Goal: Complete application form: Complete application form

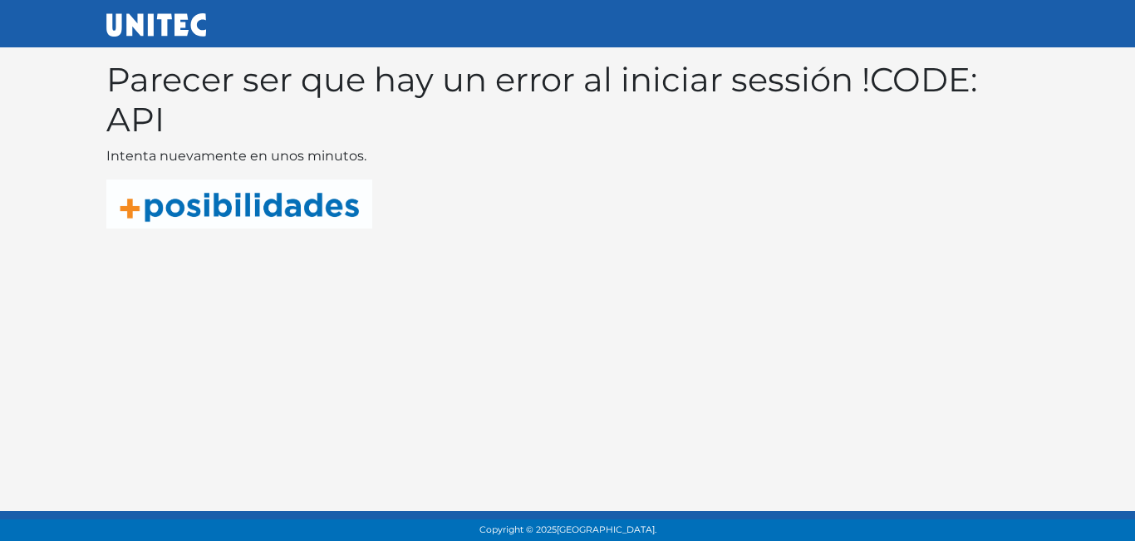
click at [263, 213] on img at bounding box center [239, 203] width 266 height 49
click at [317, 175] on div "Parecer ser que hay un error al iniciar sessión ! CODE: API Intenta nuevamente …" at bounding box center [567, 138] width 922 height 182
click at [311, 205] on img at bounding box center [239, 203] width 266 height 49
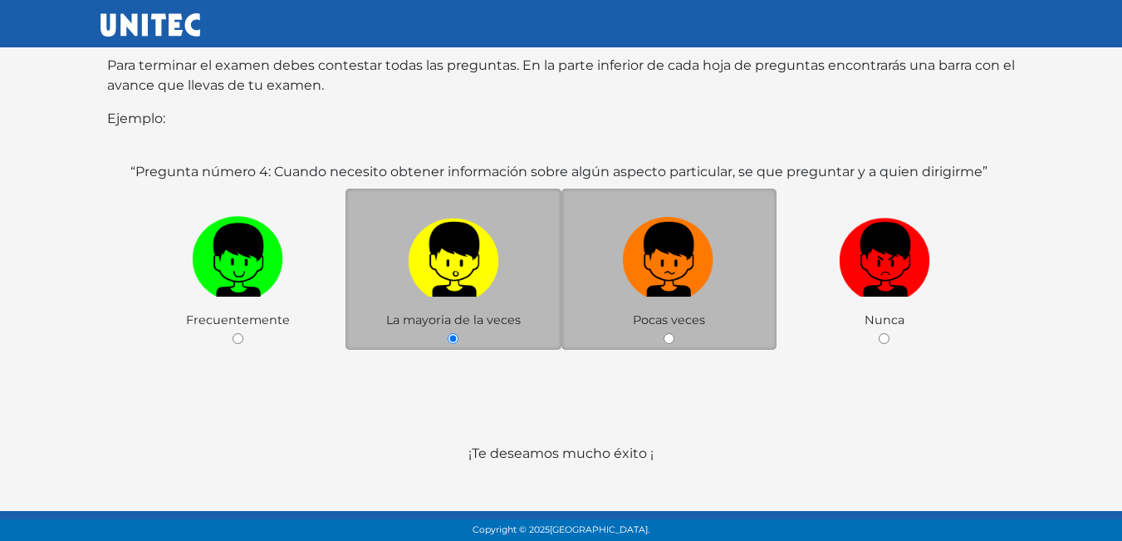
scroll to position [322, 0]
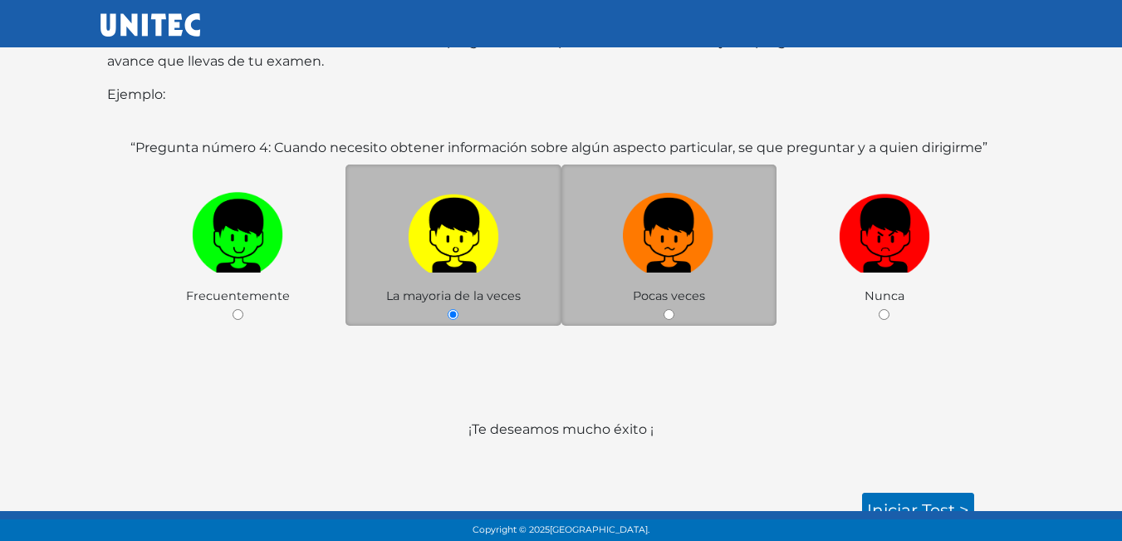
click at [656, 257] on label at bounding box center [669, 235] width 216 height 101
click at [664, 309] on input "radio" at bounding box center [669, 314] width 11 height 11
radio input "true"
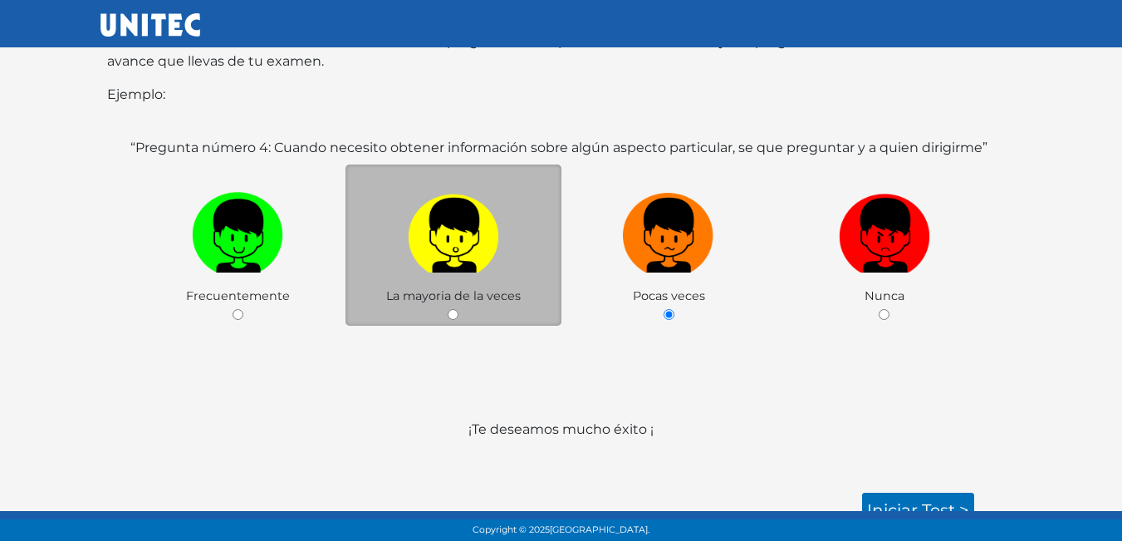
click at [614, 341] on div "“Pregunta número 4: Cuando necesito obtener información sobre algún aspecto par…" at bounding box center [561, 269] width 869 height 262
click at [527, 277] on div "La mayoria de la veces" at bounding box center [454, 245] width 216 height 162
click at [447, 216] on img at bounding box center [453, 229] width 91 height 87
click at [448, 309] on input "radio" at bounding box center [453, 314] width 11 height 11
radio input "true"
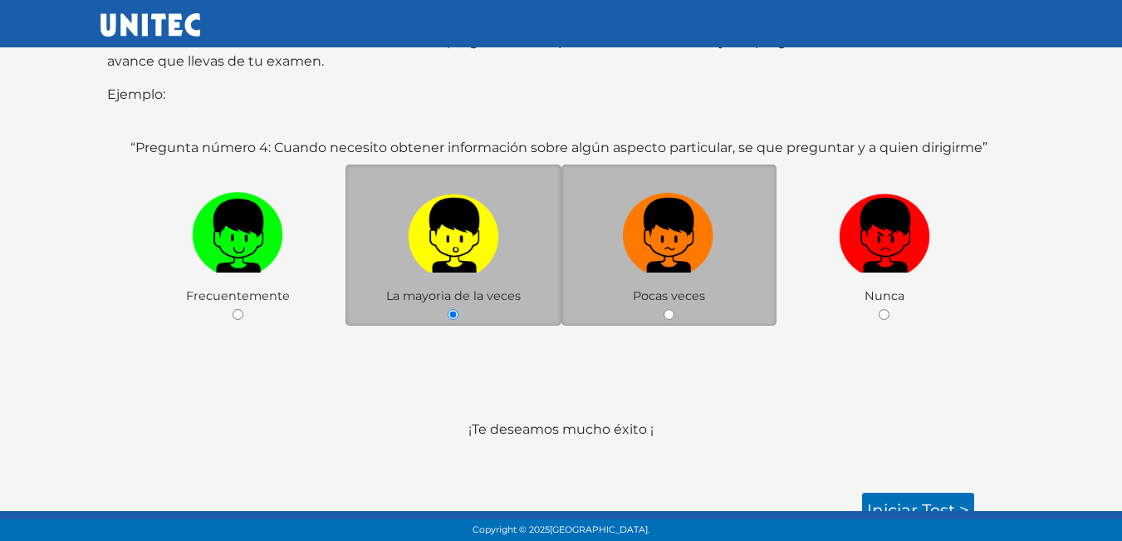
click at [709, 251] on img at bounding box center [668, 229] width 91 height 87
click at [674, 309] on input "radio" at bounding box center [669, 314] width 11 height 11
radio input "true"
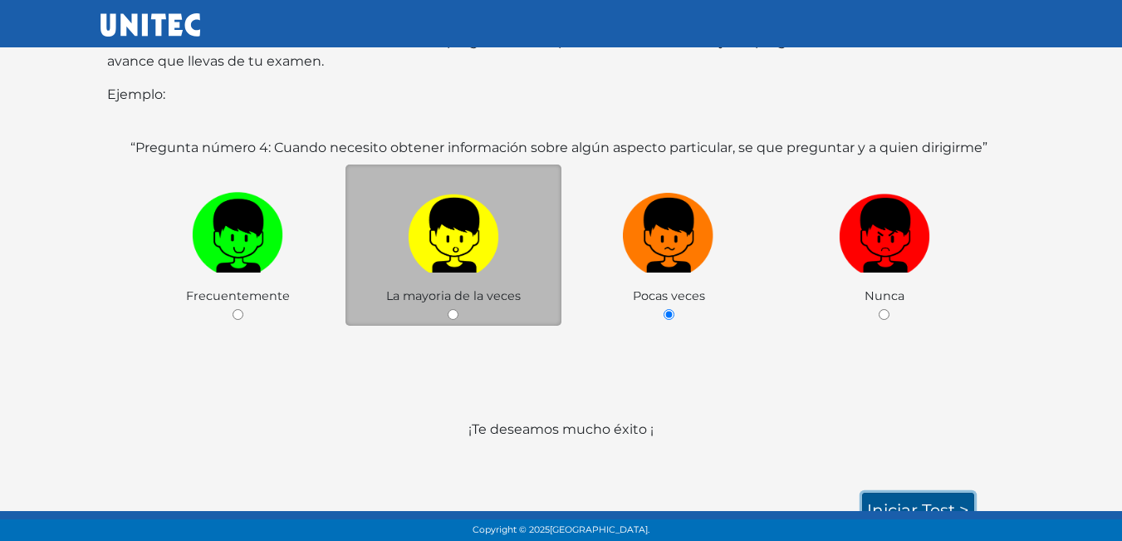
click at [889, 493] on link "Iniciar test >" at bounding box center [918, 510] width 112 height 35
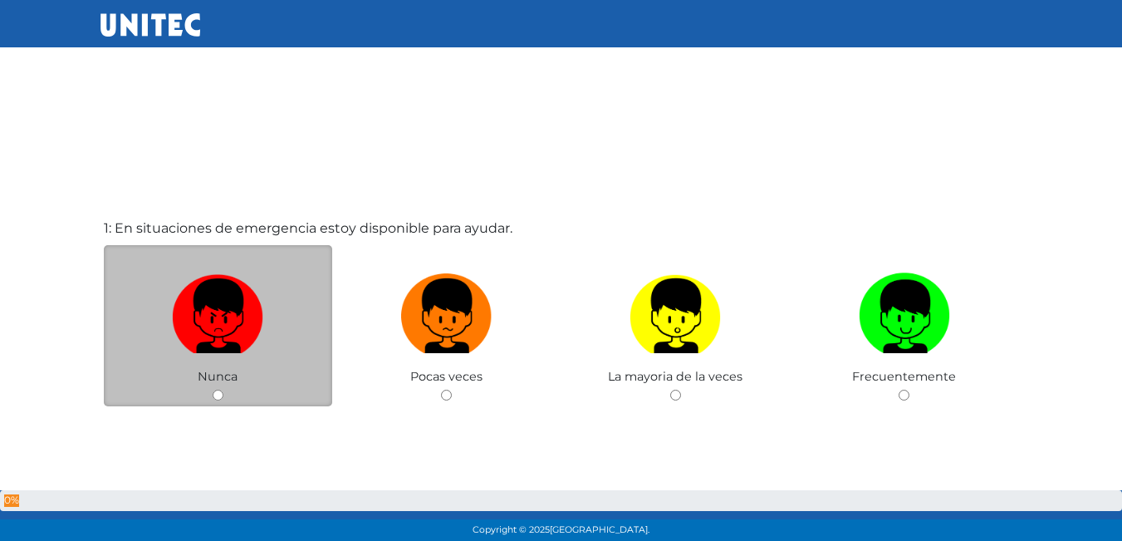
scroll to position [83, 0]
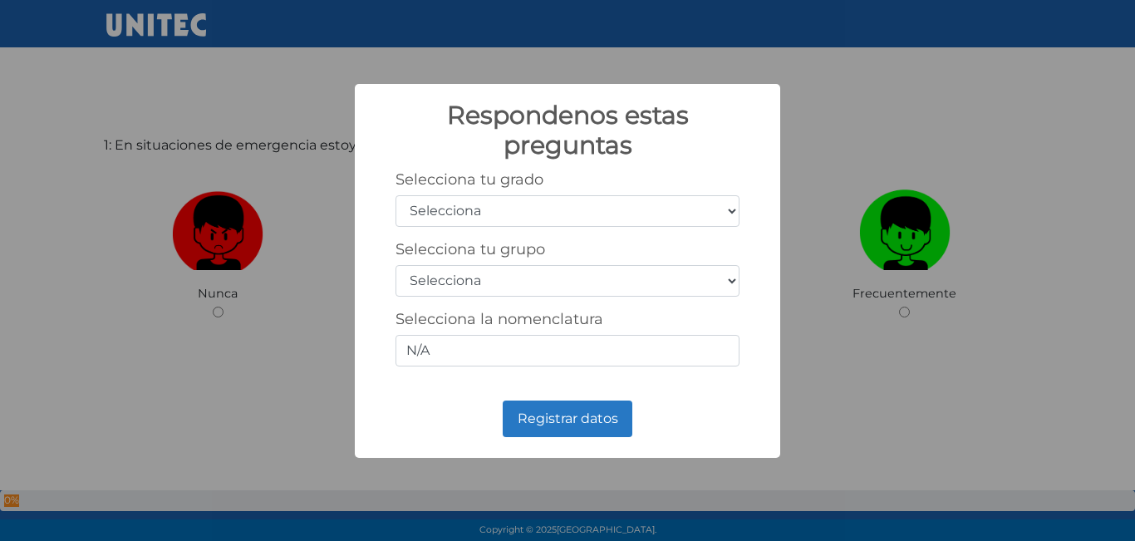
click at [546, 209] on select "Selecciona 1er grado 2do grado 3er grado 4to grado 5to grado 6to grado" at bounding box center [567, 211] width 344 height 32
select select "5"
click at [395, 195] on select "Selecciona 1er grado 2do grado 3er grado 4to grado 5to grado 6to grado" at bounding box center [567, 211] width 344 height 32
click at [528, 276] on select "Selecciona A B C D E F G H I J K L M N O P Q R S T U V W X Y Z" at bounding box center [567, 281] width 344 height 32
select select "b"
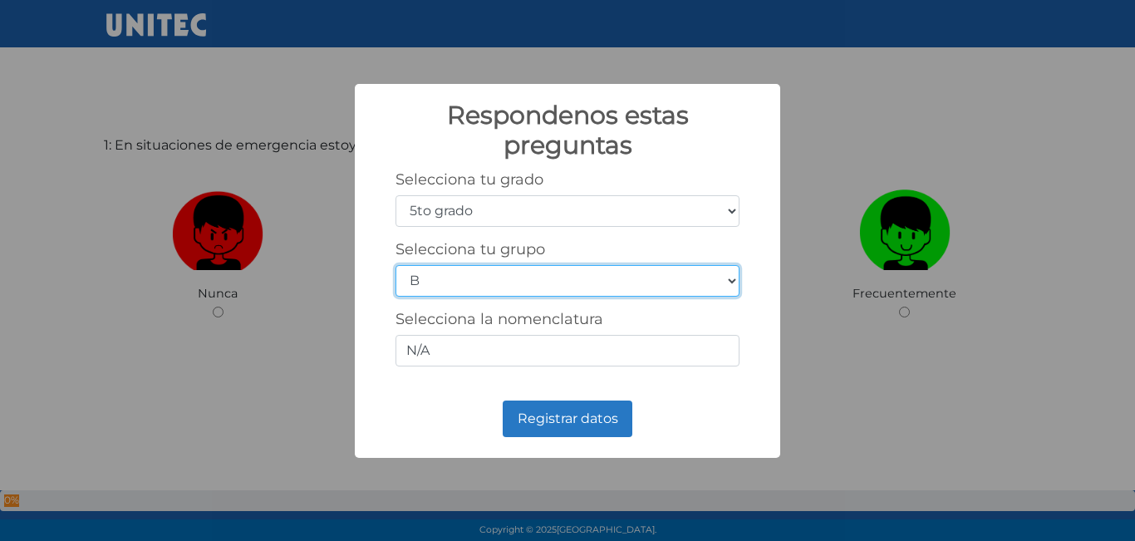
click at [395, 265] on select "Selecciona A B C D E F G H I J K L M N O P Q R S T U V W X Y Z" at bounding box center [567, 281] width 344 height 32
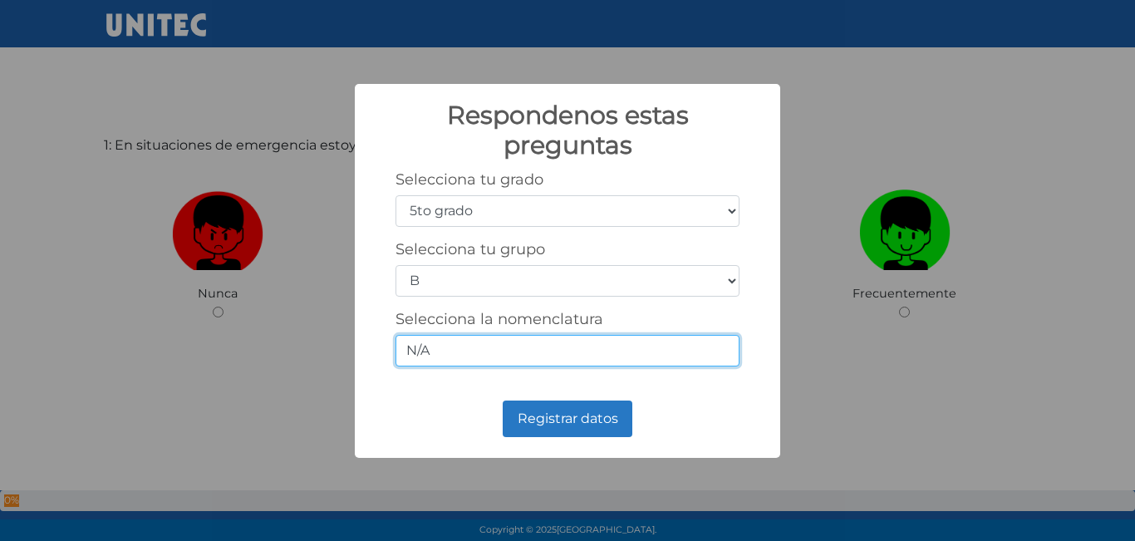
click at [472, 356] on input "N/A" at bounding box center [567, 351] width 344 height 32
type input "N"
type input "5-2"
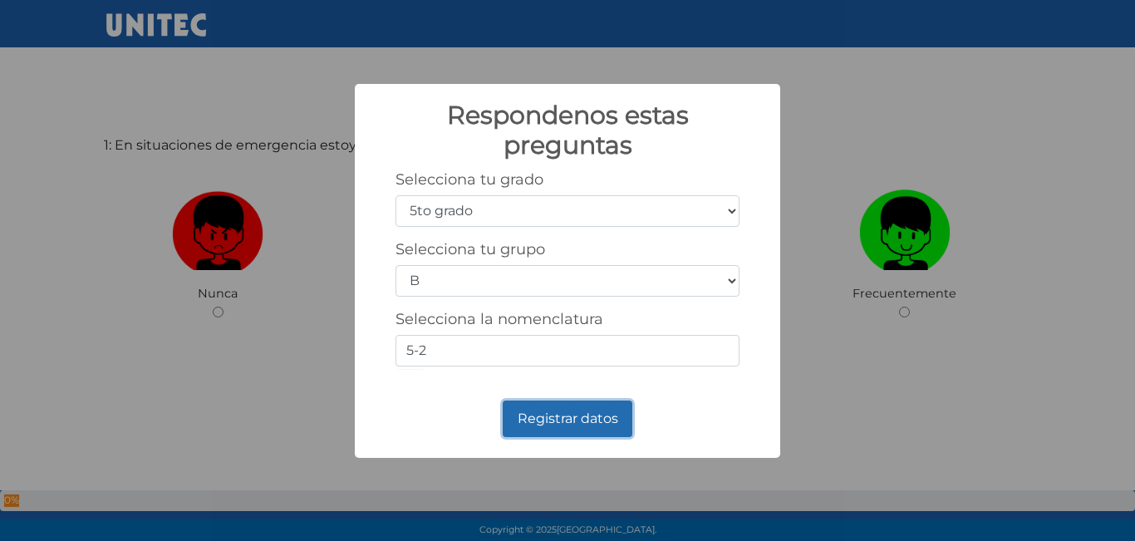
click at [552, 417] on button "Registrar datos" at bounding box center [568, 418] width 130 height 37
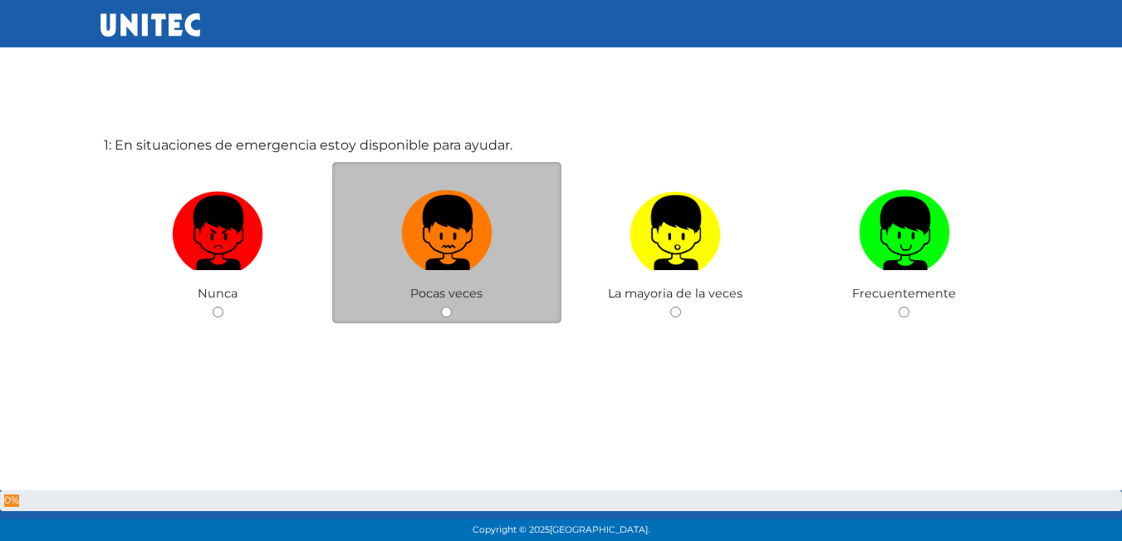
click at [438, 207] on img at bounding box center [446, 227] width 91 height 87
click at [441, 306] on input "radio" at bounding box center [446, 311] width 11 height 11
radio input "true"
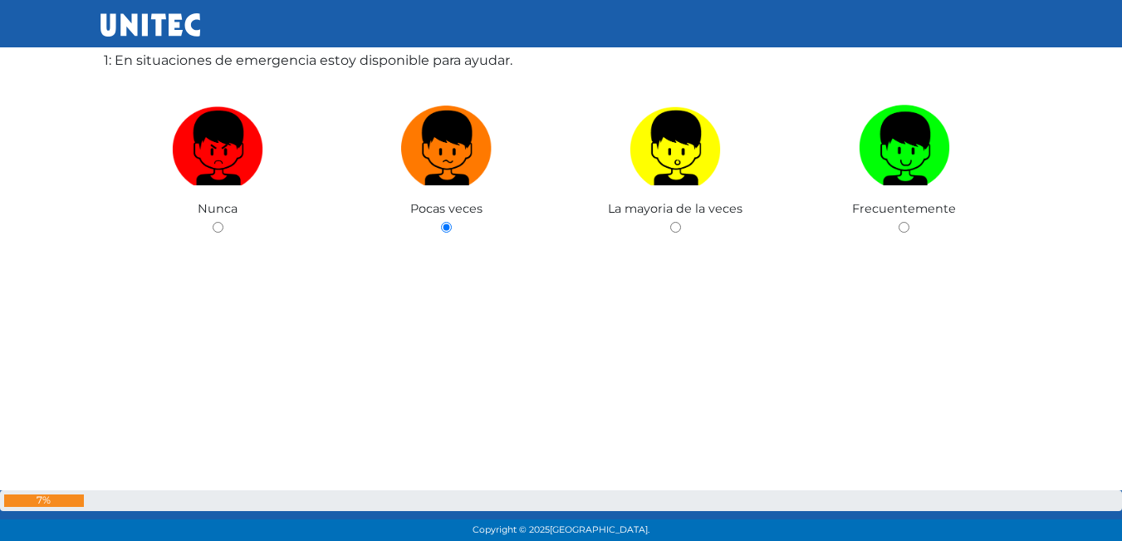
scroll to position [85, 0]
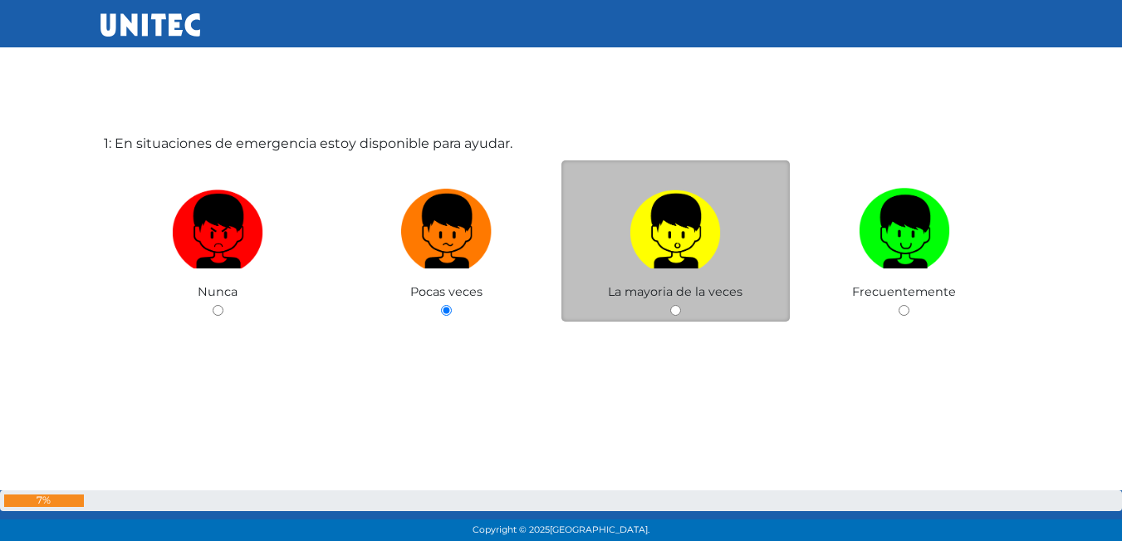
click at [618, 257] on label at bounding box center [675, 231] width 229 height 101
click at [670, 305] on input "radio" at bounding box center [675, 310] width 11 height 11
radio input "true"
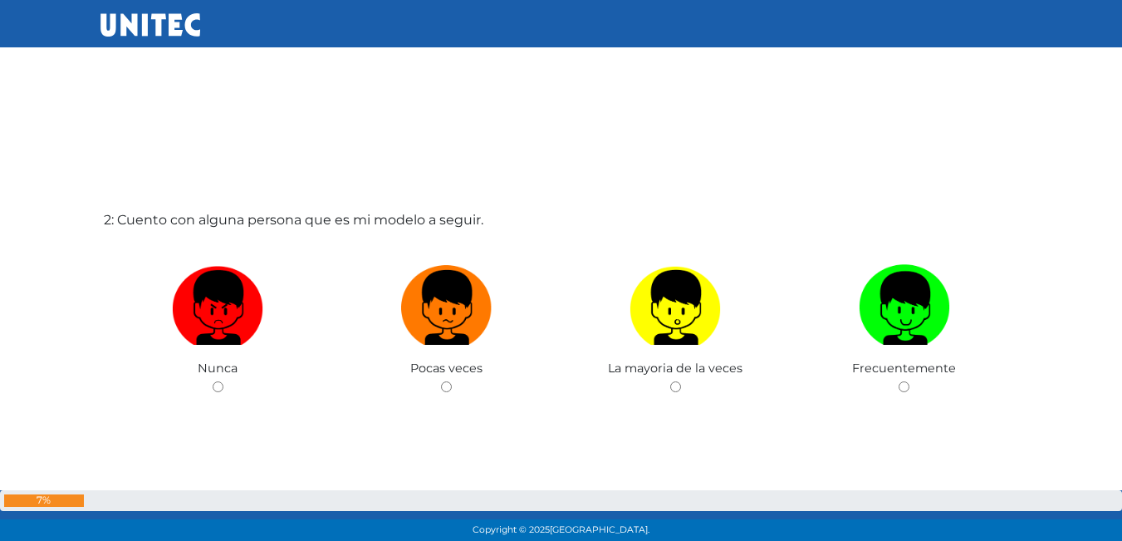
scroll to position [537, 0]
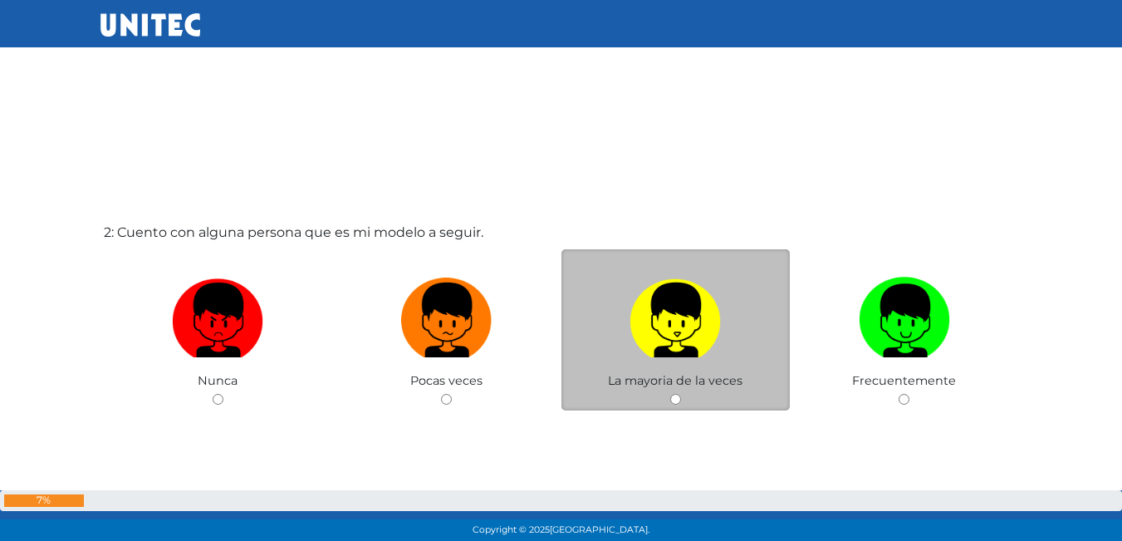
click at [689, 328] on img at bounding box center [675, 314] width 91 height 87
click at [681, 394] on input "radio" at bounding box center [675, 399] width 11 height 11
radio input "true"
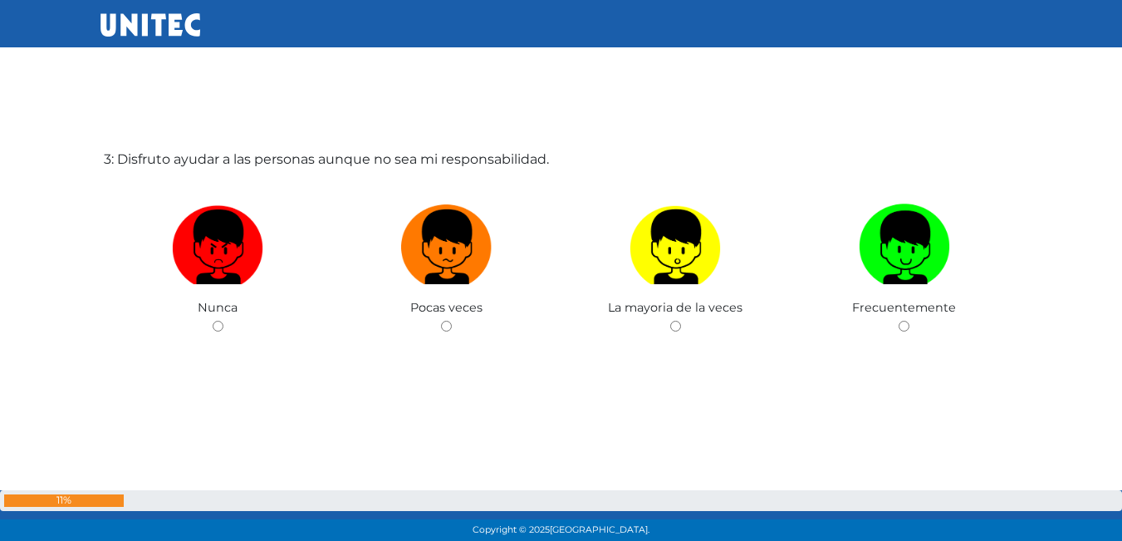
scroll to position [1165, 0]
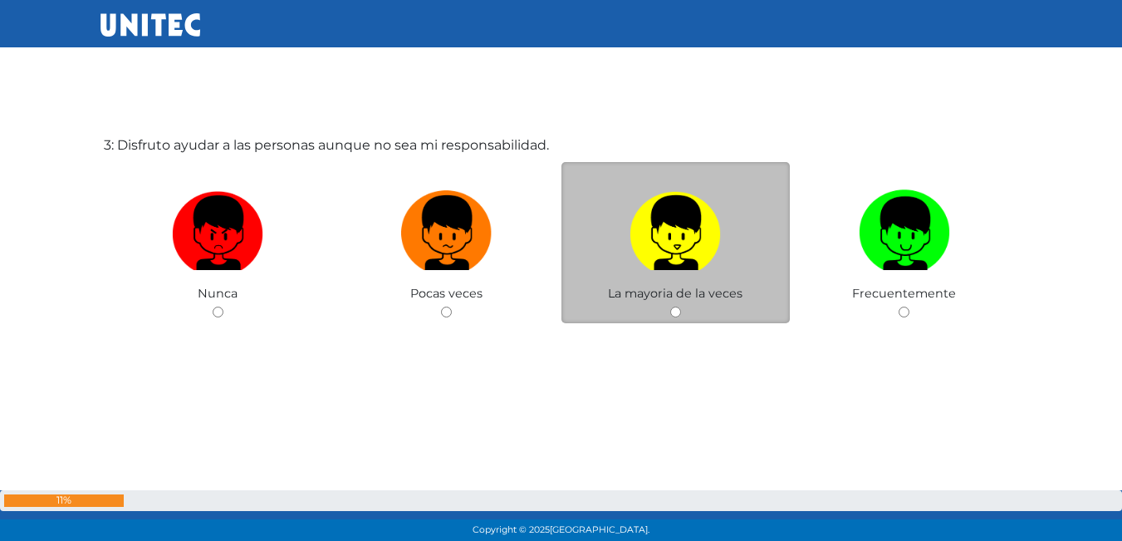
click at [660, 248] on img at bounding box center [675, 227] width 91 height 87
click at [670, 306] on input "radio" at bounding box center [675, 311] width 11 height 11
radio input "true"
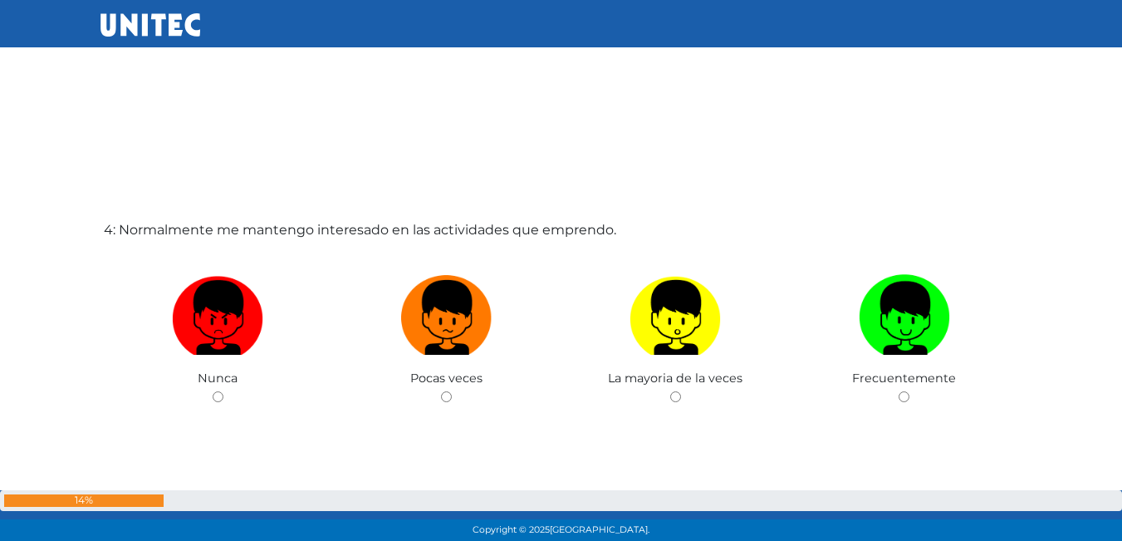
scroll to position [1660, 0]
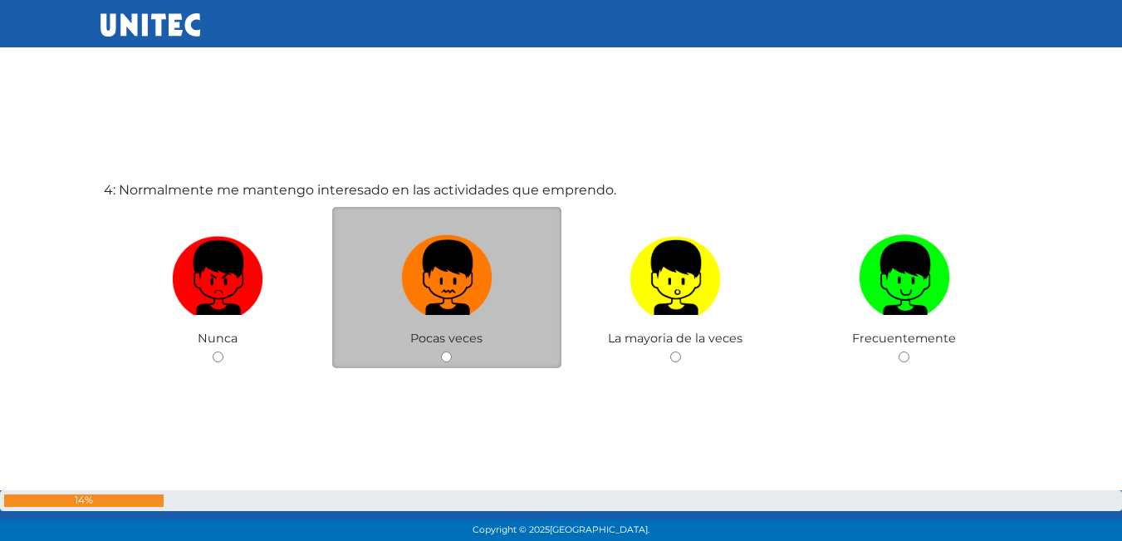
click at [445, 264] on img at bounding box center [446, 271] width 91 height 87
click at [445, 351] on input "radio" at bounding box center [446, 356] width 11 height 11
radio input "true"
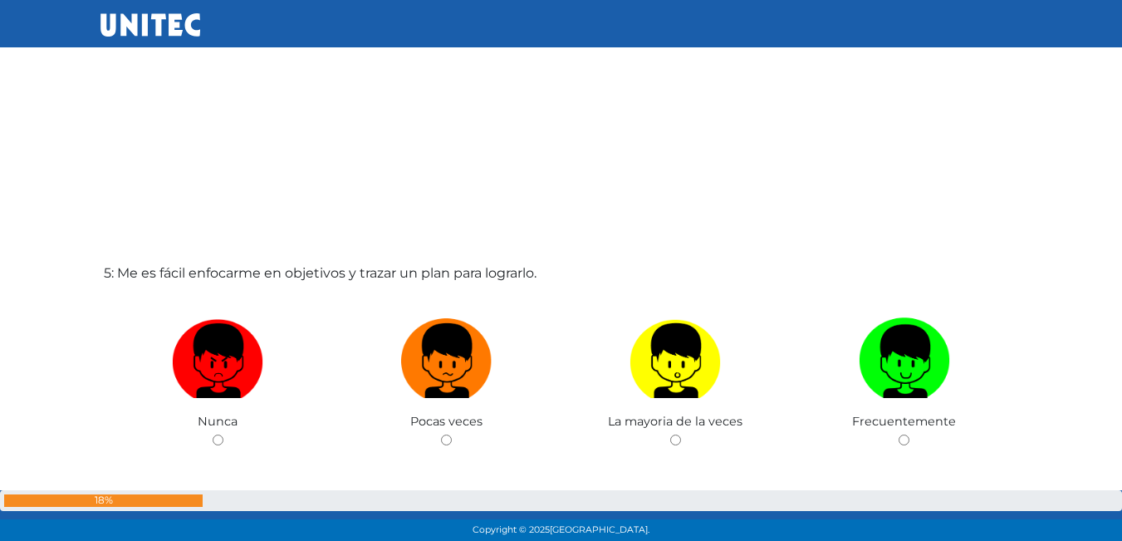
scroll to position [2160, 0]
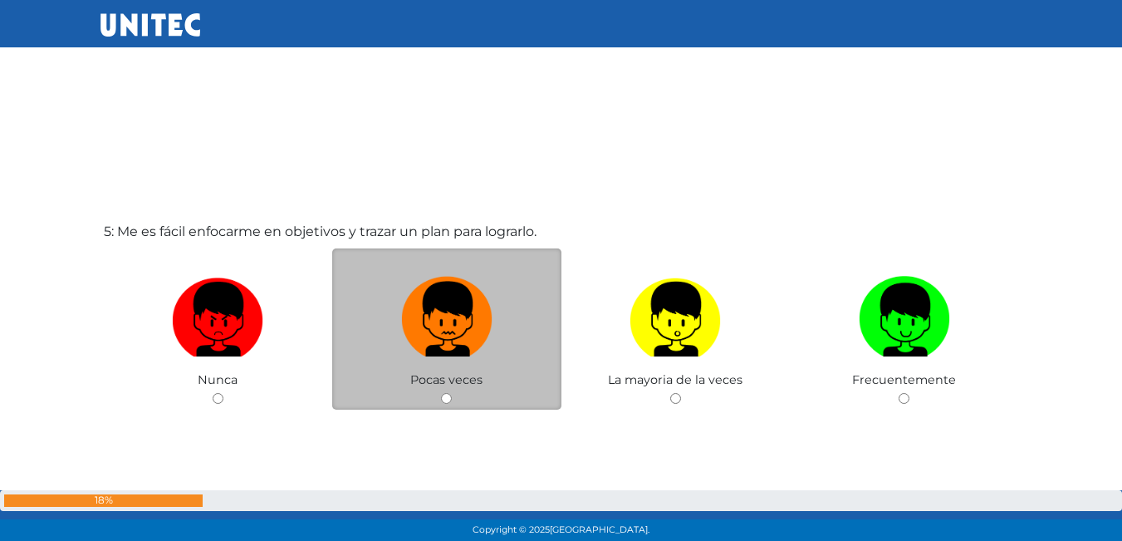
click at [454, 323] on img at bounding box center [446, 313] width 91 height 87
click at [452, 393] on input "radio" at bounding box center [446, 398] width 11 height 11
radio input "true"
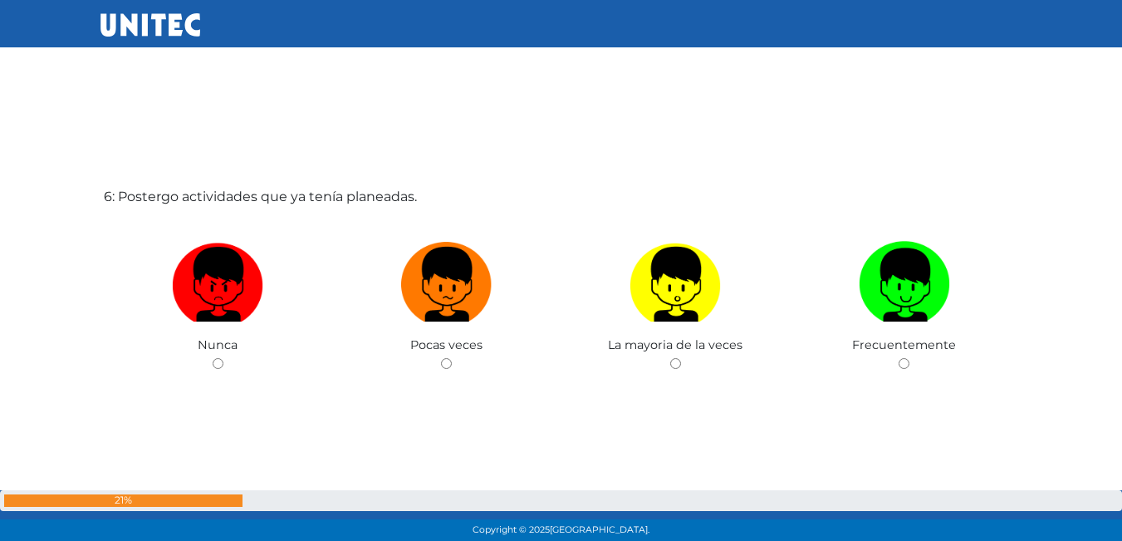
scroll to position [2742, 0]
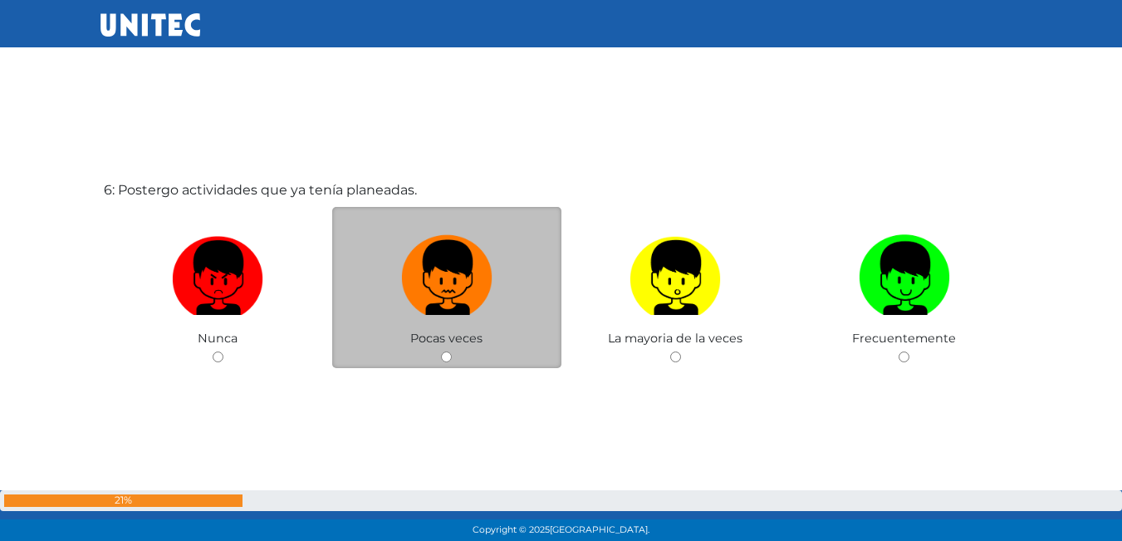
click at [425, 297] on img at bounding box center [446, 271] width 91 height 87
click at [441, 351] on input "radio" at bounding box center [446, 356] width 11 height 11
radio input "true"
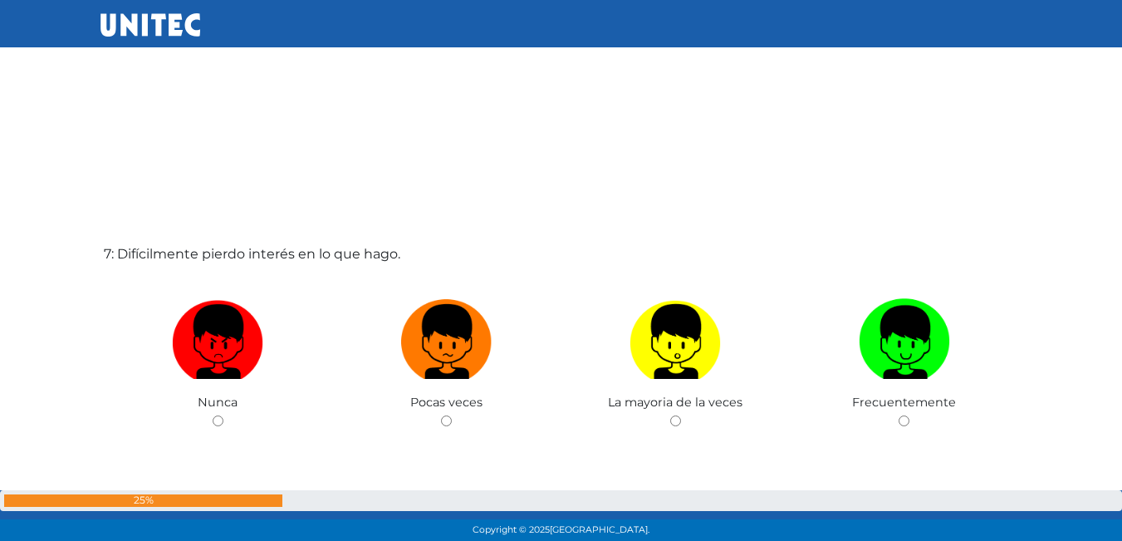
scroll to position [3302, 0]
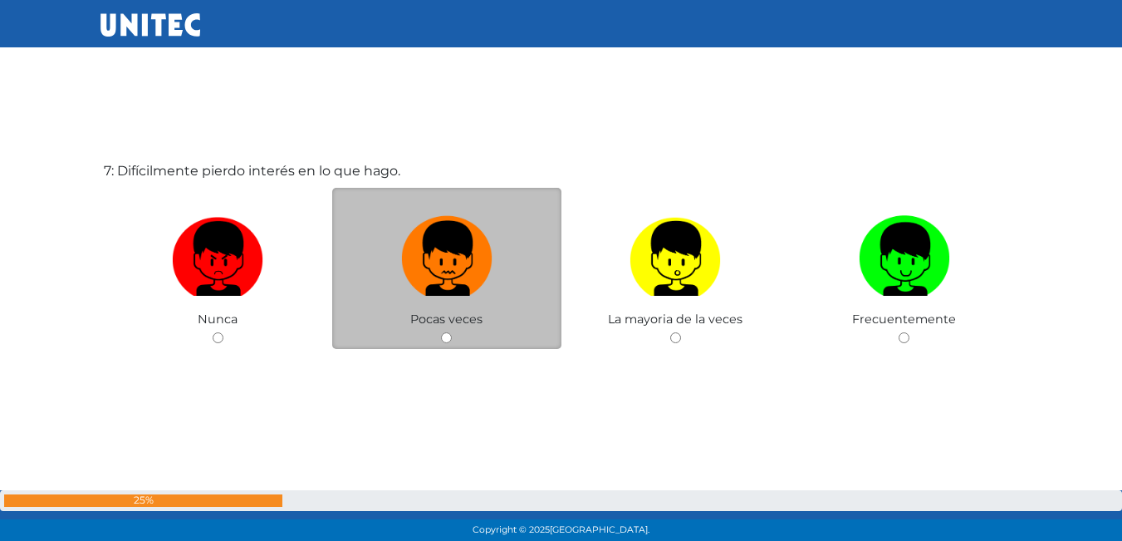
click at [449, 266] on img at bounding box center [446, 252] width 91 height 87
click at [449, 332] on input "radio" at bounding box center [446, 337] width 11 height 11
radio input "true"
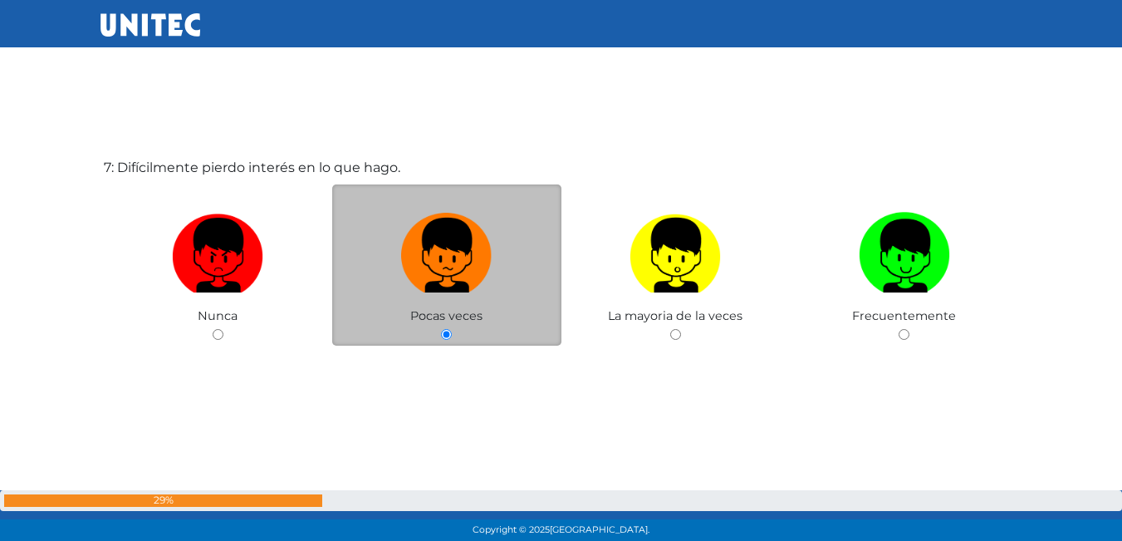
scroll to position [3287, 0]
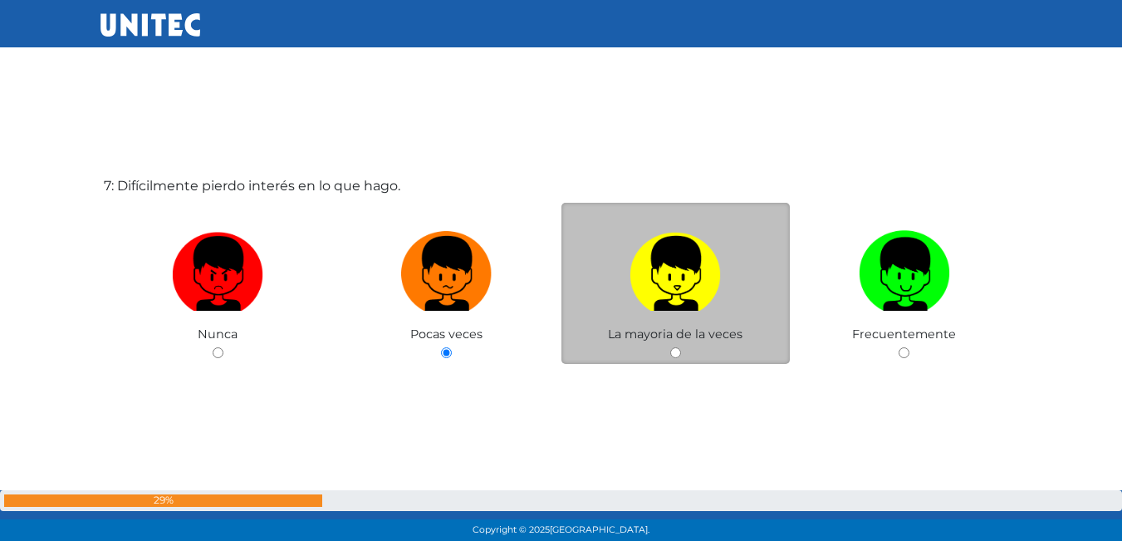
click at [649, 287] on img at bounding box center [675, 267] width 91 height 87
click at [670, 347] on input "radio" at bounding box center [675, 352] width 11 height 11
radio input "true"
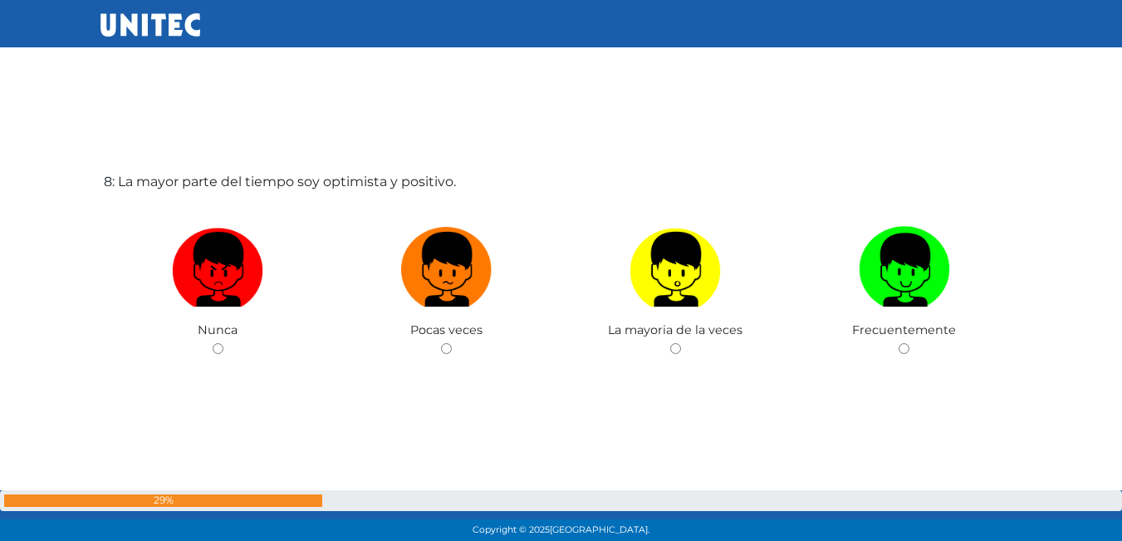
scroll to position [3869, 0]
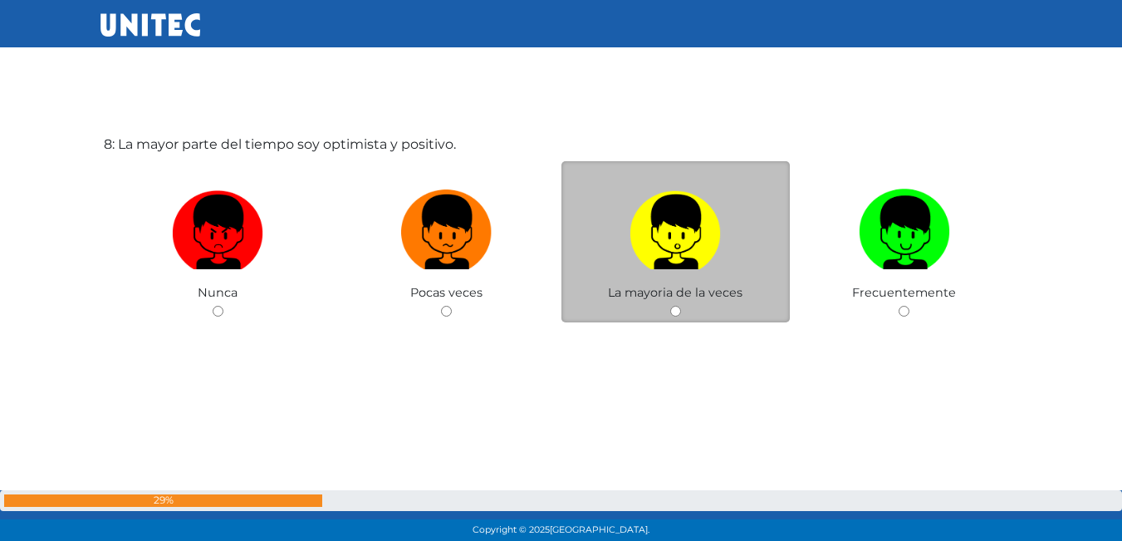
click at [608, 244] on label at bounding box center [675, 232] width 229 height 101
click at [670, 306] on input "radio" at bounding box center [675, 311] width 11 height 11
radio input "true"
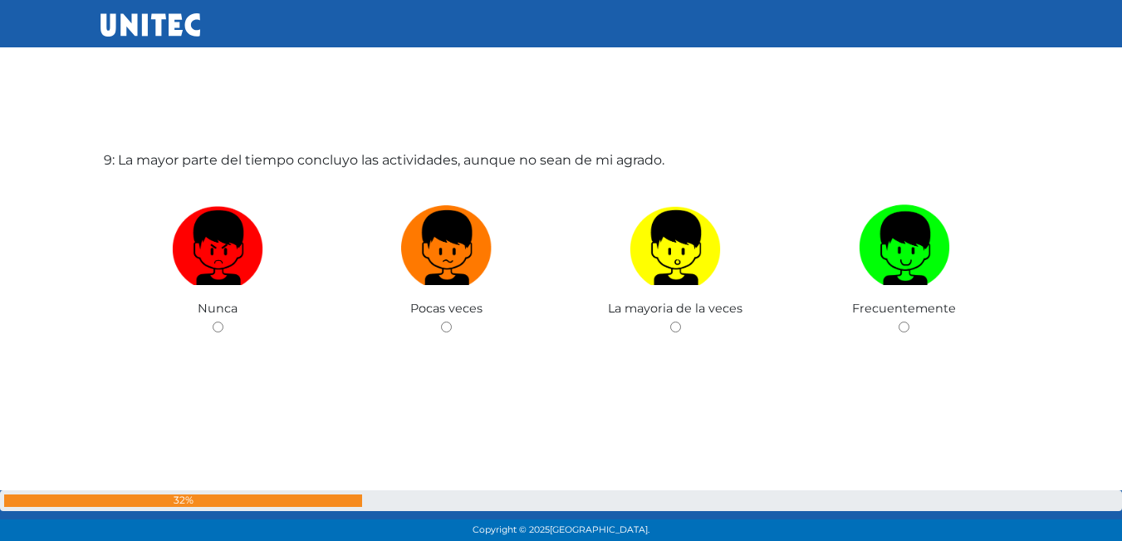
scroll to position [4409, 0]
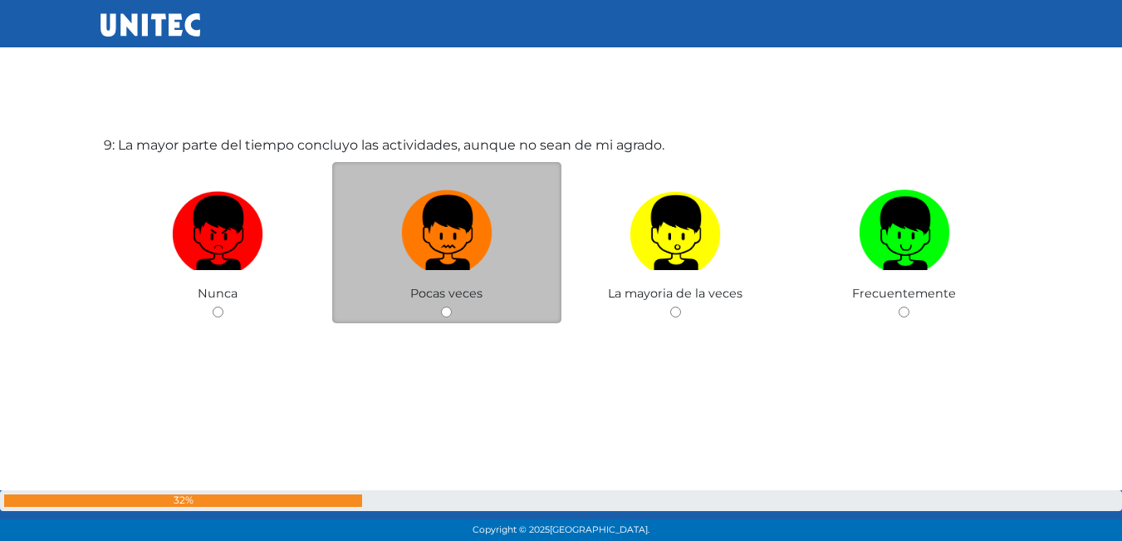
click at [471, 221] on img at bounding box center [446, 227] width 91 height 87
click at [452, 306] on input "radio" at bounding box center [446, 311] width 11 height 11
radio input "true"
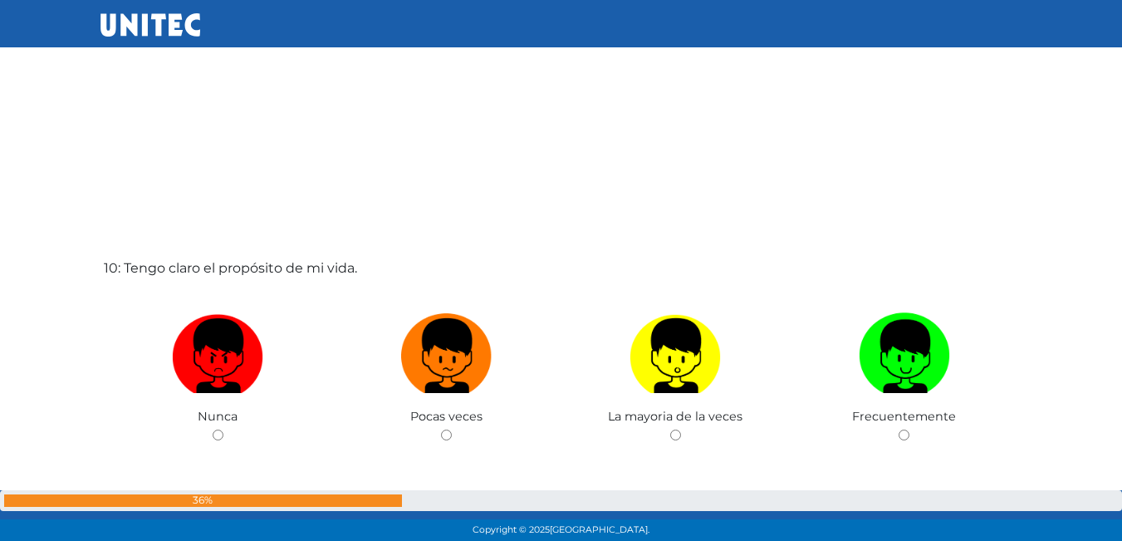
scroll to position [4828, 0]
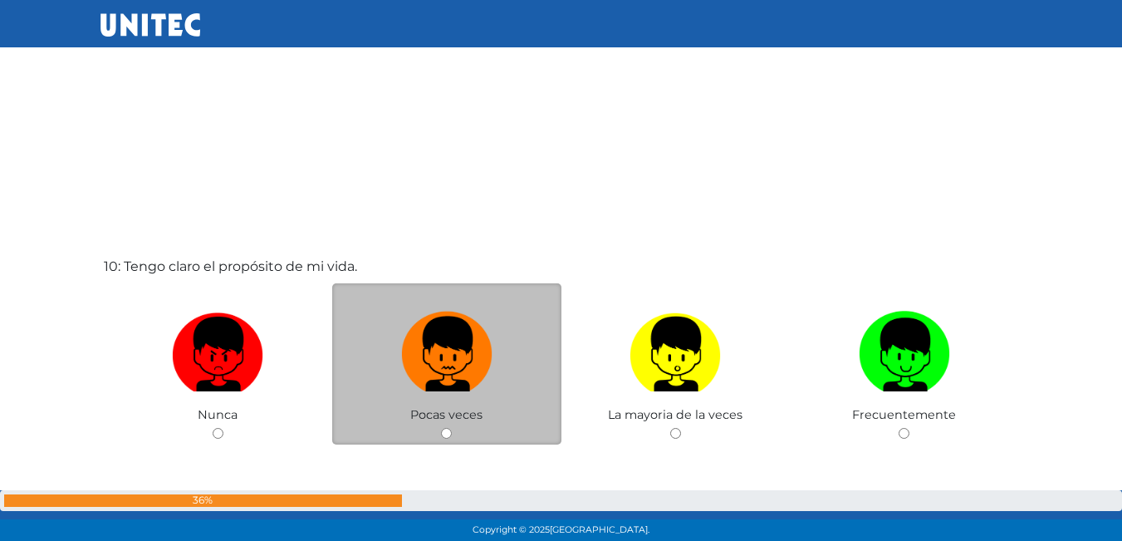
click at [458, 350] on img at bounding box center [446, 348] width 91 height 87
click at [452, 428] on input "radio" at bounding box center [446, 433] width 11 height 11
radio input "true"
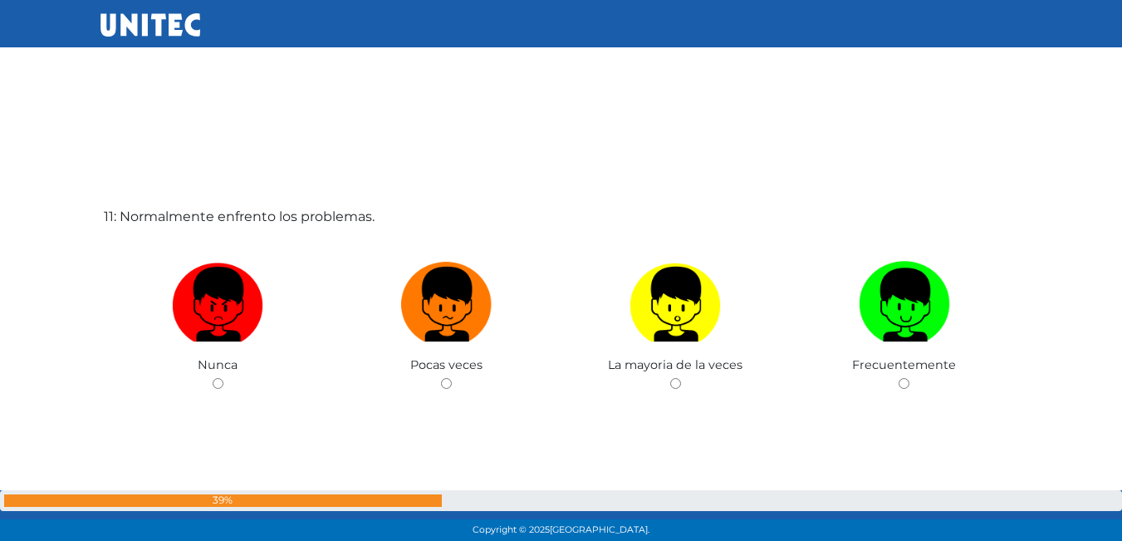
scroll to position [5489, 0]
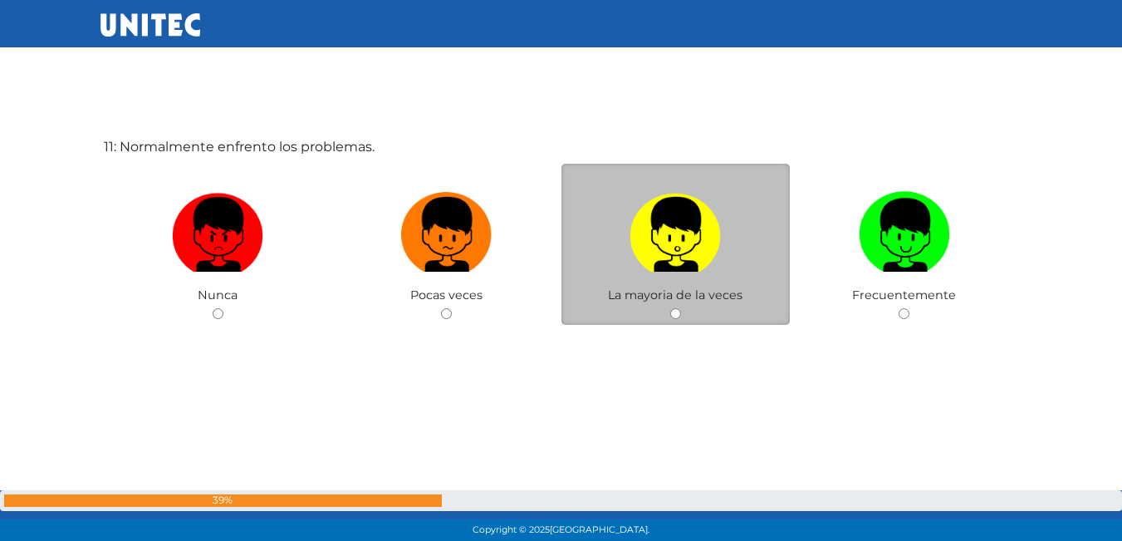
click at [624, 233] on label at bounding box center [675, 234] width 229 height 101
click at [670, 308] on input "radio" at bounding box center [675, 313] width 11 height 11
radio input "true"
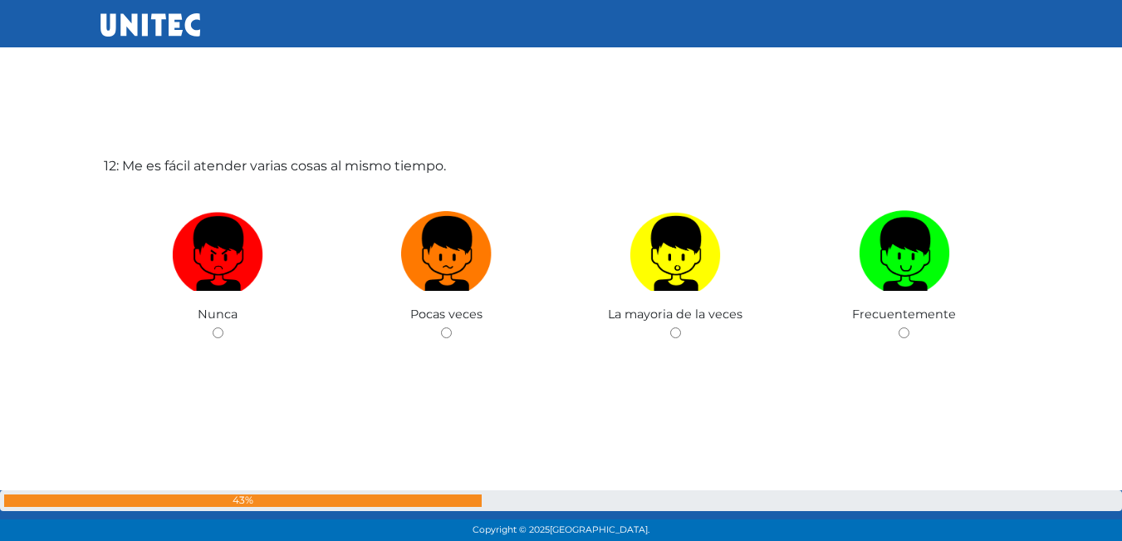
scroll to position [6039, 0]
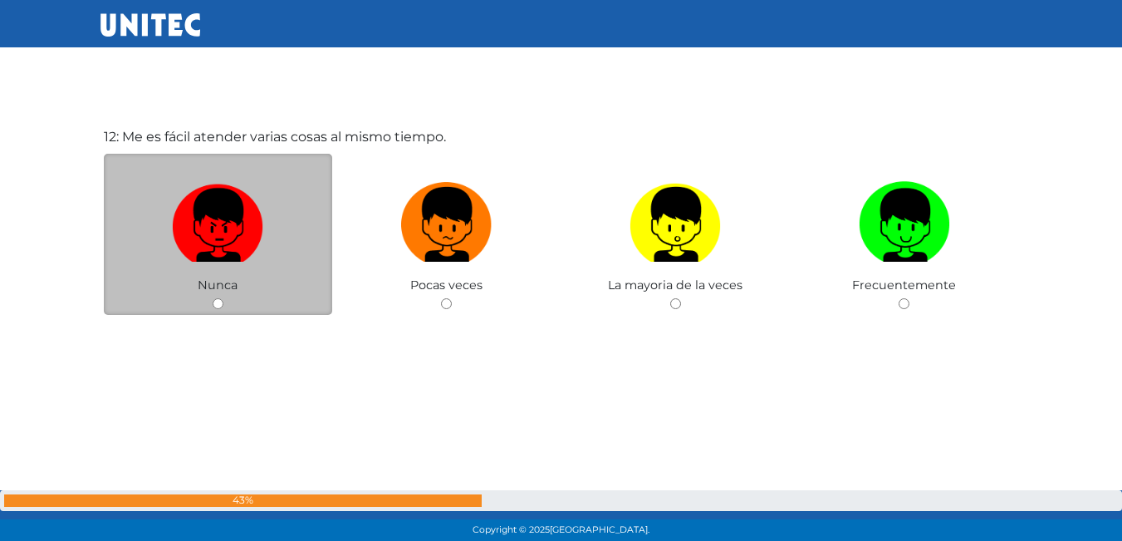
click at [258, 238] on img at bounding box center [217, 218] width 91 height 87
click at [223, 298] on input "radio" at bounding box center [218, 303] width 11 height 11
radio input "true"
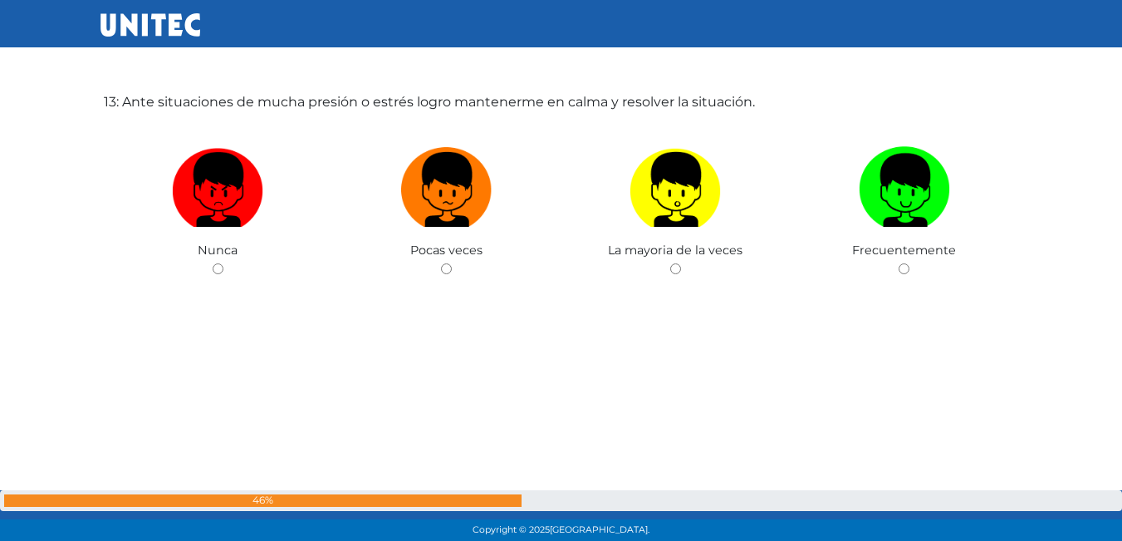
scroll to position [6624, 0]
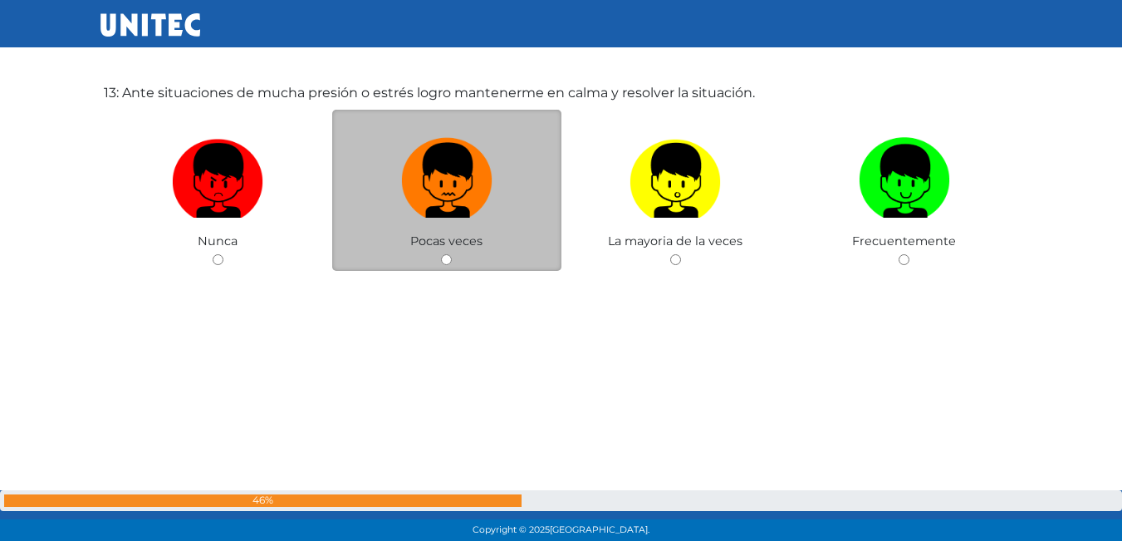
click at [461, 199] on img at bounding box center [446, 174] width 91 height 87
click at [452, 254] on input "radio" at bounding box center [446, 259] width 11 height 11
radio input "true"
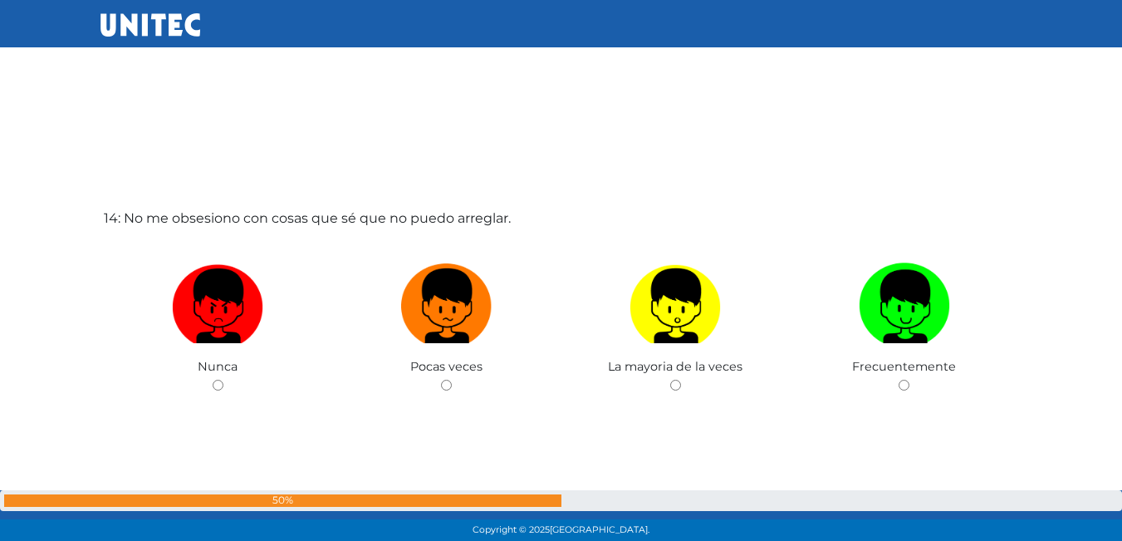
scroll to position [7122, 0]
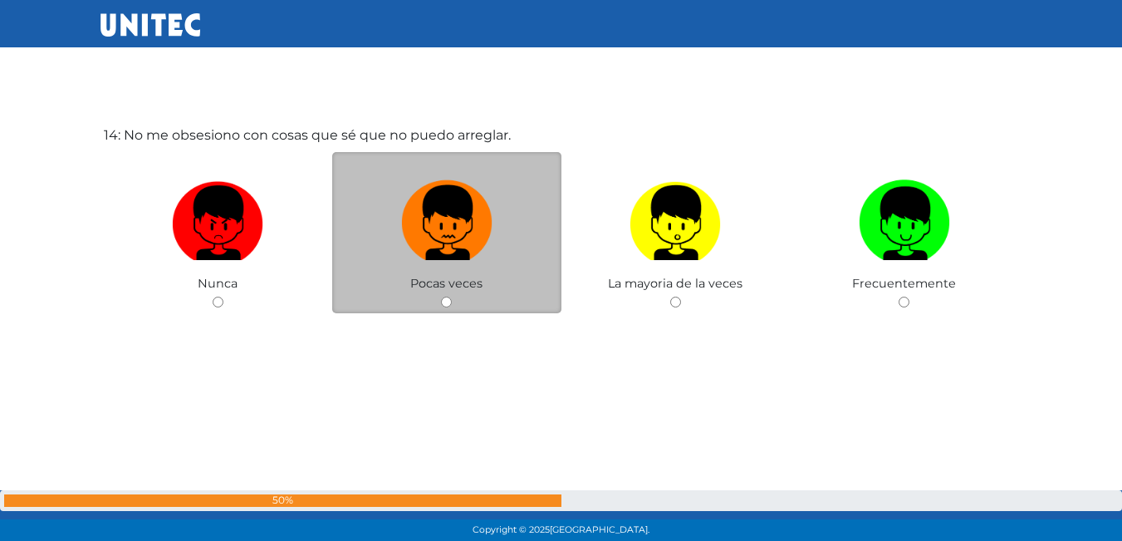
click at [457, 246] on img at bounding box center [446, 217] width 91 height 87
click at [452, 297] on input "radio" at bounding box center [446, 302] width 11 height 11
radio input "true"
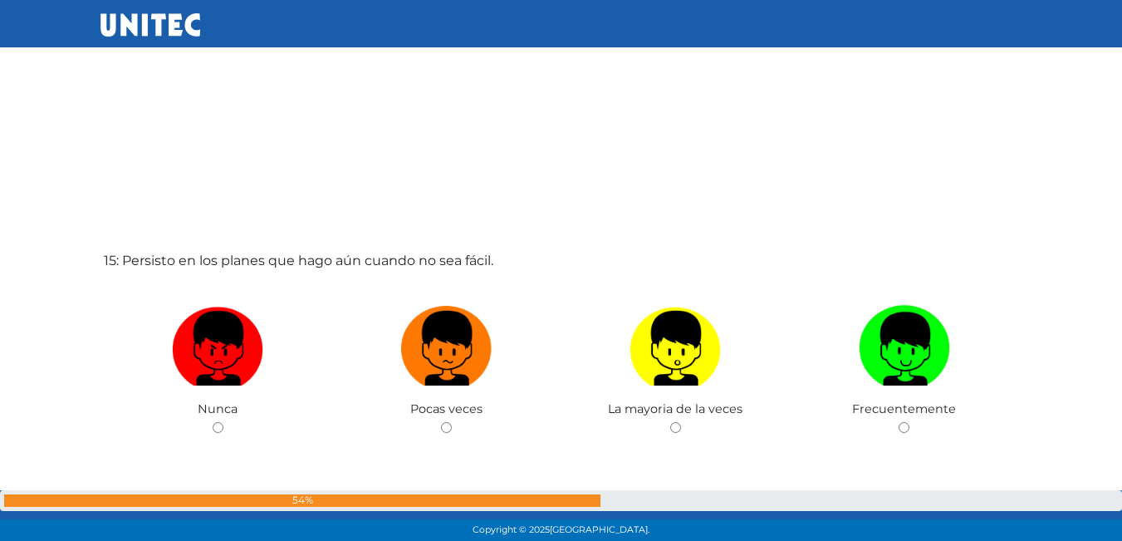
scroll to position [7623, 0]
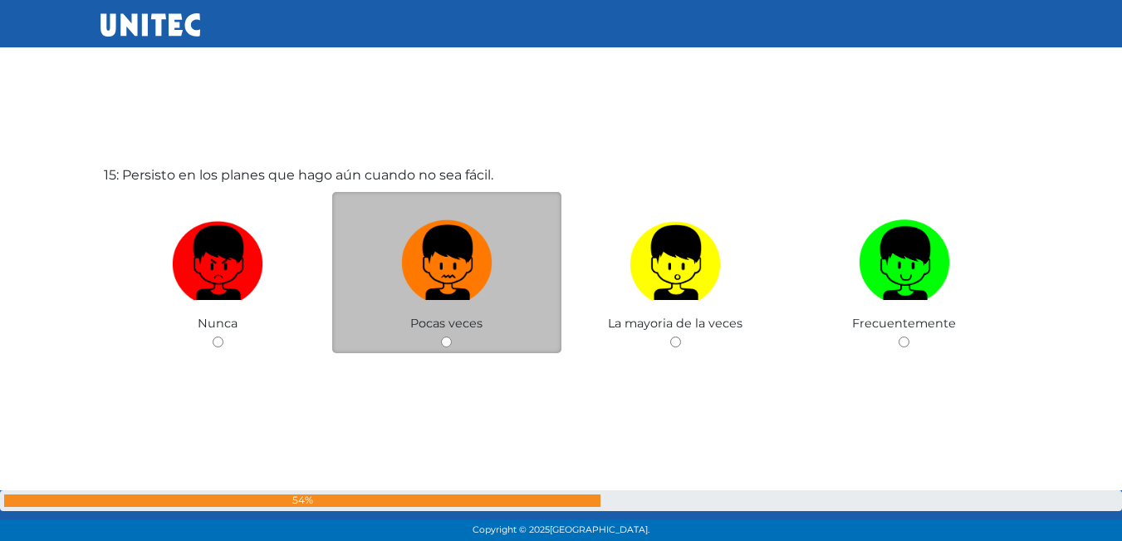
click at [424, 264] on img at bounding box center [446, 256] width 91 height 87
click at [441, 336] on input "radio" at bounding box center [446, 341] width 11 height 11
radio input "true"
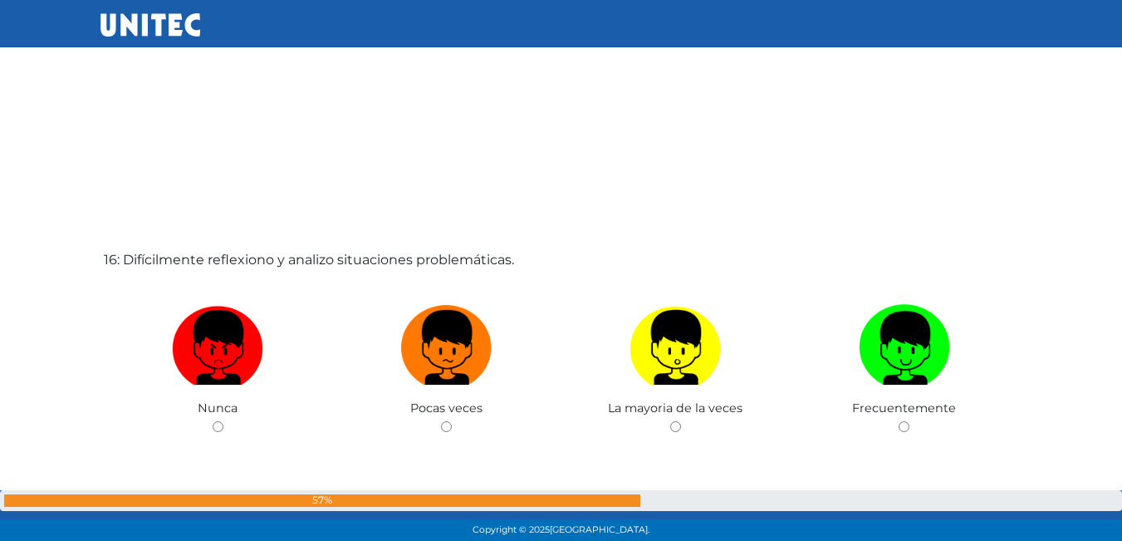
scroll to position [8194, 0]
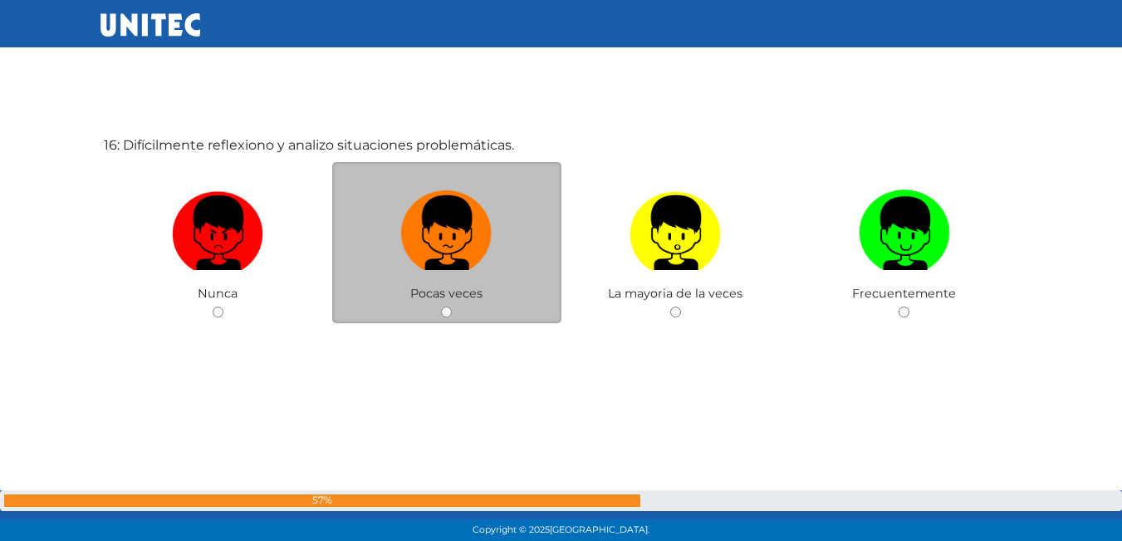
click at [400, 248] on label at bounding box center [446, 233] width 229 height 101
click at [441, 306] on input "radio" at bounding box center [446, 311] width 11 height 11
radio input "true"
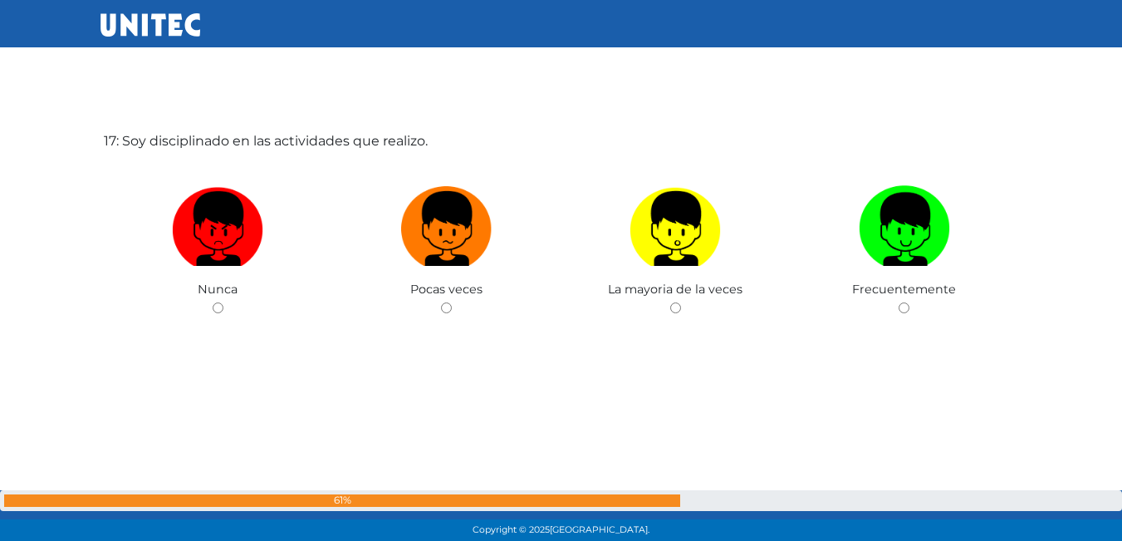
scroll to position [8734, 0]
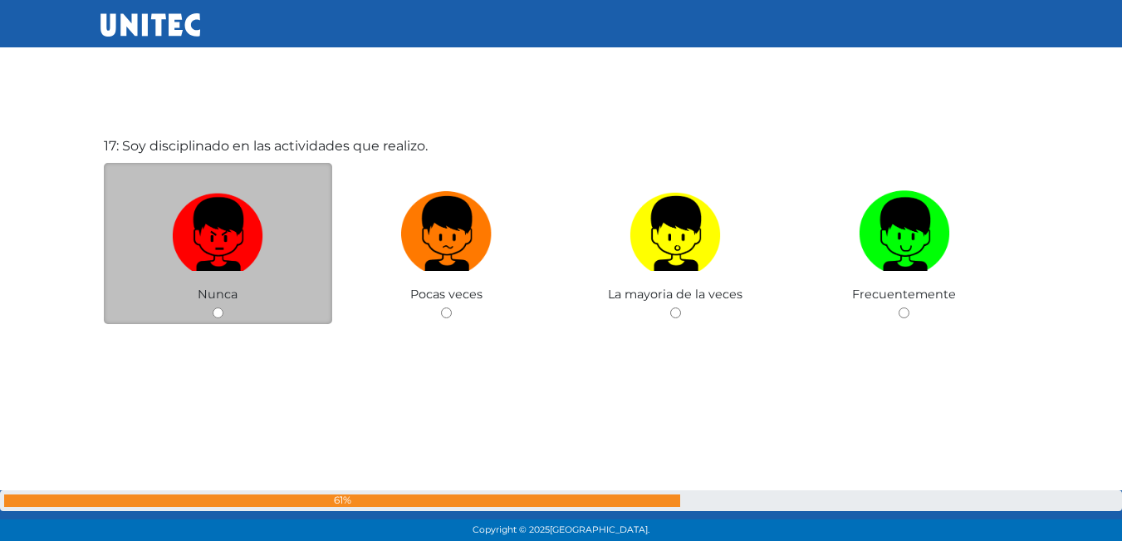
click at [257, 228] on img at bounding box center [217, 227] width 91 height 87
click at [223, 307] on input "radio" at bounding box center [218, 312] width 11 height 11
radio input "true"
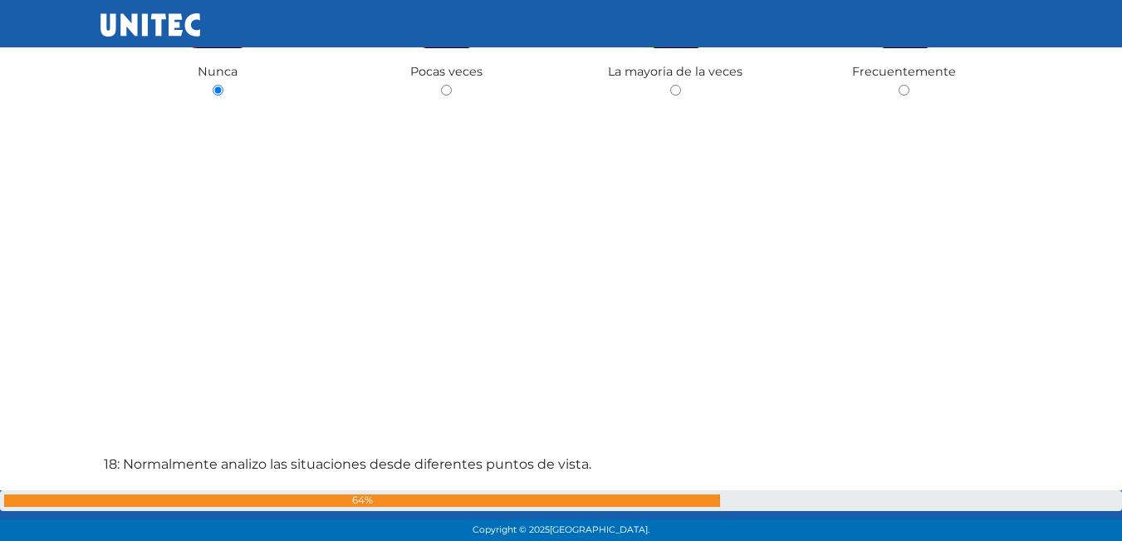
scroll to position [8943, 0]
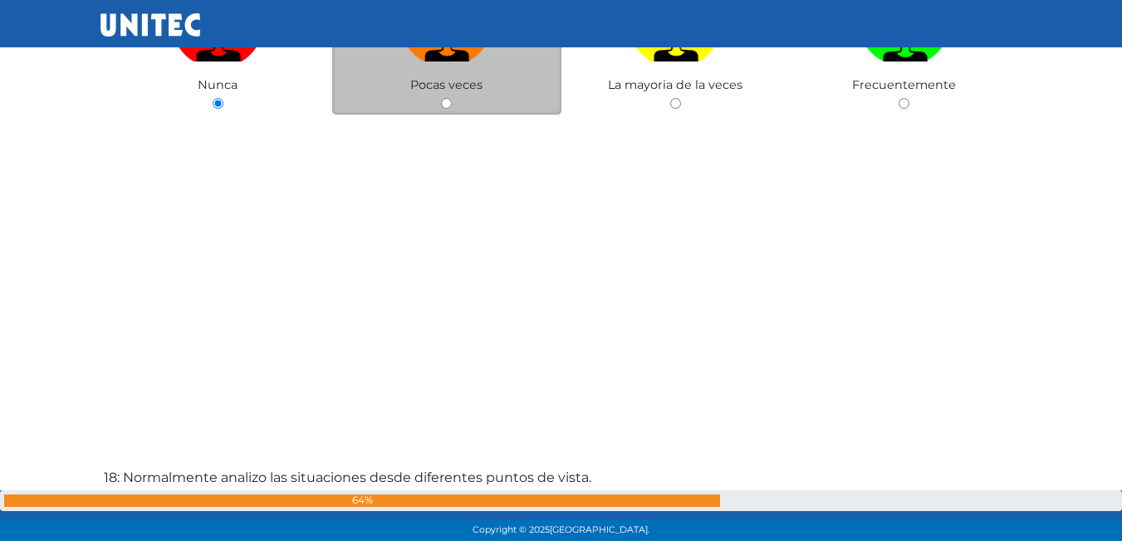
click at [396, 96] on div "Pocas veces" at bounding box center [446, 34] width 229 height 162
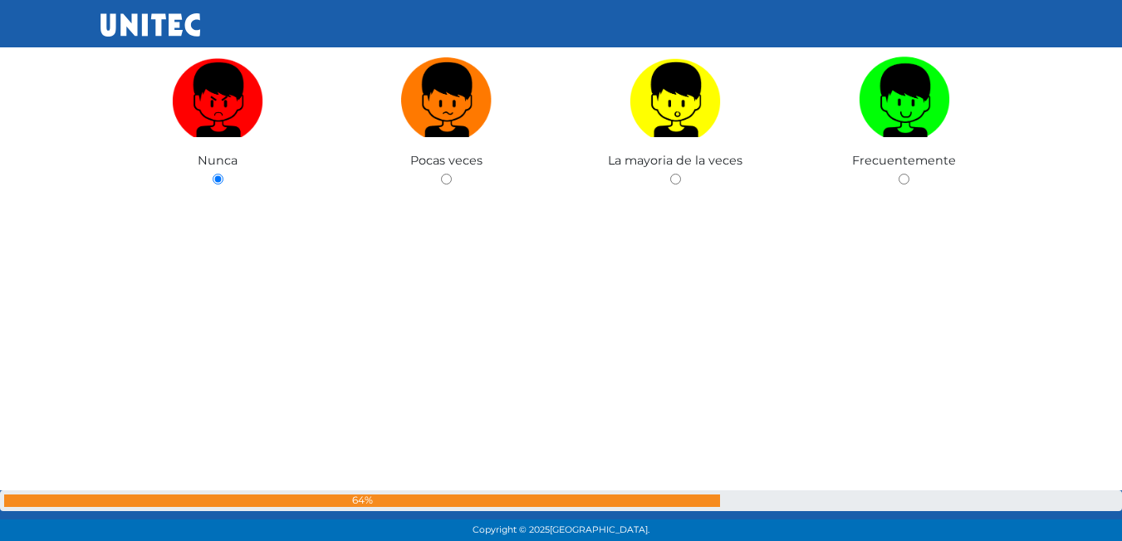
scroll to position [8860, 0]
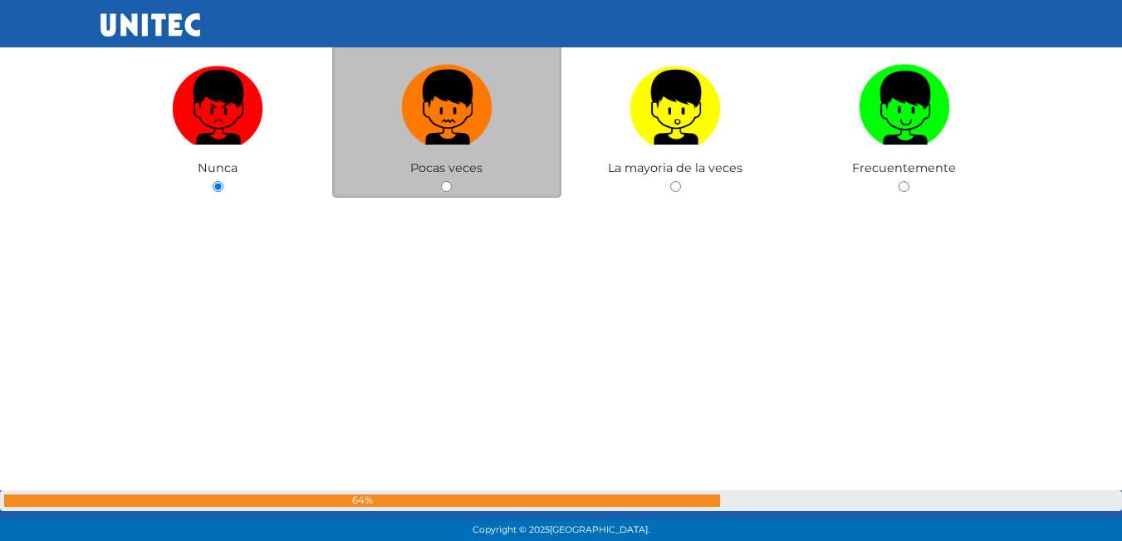
click at [405, 105] on img at bounding box center [446, 101] width 91 height 87
click at [441, 181] on input "radio" at bounding box center [446, 186] width 11 height 11
radio input "true"
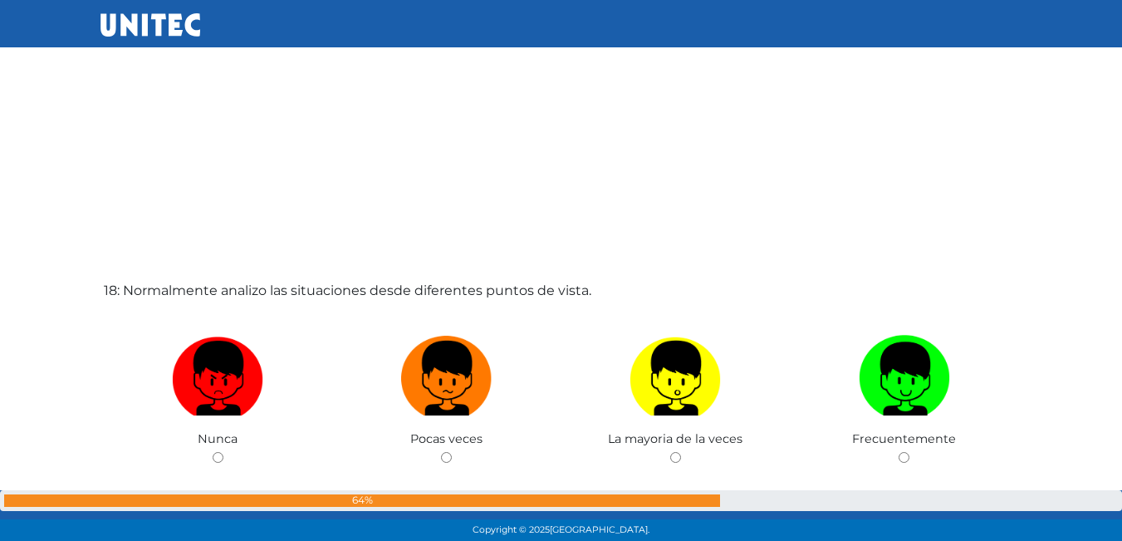
scroll to position [9192, 0]
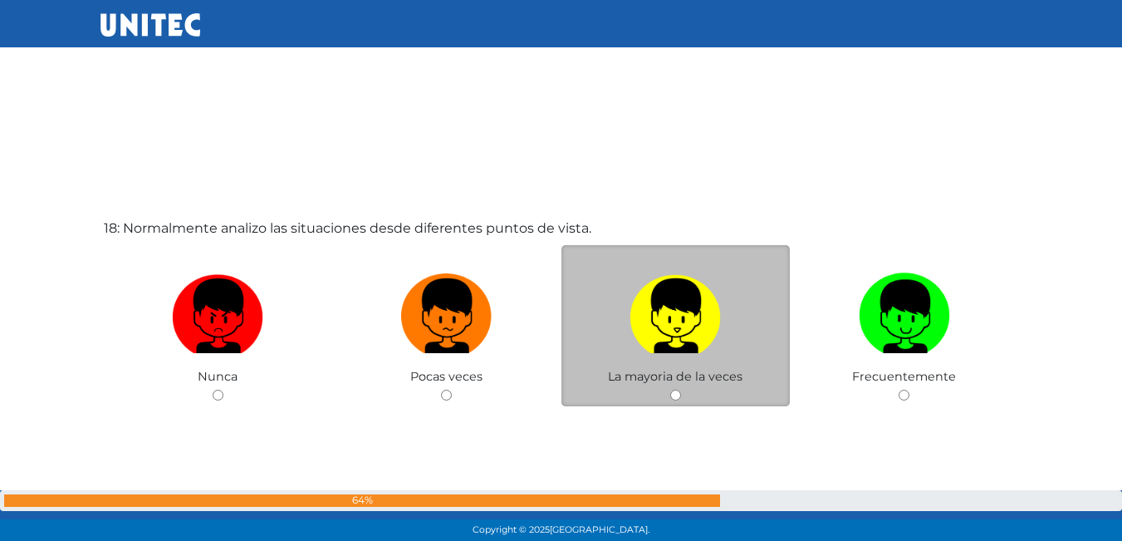
click at [665, 315] on img at bounding box center [675, 310] width 91 height 87
click at [670, 390] on input "radio" at bounding box center [675, 395] width 11 height 11
radio input "true"
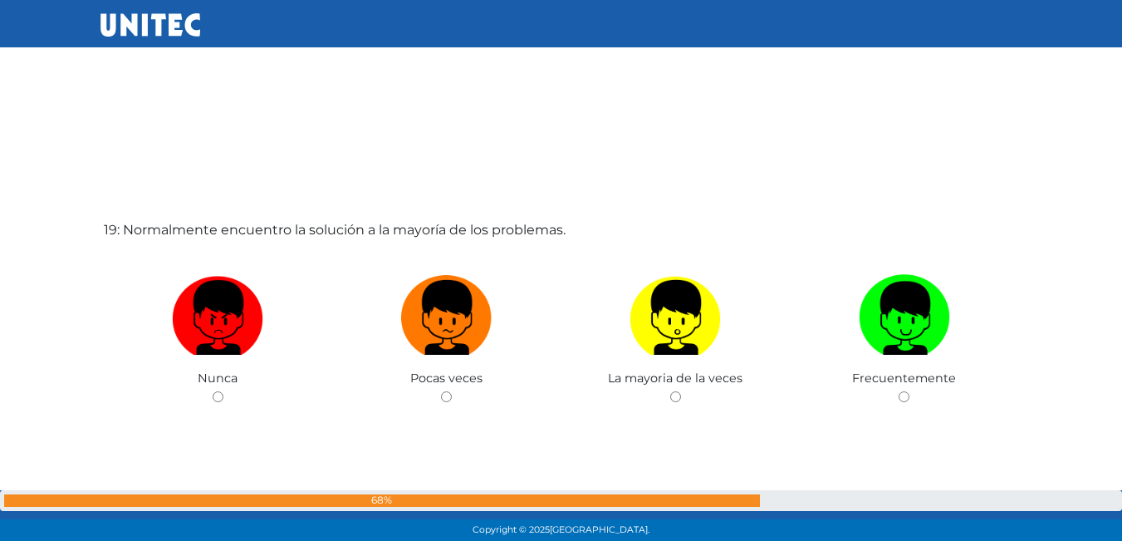
scroll to position [9751, 0]
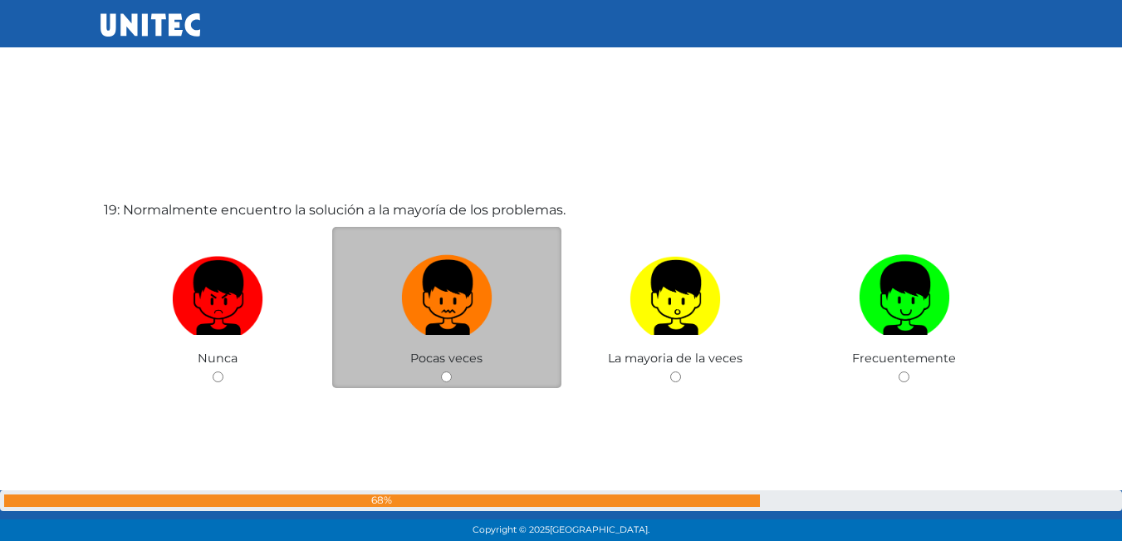
click at [457, 273] on img at bounding box center [446, 291] width 91 height 87
click at [452, 371] on input "radio" at bounding box center [446, 376] width 11 height 11
radio input "true"
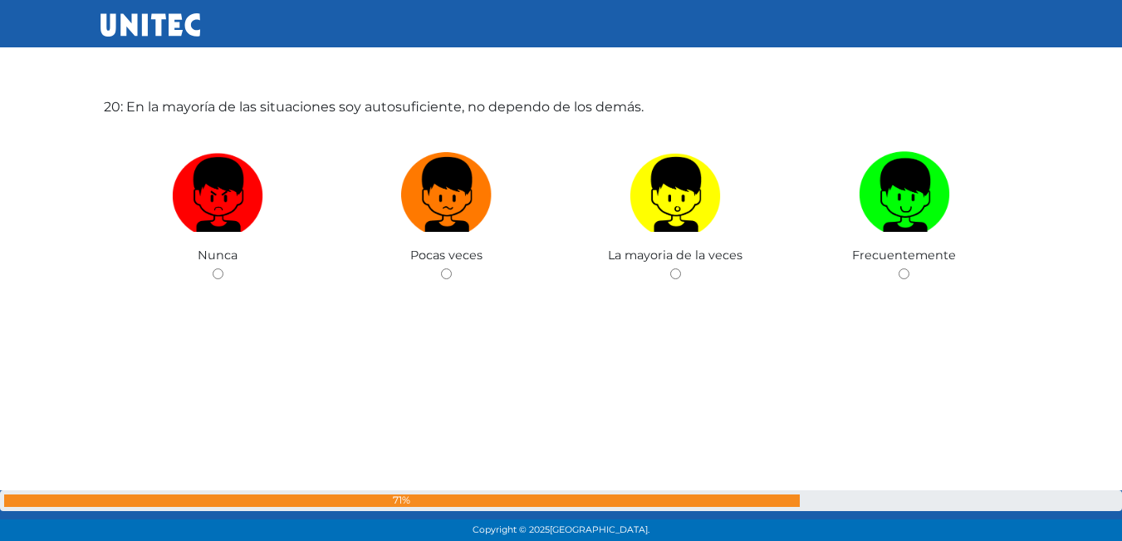
scroll to position [10353, 0]
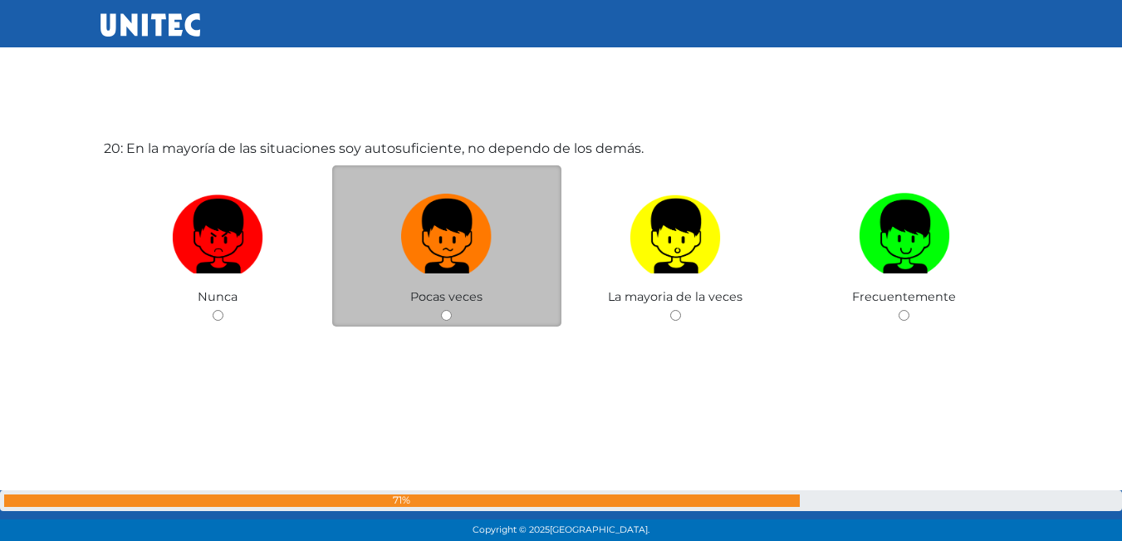
click at [380, 240] on label at bounding box center [446, 236] width 229 height 101
click at [441, 310] on input "radio" at bounding box center [446, 315] width 11 height 11
radio input "true"
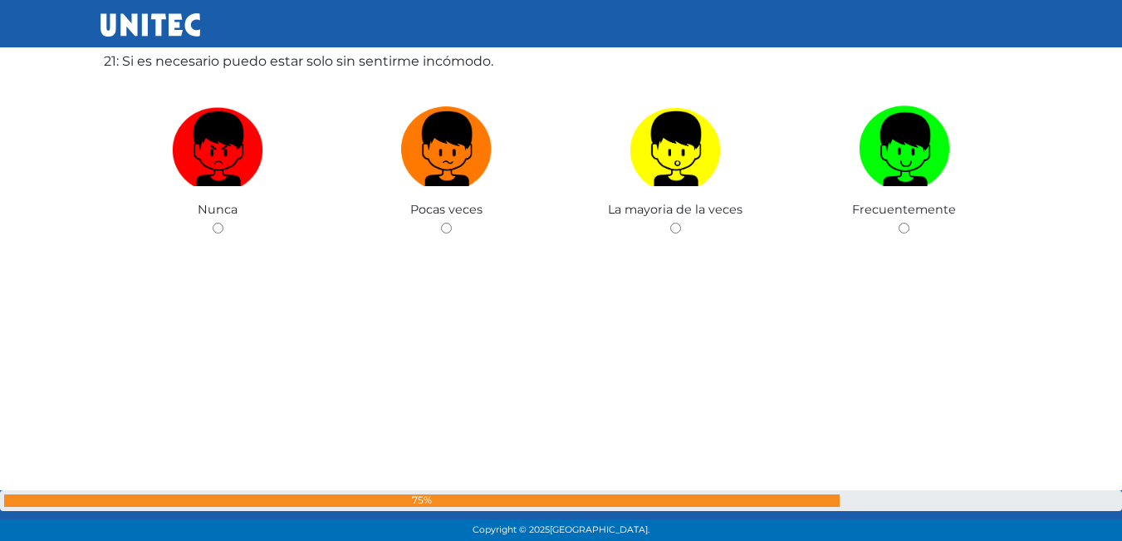
scroll to position [10878, 0]
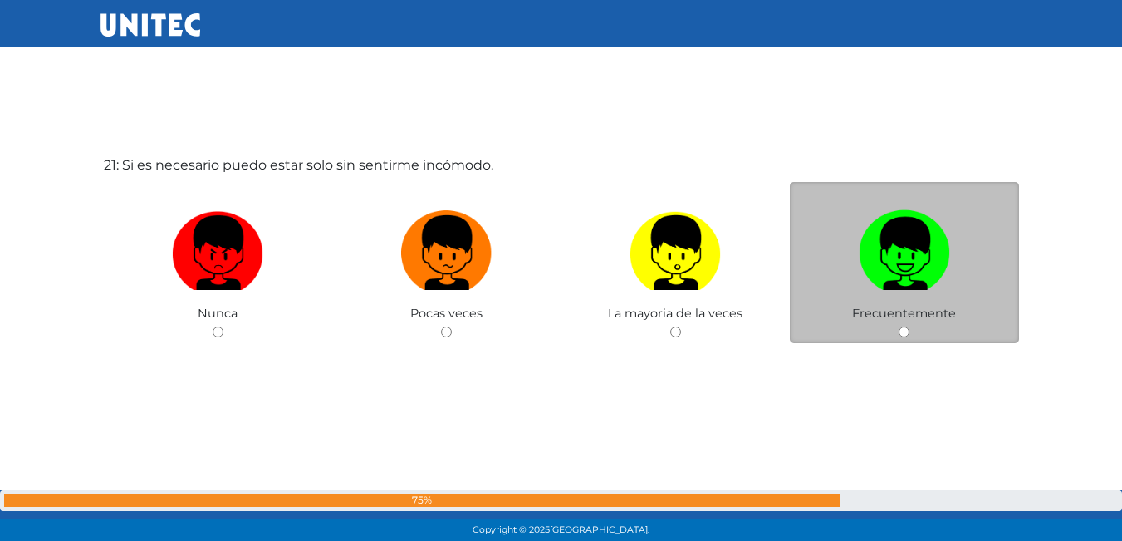
click at [861, 257] on img at bounding box center [904, 246] width 91 height 87
click at [899, 326] on input "radio" at bounding box center [904, 331] width 11 height 11
radio input "true"
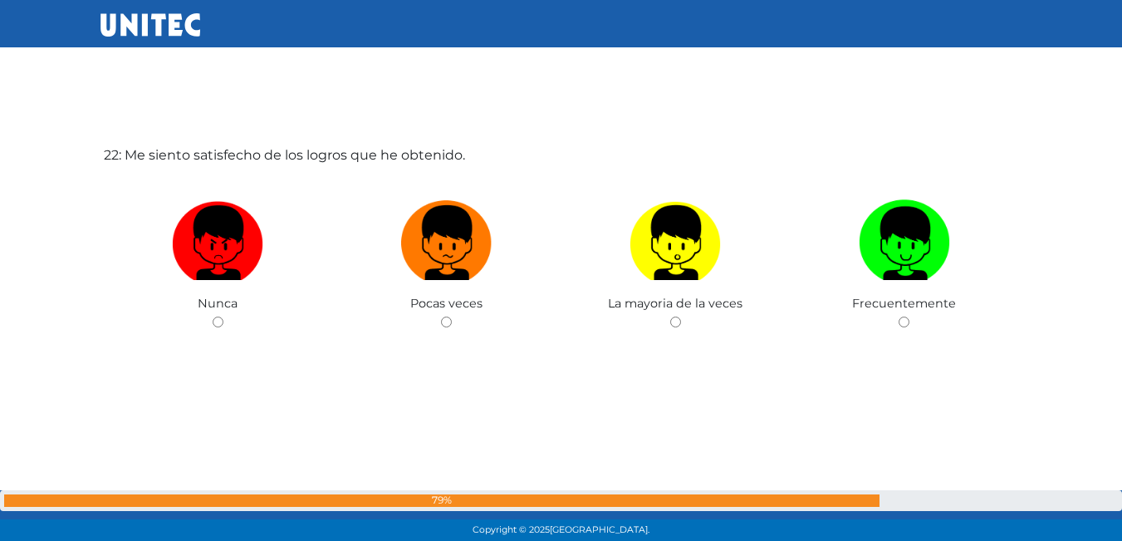
scroll to position [11457, 0]
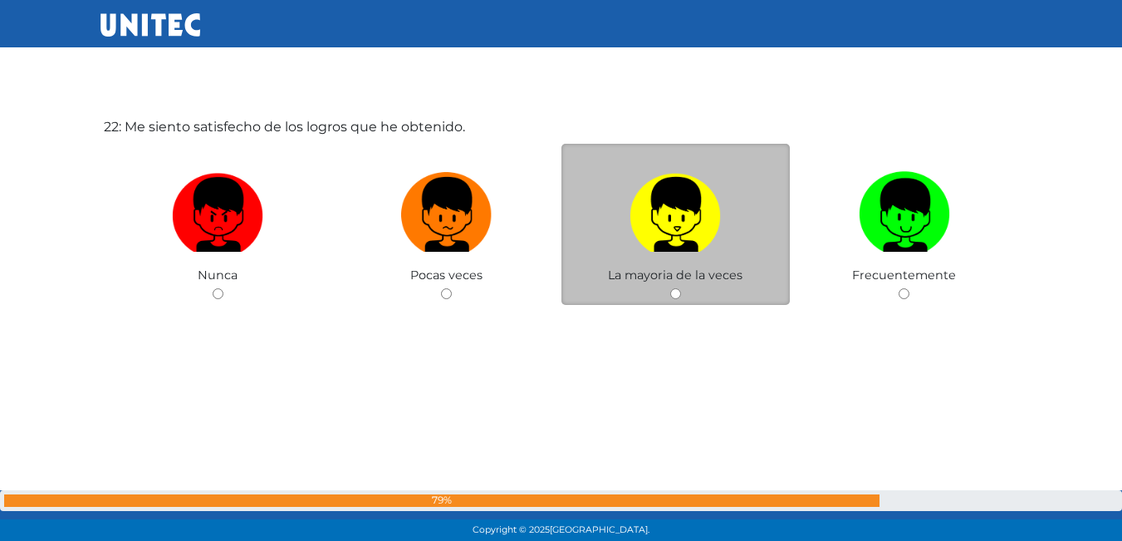
click at [692, 223] on img at bounding box center [675, 208] width 91 height 87
click at [681, 288] on input "radio" at bounding box center [675, 293] width 11 height 11
radio input "true"
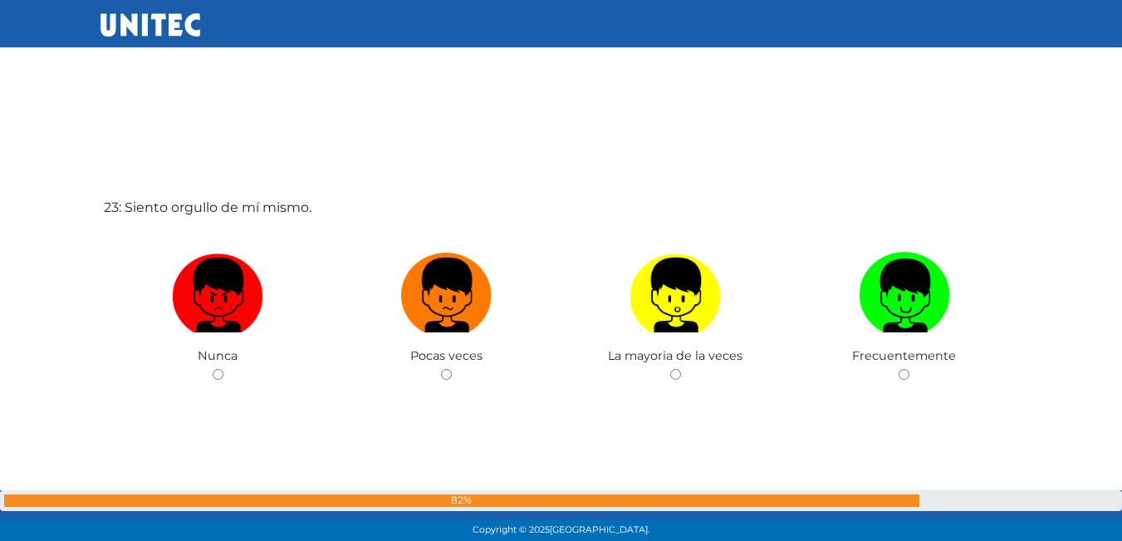
scroll to position [11942, 0]
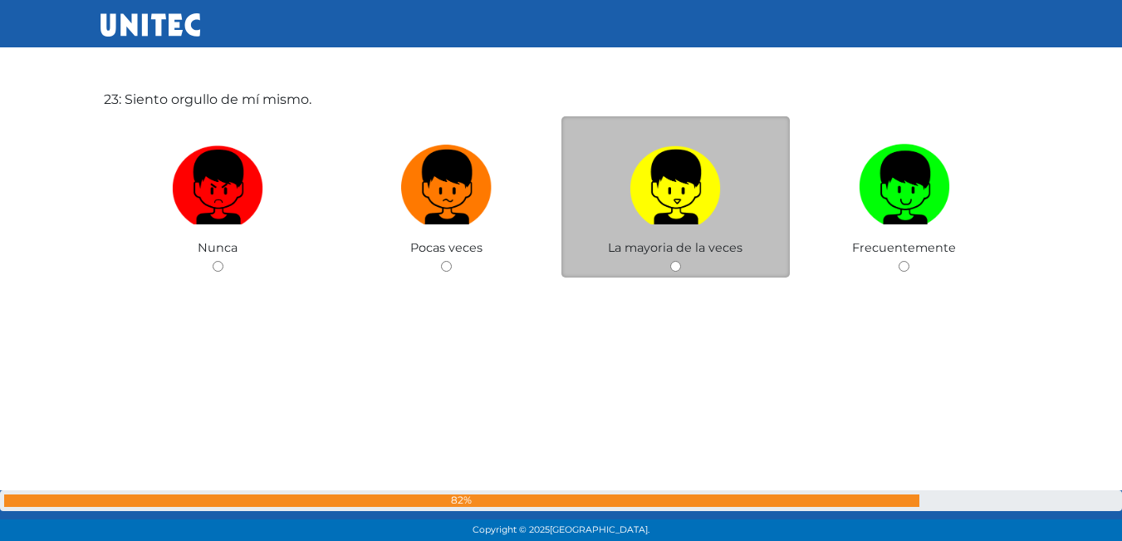
click at [642, 187] on img at bounding box center [675, 181] width 91 height 87
click at [670, 261] on input "radio" at bounding box center [675, 266] width 11 height 11
radio input "true"
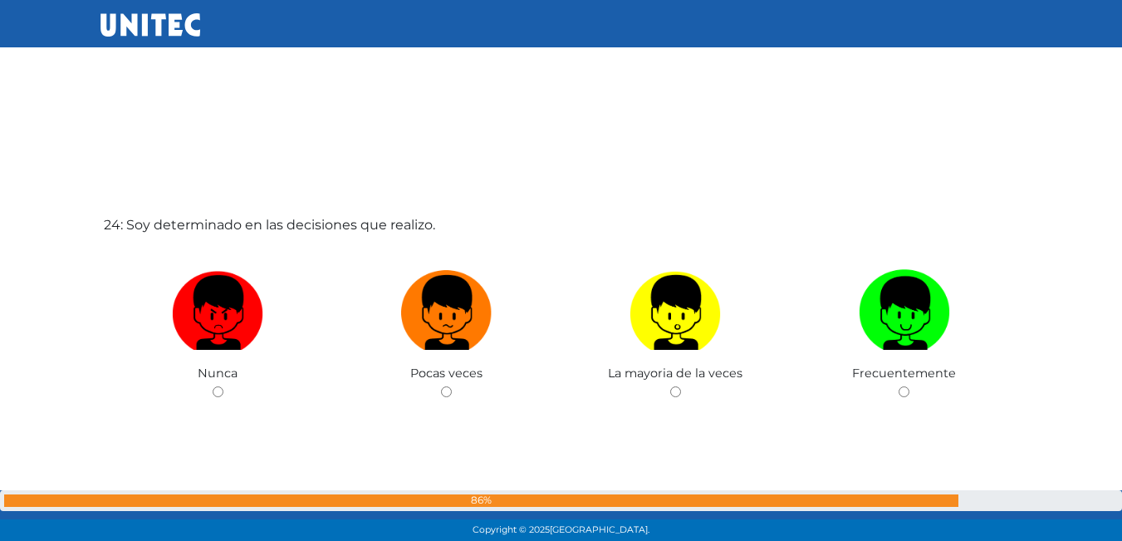
scroll to position [12523, 0]
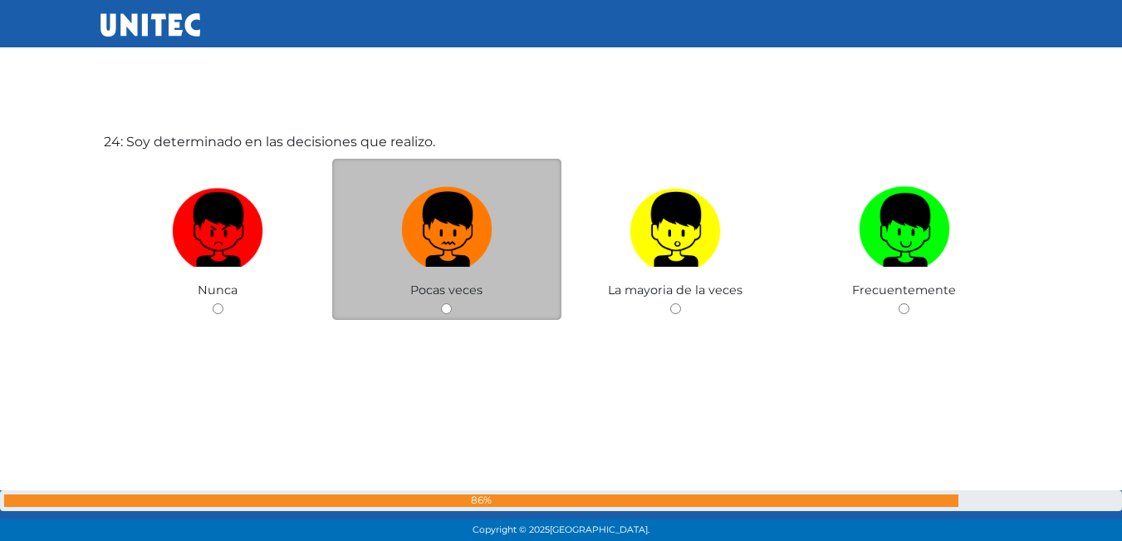
click at [497, 233] on label at bounding box center [446, 229] width 229 height 101
click at [452, 303] on input "radio" at bounding box center [446, 308] width 11 height 11
radio input "true"
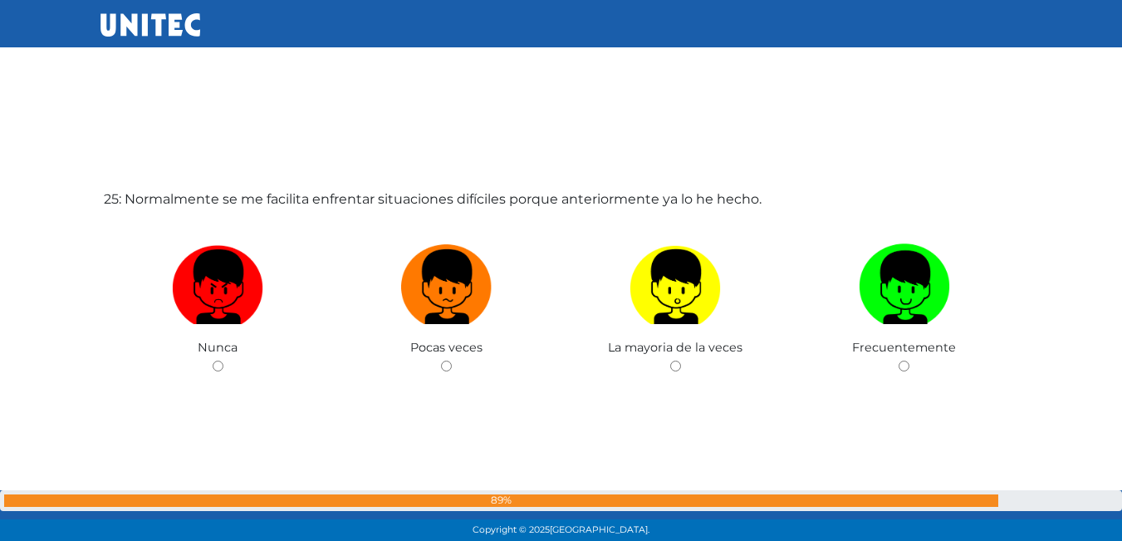
scroll to position [13025, 0]
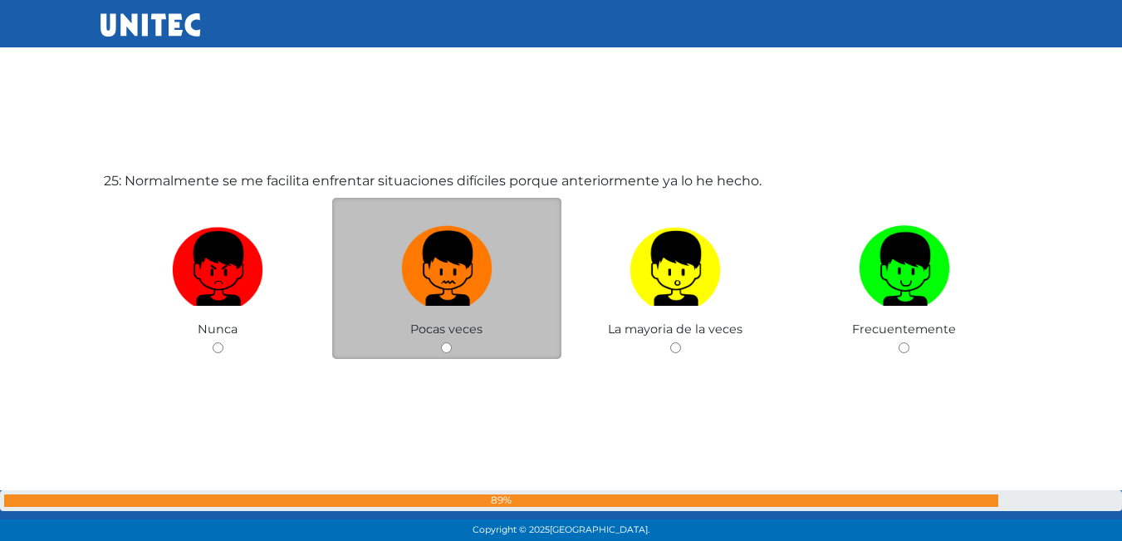
click at [457, 282] on img at bounding box center [446, 262] width 91 height 87
click at [452, 342] on input "radio" at bounding box center [446, 347] width 11 height 11
radio input "true"
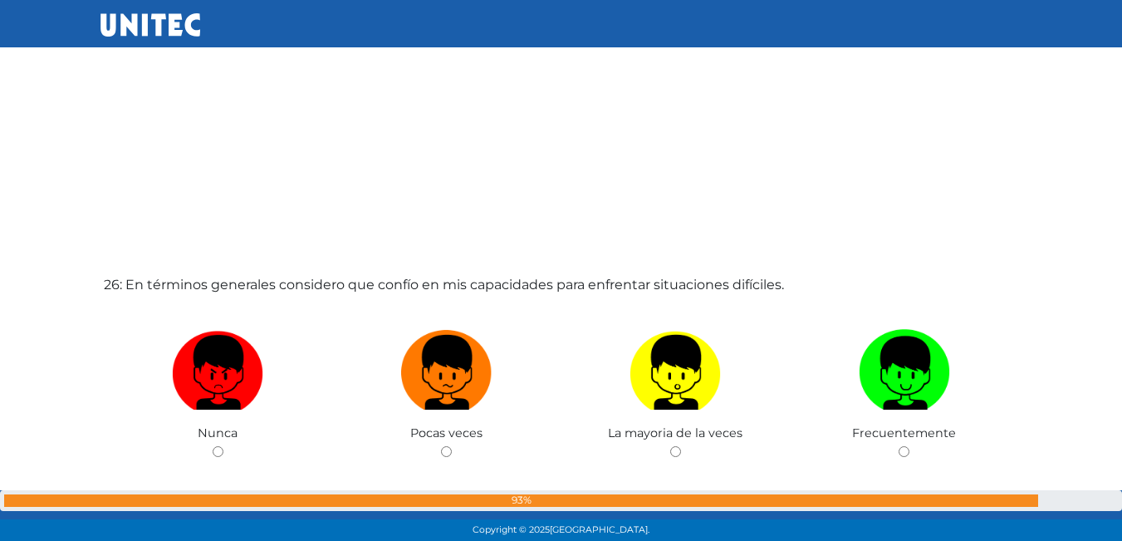
scroll to position [13573, 0]
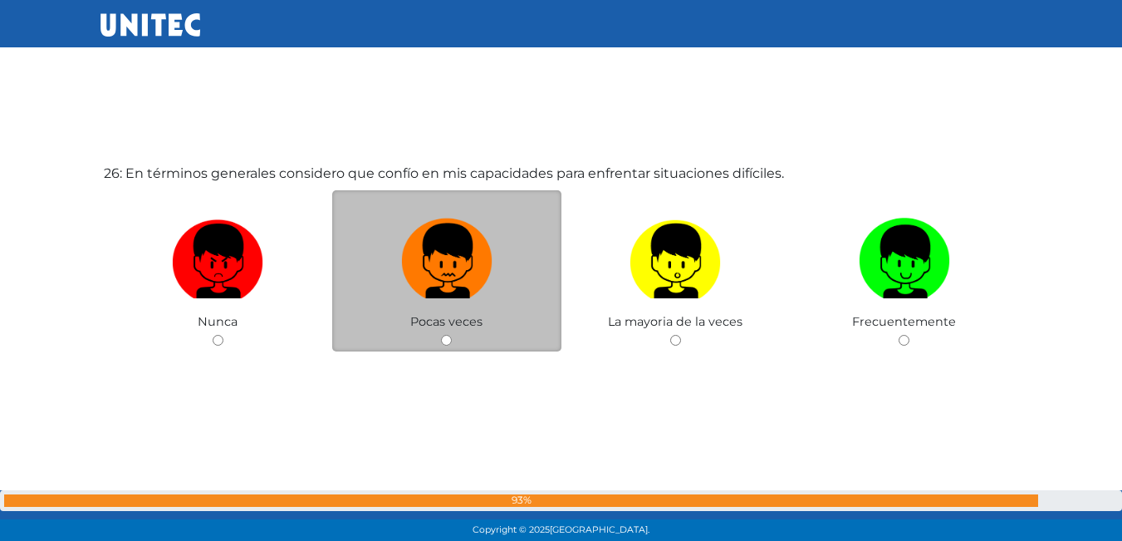
click at [436, 295] on img at bounding box center [446, 255] width 91 height 87
click at [441, 335] on input "radio" at bounding box center [446, 340] width 11 height 11
radio input "true"
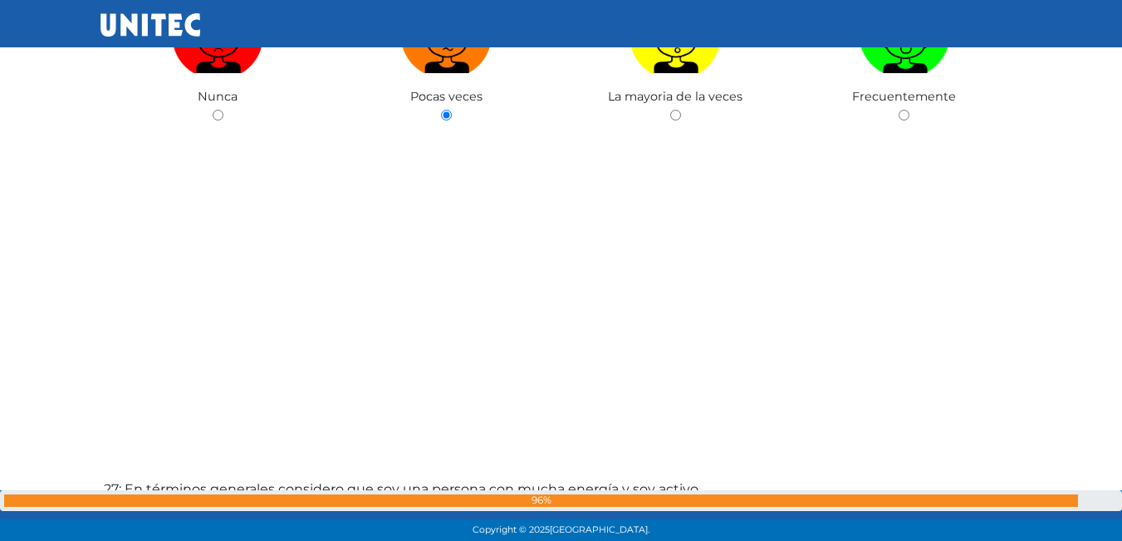
scroll to position [14049, 0]
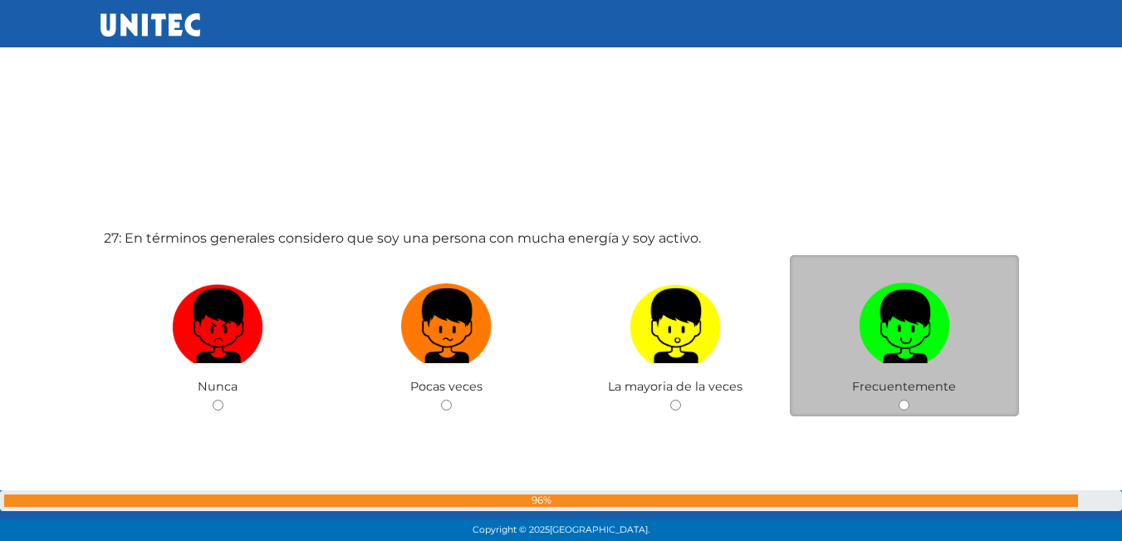
click at [910, 306] on img at bounding box center [904, 320] width 91 height 87
click at [910, 400] on input "radio" at bounding box center [904, 405] width 11 height 11
radio input "true"
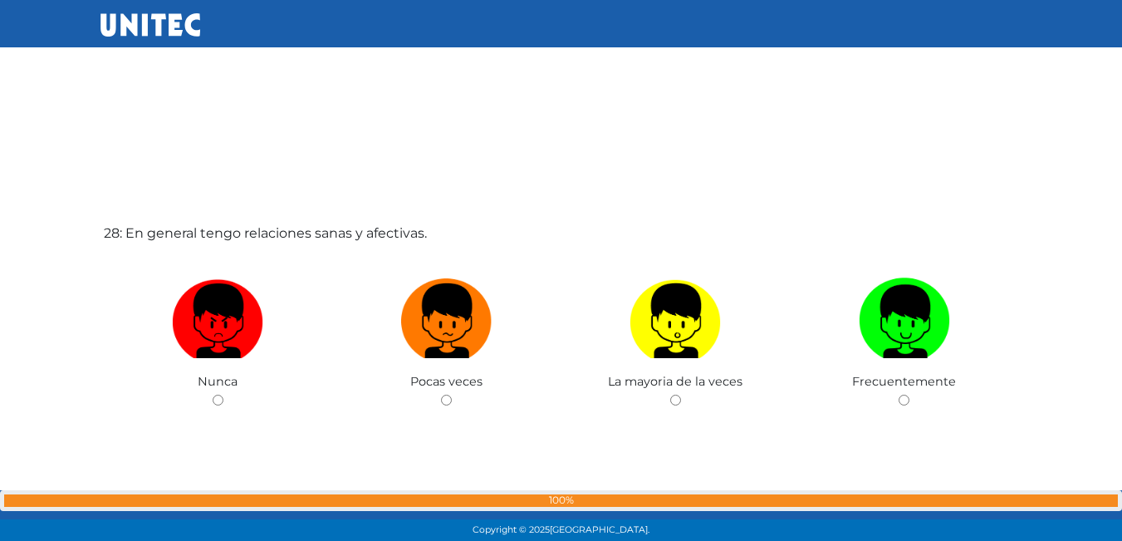
scroll to position [14678, 0]
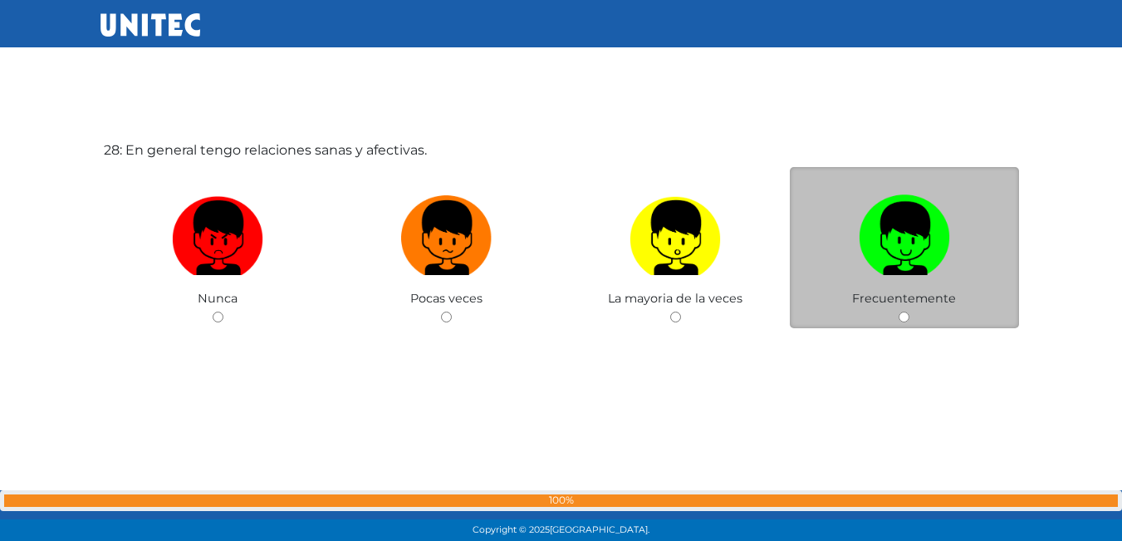
click at [811, 231] on label at bounding box center [904, 238] width 229 height 101
click at [899, 311] on input "radio" at bounding box center [904, 316] width 11 height 11
radio input "true"
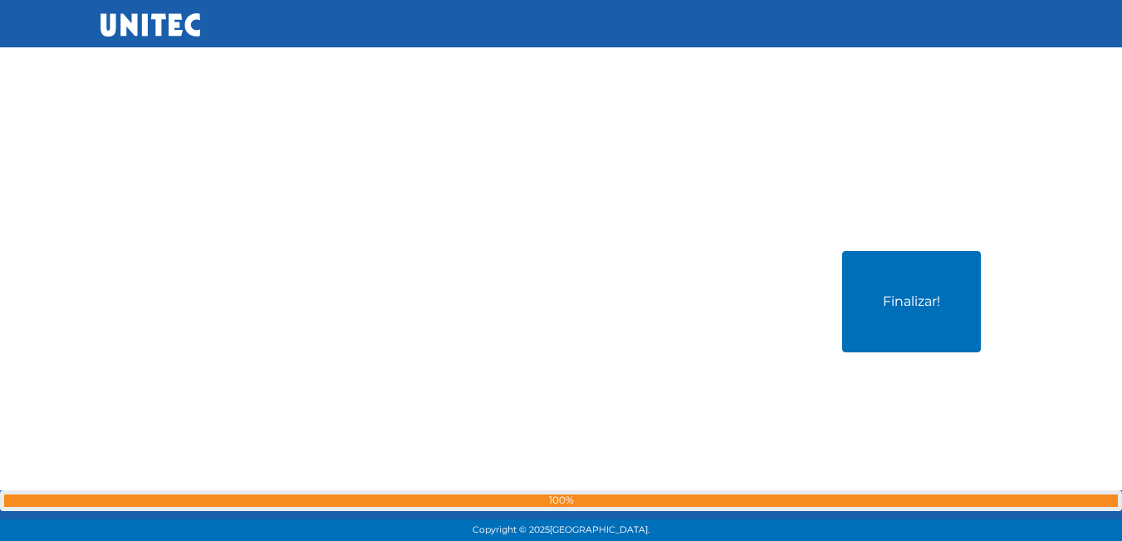
scroll to position [15148, 0]
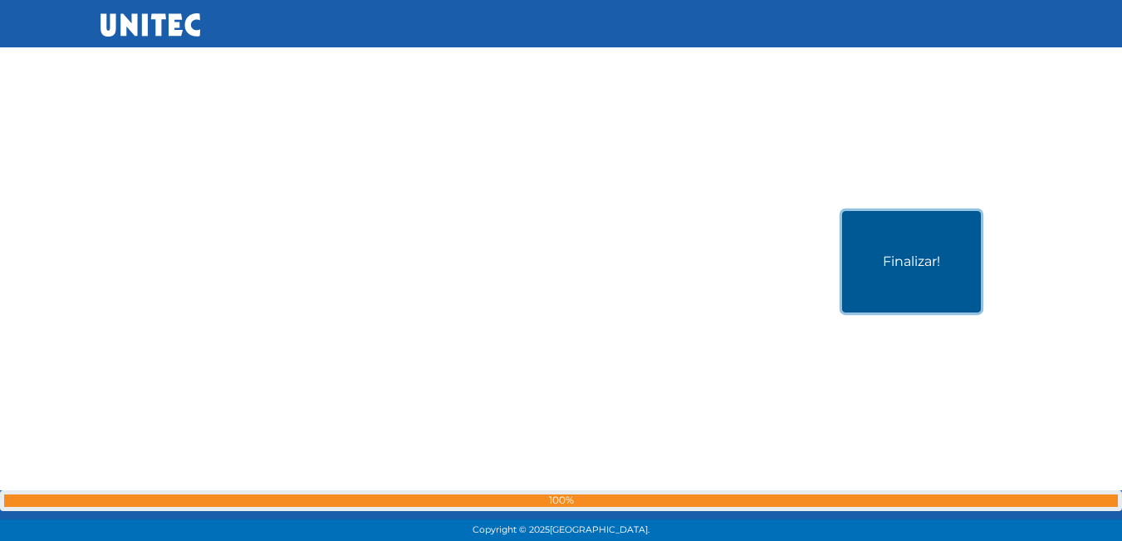
click at [910, 257] on button "Finalizar!" at bounding box center [911, 261] width 139 height 101
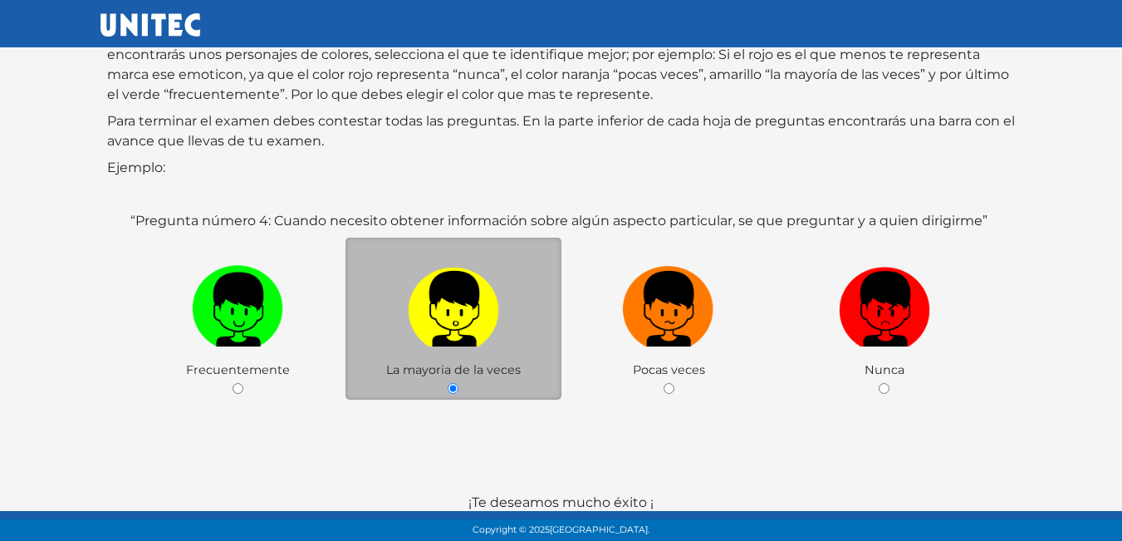
scroll to position [248, 0]
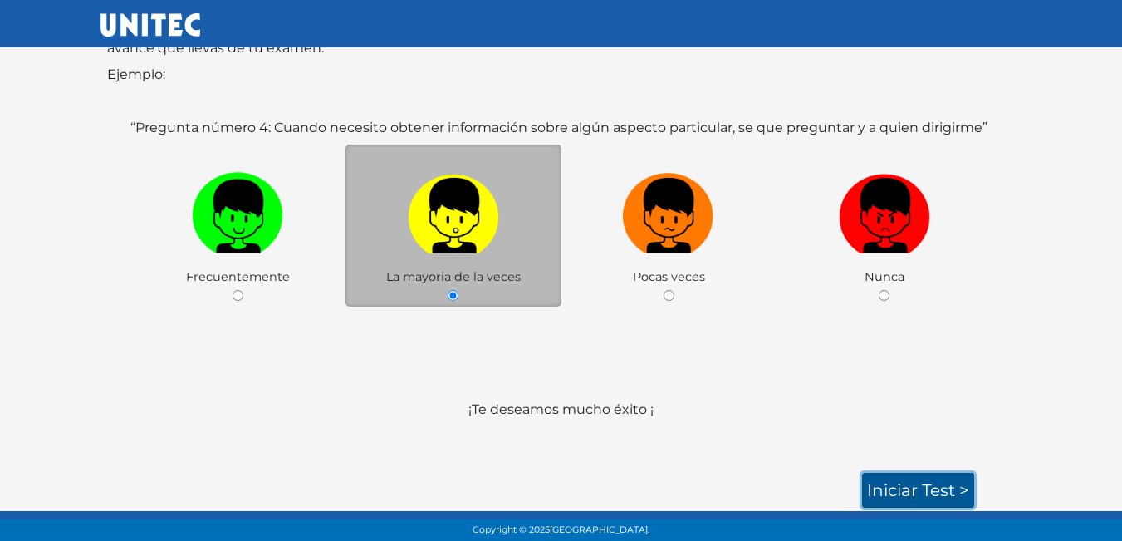
click at [893, 492] on link "Iniciar test >" at bounding box center [918, 490] width 112 height 35
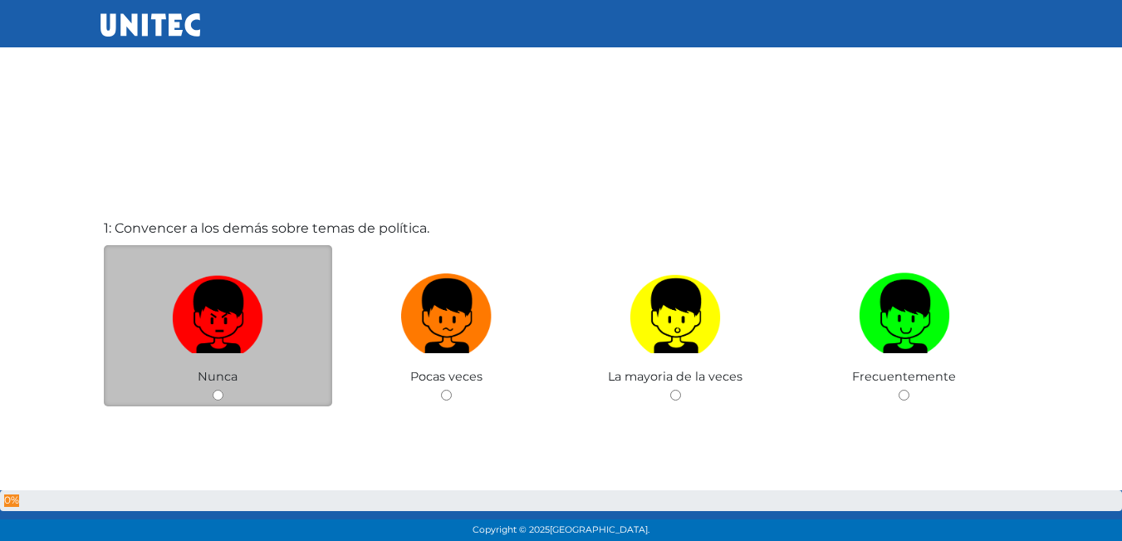
click at [231, 320] on img at bounding box center [217, 310] width 91 height 87
click at [223, 390] on input "radio" at bounding box center [218, 395] width 11 height 11
radio input "true"
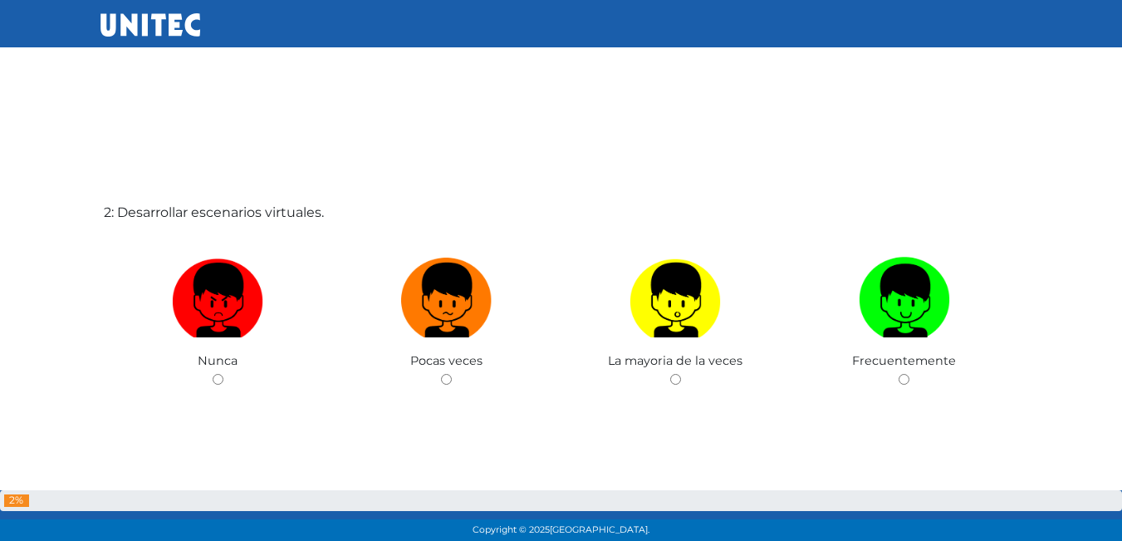
scroll to position [640, 0]
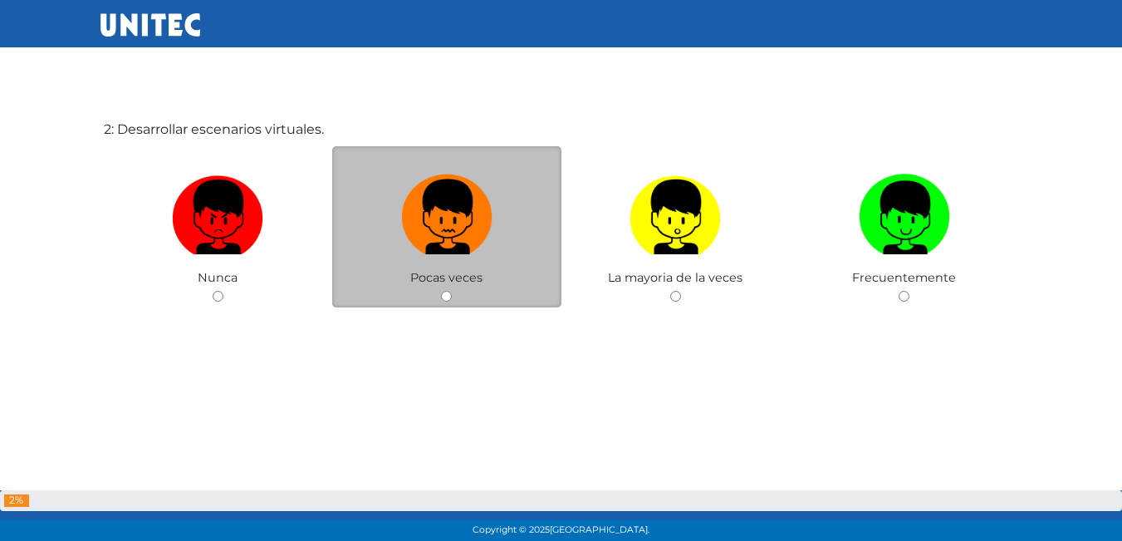
click at [444, 237] on img at bounding box center [446, 211] width 91 height 87
click at [444, 291] on input "radio" at bounding box center [446, 296] width 11 height 11
radio input "true"
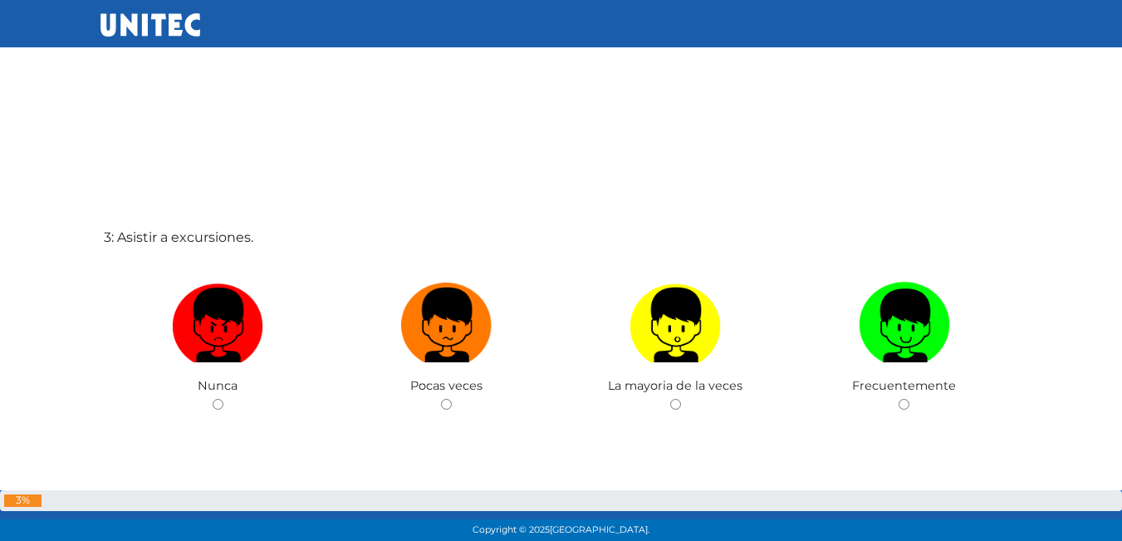
scroll to position [1102, 0]
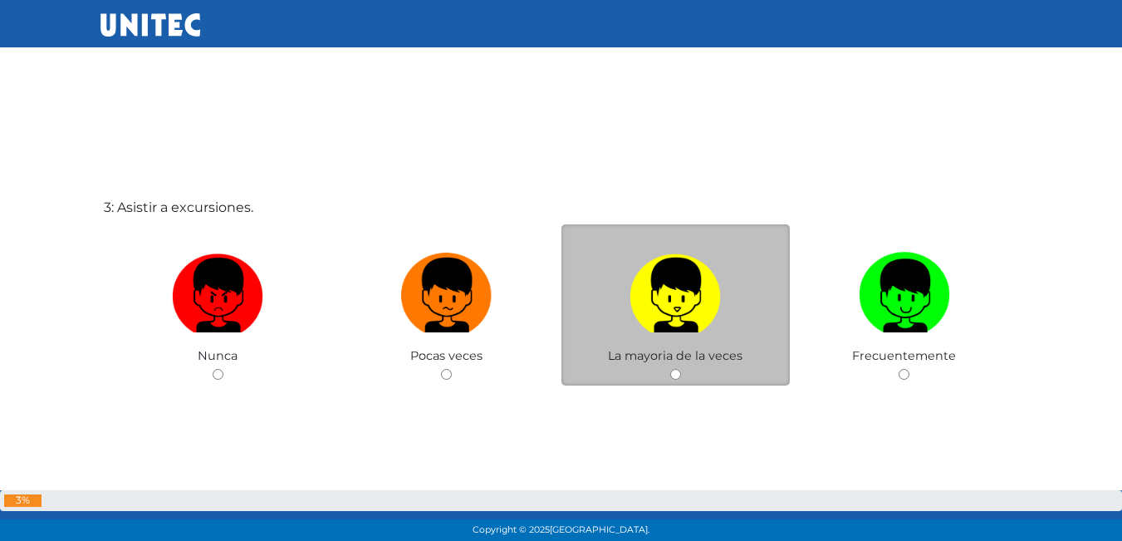
click at [647, 312] on img at bounding box center [675, 289] width 91 height 87
click at [670, 369] on input "radio" at bounding box center [675, 374] width 11 height 11
radio input "true"
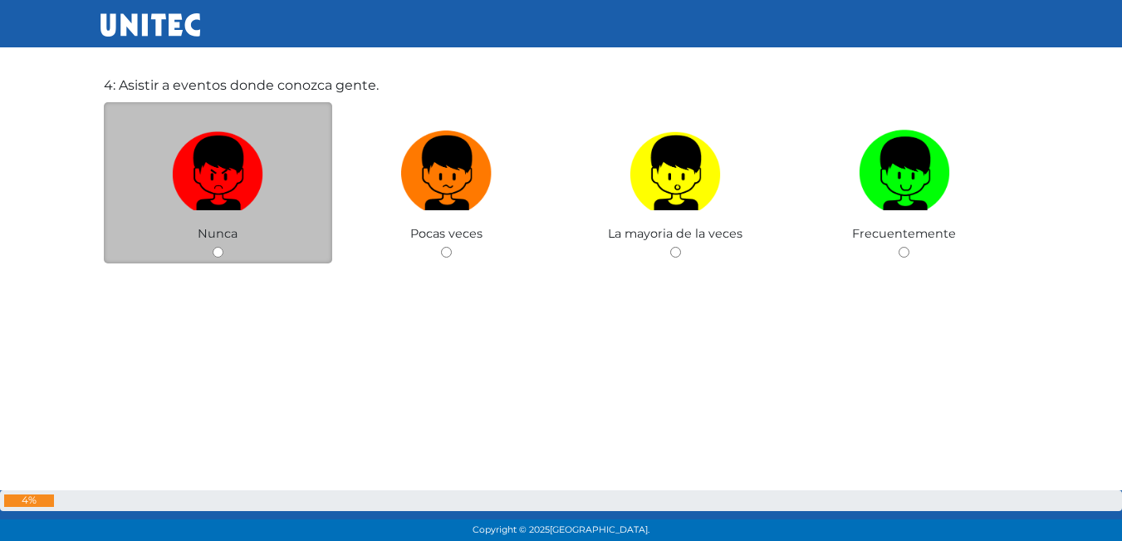
scroll to position [1736, 0]
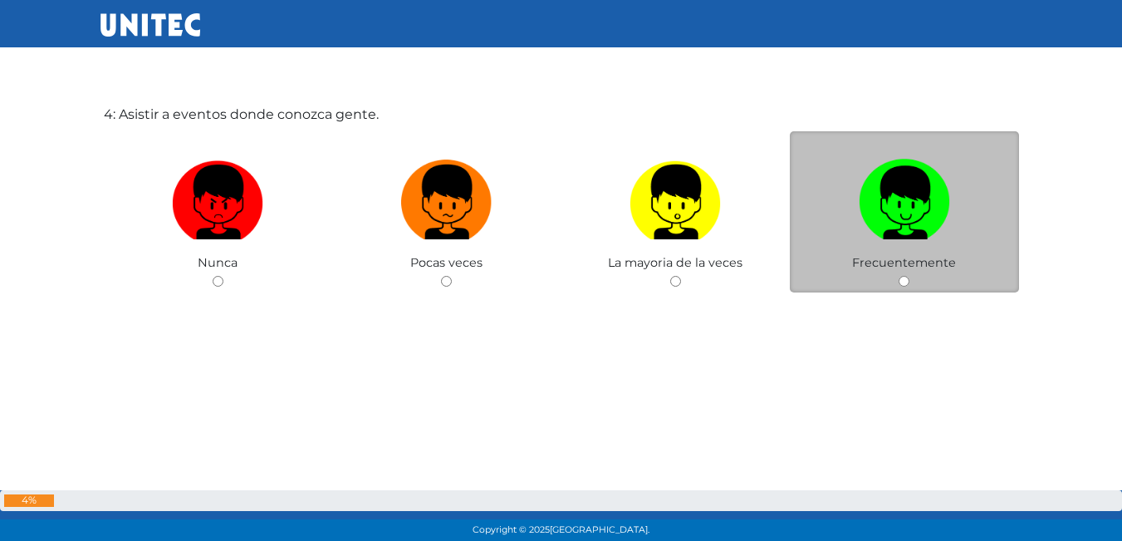
click at [866, 189] on img at bounding box center [904, 196] width 91 height 87
click at [899, 276] on input "radio" at bounding box center [904, 281] width 11 height 11
radio input "true"
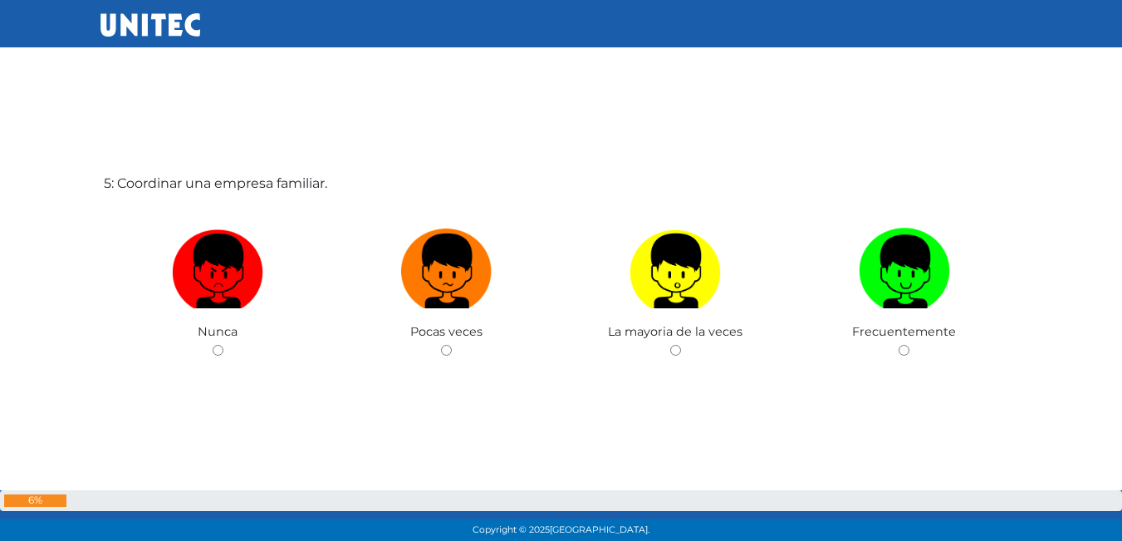
scroll to position [2197, 0]
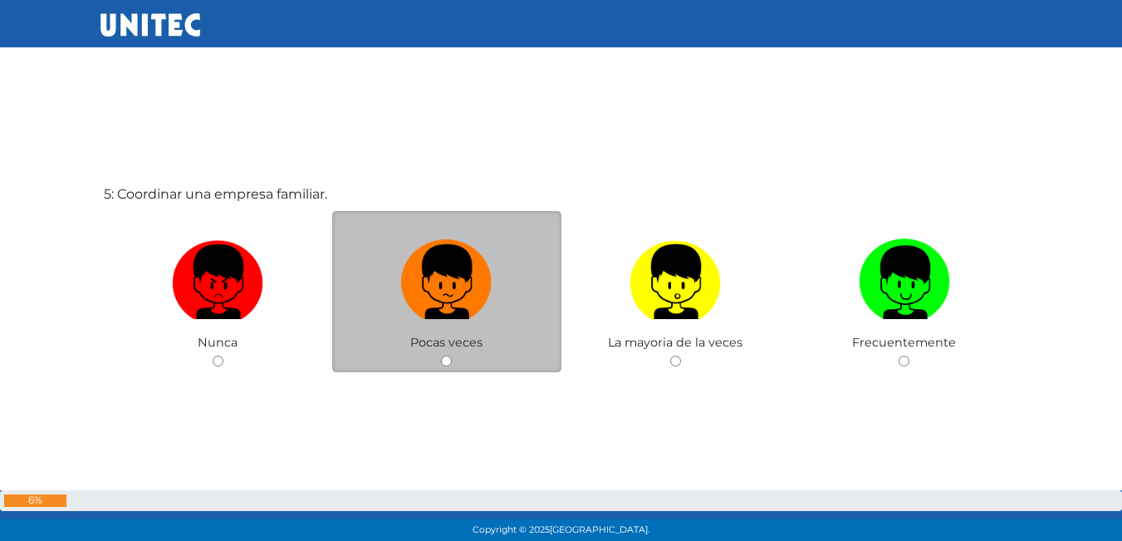
click at [503, 277] on label at bounding box center [446, 282] width 229 height 101
click at [452, 355] on input "radio" at bounding box center [446, 360] width 11 height 11
radio input "true"
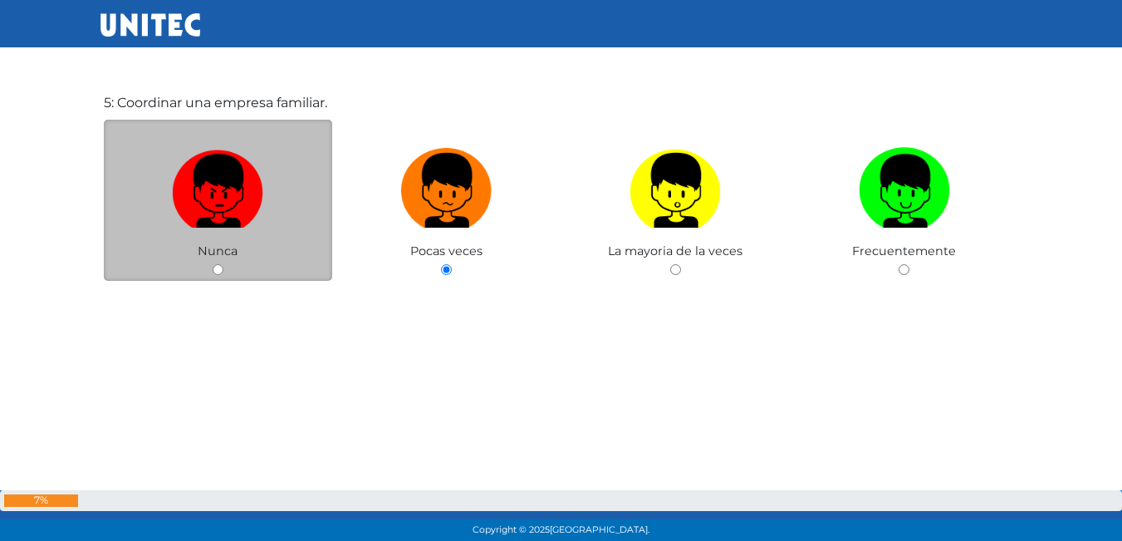
click at [234, 205] on img at bounding box center [217, 184] width 91 height 87
click at [223, 264] on input "radio" at bounding box center [218, 269] width 11 height 11
radio input "true"
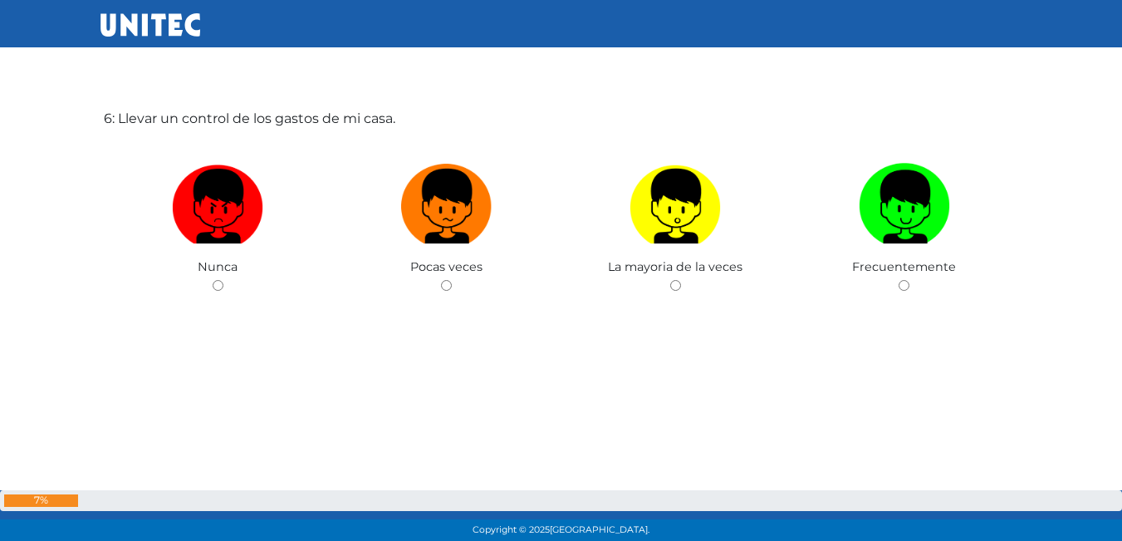
scroll to position [2784, 0]
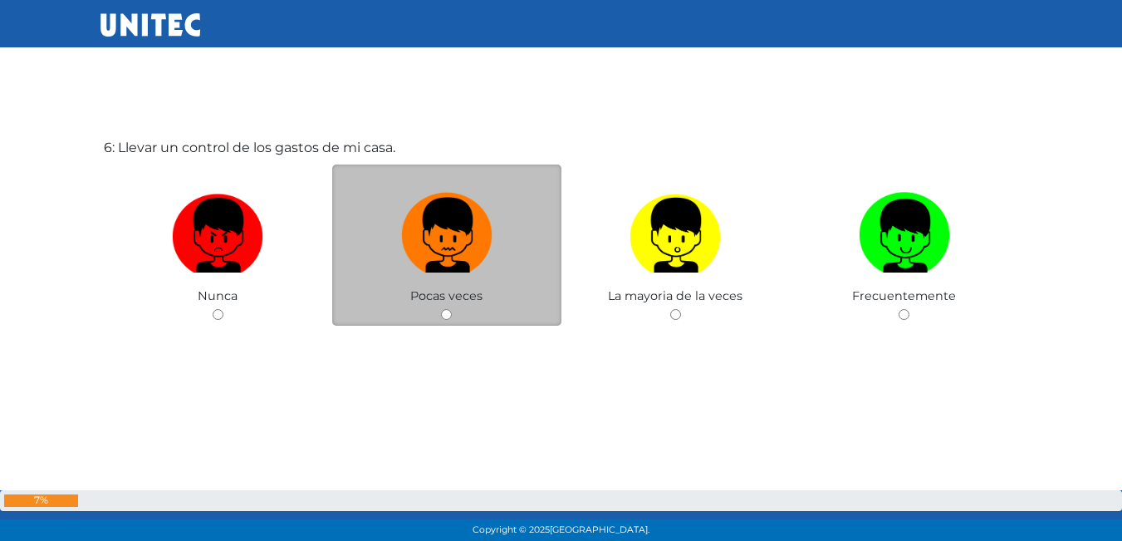
click at [463, 255] on img at bounding box center [446, 229] width 91 height 87
click at [452, 309] on input "radio" at bounding box center [446, 314] width 11 height 11
radio input "true"
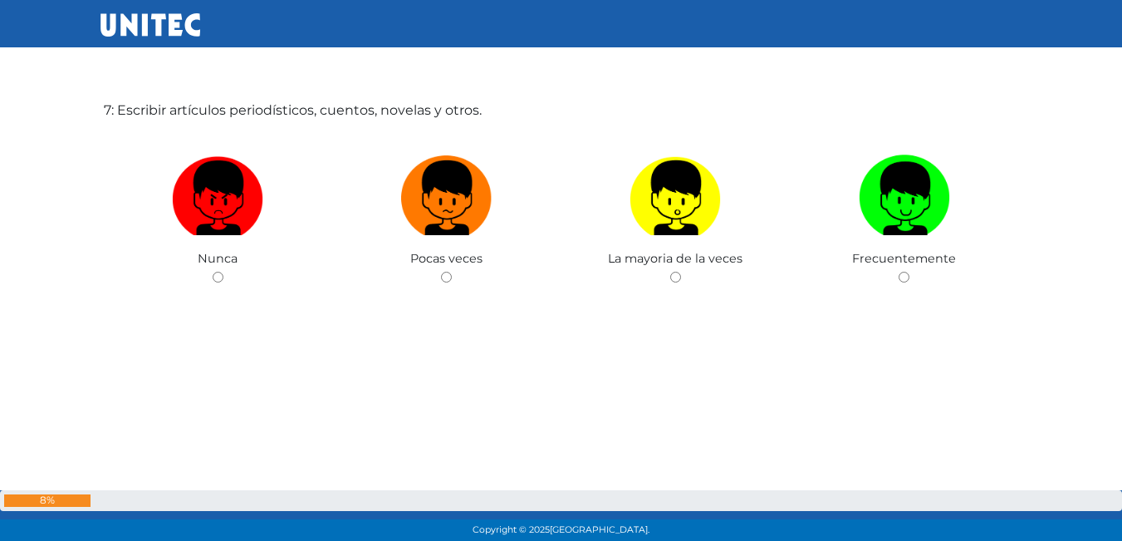
scroll to position [3369, 0]
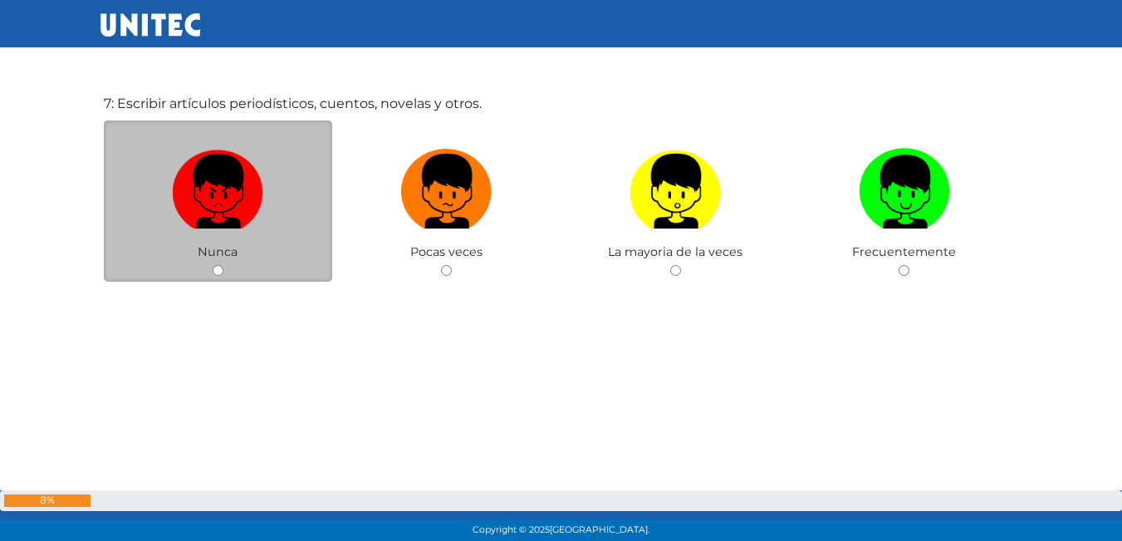
click at [219, 194] on img at bounding box center [217, 185] width 91 height 87
click at [219, 265] on input "radio" at bounding box center [218, 270] width 11 height 11
radio input "true"
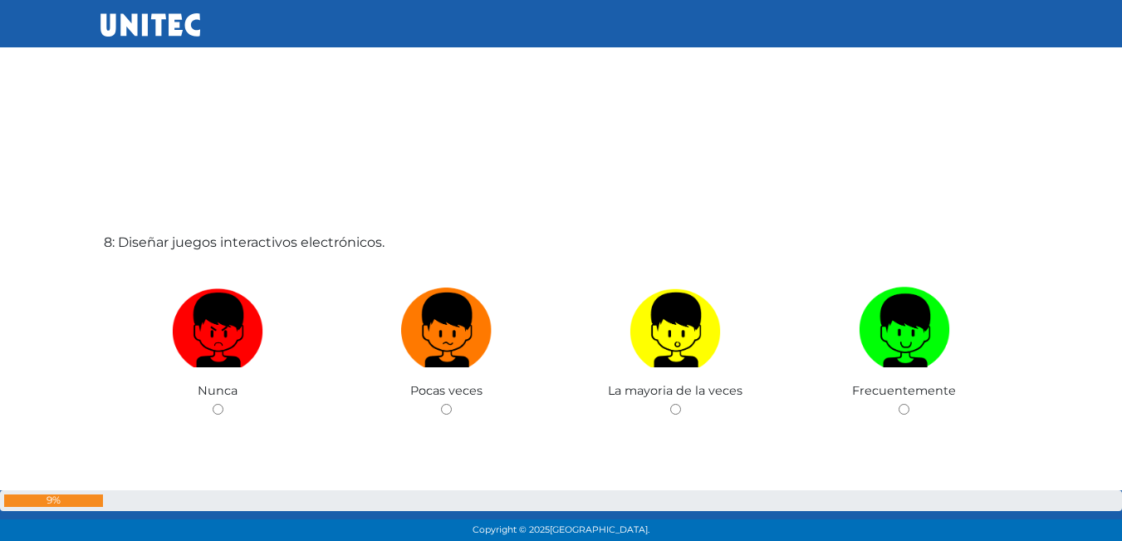
scroll to position [3789, 0]
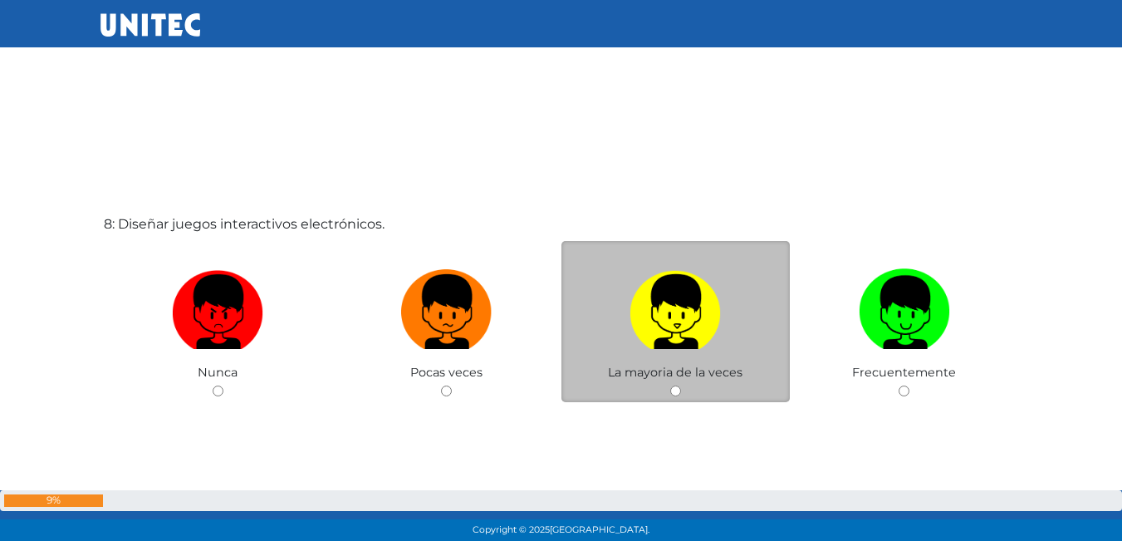
click at [632, 323] on img at bounding box center [675, 305] width 91 height 87
click at [670, 385] on input "radio" at bounding box center [675, 390] width 11 height 11
radio input "true"
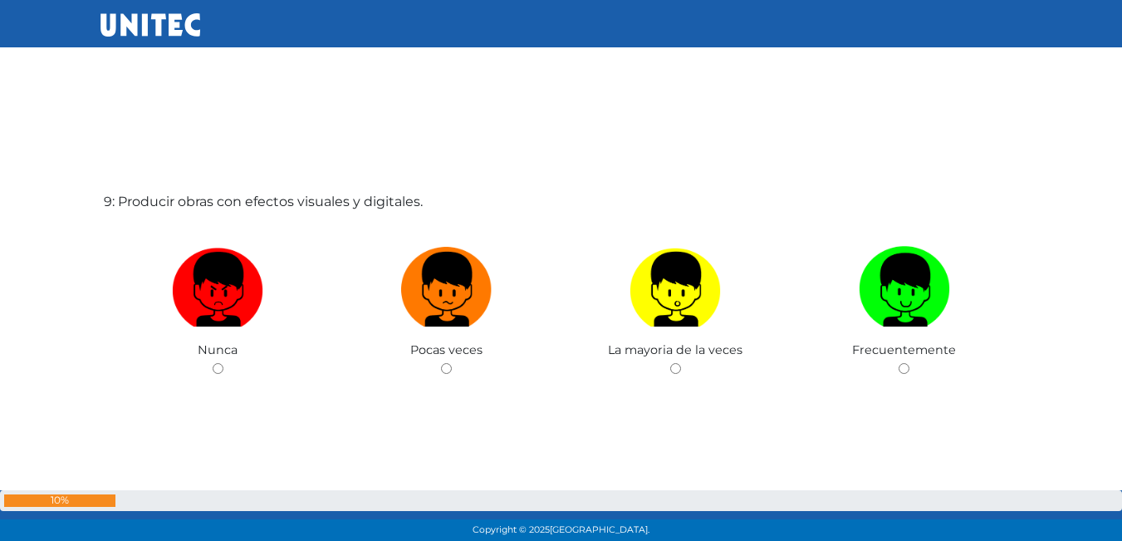
scroll to position [4435, 0]
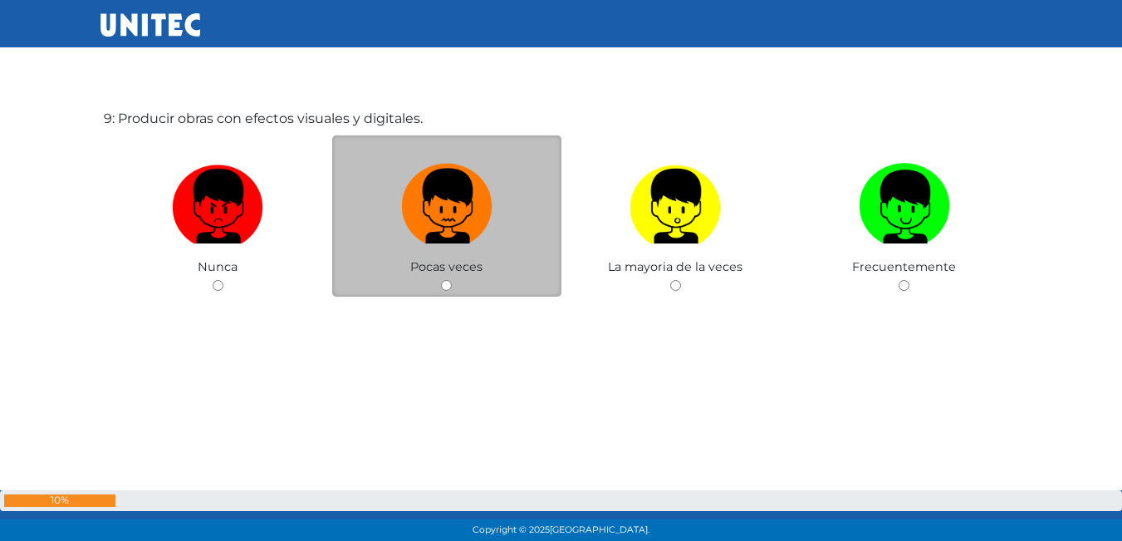
click at [468, 213] on img at bounding box center [446, 200] width 91 height 87
click at [452, 280] on input "radio" at bounding box center [446, 285] width 11 height 11
radio input "true"
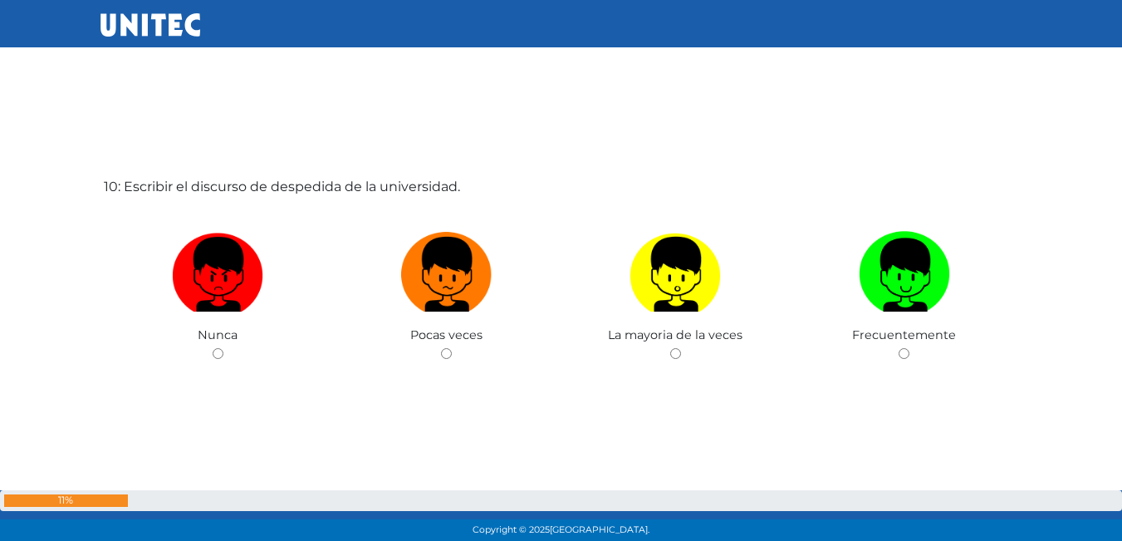
scroll to position [4950, 0]
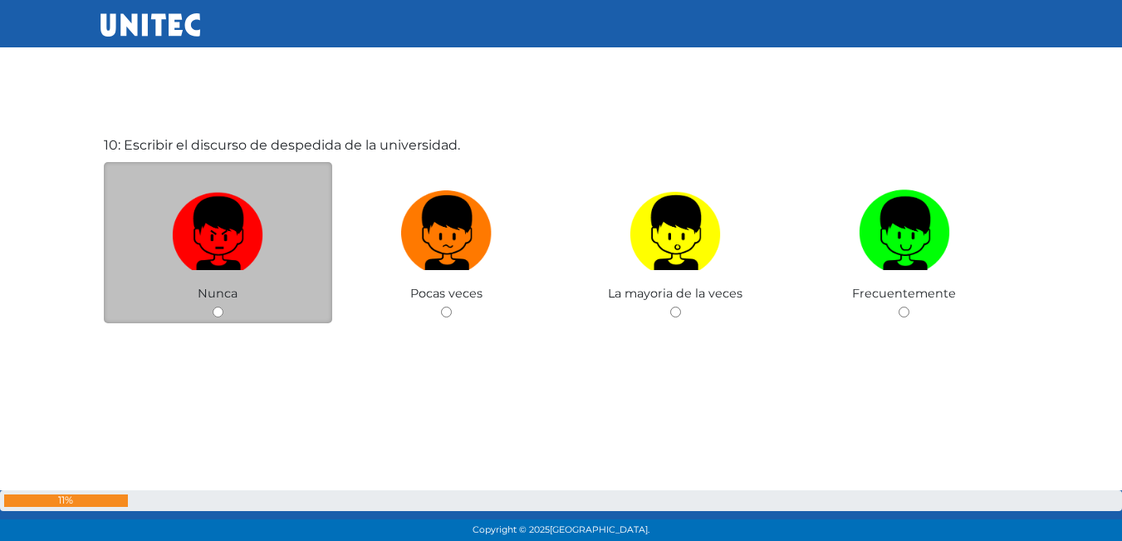
click at [251, 241] on img at bounding box center [217, 227] width 91 height 87
click at [223, 306] on input "radio" at bounding box center [218, 311] width 11 height 11
radio input "true"
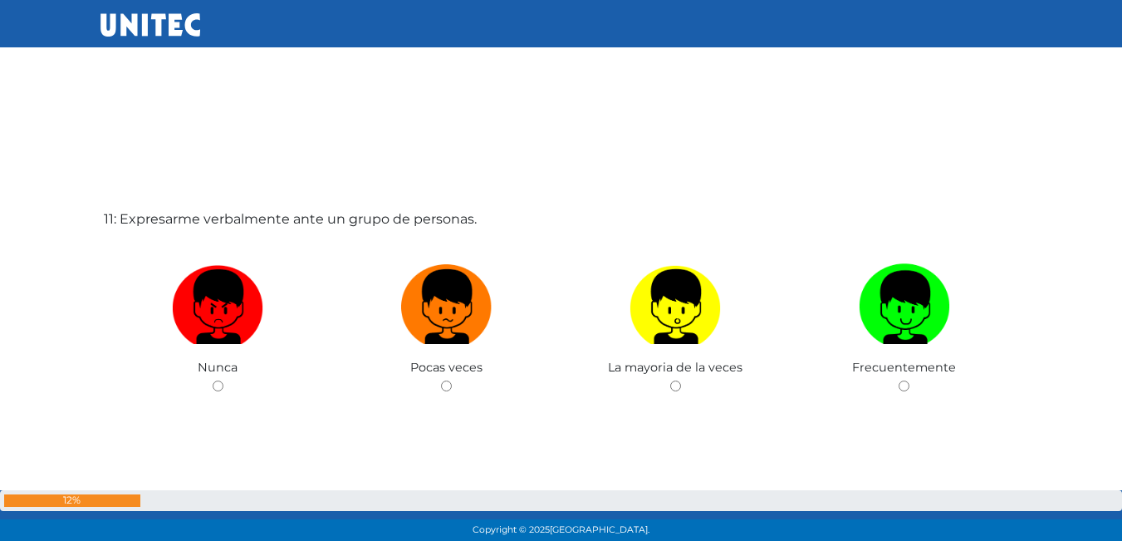
scroll to position [5490, 0]
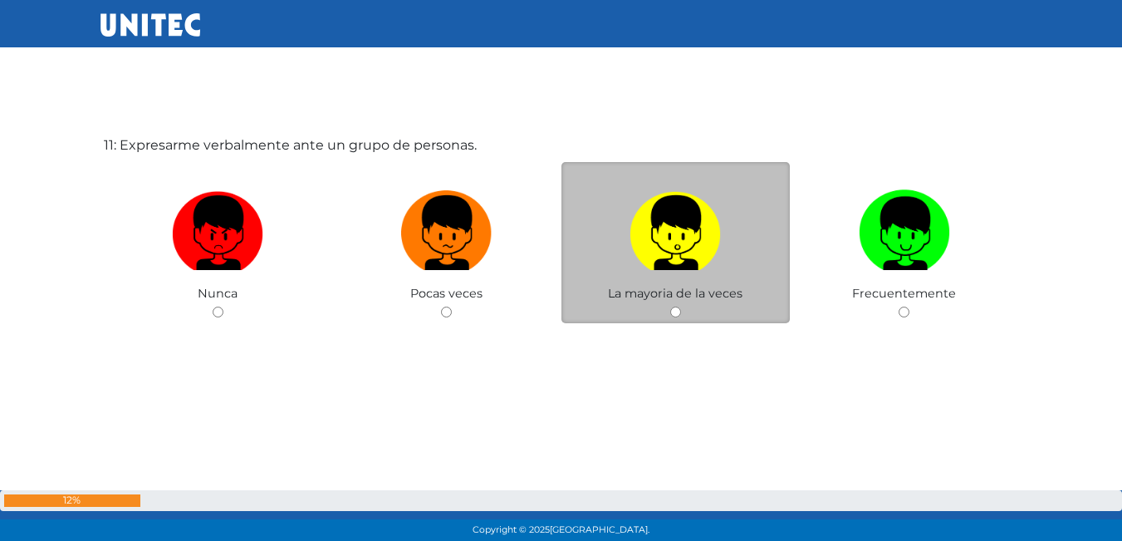
click at [660, 234] on img at bounding box center [675, 227] width 91 height 87
click at [670, 306] on input "radio" at bounding box center [675, 311] width 11 height 11
radio input "true"
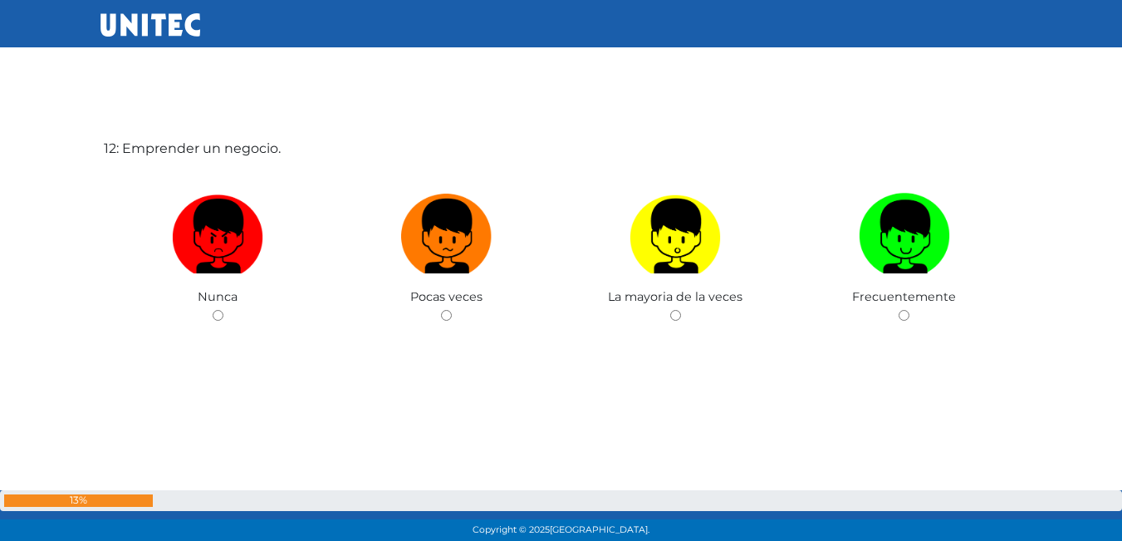
scroll to position [6031, 0]
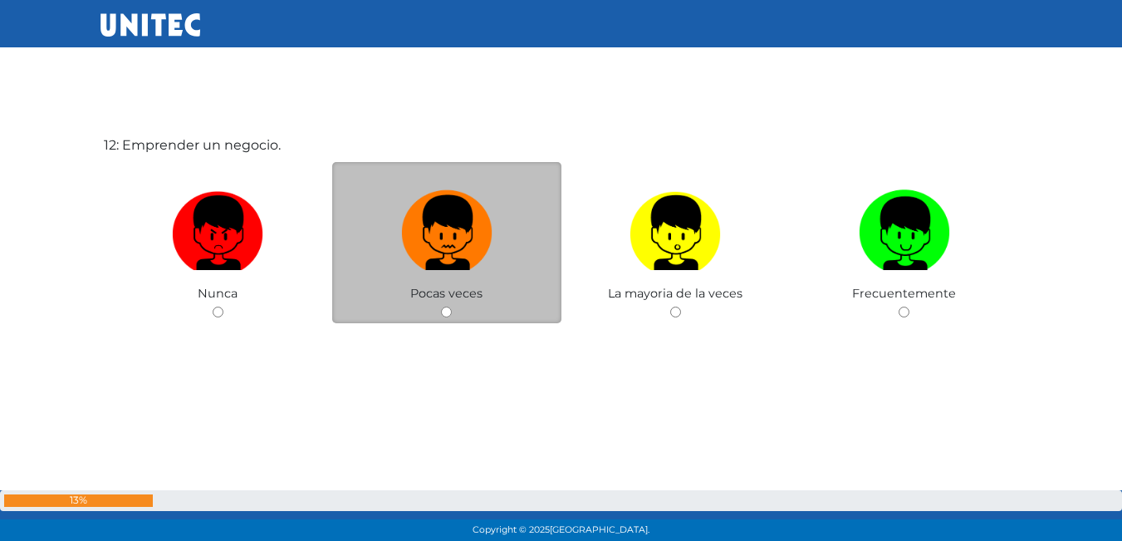
click at [441, 227] on img at bounding box center [446, 227] width 91 height 87
click at [441, 306] on input "radio" at bounding box center [446, 311] width 11 height 11
radio input "true"
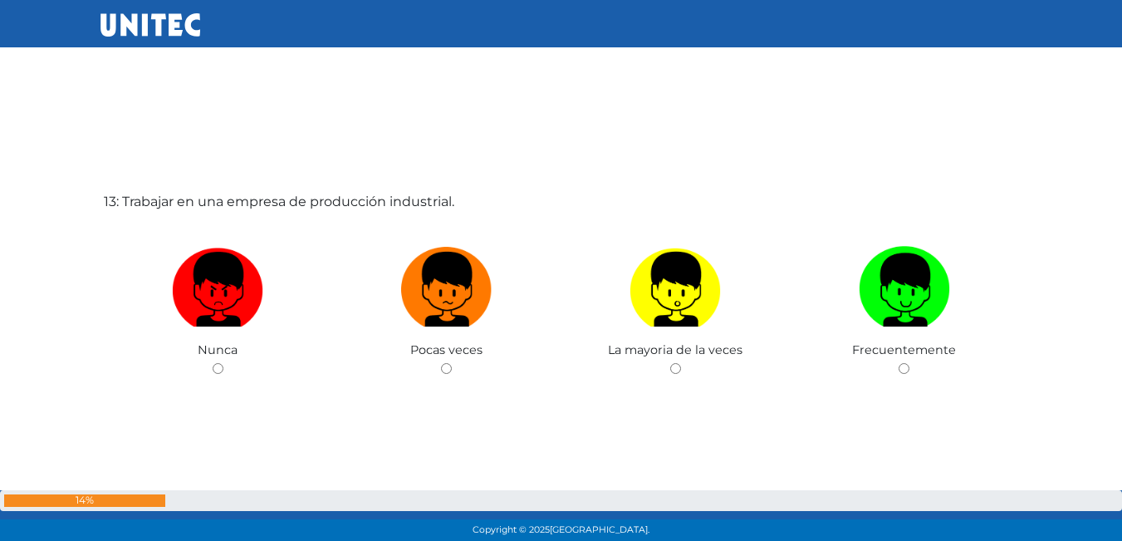
scroll to position [6534, 0]
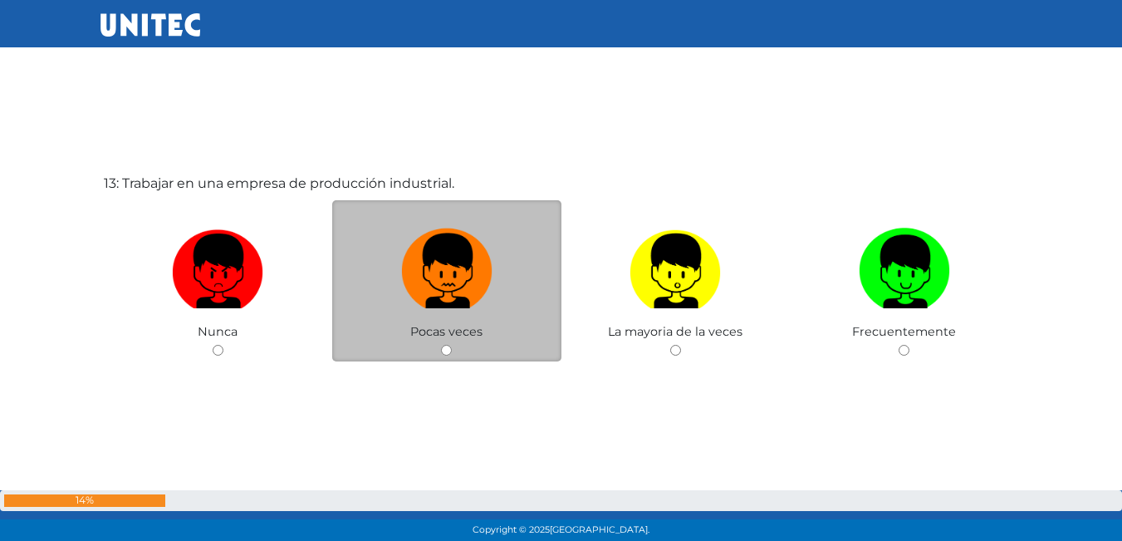
click at [448, 262] on img at bounding box center [446, 265] width 91 height 87
click at [448, 345] on input "radio" at bounding box center [446, 350] width 11 height 11
radio input "true"
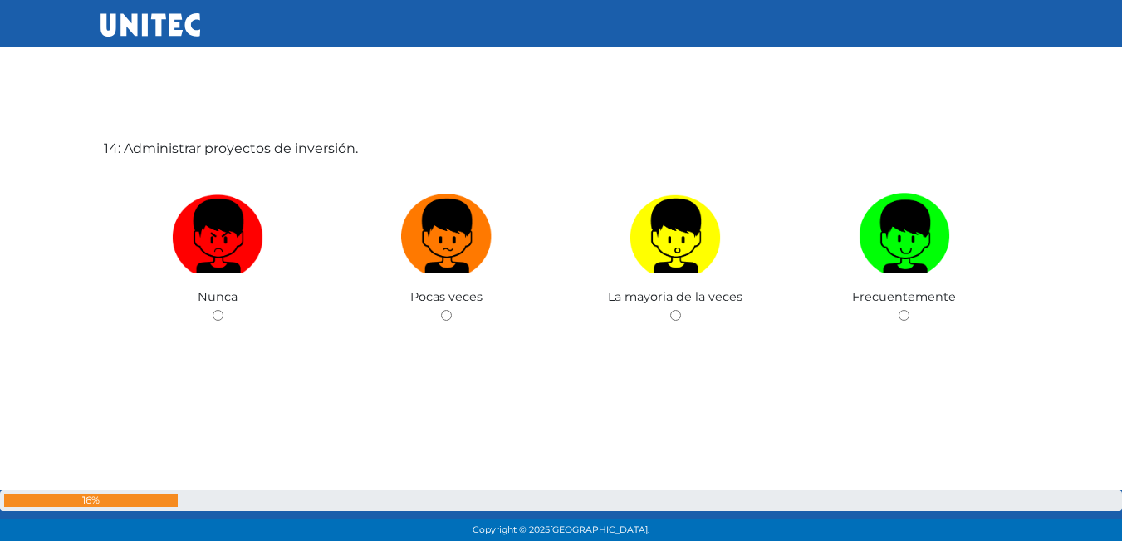
scroll to position [7112, 0]
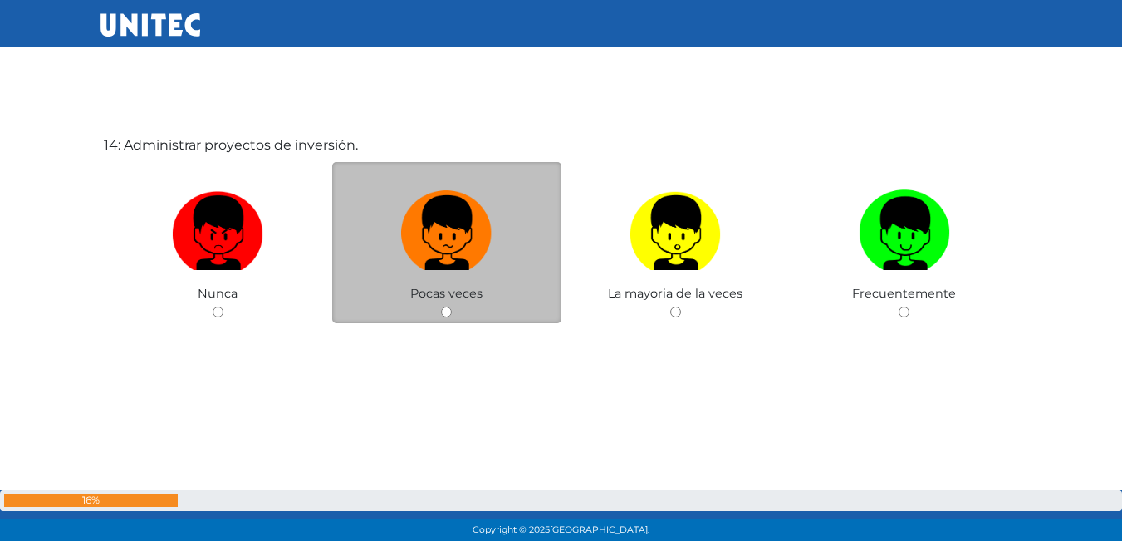
click at [508, 238] on label at bounding box center [446, 233] width 229 height 101
click at [452, 306] on input "radio" at bounding box center [446, 311] width 11 height 11
radio input "true"
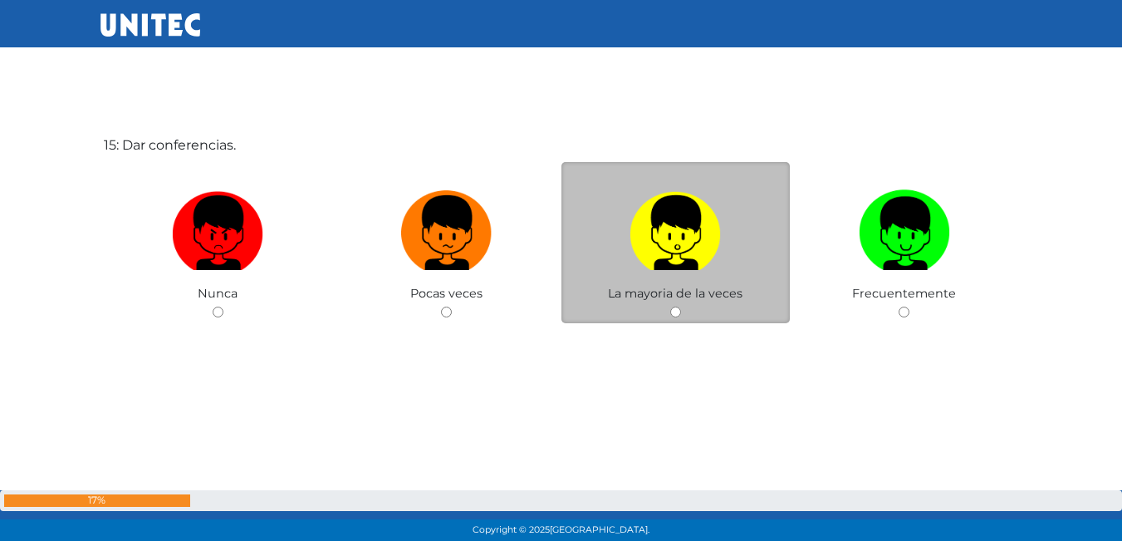
scroll to position [7155, 0]
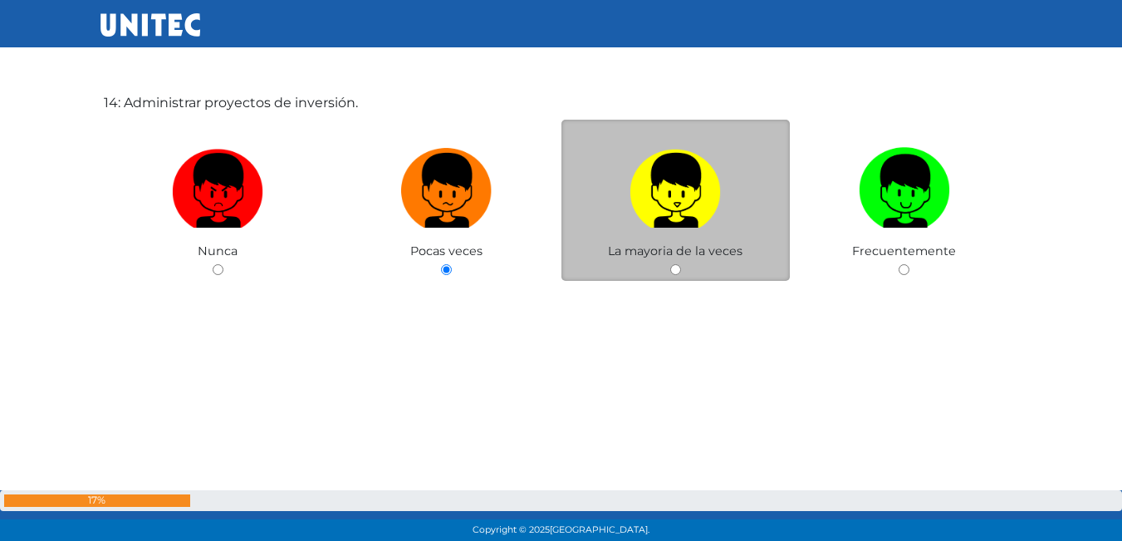
click at [678, 200] on img at bounding box center [675, 184] width 91 height 87
click at [678, 264] on input "radio" at bounding box center [675, 269] width 11 height 11
radio input "true"
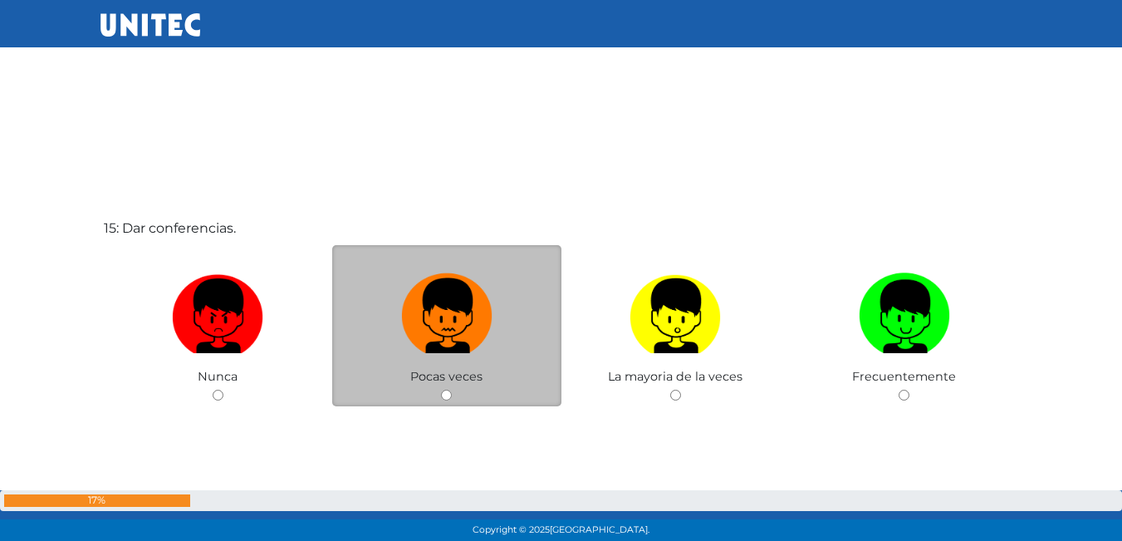
click at [463, 311] on img at bounding box center [446, 310] width 91 height 87
click at [452, 390] on input "radio" at bounding box center [446, 395] width 11 height 11
radio input "true"
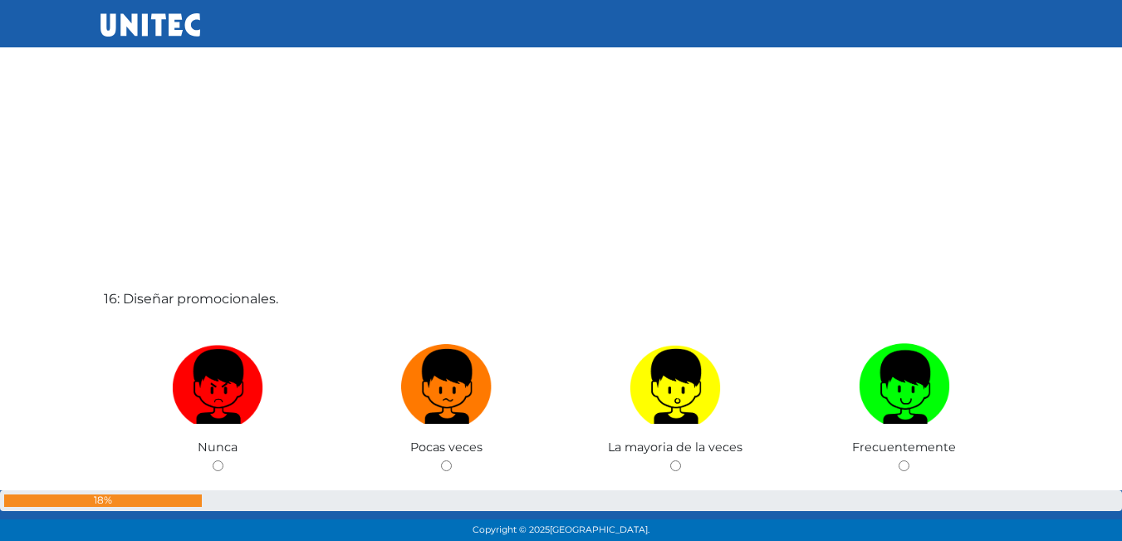
scroll to position [8069, 0]
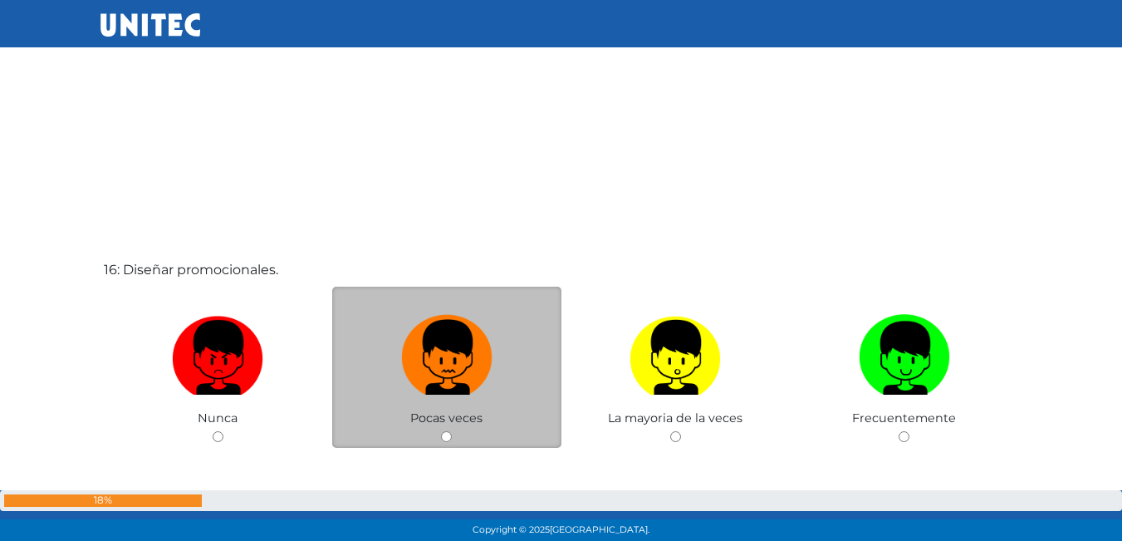
click at [467, 360] on img at bounding box center [446, 351] width 91 height 87
click at [452, 431] on input "radio" at bounding box center [446, 436] width 11 height 11
radio input "true"
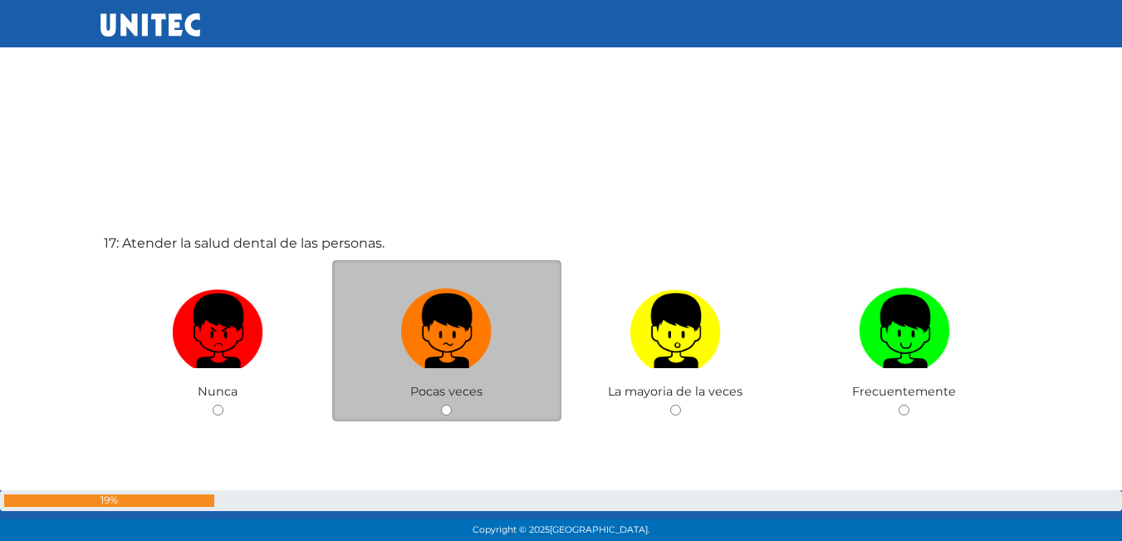
scroll to position [8652, 0]
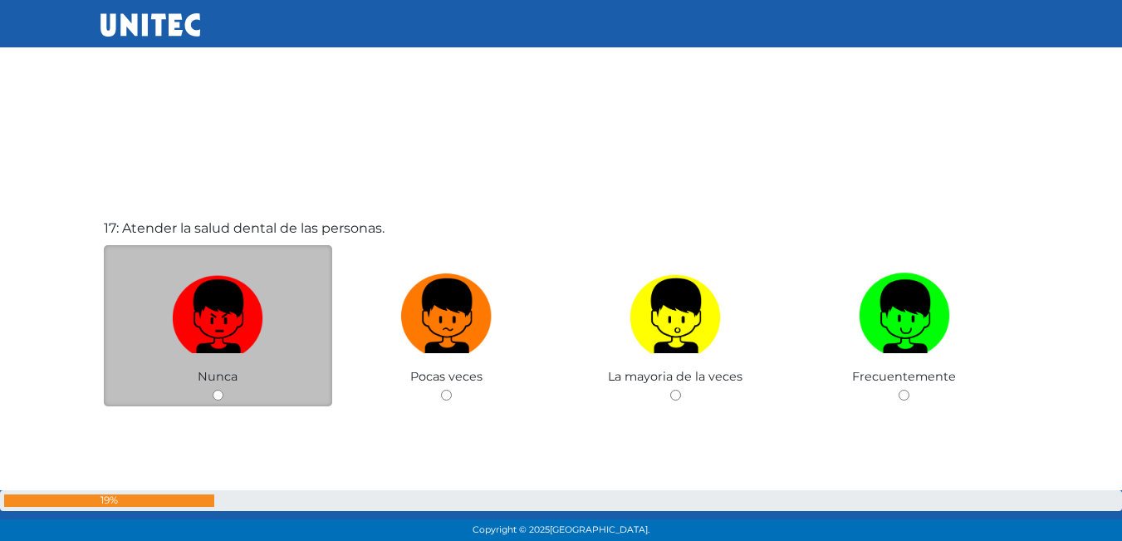
click at [259, 311] on img at bounding box center [217, 310] width 91 height 87
click at [223, 390] on input "radio" at bounding box center [218, 395] width 11 height 11
radio input "true"
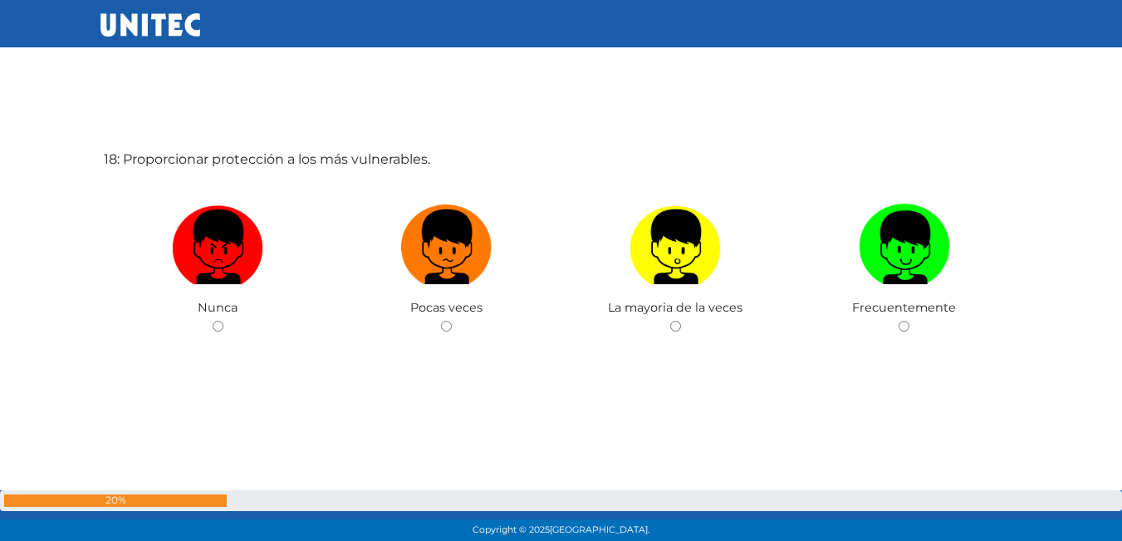
scroll to position [9275, 0]
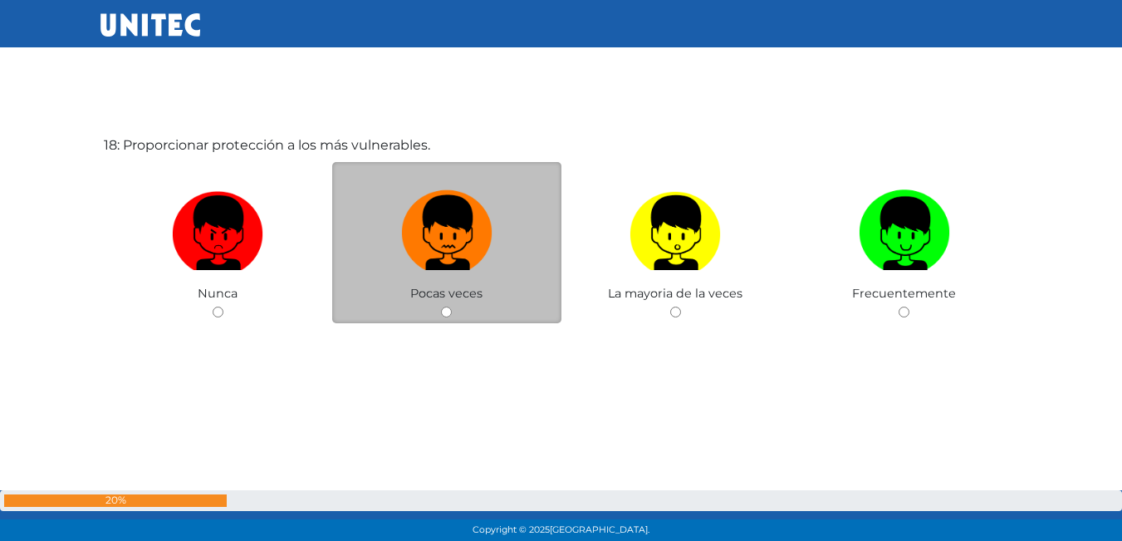
click at [417, 214] on img at bounding box center [446, 227] width 91 height 87
click at [441, 306] on input "radio" at bounding box center [446, 311] width 11 height 11
radio input "true"
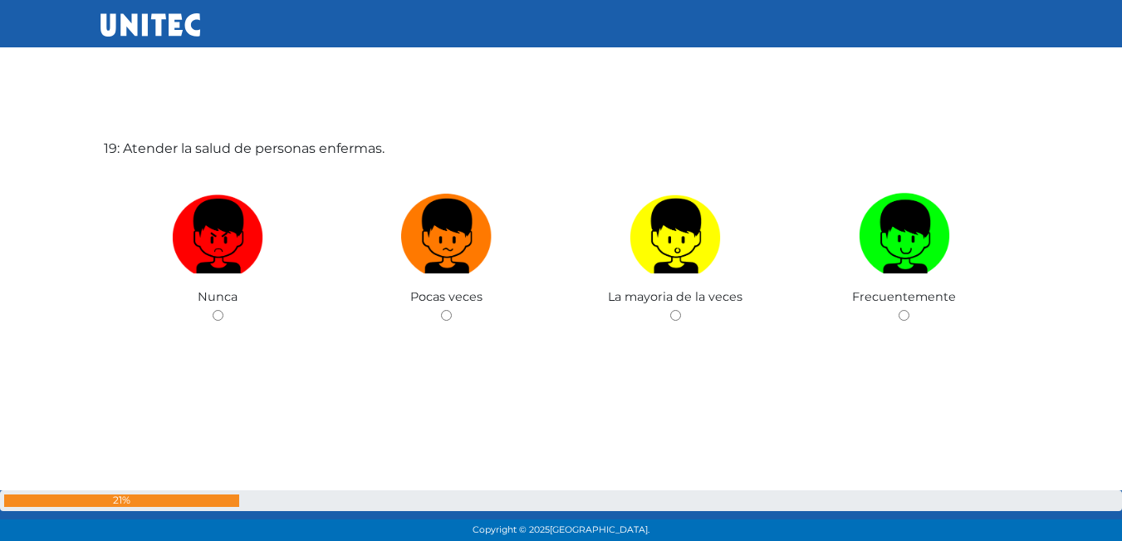
scroll to position [9816, 0]
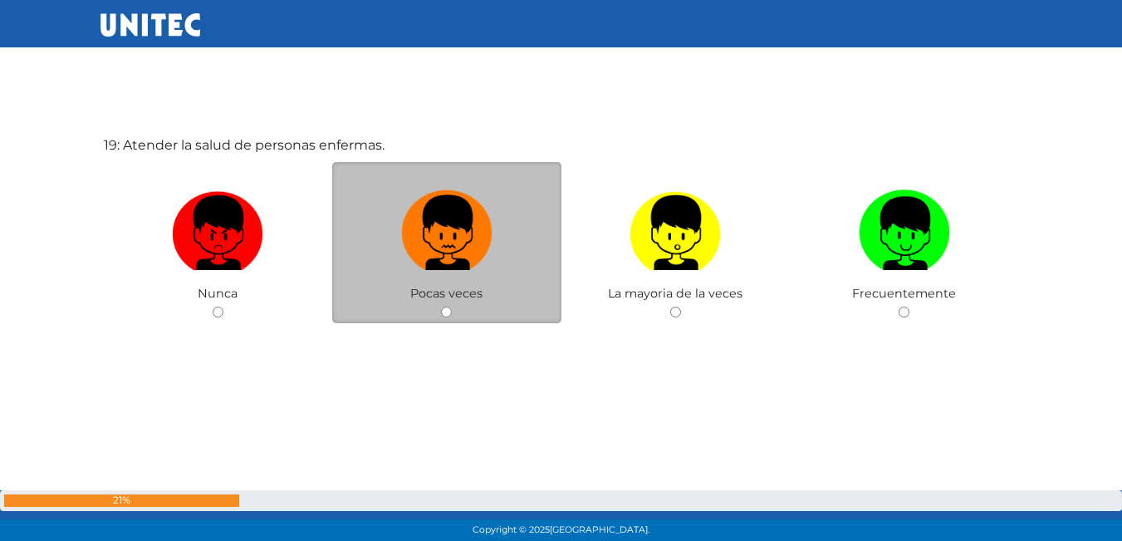
click at [480, 238] on img at bounding box center [446, 227] width 91 height 87
click at [452, 306] on input "radio" at bounding box center [446, 311] width 11 height 11
radio input "true"
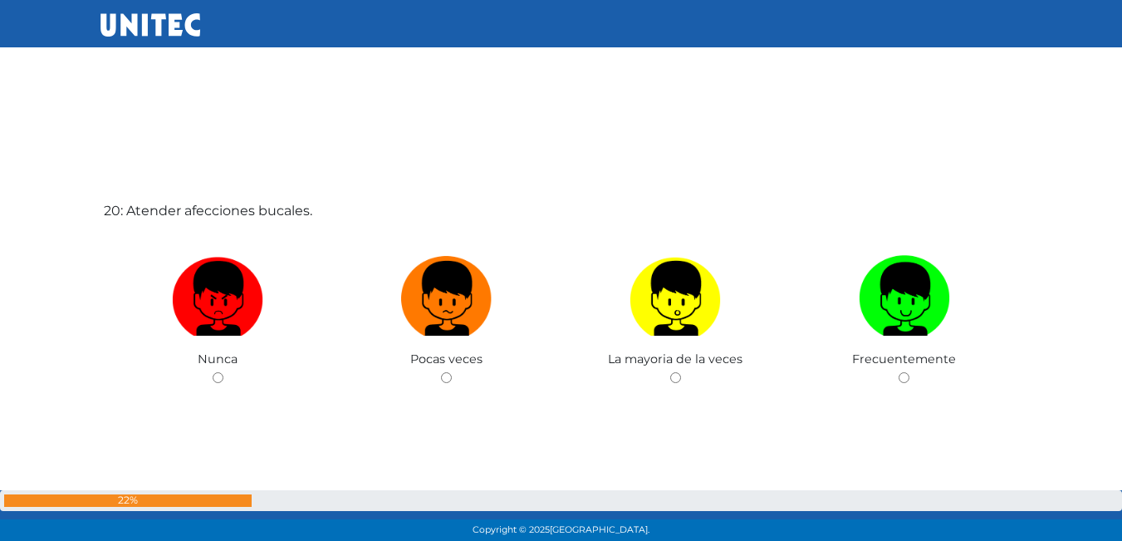
scroll to position [10318, 0]
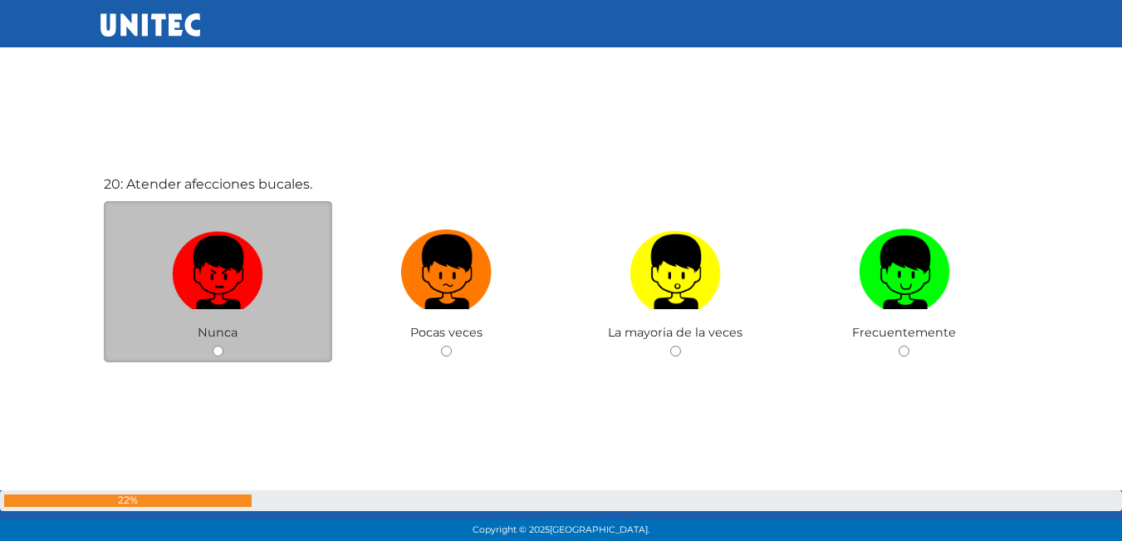
click at [222, 259] on img at bounding box center [217, 266] width 91 height 87
click at [222, 346] on input "radio" at bounding box center [218, 351] width 11 height 11
radio input "true"
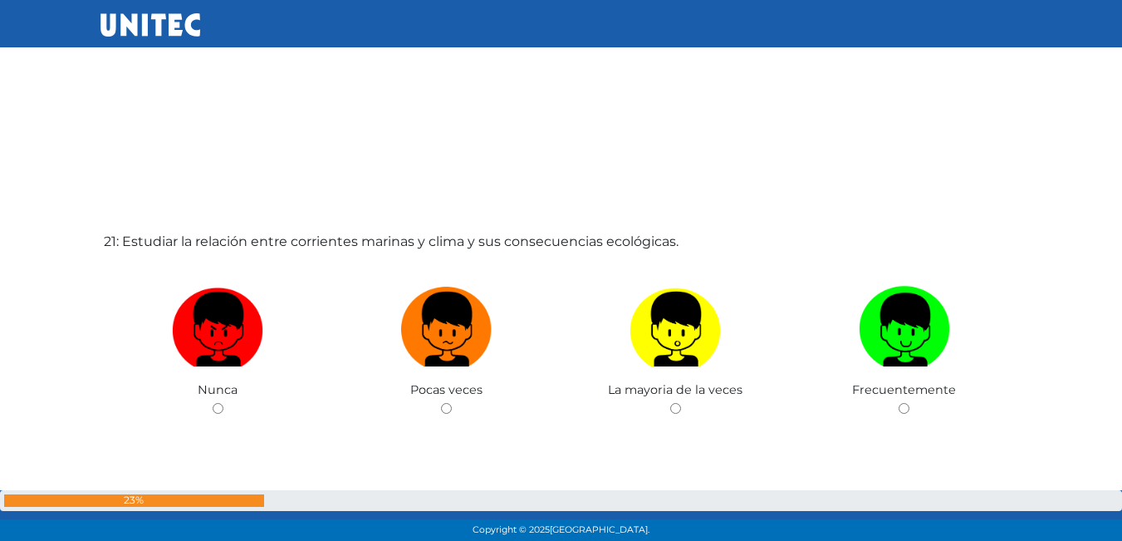
scroll to position [10901, 0]
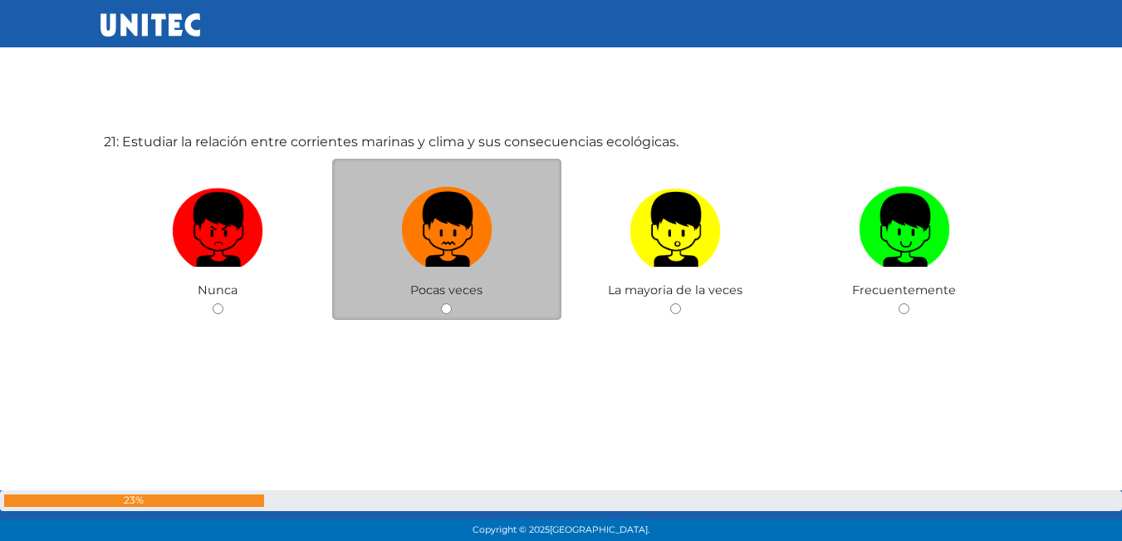
click at [458, 250] on img at bounding box center [446, 223] width 91 height 87
click at [452, 303] on input "radio" at bounding box center [446, 308] width 11 height 11
radio input "true"
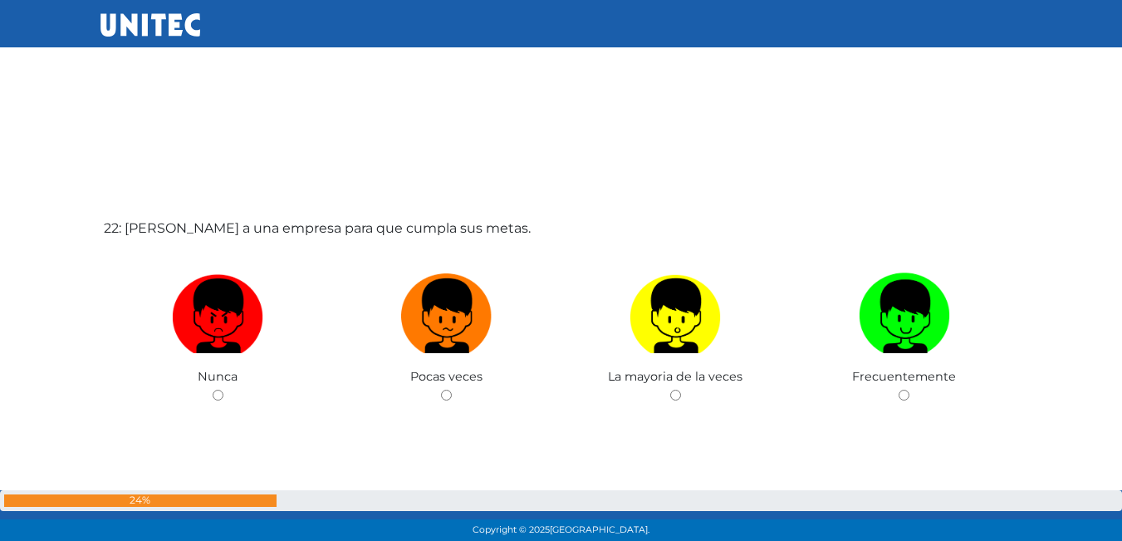
scroll to position [11438, 0]
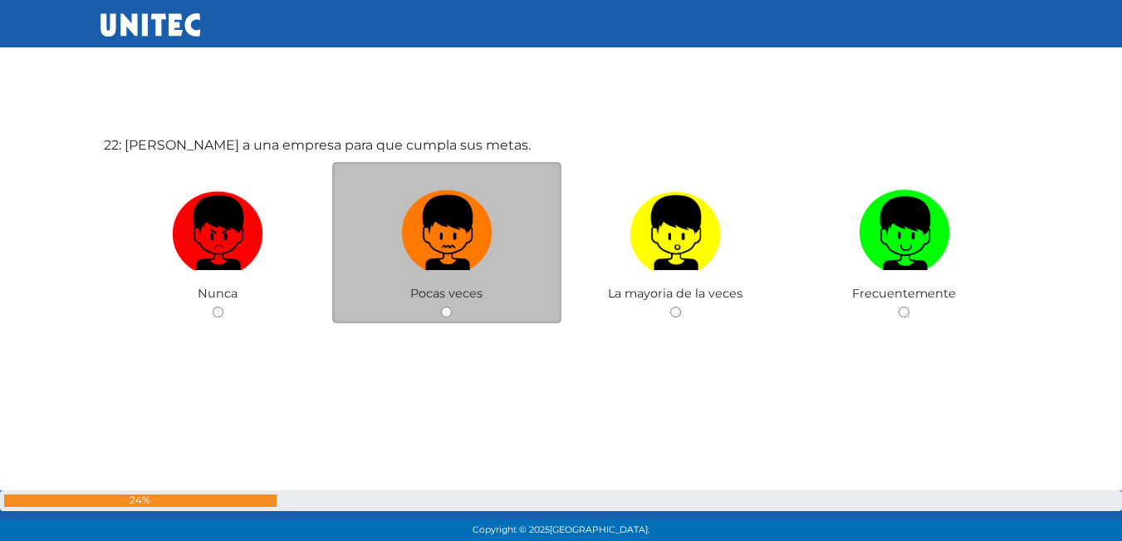
click at [441, 240] on img at bounding box center [446, 227] width 91 height 87
click at [441, 306] on input "radio" at bounding box center [446, 311] width 11 height 11
radio input "true"
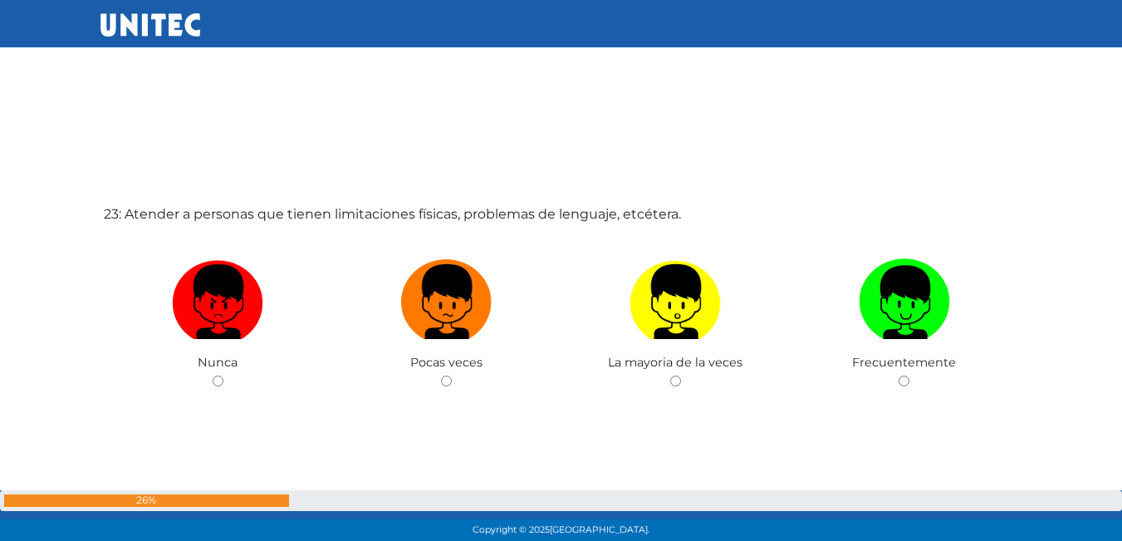
scroll to position [11939, 0]
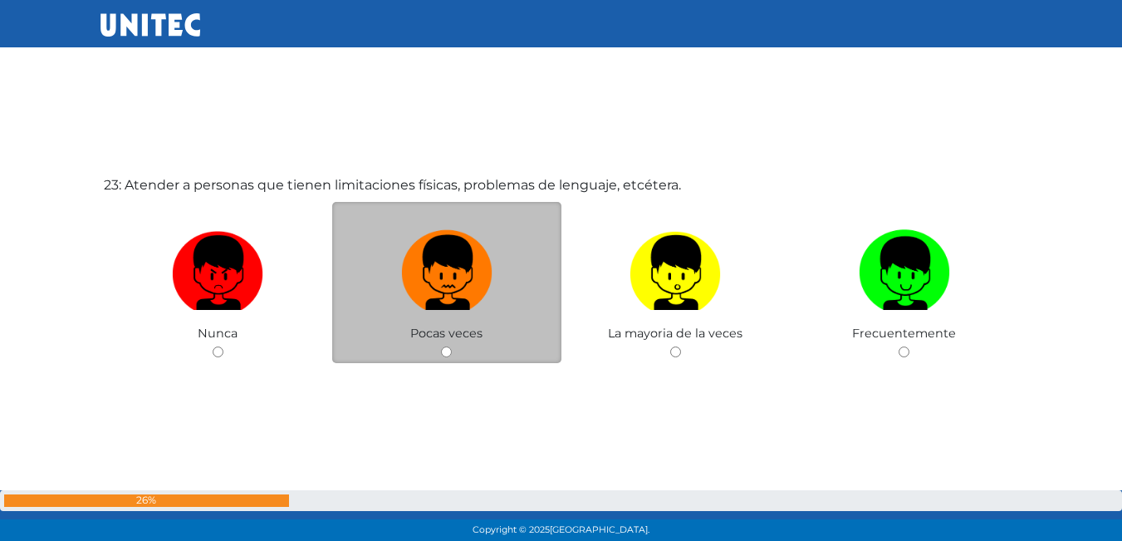
click at [450, 292] on img at bounding box center [446, 266] width 91 height 87
click at [450, 346] on input "radio" at bounding box center [446, 351] width 11 height 11
radio input "true"
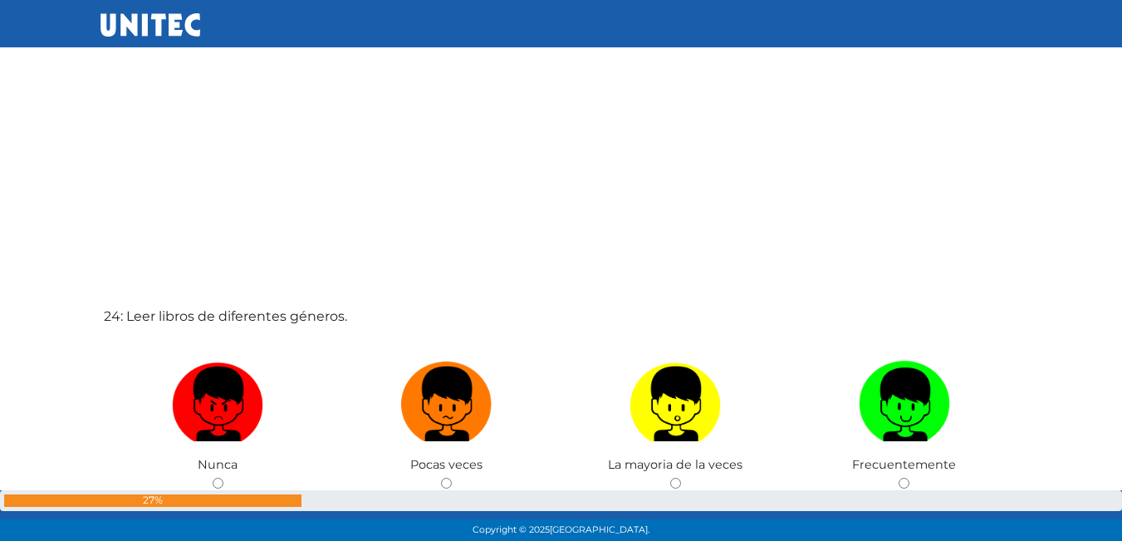
scroll to position [12438, 0]
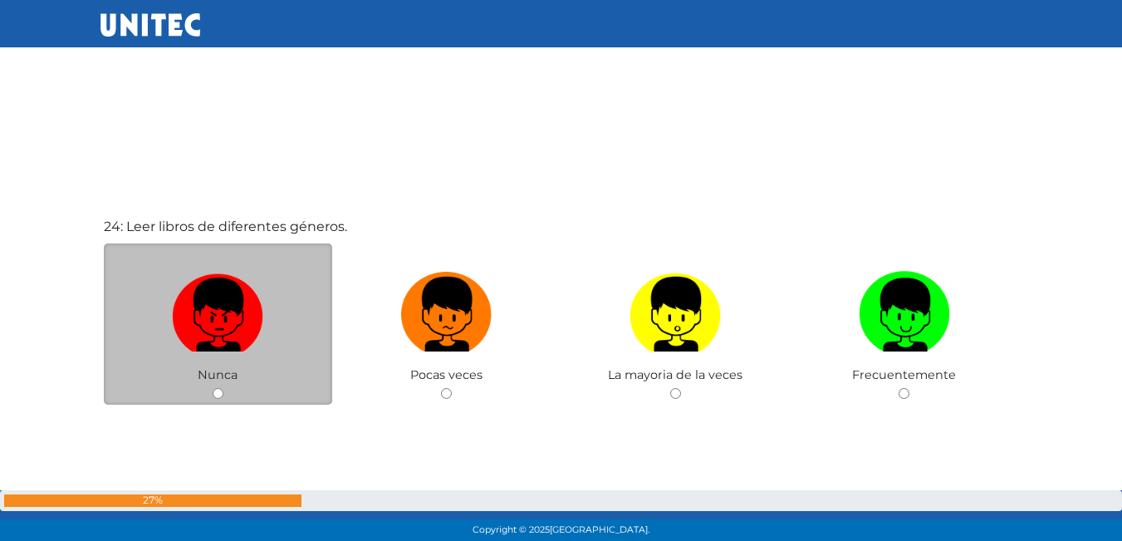
click at [226, 307] on img at bounding box center [217, 308] width 91 height 87
click at [223, 388] on input "radio" at bounding box center [218, 393] width 11 height 11
radio input "true"
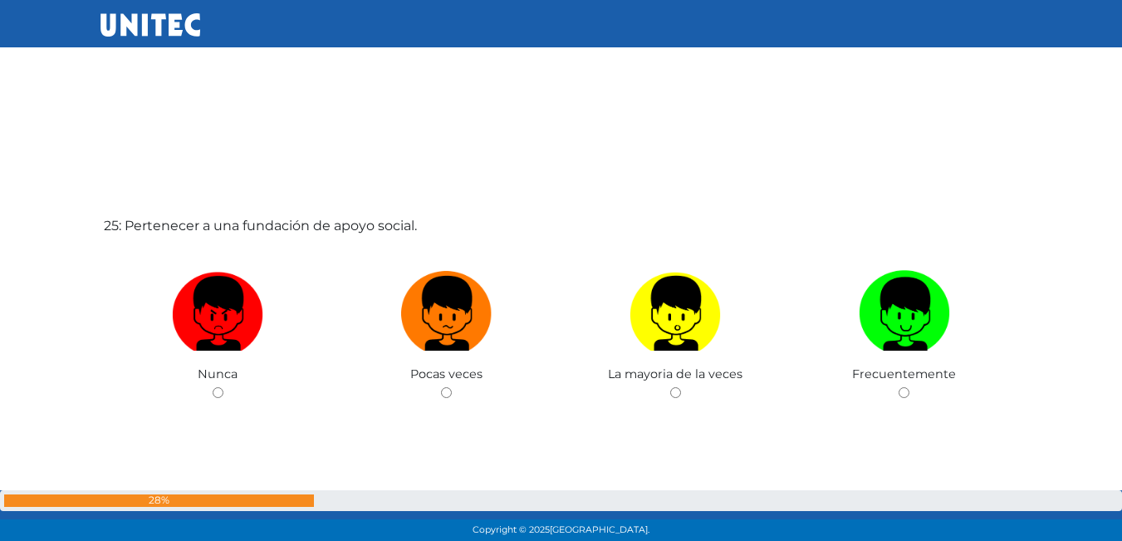
scroll to position [13060, 0]
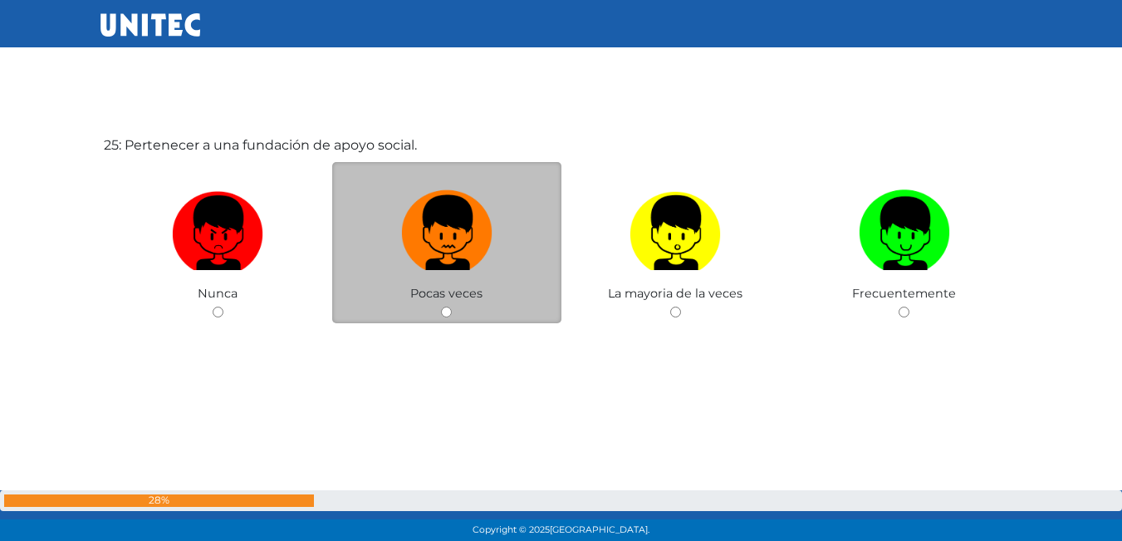
click at [440, 257] on img at bounding box center [446, 227] width 91 height 87
click at [441, 306] on input "radio" at bounding box center [446, 311] width 11 height 11
radio input "true"
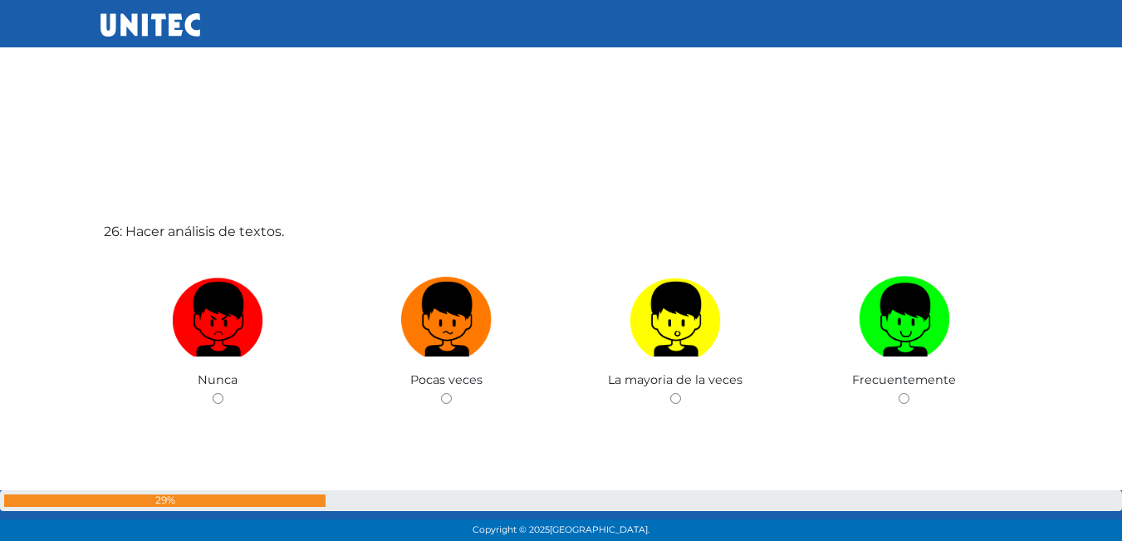
scroll to position [13561, 0]
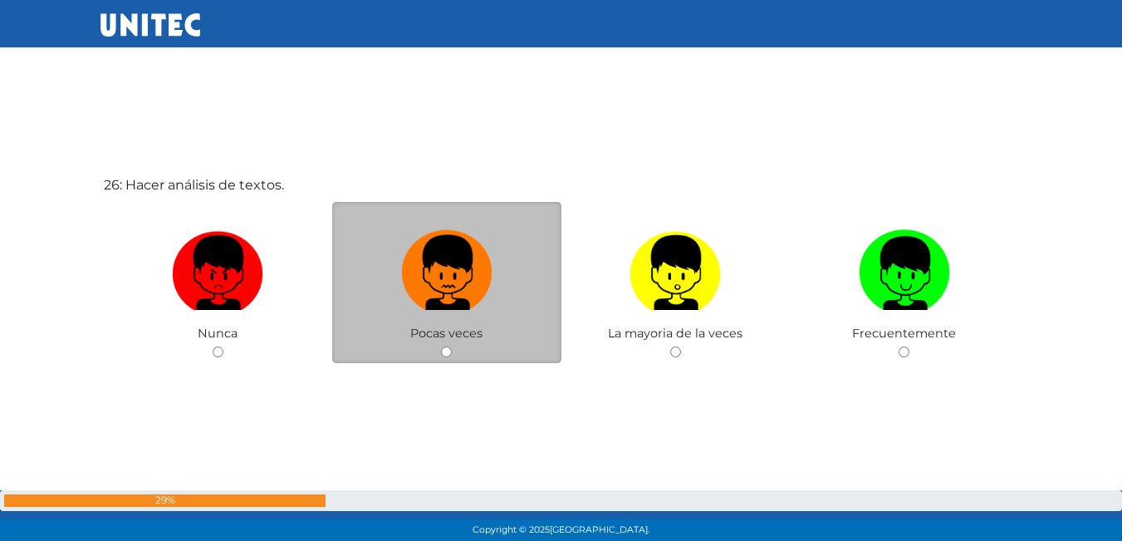
click at [445, 262] on img at bounding box center [446, 266] width 91 height 87
click at [445, 346] on input "radio" at bounding box center [446, 351] width 11 height 11
radio input "true"
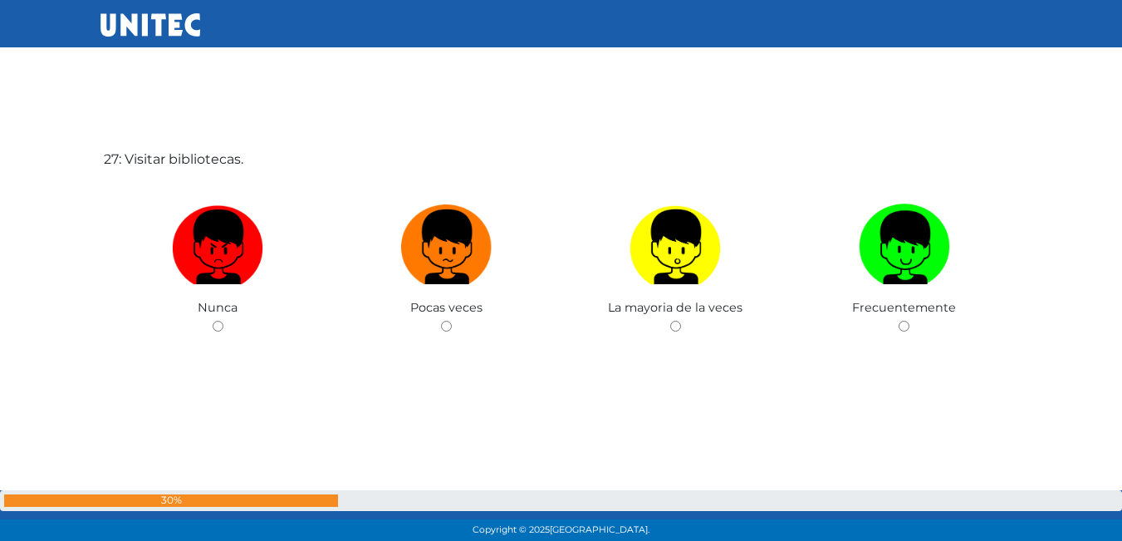
scroll to position [14142, 0]
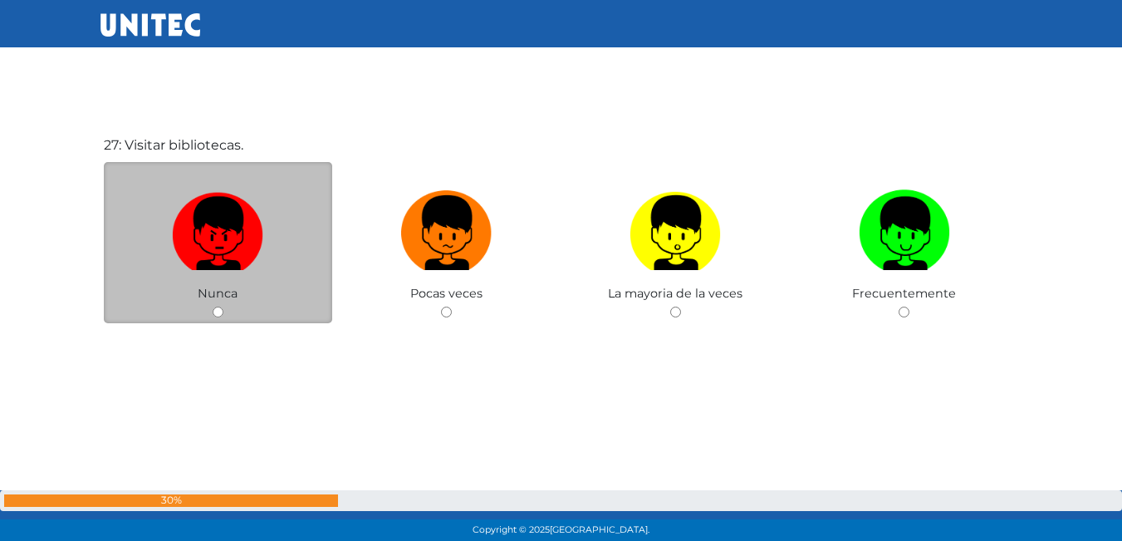
click at [262, 233] on img at bounding box center [217, 227] width 91 height 87
click at [223, 306] on input "radio" at bounding box center [218, 311] width 11 height 11
radio input "true"
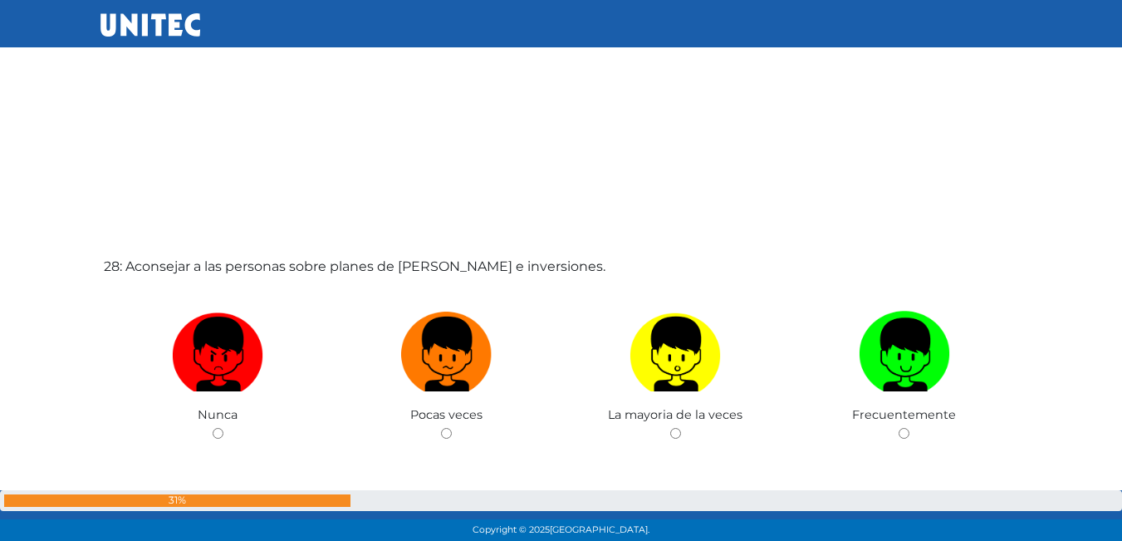
scroll to position [14561, 0]
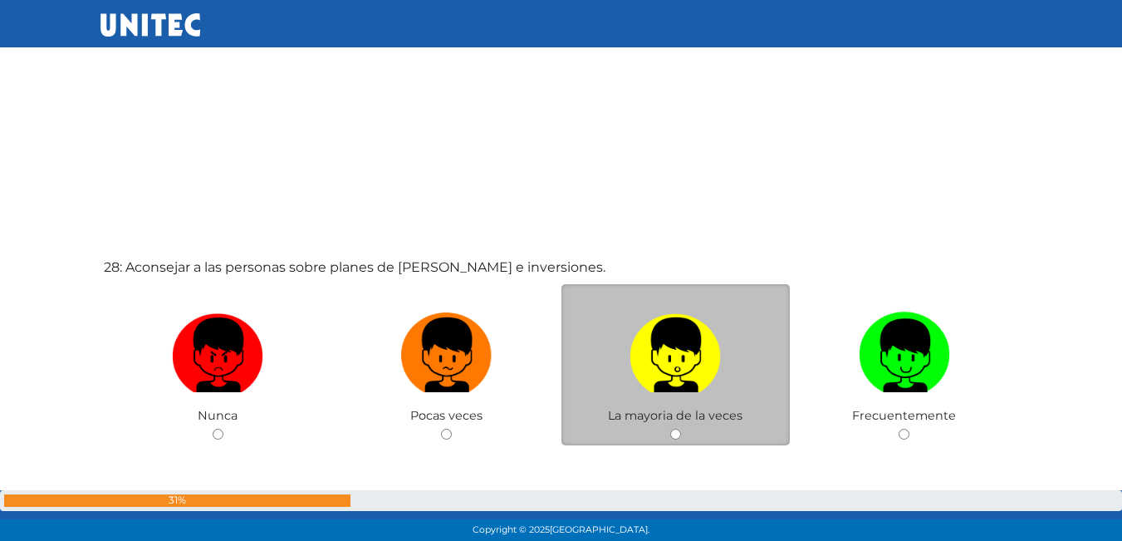
click at [726, 352] on label at bounding box center [675, 355] width 229 height 101
click at [681, 429] on input "radio" at bounding box center [675, 434] width 11 height 11
radio input "true"
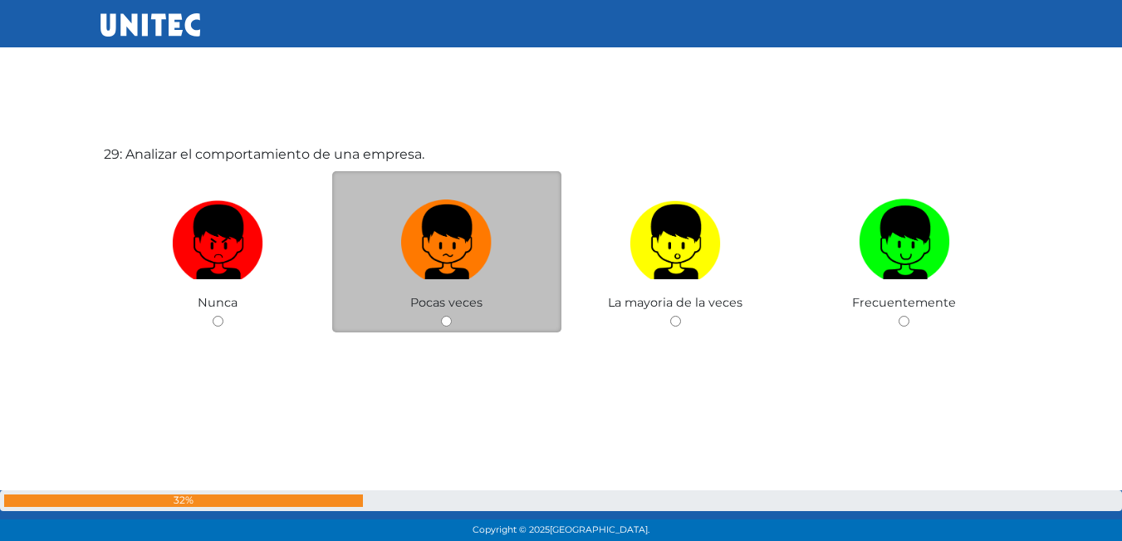
scroll to position [15223, 0]
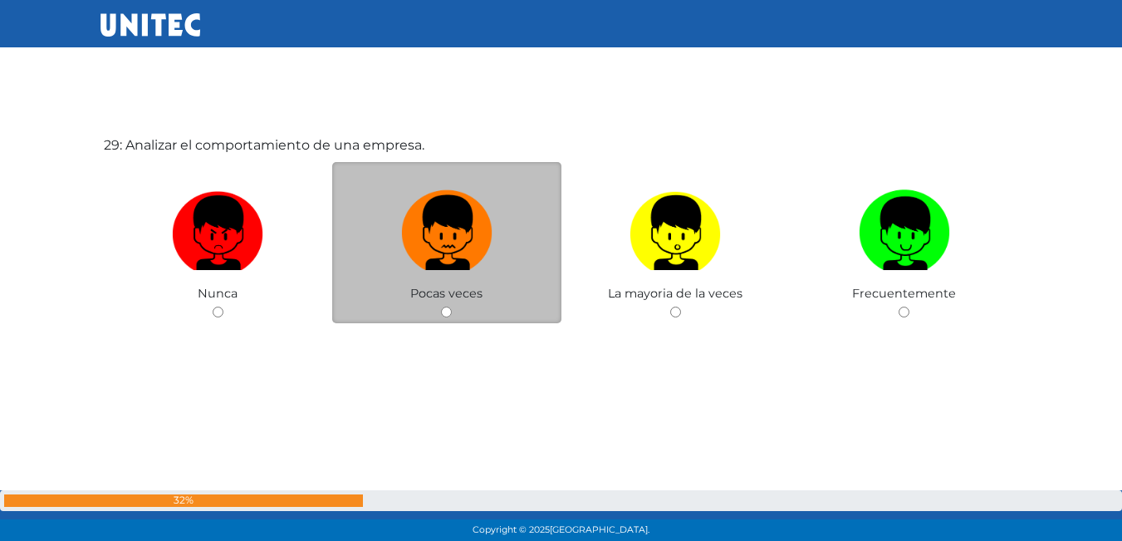
click at [424, 220] on img at bounding box center [446, 227] width 91 height 87
click at [441, 306] on input "radio" at bounding box center [446, 311] width 11 height 11
radio input "true"
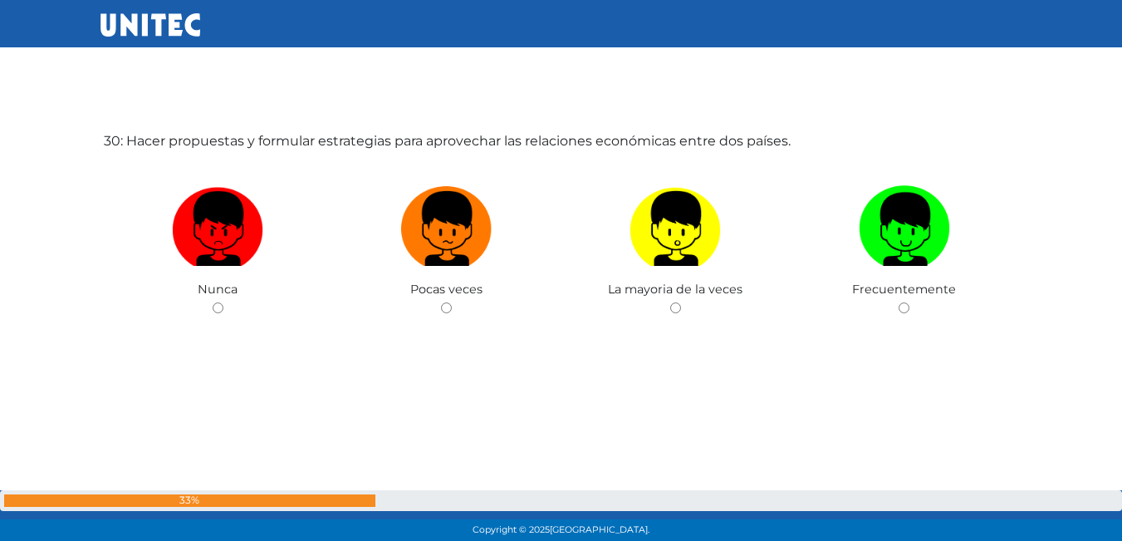
scroll to position [15775, 0]
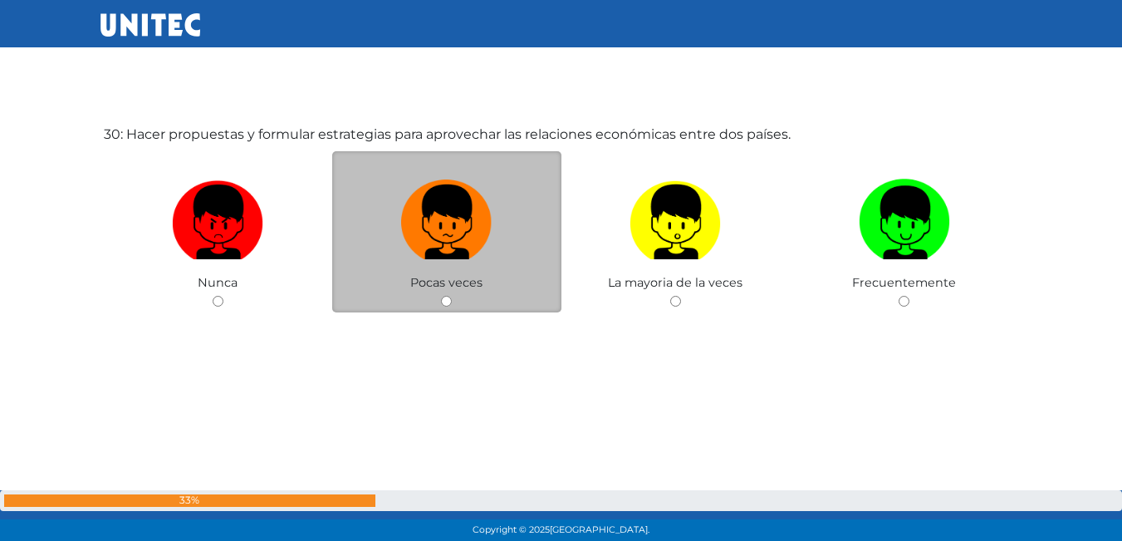
click at [383, 245] on label at bounding box center [446, 222] width 229 height 101
click at [441, 296] on input "radio" at bounding box center [446, 301] width 11 height 11
radio input "true"
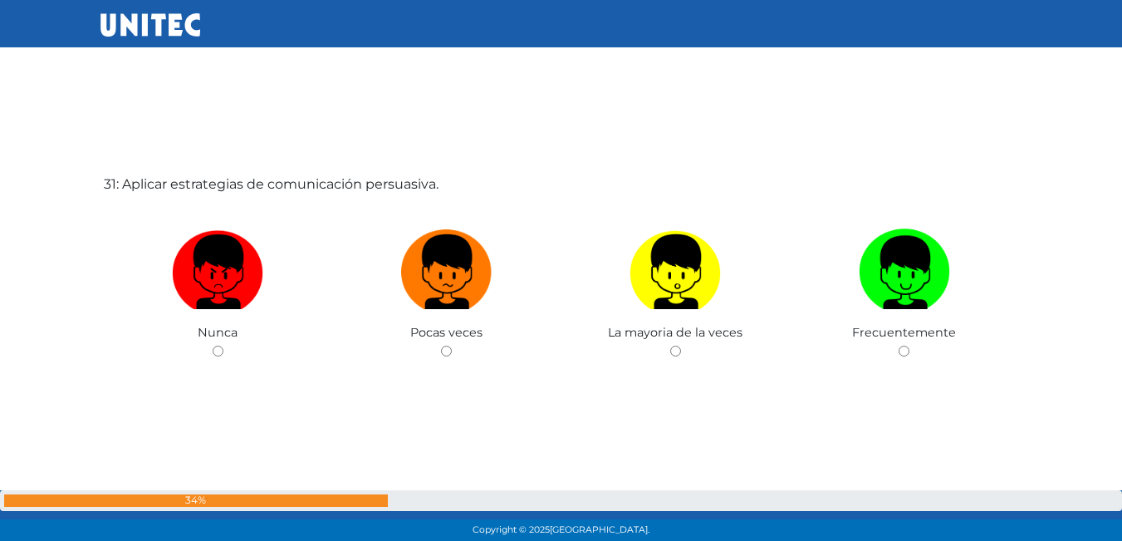
scroll to position [16305, 0]
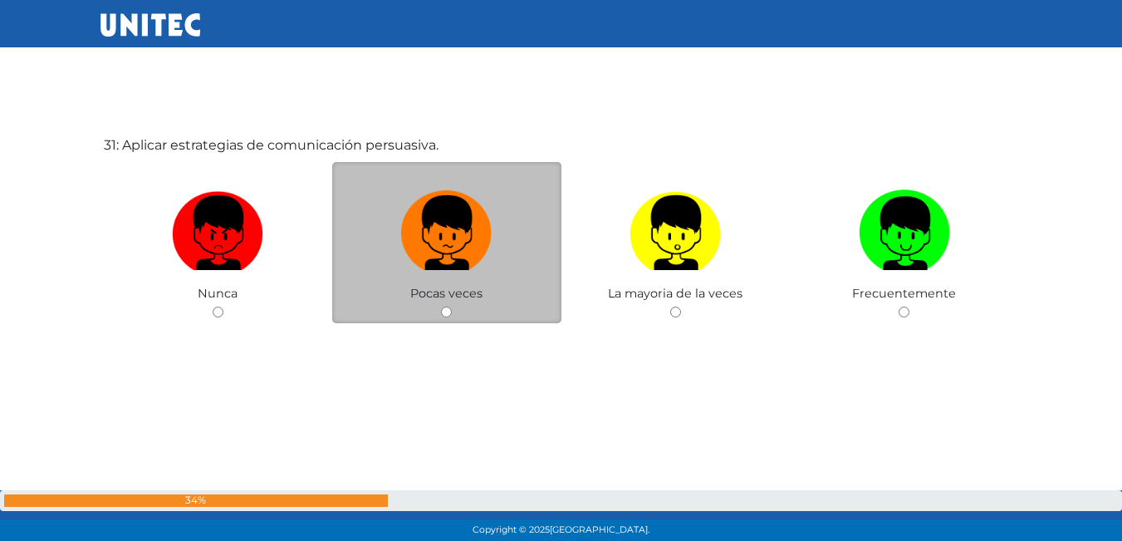
click at [401, 230] on img at bounding box center [446, 227] width 91 height 87
click at [441, 306] on input "radio" at bounding box center [446, 311] width 11 height 11
radio input "true"
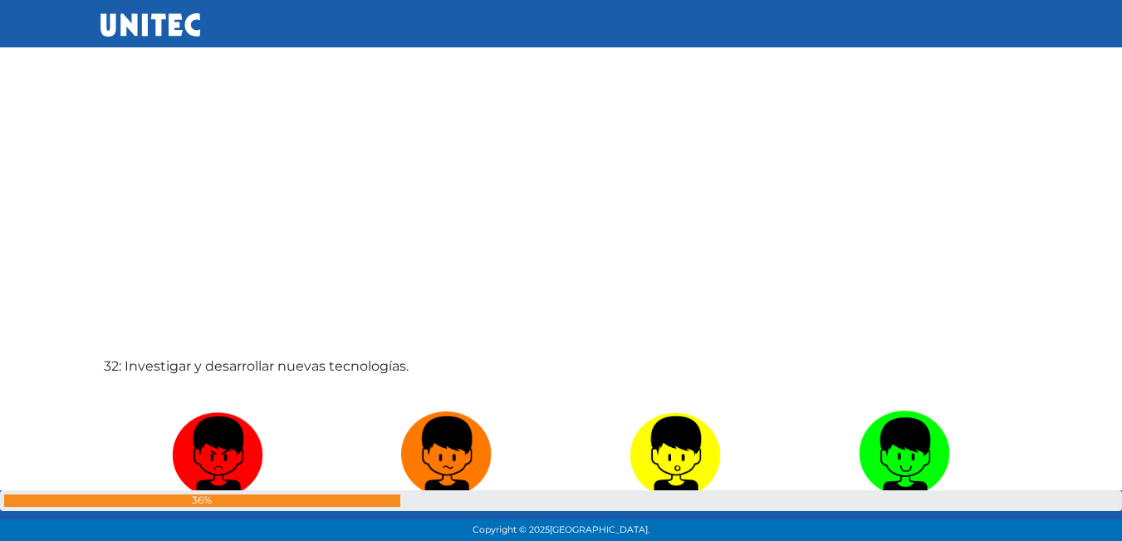
scroll to position [16762, 0]
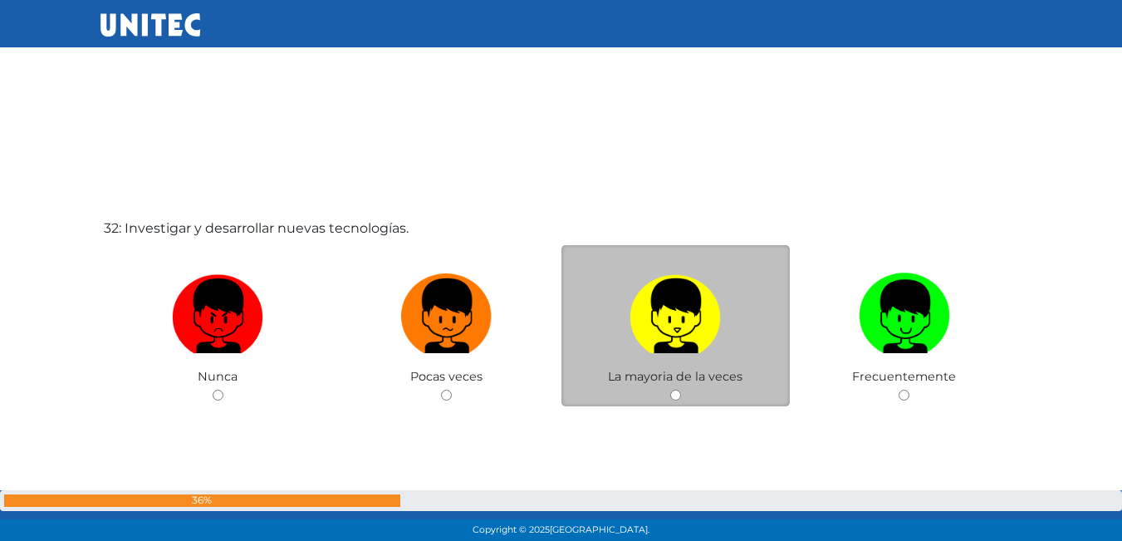
click at [636, 316] on img at bounding box center [675, 310] width 91 height 87
click at [670, 390] on input "radio" at bounding box center [675, 395] width 11 height 11
radio input "true"
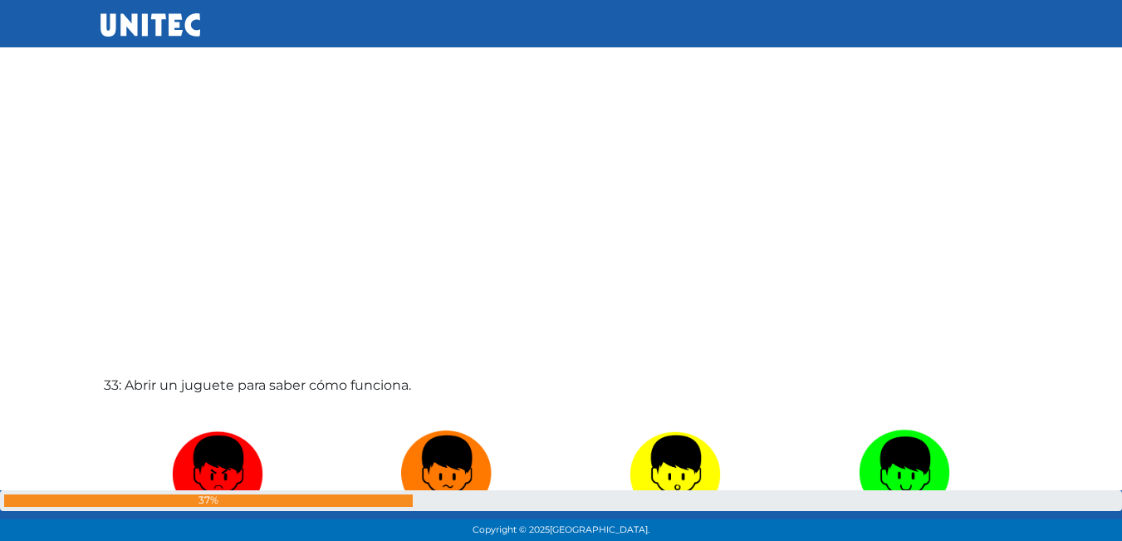
scroll to position [17258, 0]
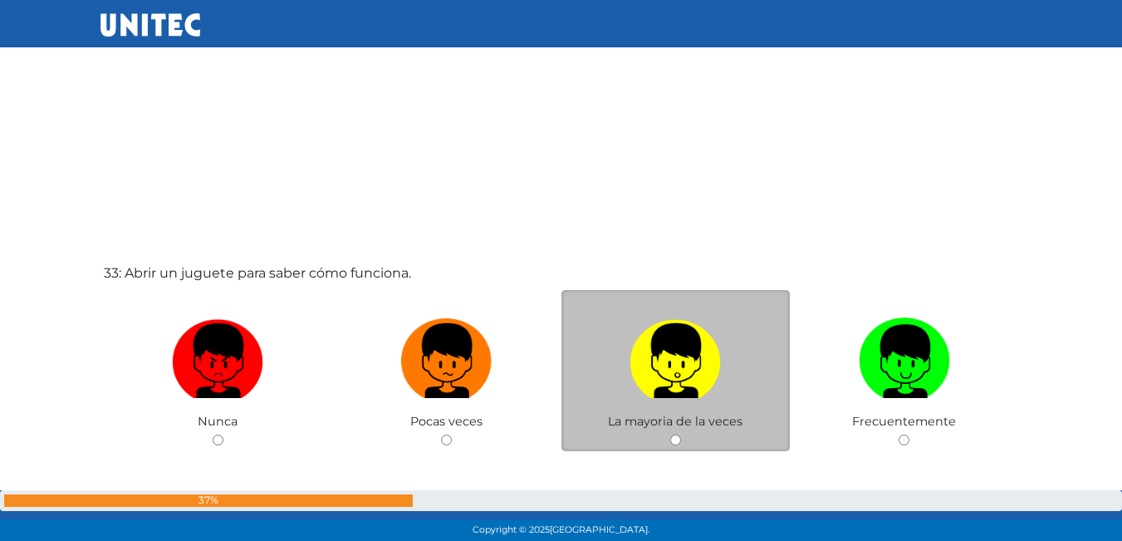
click at [669, 354] on img at bounding box center [675, 354] width 91 height 87
click at [670, 434] on input "radio" at bounding box center [675, 439] width 11 height 11
radio input "true"
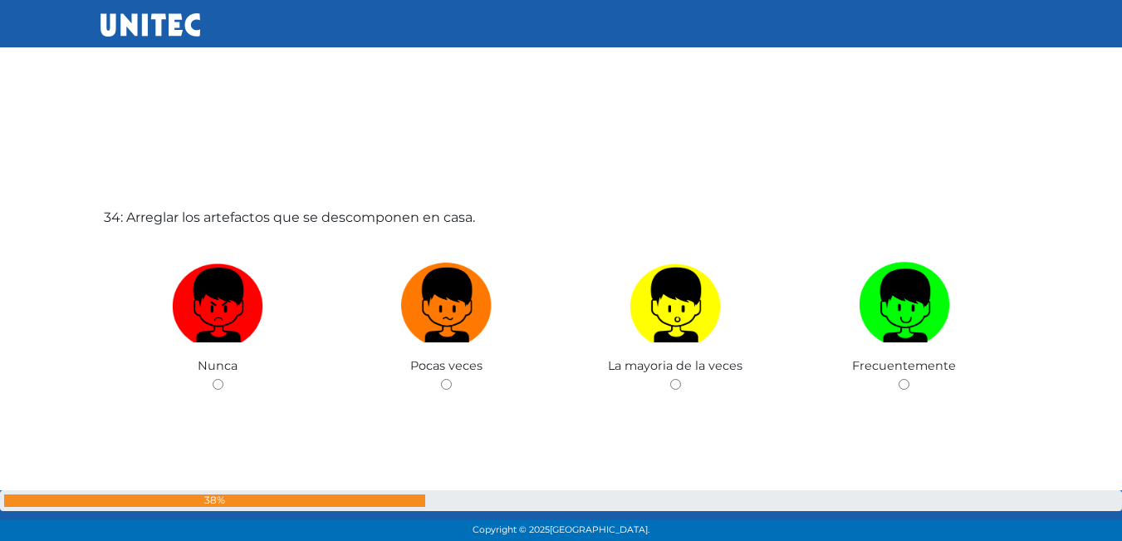
scroll to position [17899, 0]
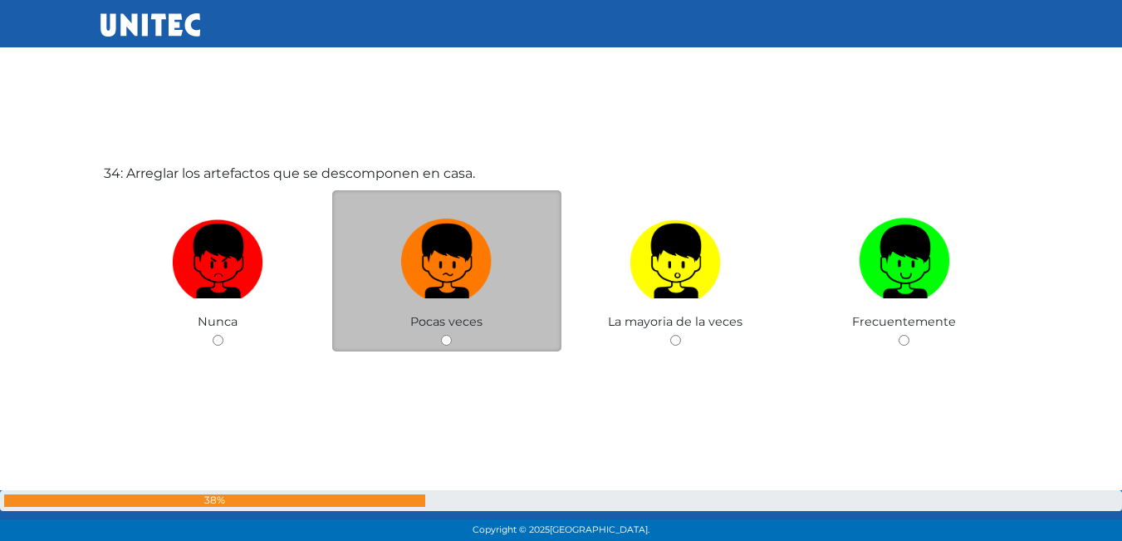
click at [386, 199] on div "Pocas veces" at bounding box center [446, 271] width 229 height 162
click at [405, 242] on img at bounding box center [446, 255] width 91 height 87
click at [441, 335] on input "radio" at bounding box center [446, 340] width 11 height 11
radio input "true"
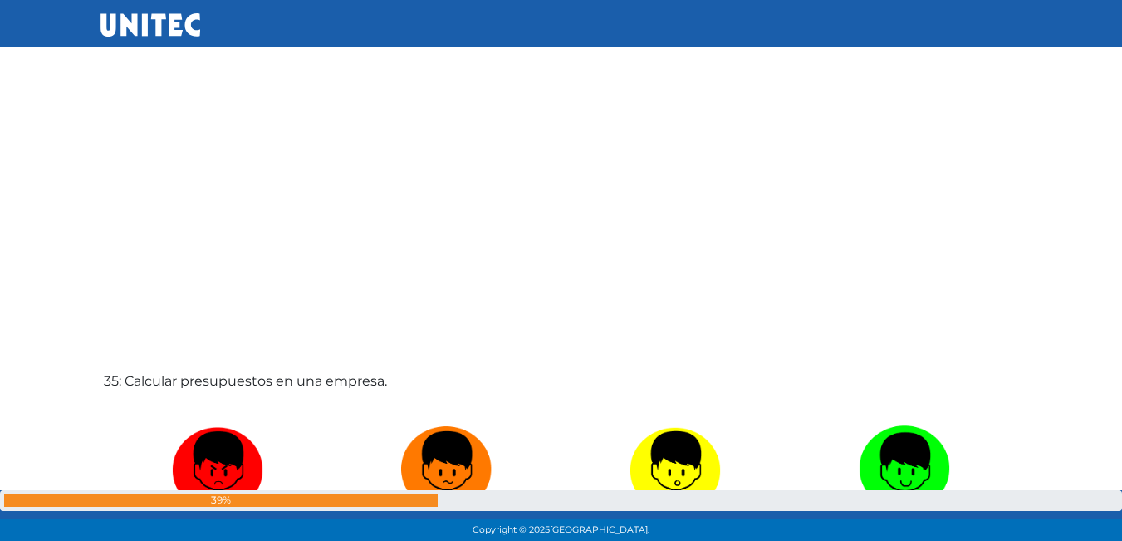
scroll to position [18378, 0]
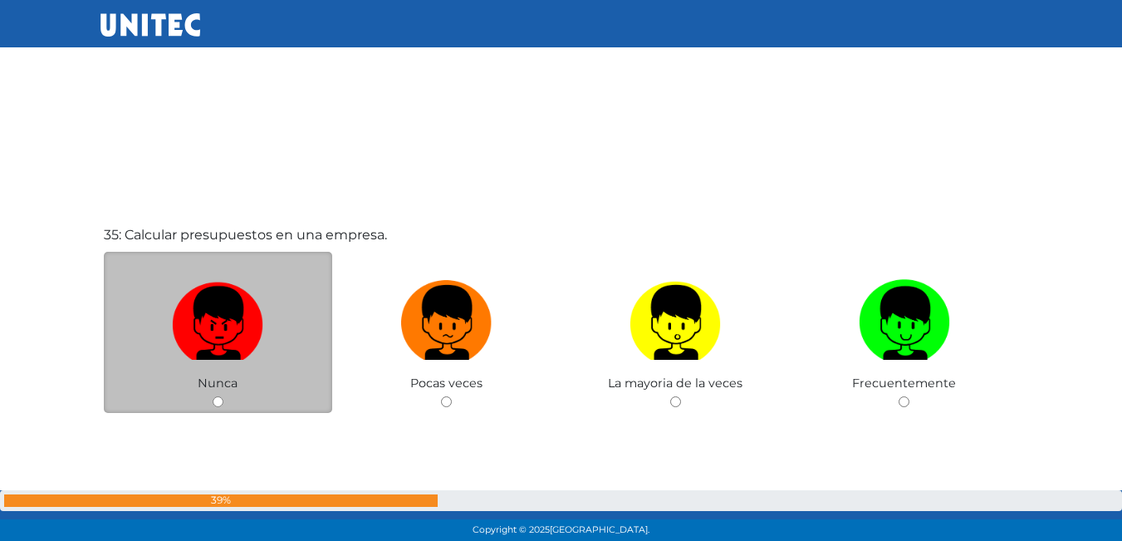
click at [261, 349] on img at bounding box center [217, 316] width 91 height 87
click at [223, 396] on input "radio" at bounding box center [218, 401] width 11 height 11
radio input "true"
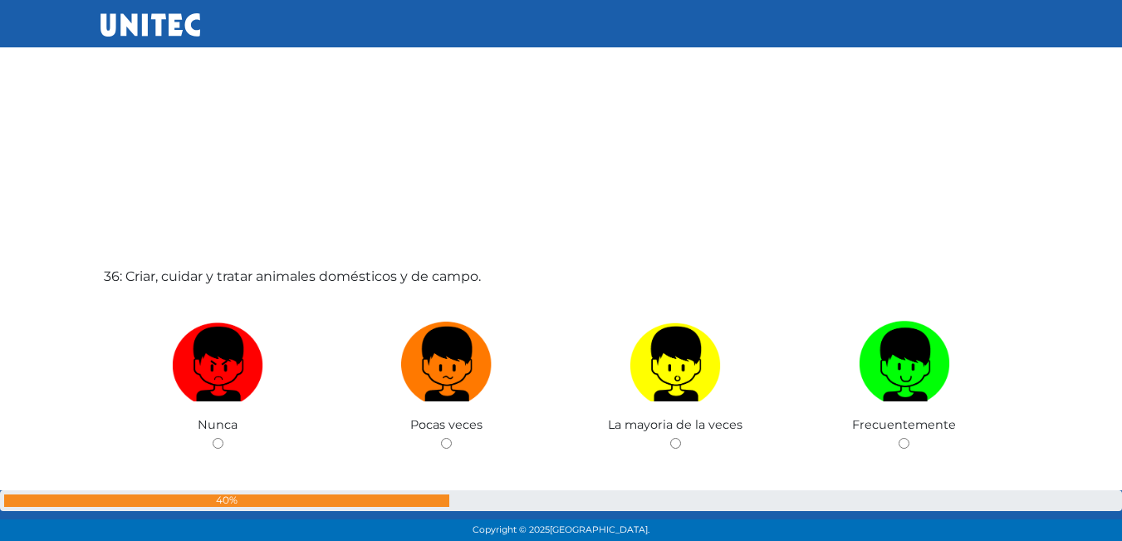
scroll to position [18960, 0]
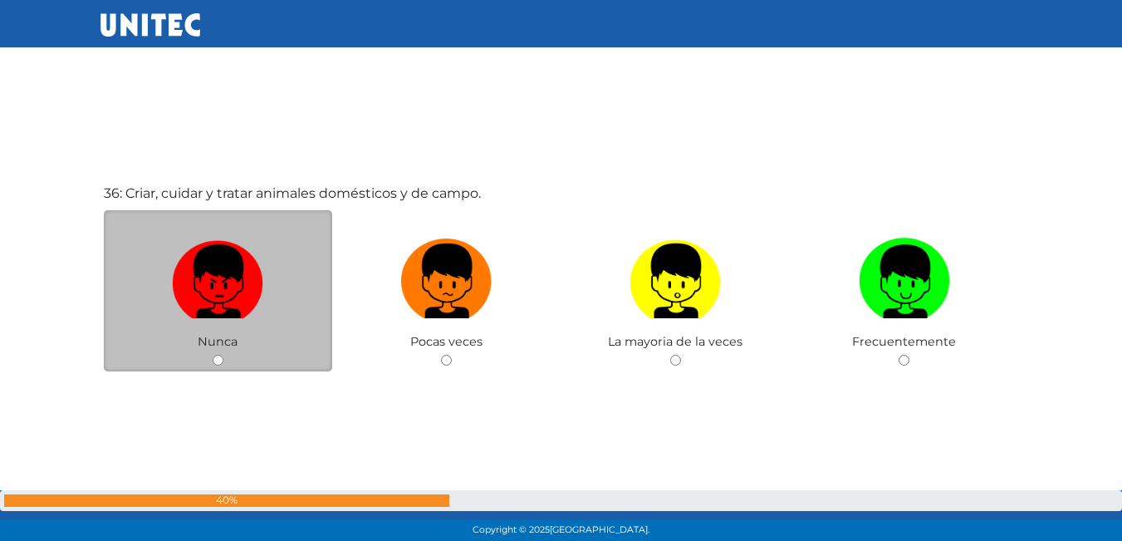
click at [248, 311] on img at bounding box center [217, 275] width 91 height 87
click at [223, 355] on input "radio" at bounding box center [218, 360] width 11 height 11
radio input "true"
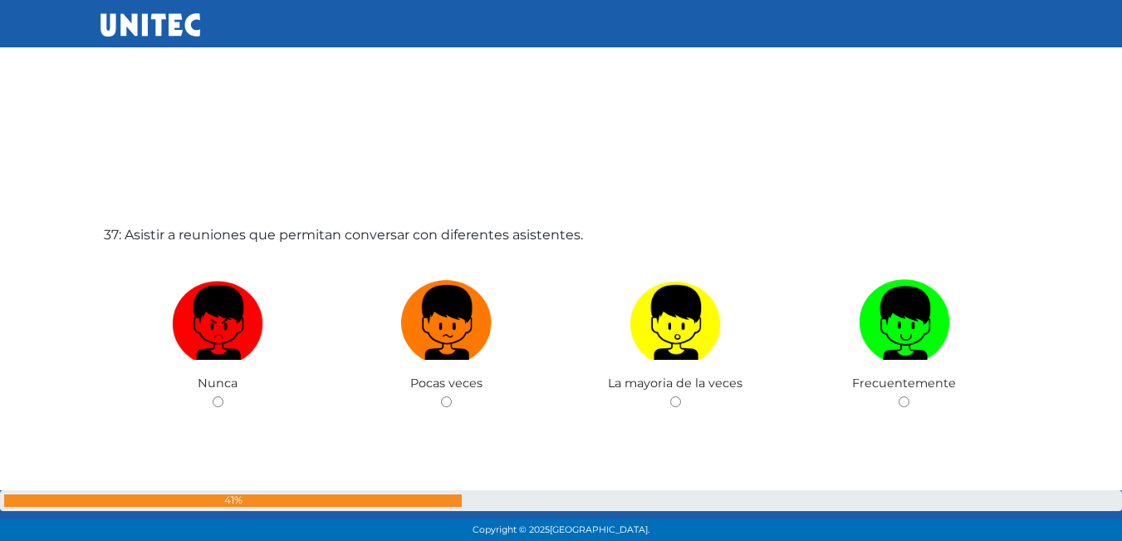
scroll to position [19542, 0]
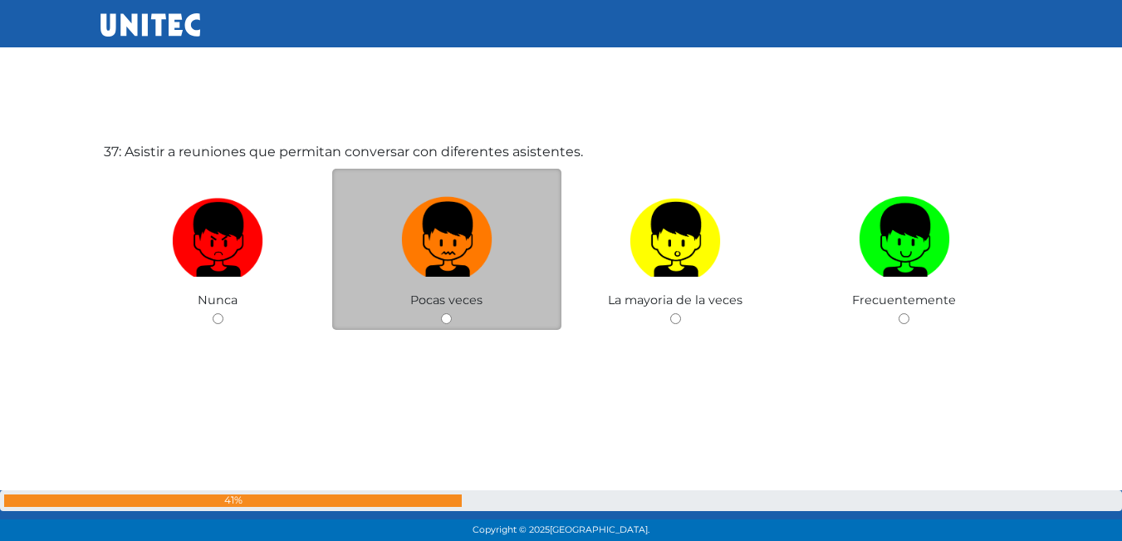
click at [430, 246] on img at bounding box center [446, 233] width 91 height 87
click at [441, 313] on input "radio" at bounding box center [446, 318] width 11 height 11
radio input "true"
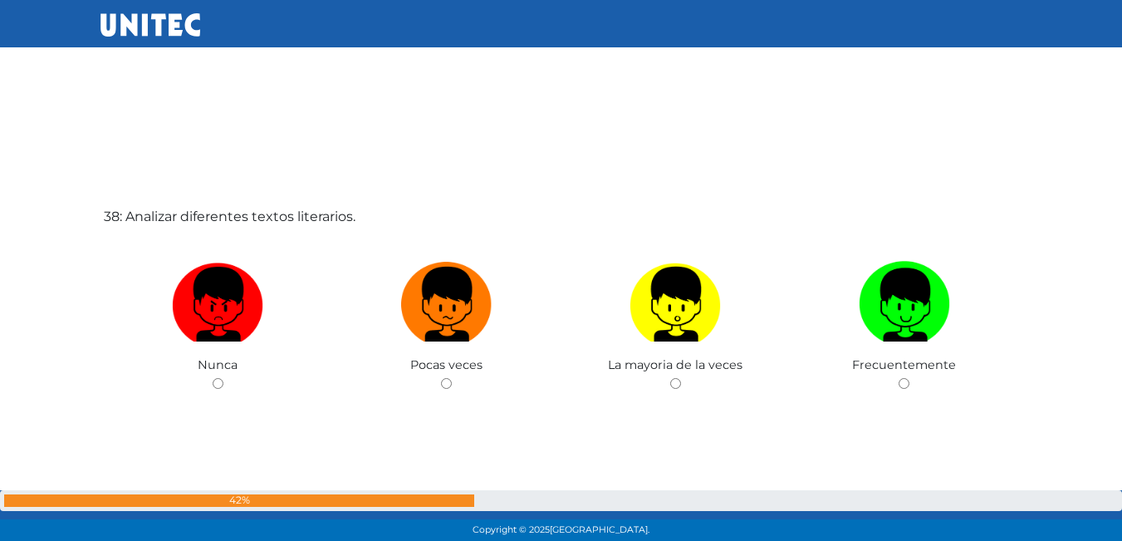
scroll to position [20043, 0]
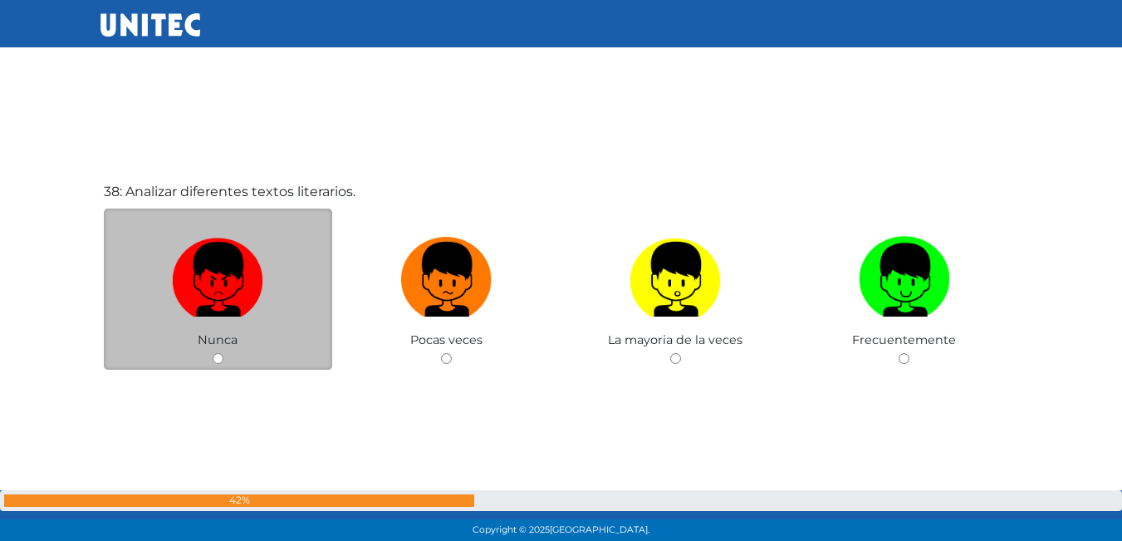
click at [267, 274] on label at bounding box center [218, 279] width 229 height 101
click at [223, 353] on input "radio" at bounding box center [218, 358] width 11 height 11
radio input "true"
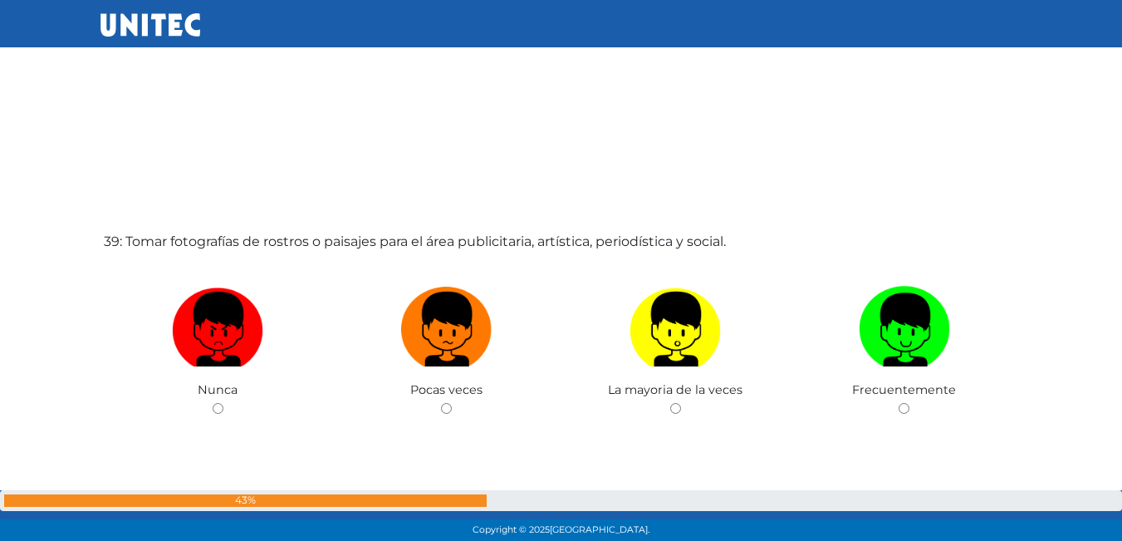
scroll to position [20621, 0]
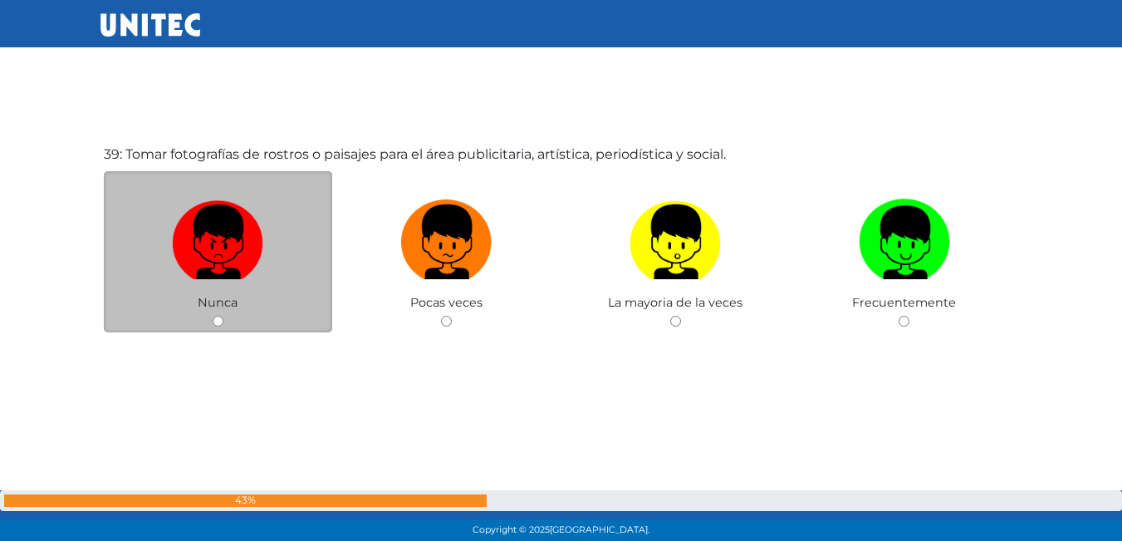
click at [243, 255] on img at bounding box center [217, 236] width 91 height 87
click at [223, 316] on input "radio" at bounding box center [218, 321] width 11 height 11
radio input "true"
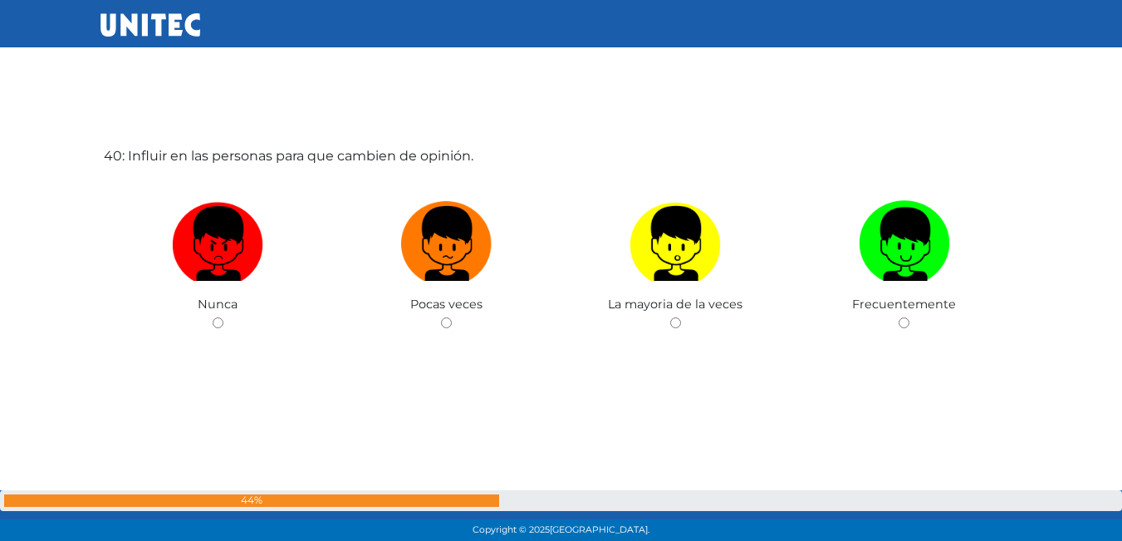
scroll to position [21214, 0]
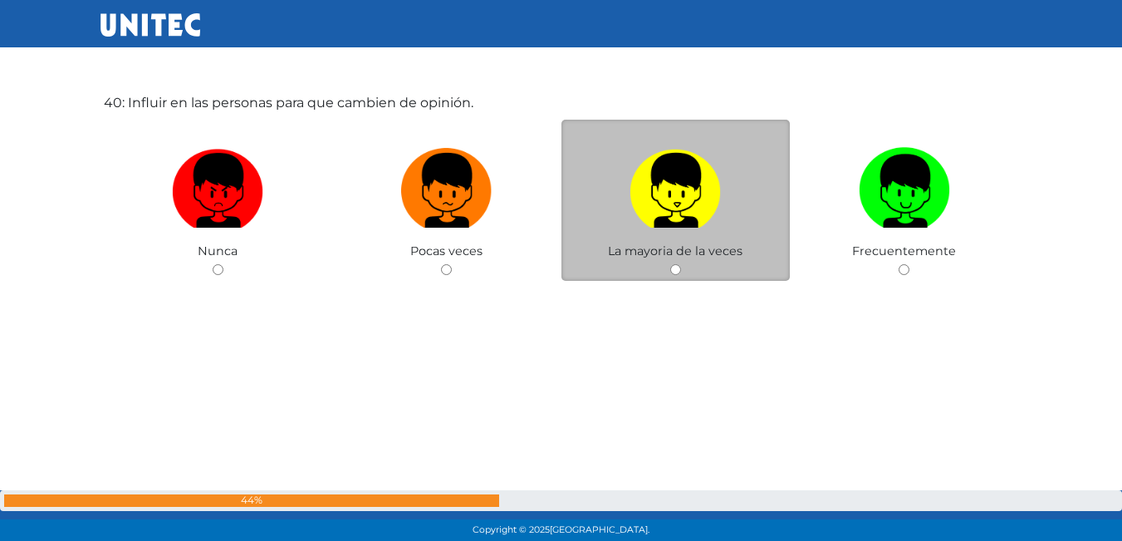
click at [644, 169] on img at bounding box center [675, 184] width 91 height 87
click at [670, 264] on input "radio" at bounding box center [675, 269] width 11 height 11
radio input "true"
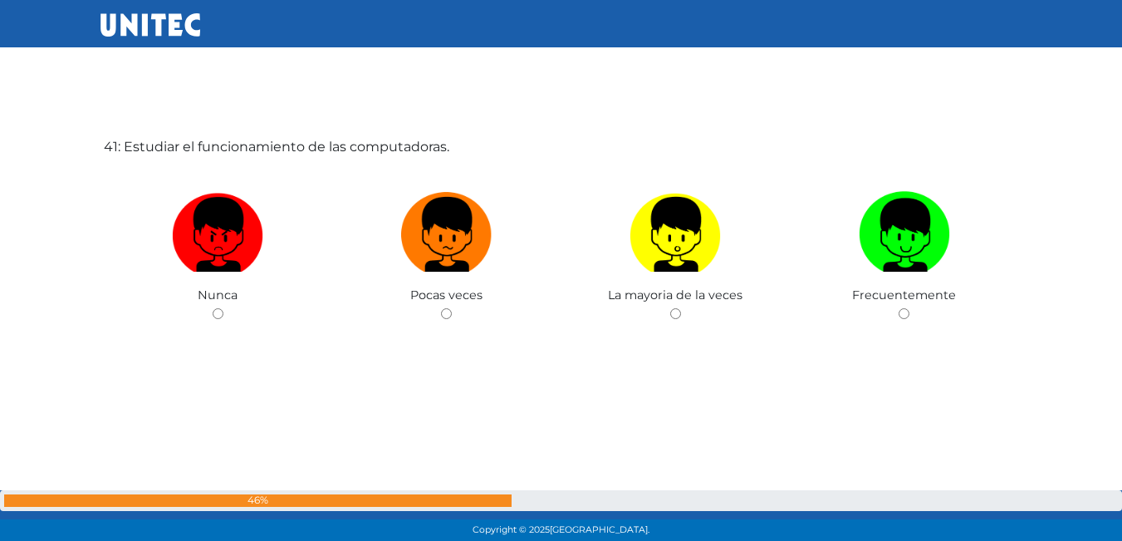
scroll to position [21712, 0]
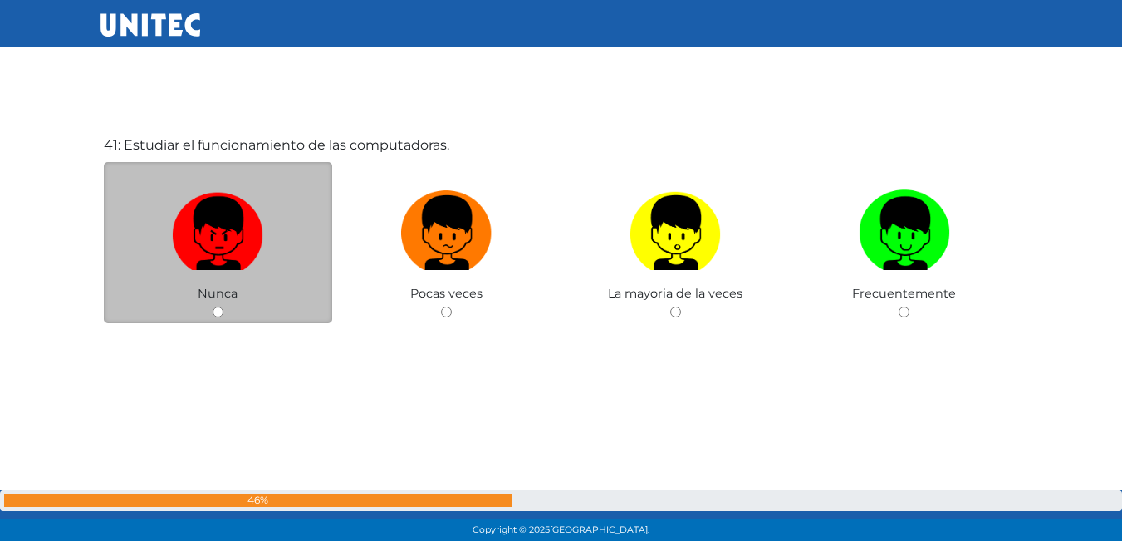
click at [257, 222] on img at bounding box center [217, 227] width 91 height 87
click at [223, 306] on input "radio" at bounding box center [218, 311] width 11 height 11
radio input "true"
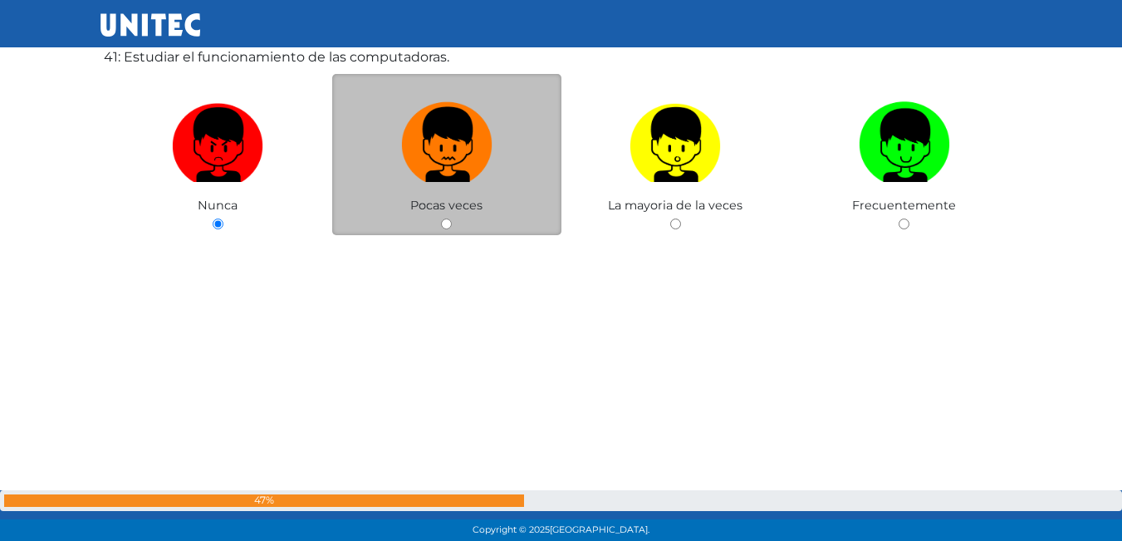
click at [491, 159] on img at bounding box center [446, 139] width 91 height 87
click at [452, 218] on input "radio" at bounding box center [446, 223] width 11 height 11
radio input "true"
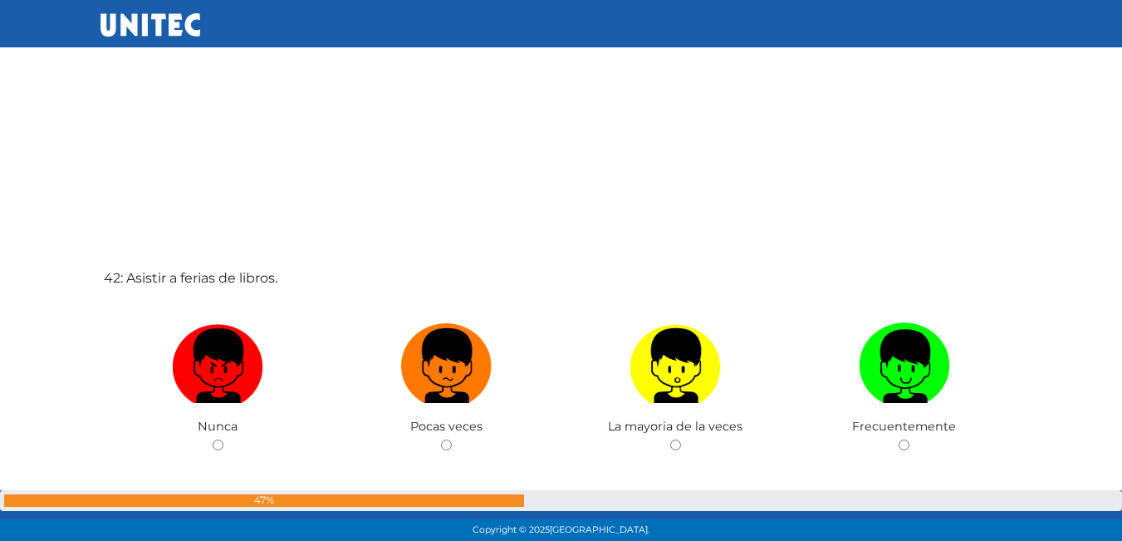
scroll to position [22253, 0]
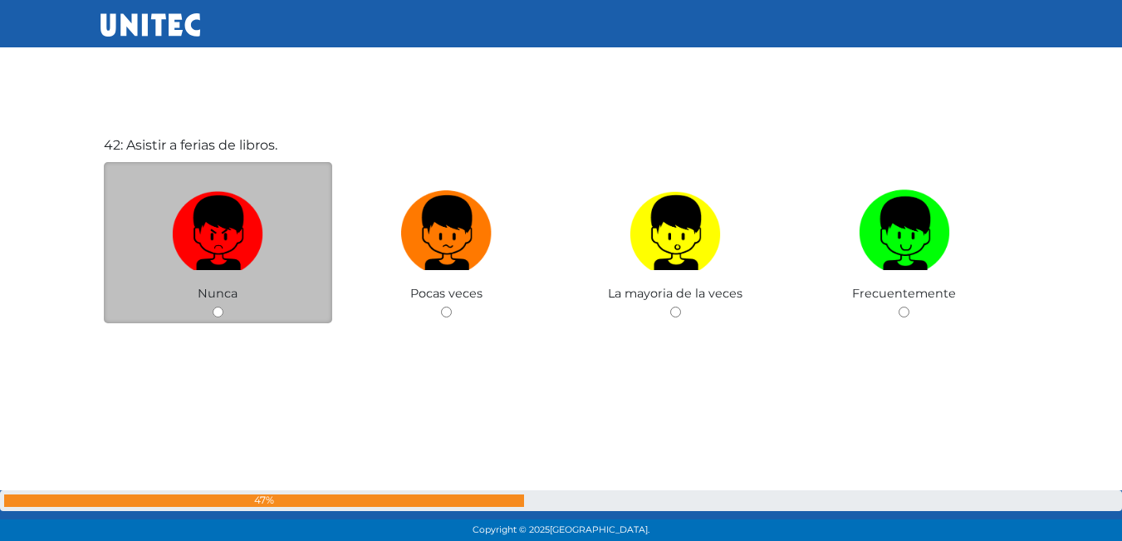
click at [303, 231] on label at bounding box center [218, 233] width 229 height 101
click at [223, 306] on input "radio" at bounding box center [218, 311] width 11 height 11
radio input "true"
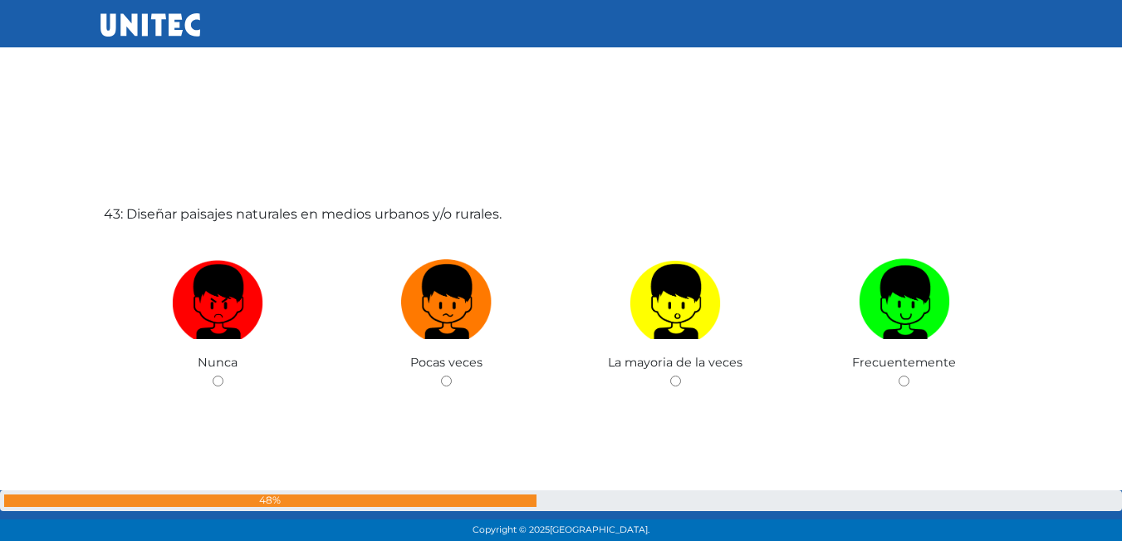
scroll to position [22754, 0]
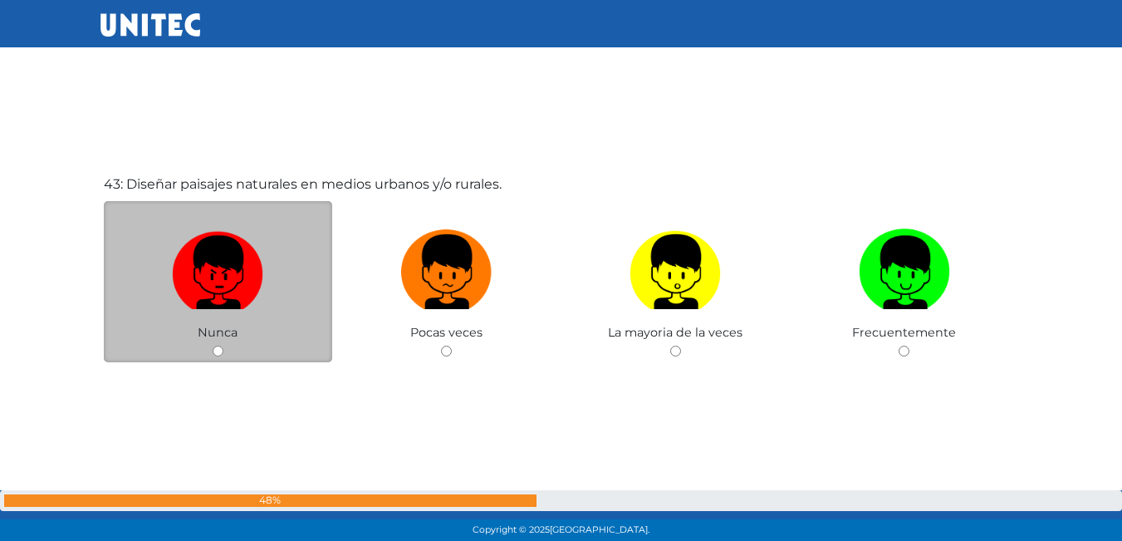
click at [230, 277] on img at bounding box center [217, 266] width 91 height 87
click at [223, 346] on input "radio" at bounding box center [218, 351] width 11 height 11
radio input "true"
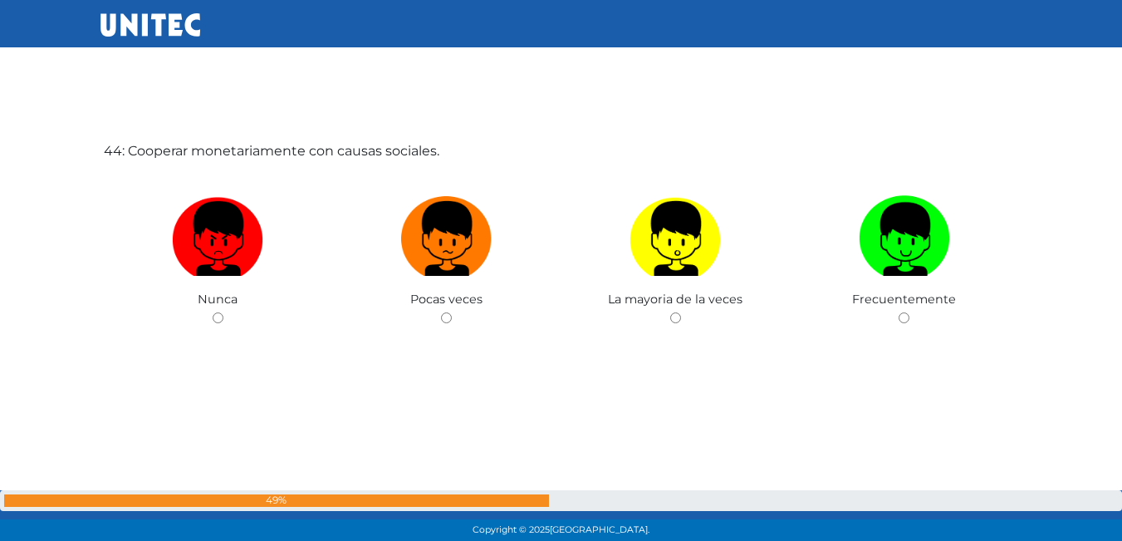
scroll to position [23334, 0]
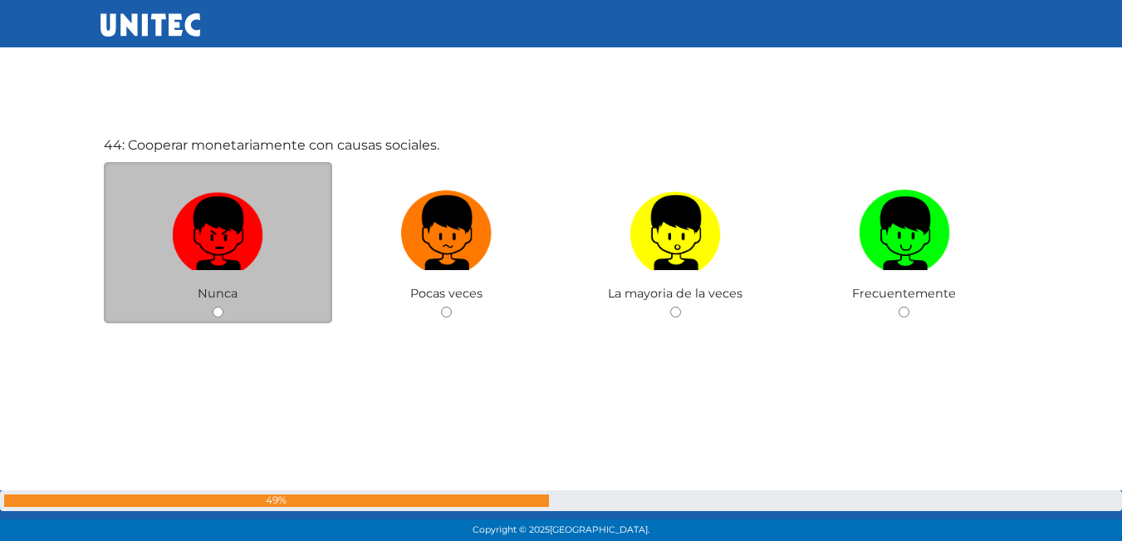
click at [250, 218] on img at bounding box center [217, 227] width 91 height 87
click at [223, 306] on input "radio" at bounding box center [218, 311] width 11 height 11
radio input "true"
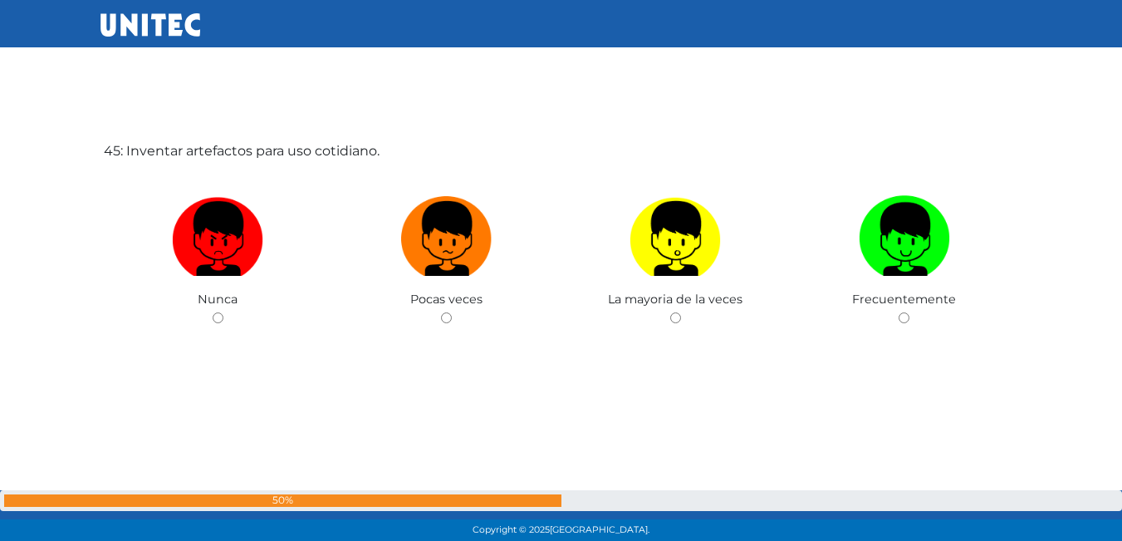
scroll to position [23875, 0]
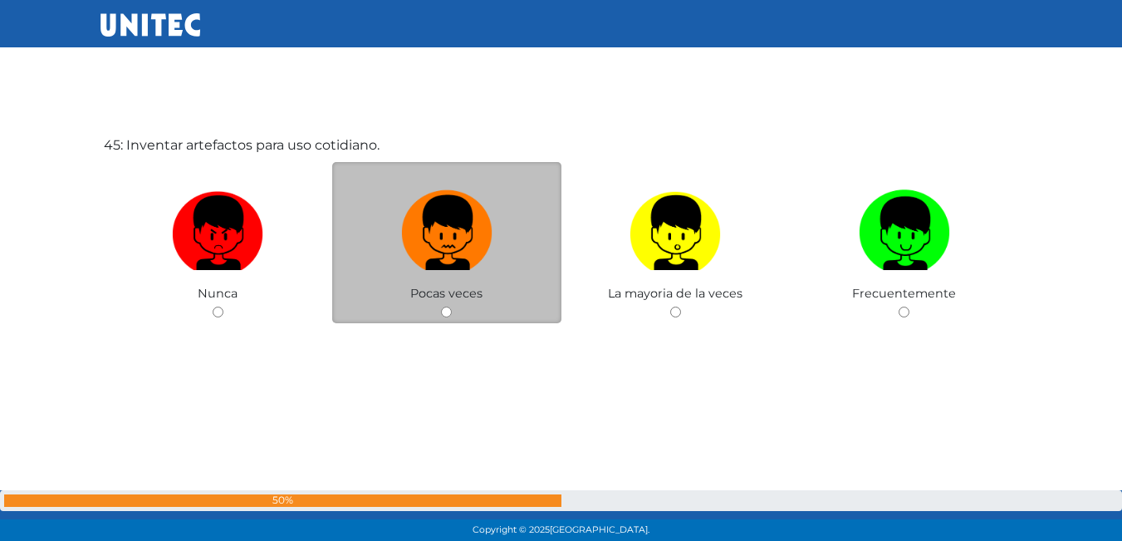
click at [434, 222] on img at bounding box center [446, 227] width 91 height 87
click at [441, 306] on input "radio" at bounding box center [446, 311] width 11 height 11
radio input "true"
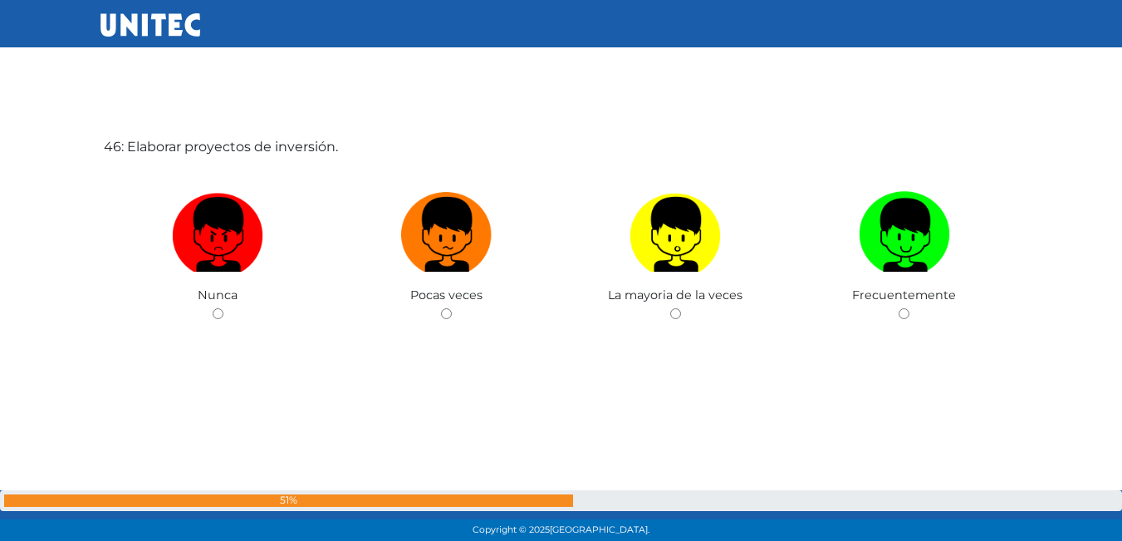
scroll to position [24416, 0]
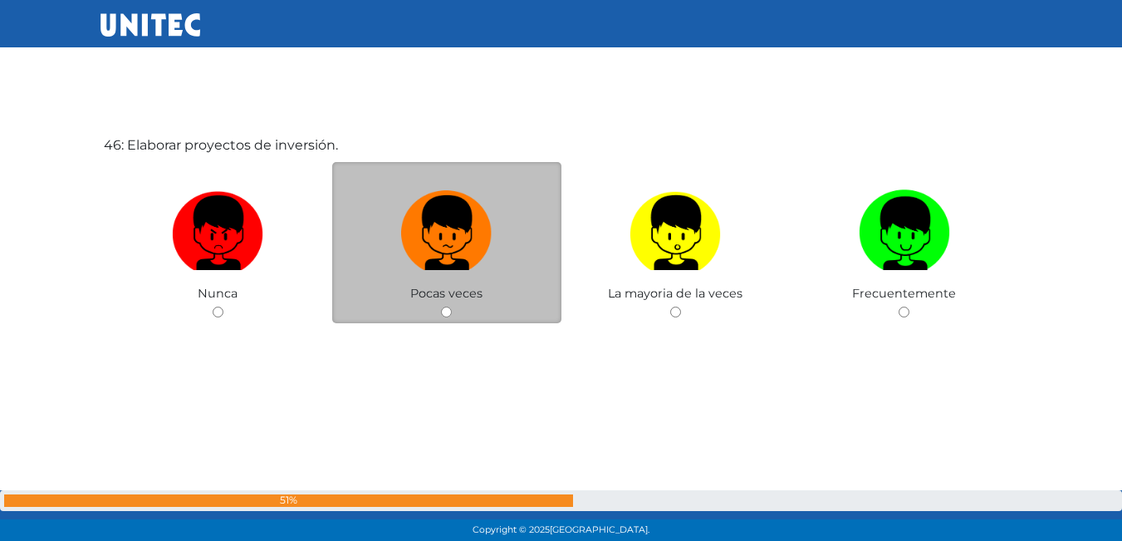
click at [501, 236] on label at bounding box center [446, 233] width 229 height 101
click at [452, 306] on input "radio" at bounding box center [446, 311] width 11 height 11
radio input "true"
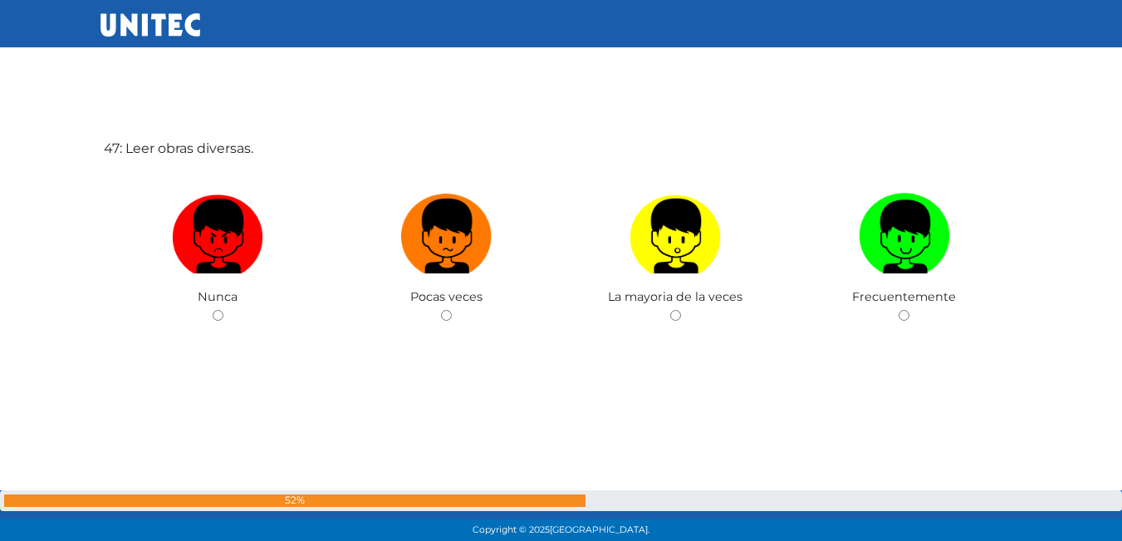
scroll to position [24956, 0]
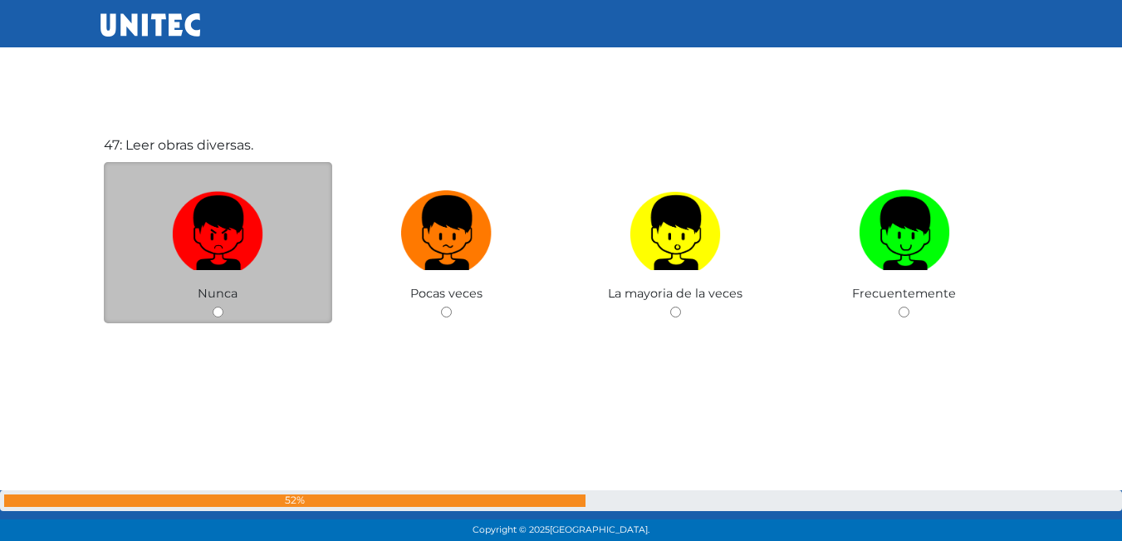
click at [291, 232] on label at bounding box center [218, 233] width 229 height 101
click at [223, 306] on input "radio" at bounding box center [218, 311] width 11 height 11
radio input "true"
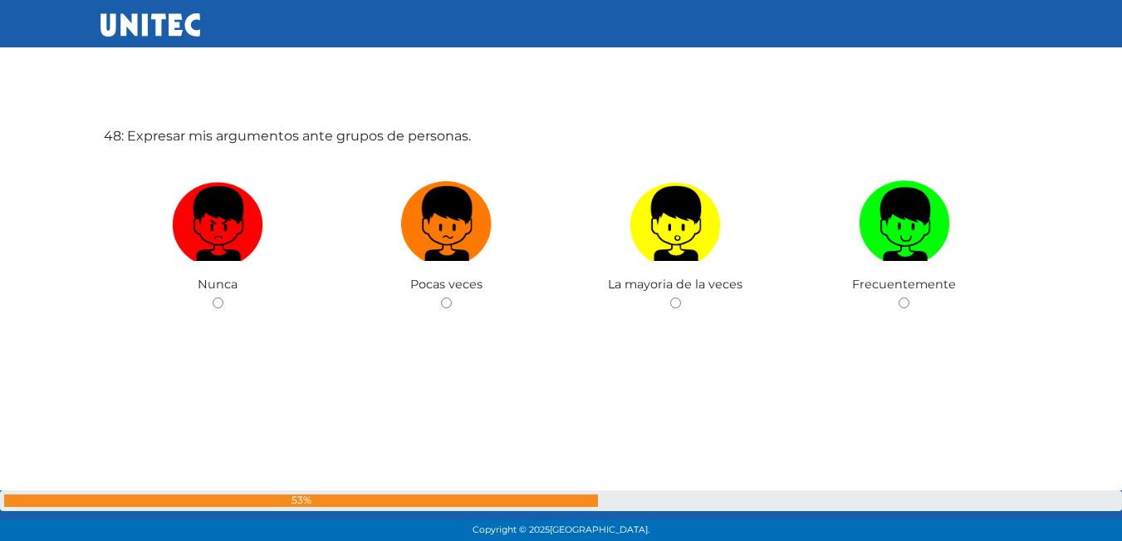
scroll to position [25539, 0]
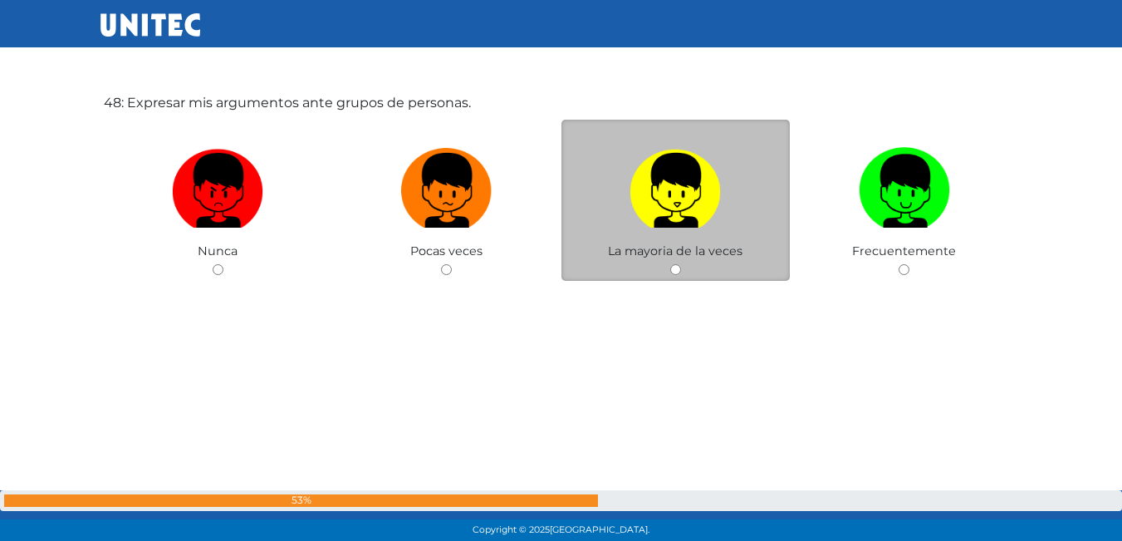
click at [690, 180] on img at bounding box center [675, 184] width 91 height 87
click at [681, 264] on input "radio" at bounding box center [675, 269] width 11 height 11
radio input "true"
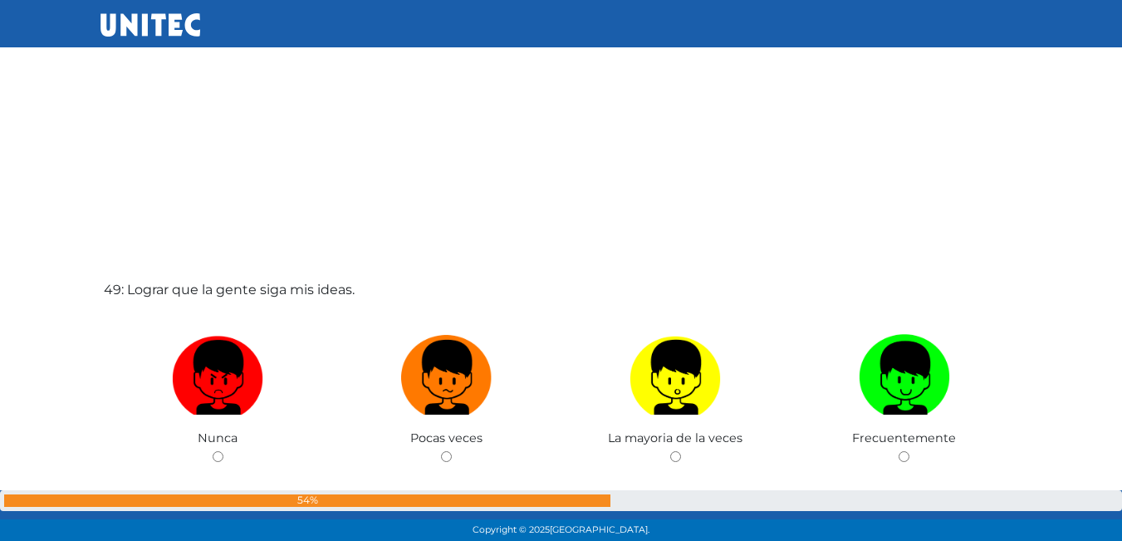
scroll to position [25957, 0]
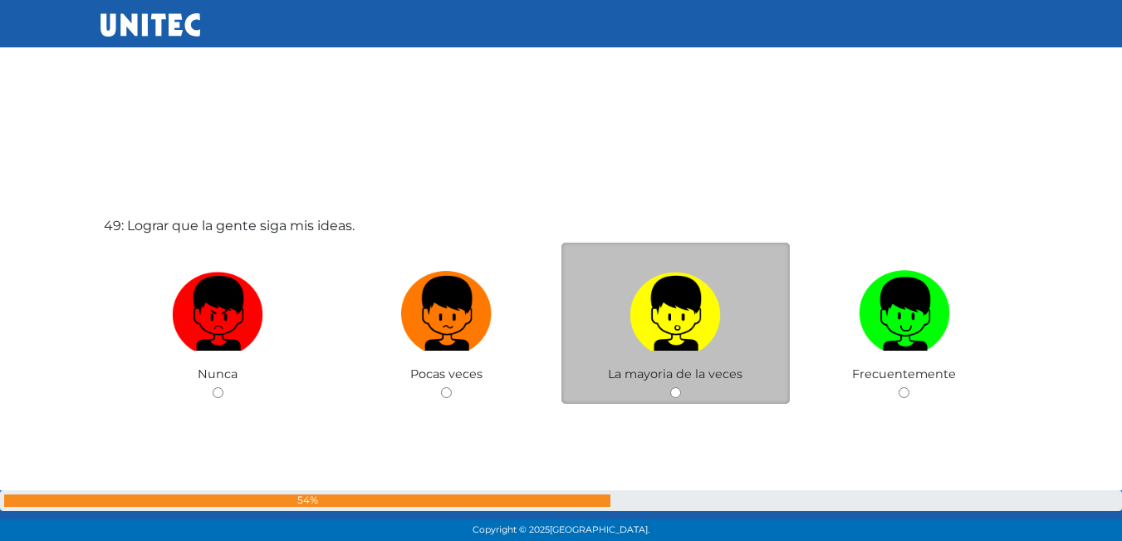
click at [623, 295] on label at bounding box center [675, 313] width 229 height 101
click at [670, 387] on input "radio" at bounding box center [675, 392] width 11 height 11
radio input "true"
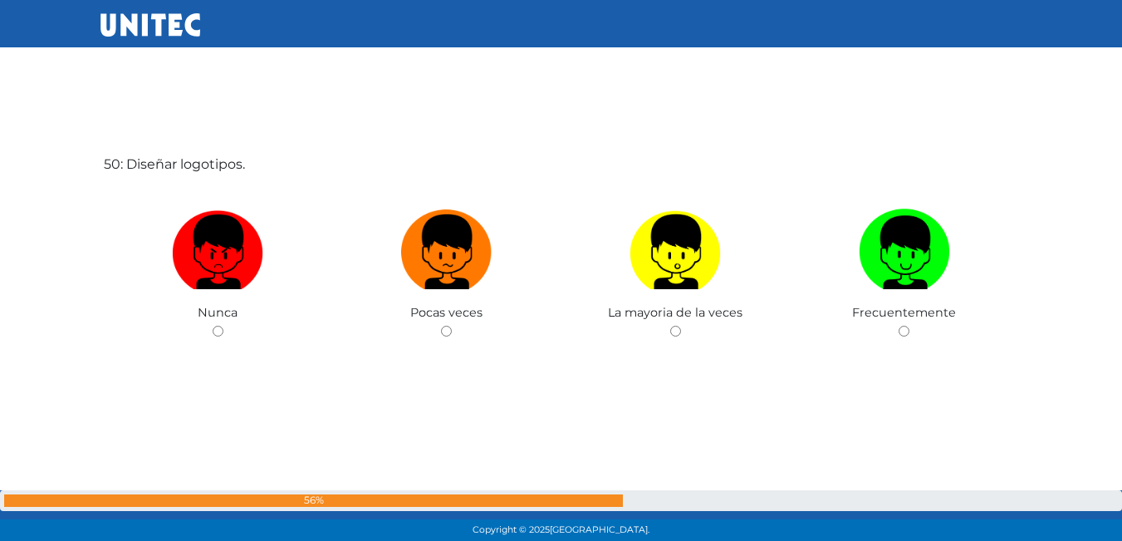
scroll to position [26579, 0]
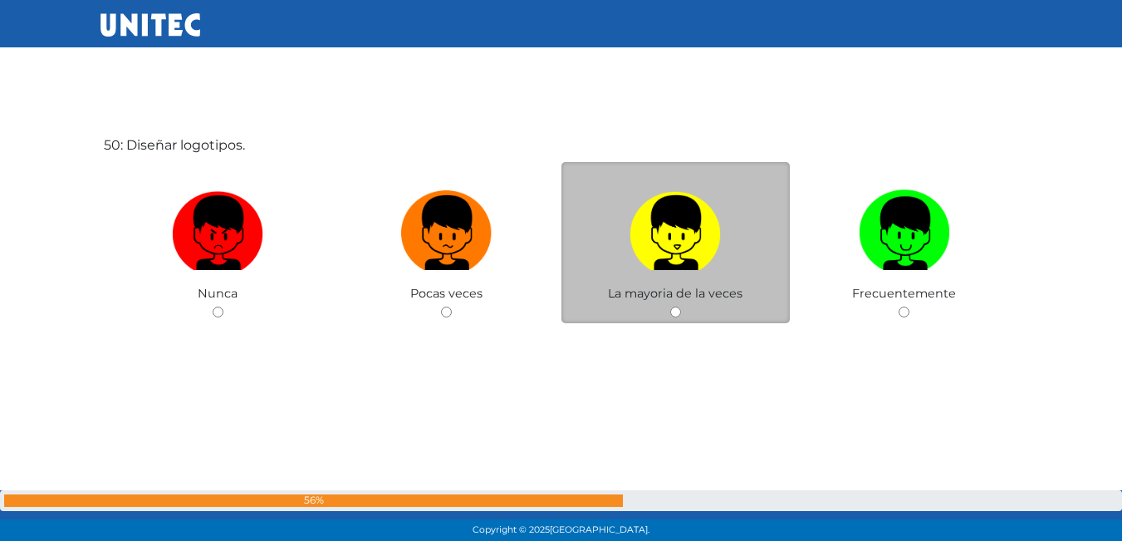
click at [647, 229] on img at bounding box center [675, 227] width 91 height 87
click at [670, 306] on input "radio" at bounding box center [675, 311] width 11 height 11
radio input "true"
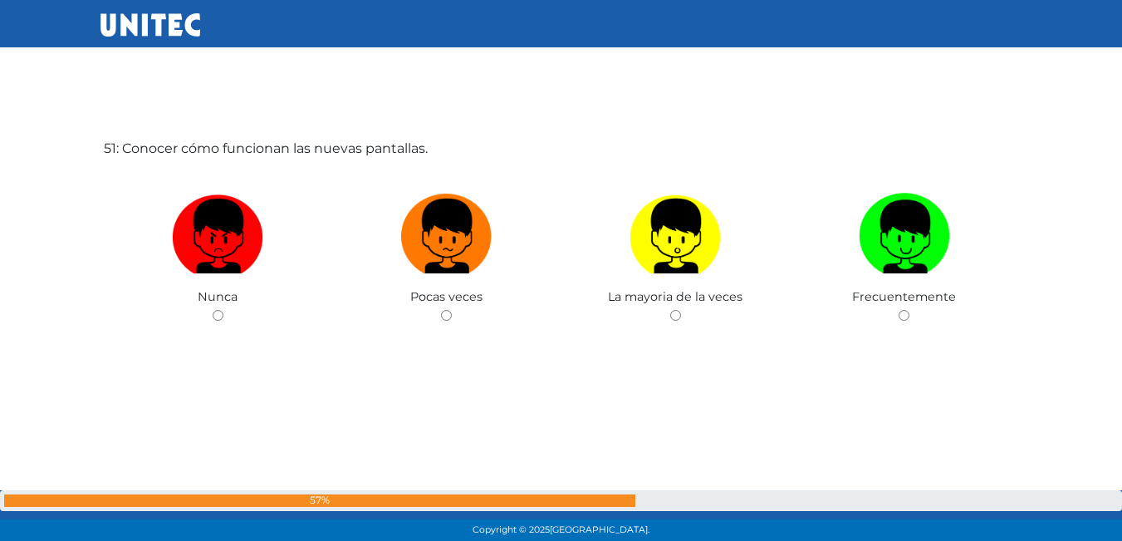
scroll to position [27119, 0]
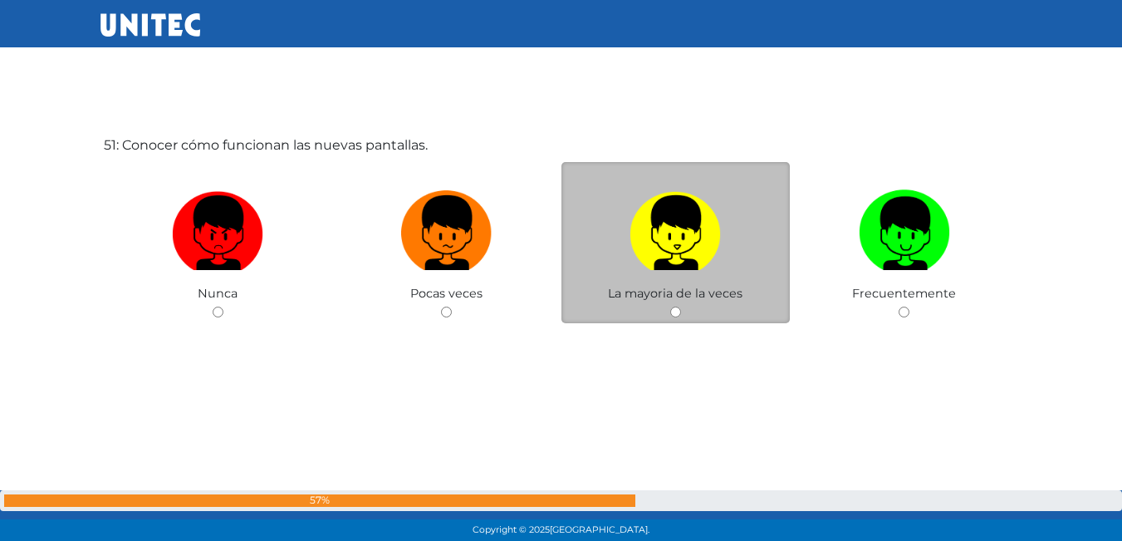
click at [688, 243] on img at bounding box center [675, 227] width 91 height 87
click at [681, 306] on input "radio" at bounding box center [675, 311] width 11 height 11
radio input "true"
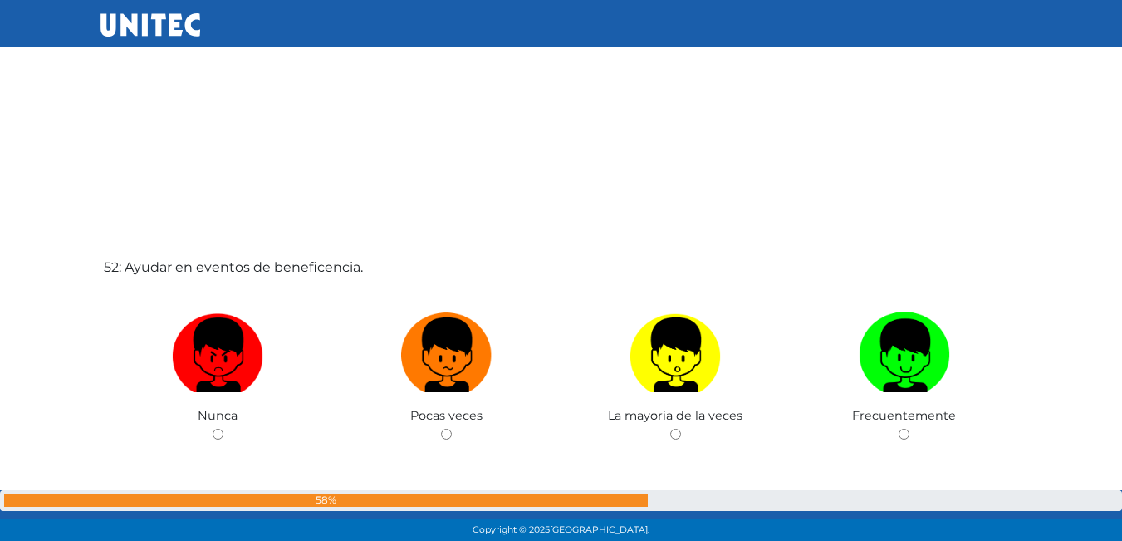
scroll to position [27621, 0]
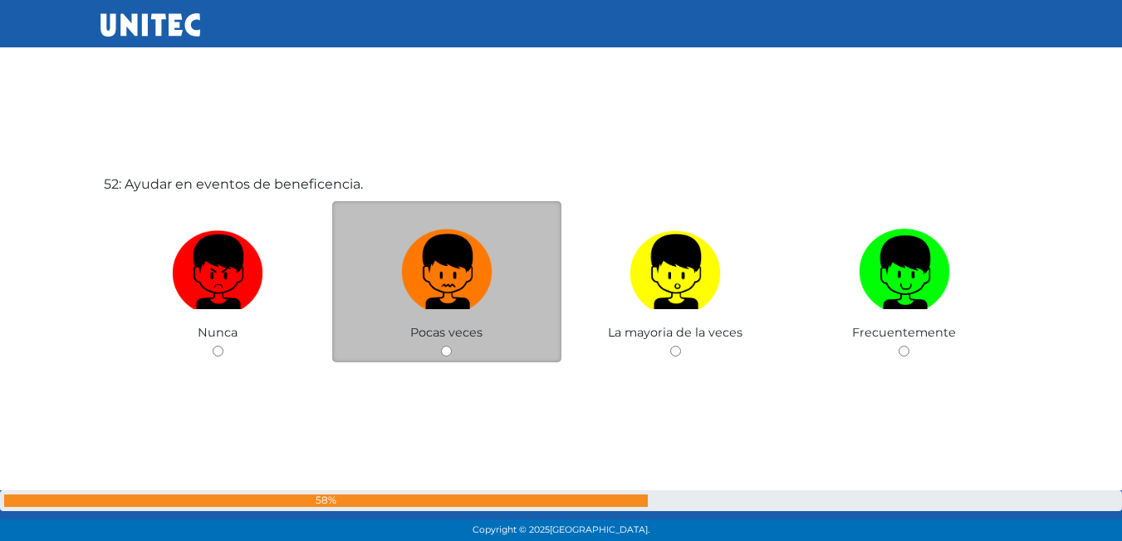
click at [463, 269] on img at bounding box center [446, 266] width 91 height 87
click at [452, 346] on input "radio" at bounding box center [446, 351] width 11 height 11
radio input "true"
click at [463, 269] on img at bounding box center [446, 266] width 91 height 87
click at [452, 346] on input "radio" at bounding box center [446, 351] width 11 height 11
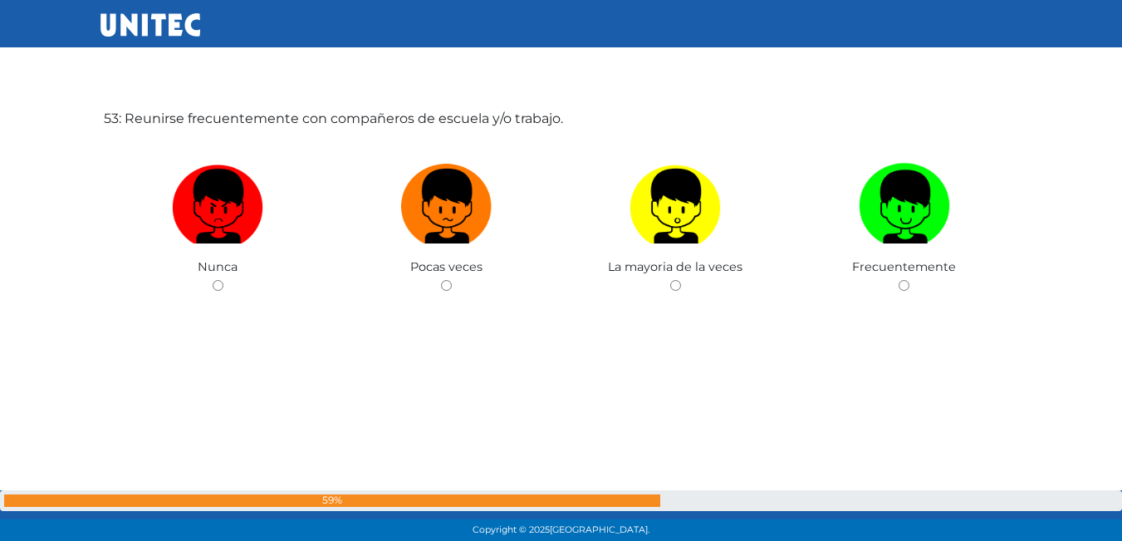
scroll to position [28284, 0]
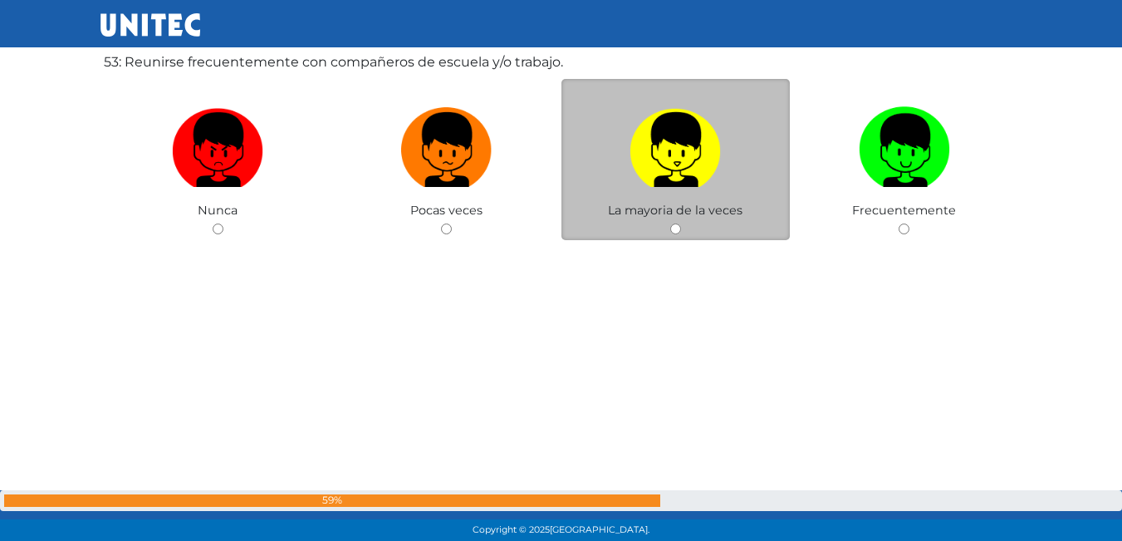
click at [674, 165] on img at bounding box center [675, 144] width 91 height 87
click at [674, 223] on input "radio" at bounding box center [675, 228] width 11 height 11
radio input "true"
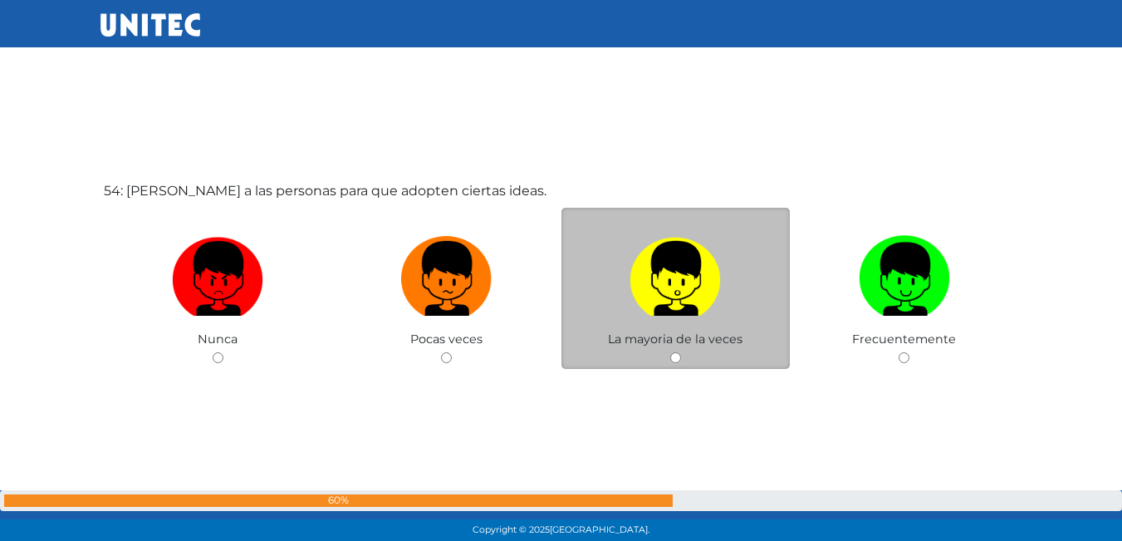
scroll to position [28741, 0]
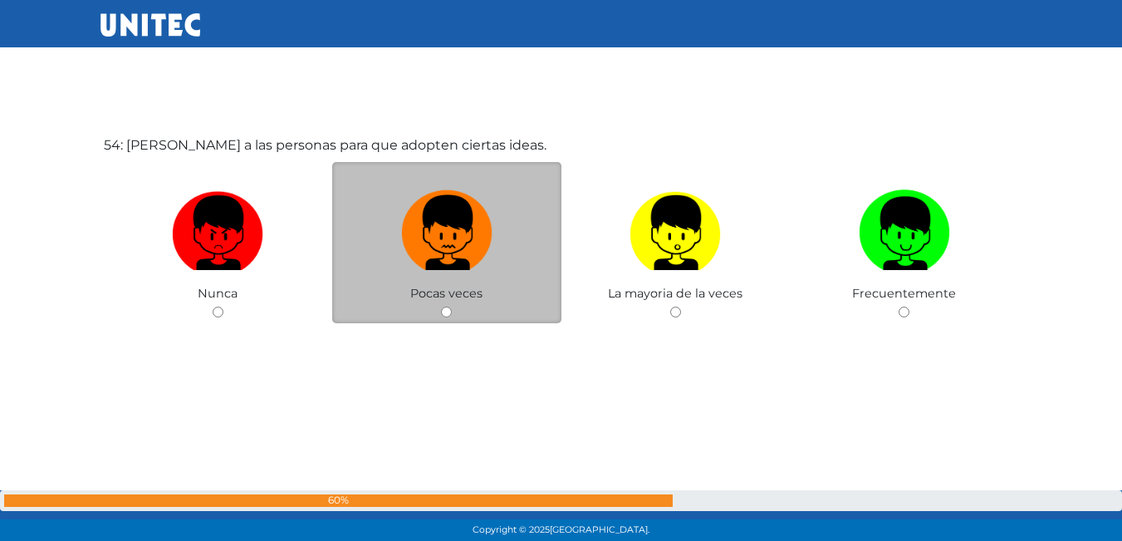
click at [481, 257] on img at bounding box center [446, 227] width 91 height 87
click at [452, 306] on input "radio" at bounding box center [446, 311] width 11 height 11
radio input "true"
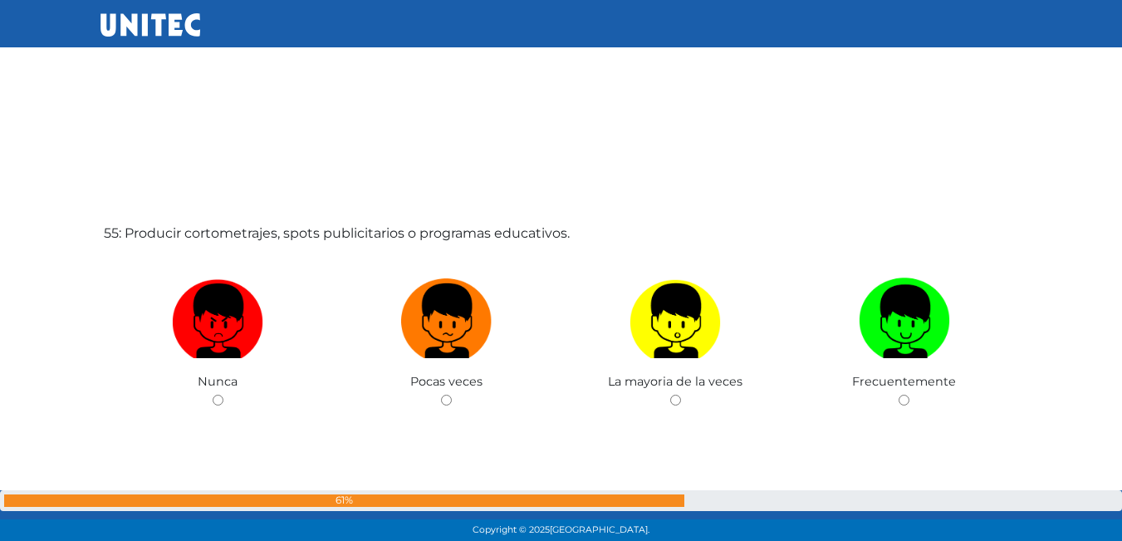
scroll to position [29282, 0]
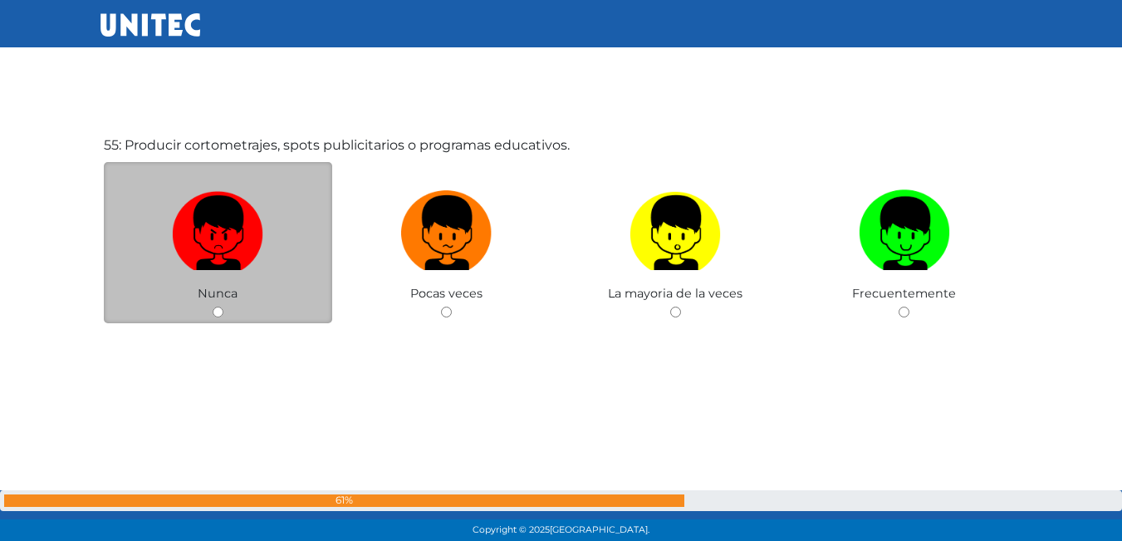
click at [272, 233] on label at bounding box center [218, 233] width 229 height 101
click at [223, 306] on input "radio" at bounding box center [218, 311] width 11 height 11
radio input "true"
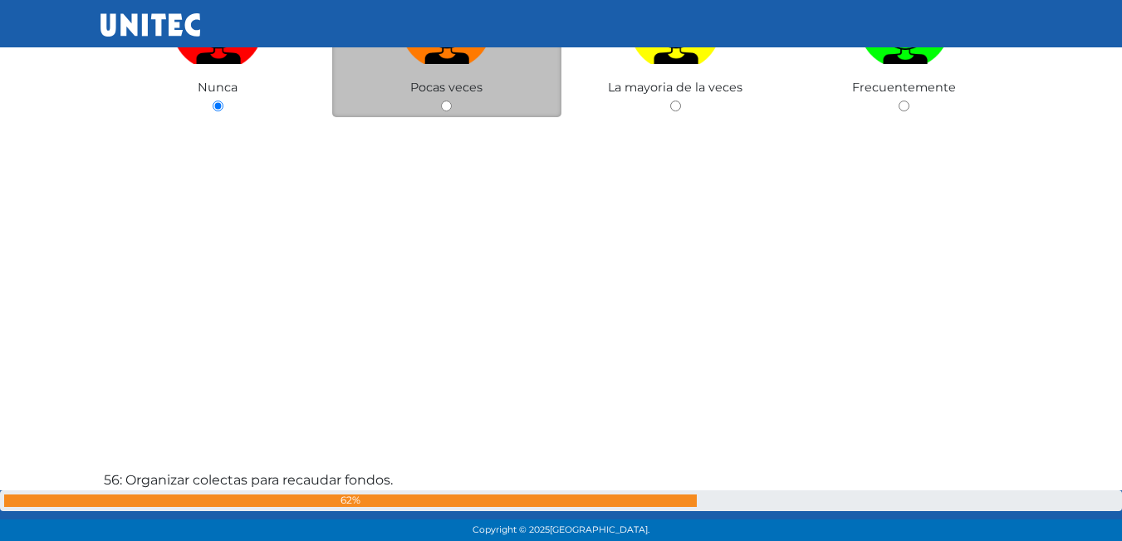
scroll to position [29783, 0]
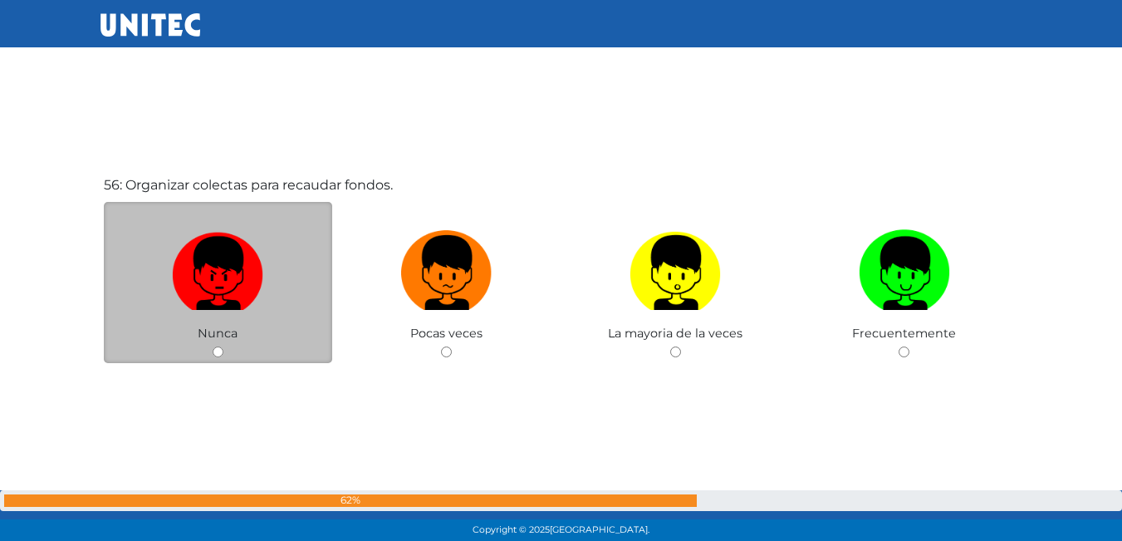
click at [238, 271] on img at bounding box center [217, 266] width 91 height 87
click at [223, 346] on input "radio" at bounding box center [218, 351] width 11 height 11
radio input "true"
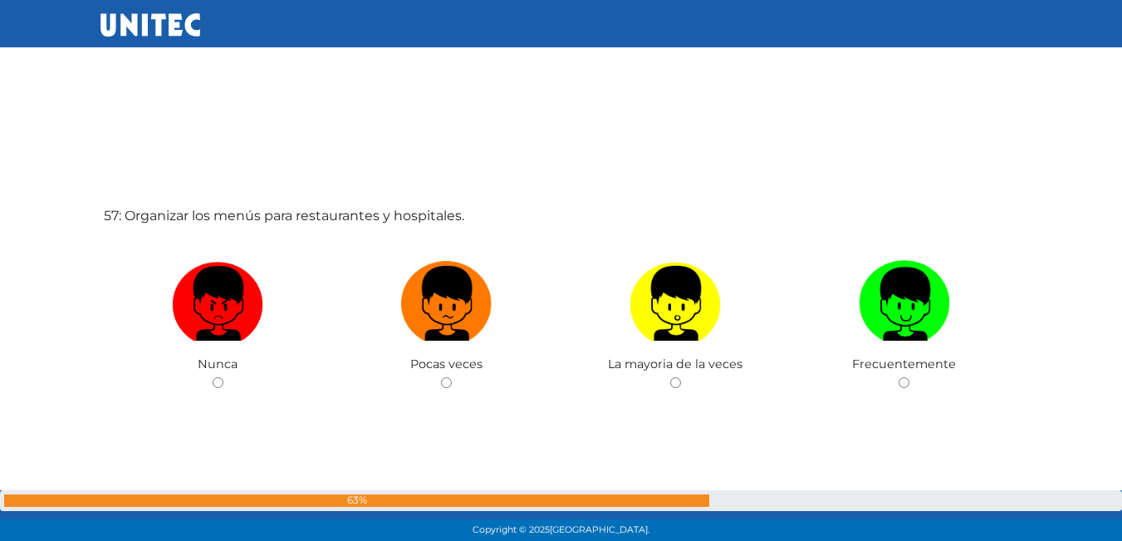
scroll to position [30322, 0]
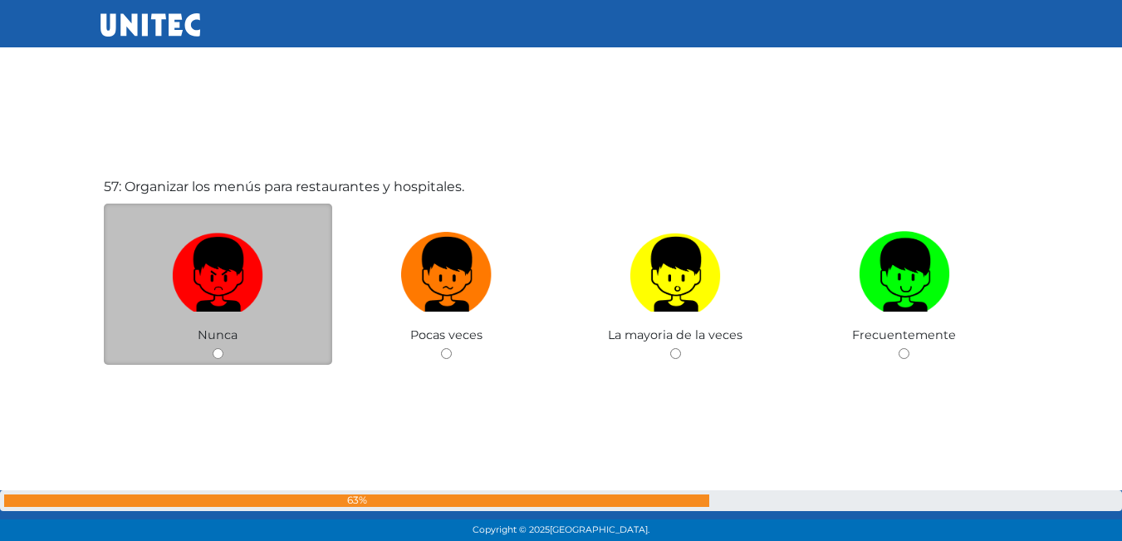
click at [287, 285] on label at bounding box center [218, 274] width 229 height 101
click at [223, 348] on input "radio" at bounding box center [218, 353] width 11 height 11
radio input "true"
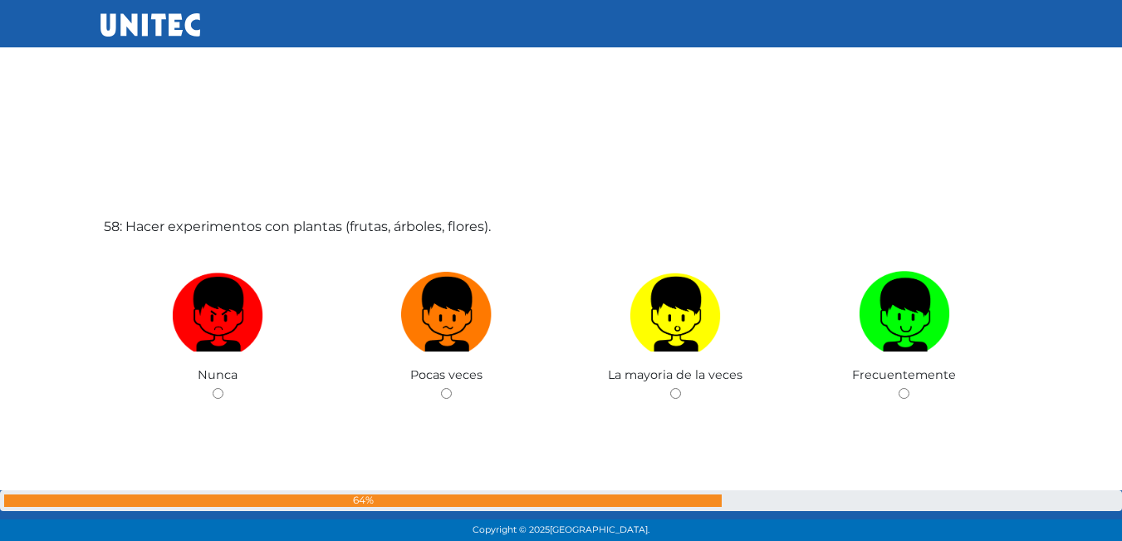
scroll to position [30905, 0]
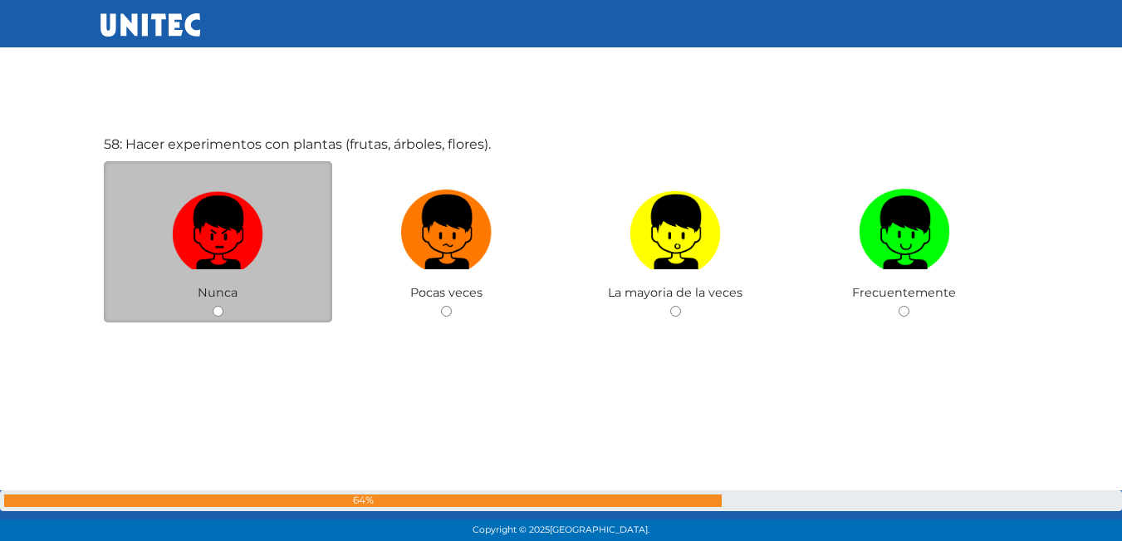
click at [259, 211] on img at bounding box center [217, 226] width 91 height 87
click at [223, 306] on input "radio" at bounding box center [218, 311] width 11 height 11
radio input "true"
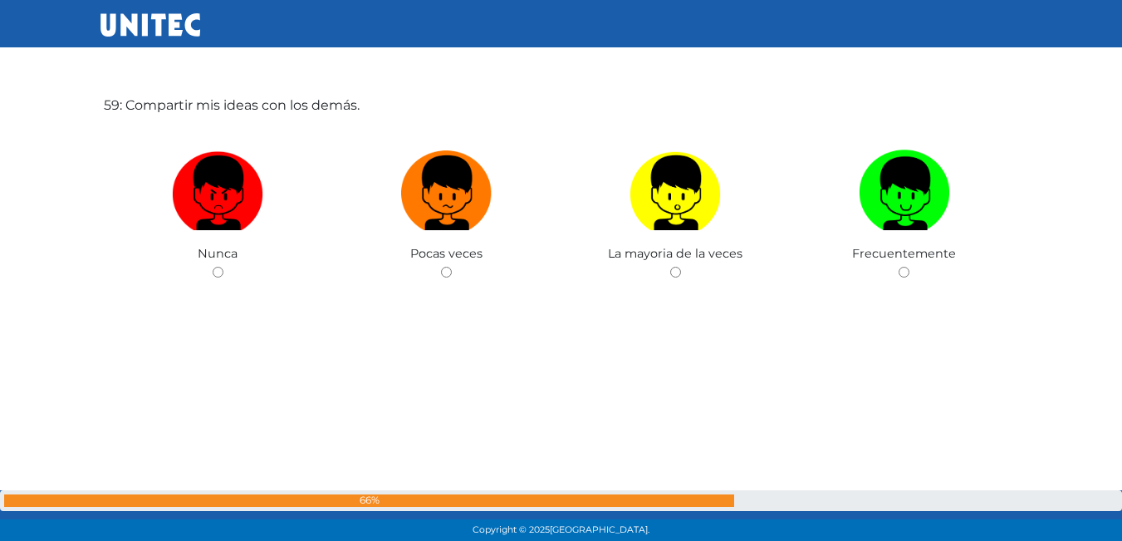
scroll to position [31490, 0]
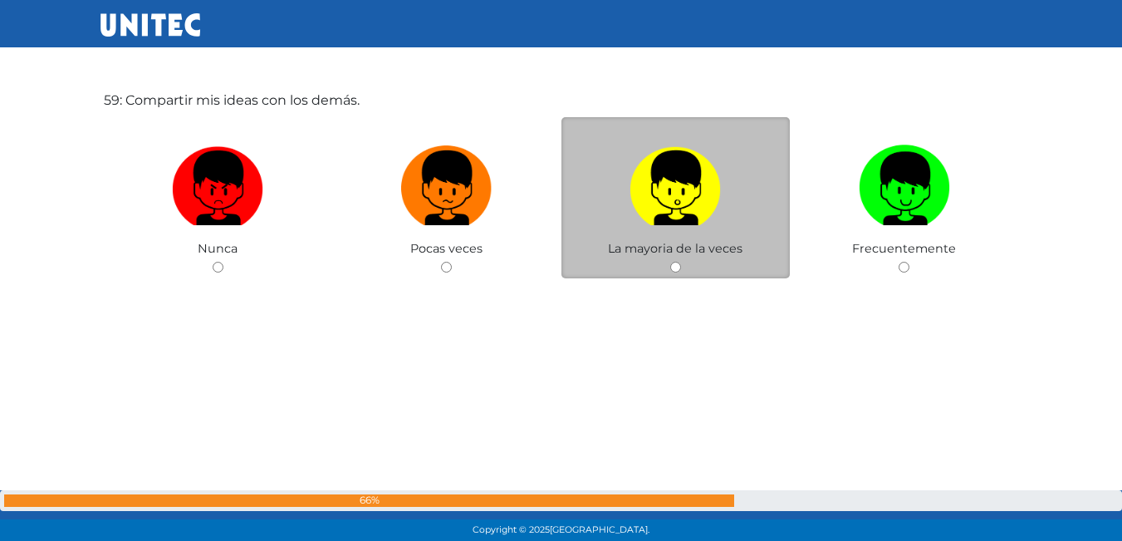
click at [562, 189] on label at bounding box center [675, 188] width 229 height 101
click at [670, 262] on input "radio" at bounding box center [675, 267] width 11 height 11
radio input "true"
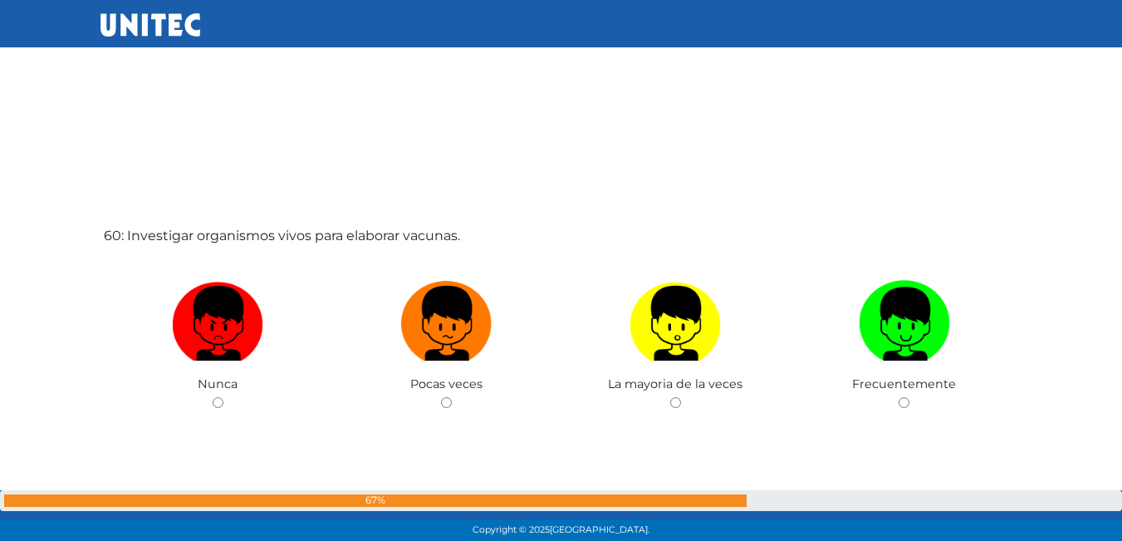
scroll to position [31905, 0]
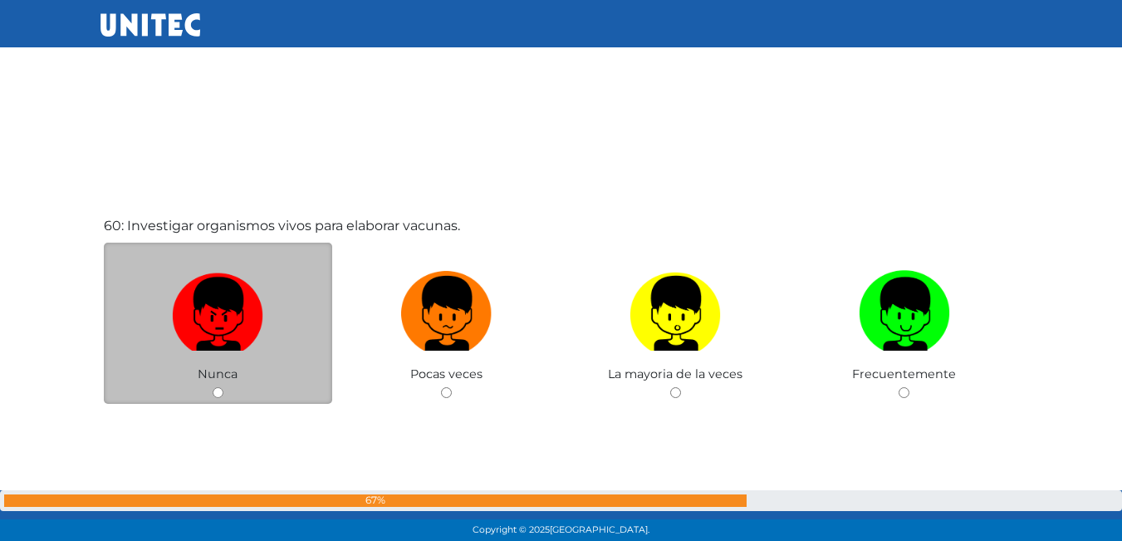
click at [213, 332] on img at bounding box center [217, 307] width 91 height 87
click at [213, 387] on input "radio" at bounding box center [218, 392] width 11 height 11
radio input "true"
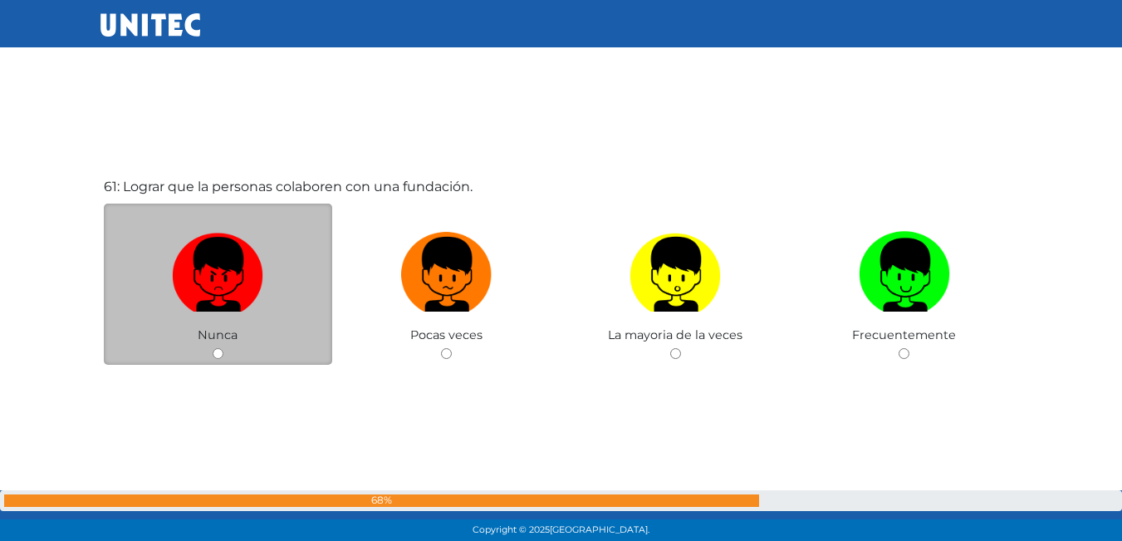
scroll to position [32486, 0]
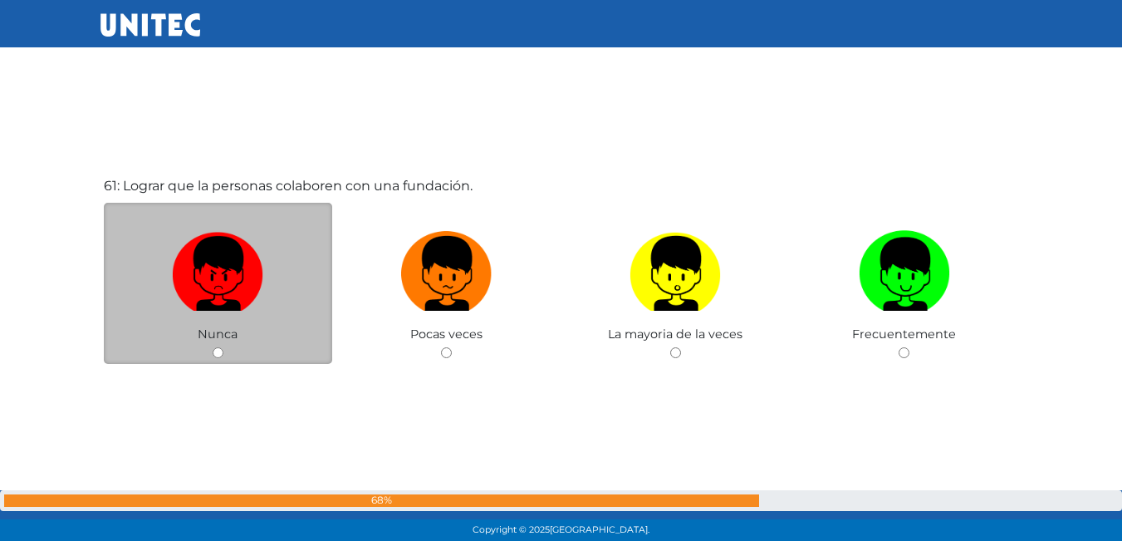
drag, startPoint x: 286, startPoint y: 255, endPoint x: 326, endPoint y: 238, distance: 44.0
click at [285, 256] on label at bounding box center [218, 273] width 229 height 101
click at [223, 347] on input "radio" at bounding box center [218, 352] width 11 height 11
radio input "true"
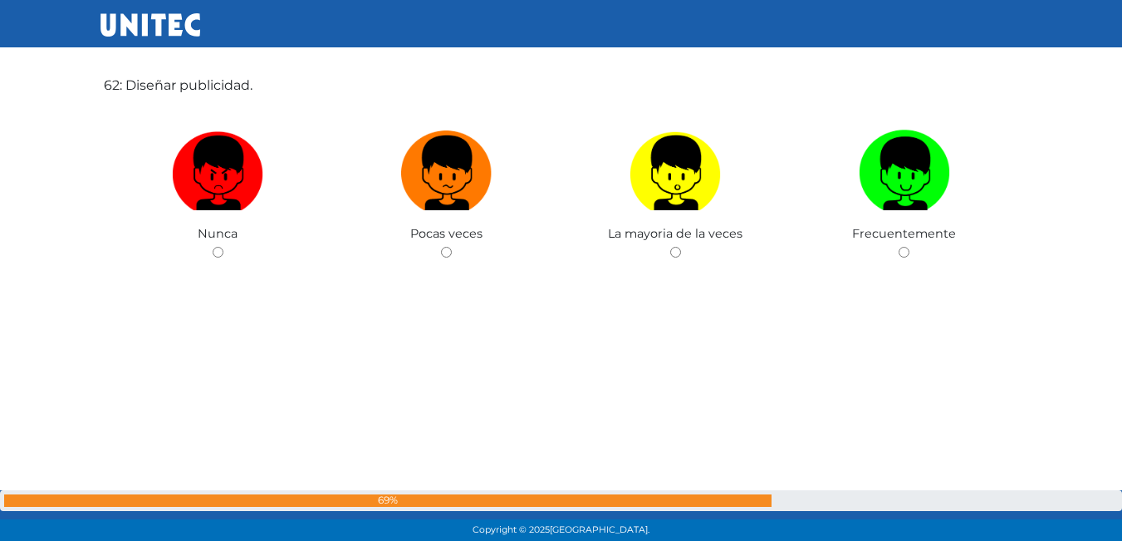
scroll to position [33128, 0]
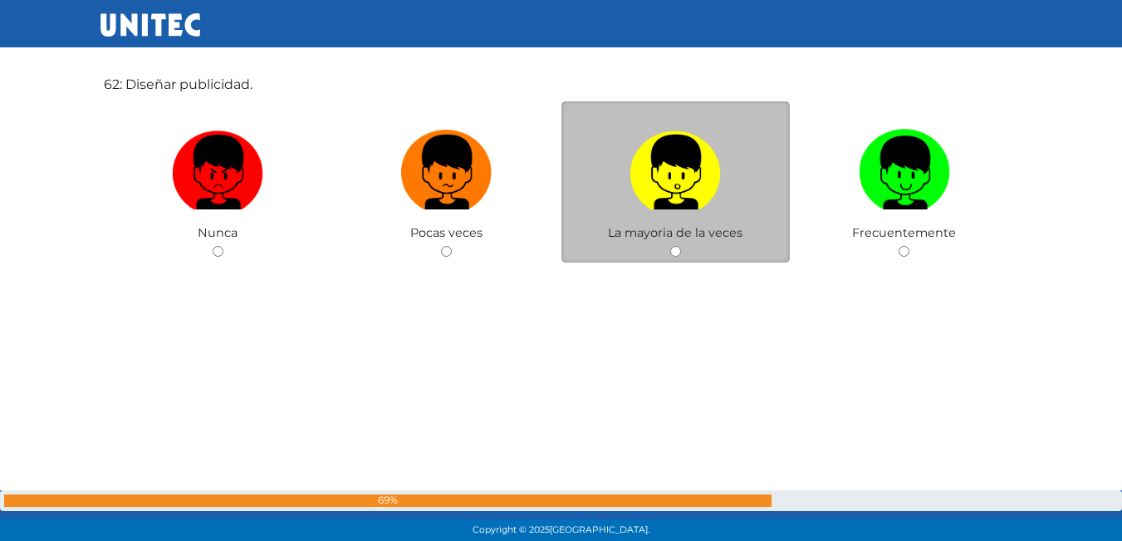
click at [627, 155] on label at bounding box center [675, 172] width 229 height 101
click at [670, 246] on input "radio" at bounding box center [675, 251] width 11 height 11
radio input "true"
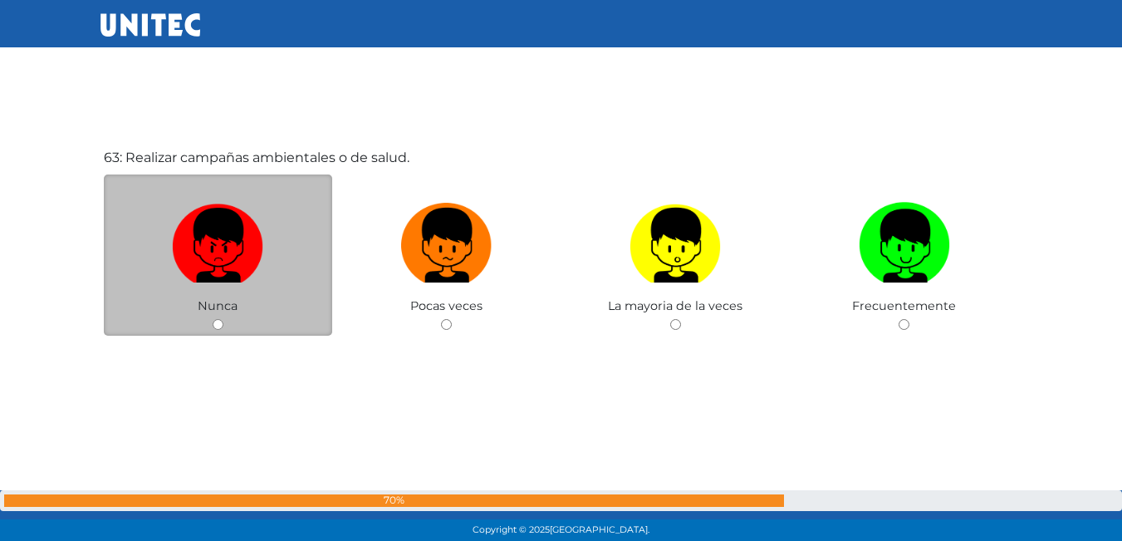
scroll to position [33630, 0]
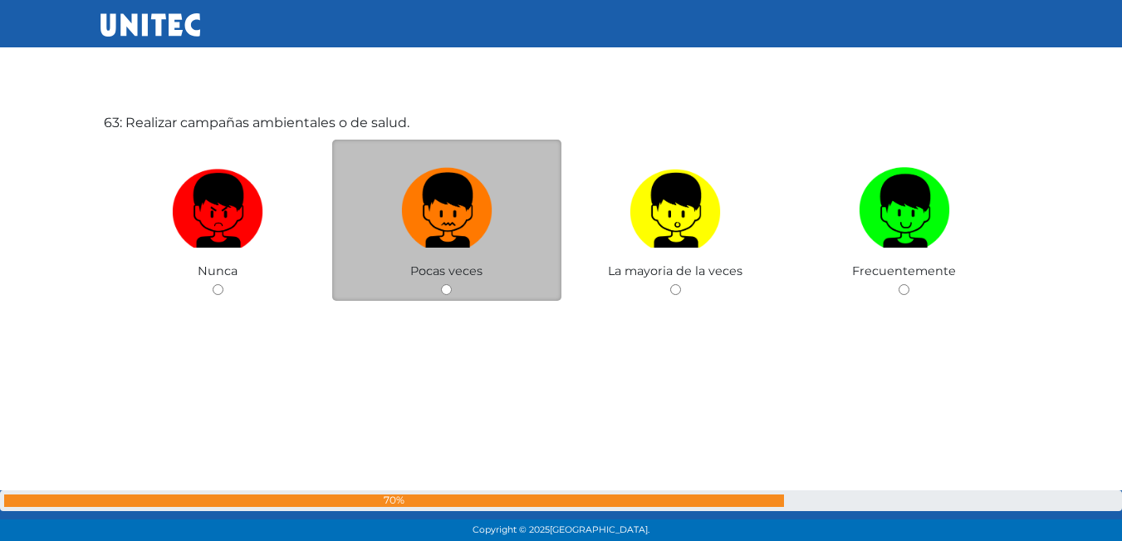
click at [439, 203] on img at bounding box center [446, 204] width 91 height 87
click at [441, 284] on input "radio" at bounding box center [446, 289] width 11 height 11
radio input "true"
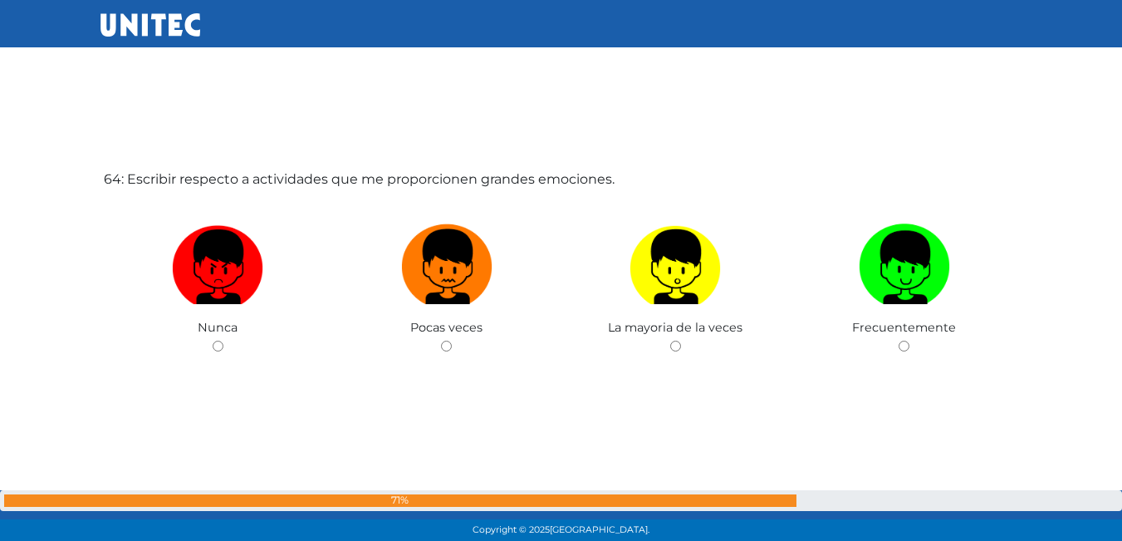
scroll to position [34149, 0]
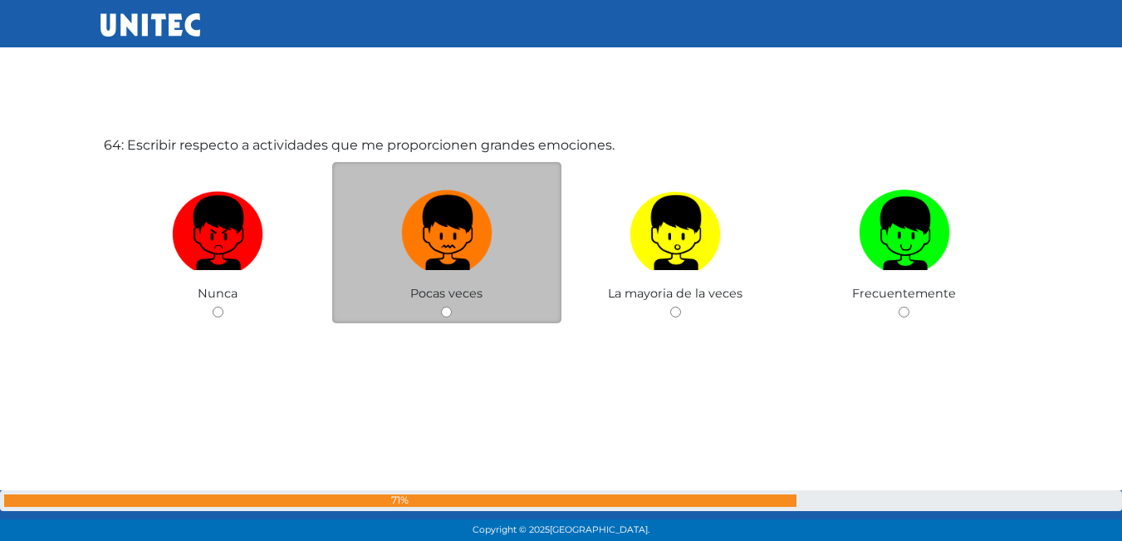
click at [449, 247] on img at bounding box center [446, 227] width 91 height 87
click at [449, 306] on input "radio" at bounding box center [446, 311] width 11 height 11
radio input "true"
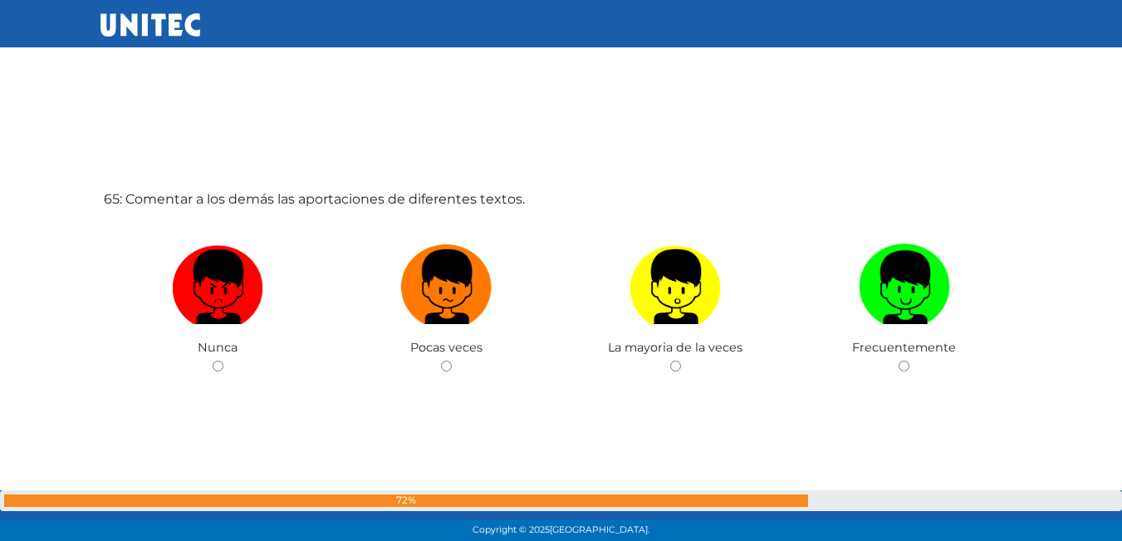
scroll to position [34645, 0]
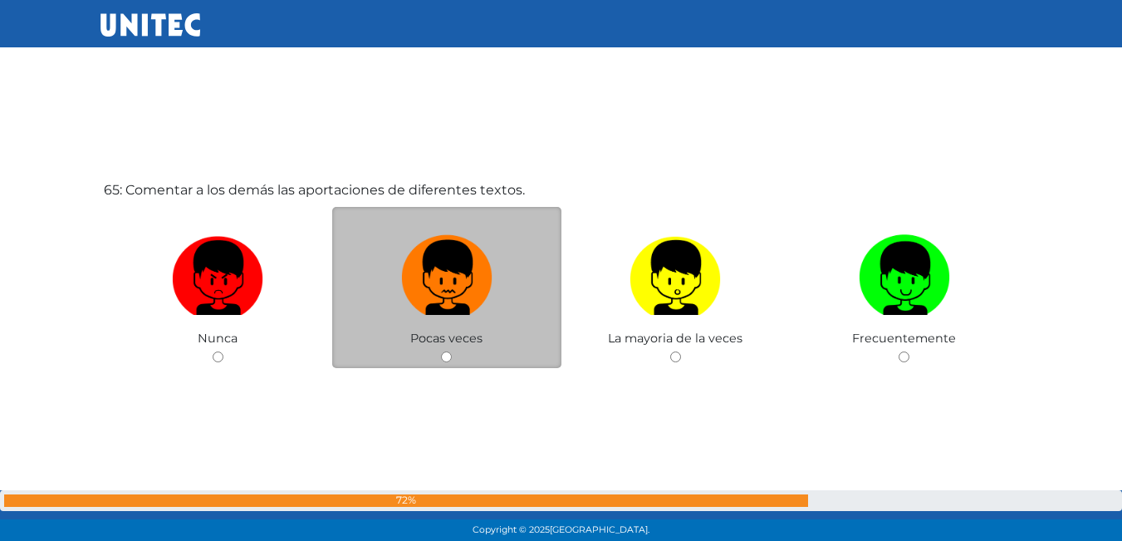
click at [451, 289] on img at bounding box center [446, 271] width 91 height 87
click at [451, 351] on input "radio" at bounding box center [446, 356] width 11 height 11
radio input "true"
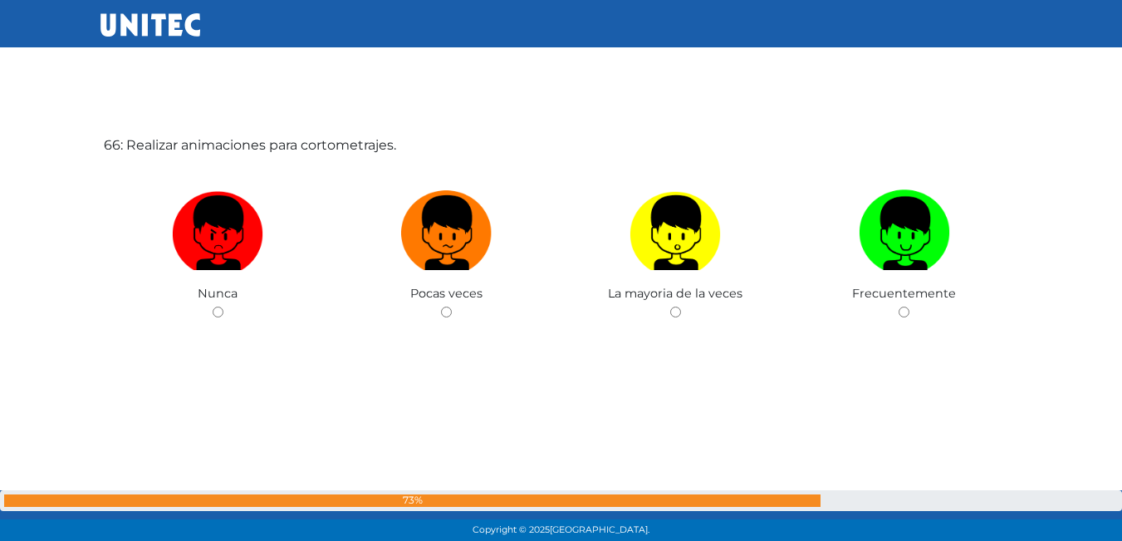
scroll to position [35252, 0]
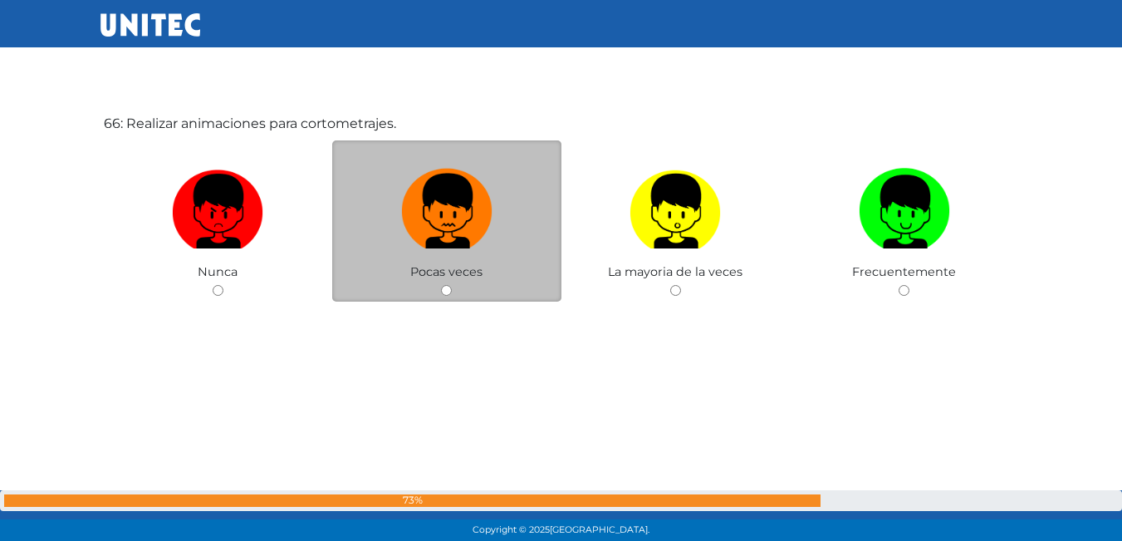
click at [481, 238] on img at bounding box center [446, 205] width 91 height 87
click at [452, 285] on input "radio" at bounding box center [446, 290] width 11 height 11
radio input "true"
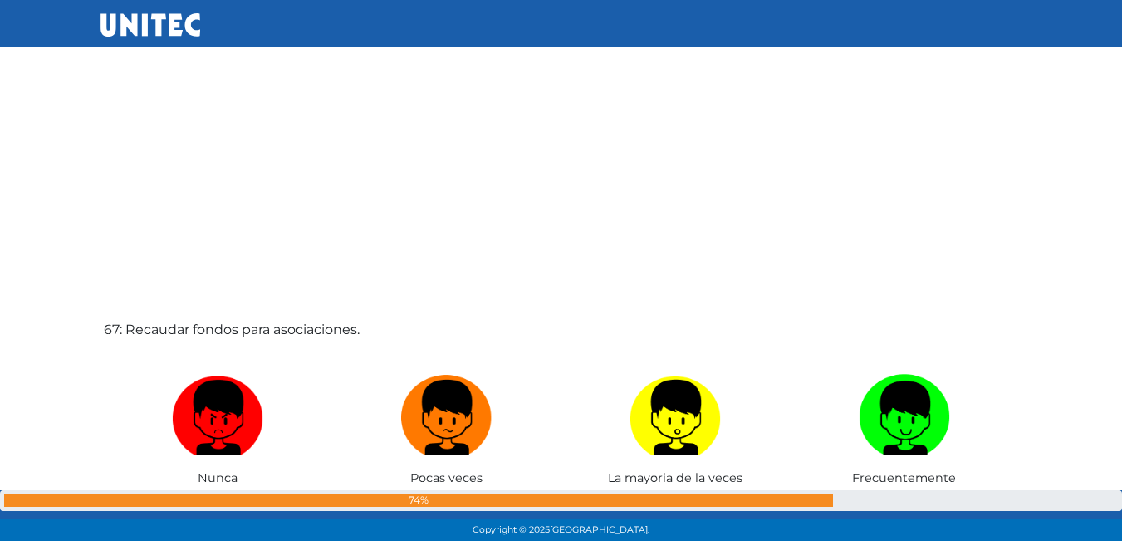
scroll to position [35670, 0]
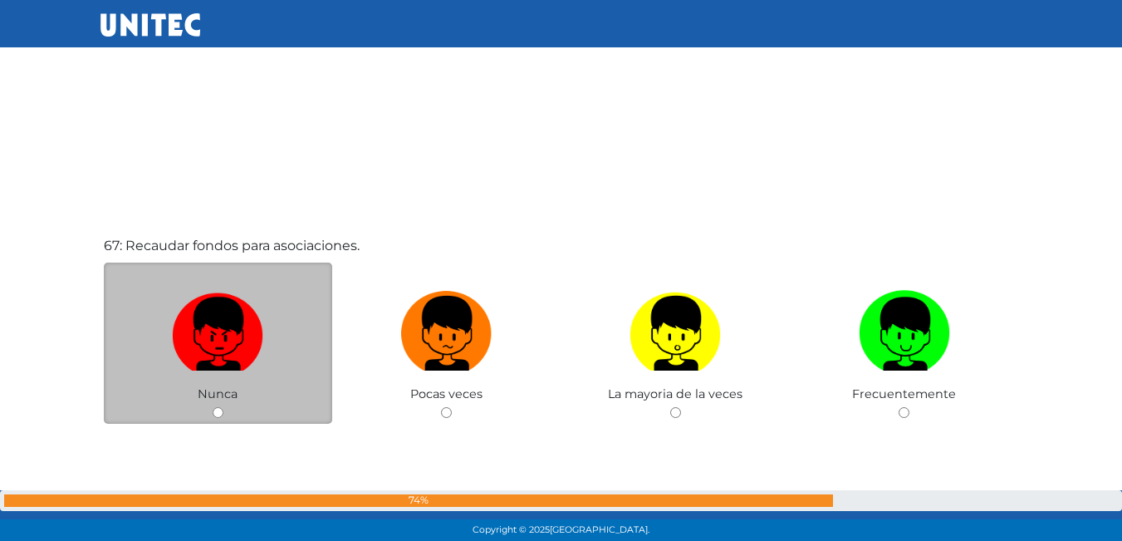
click at [248, 345] on img at bounding box center [217, 327] width 91 height 87
click at [223, 407] on input "radio" at bounding box center [218, 412] width 11 height 11
radio input "true"
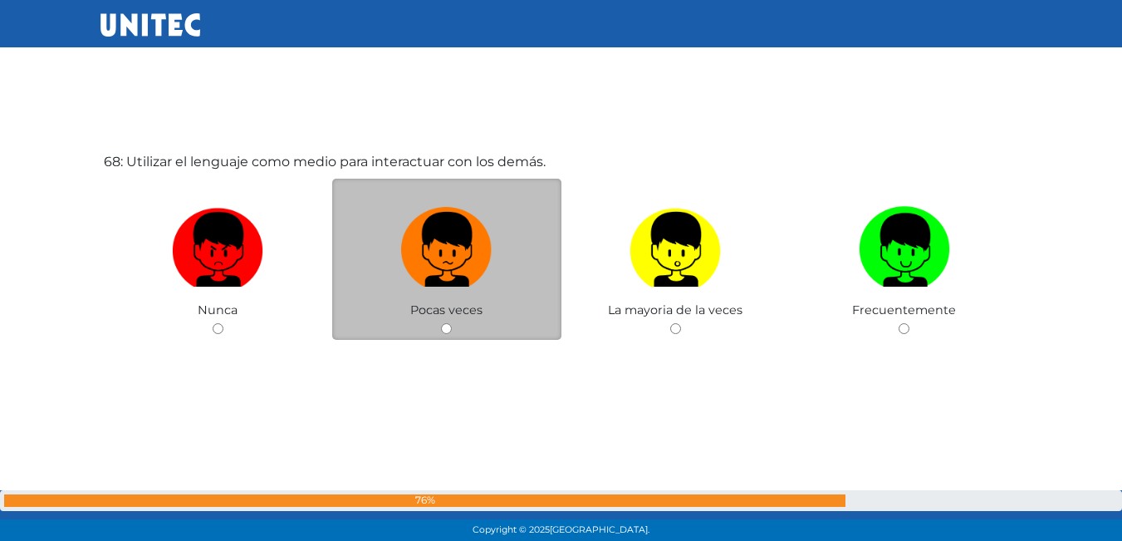
scroll to position [36312, 0]
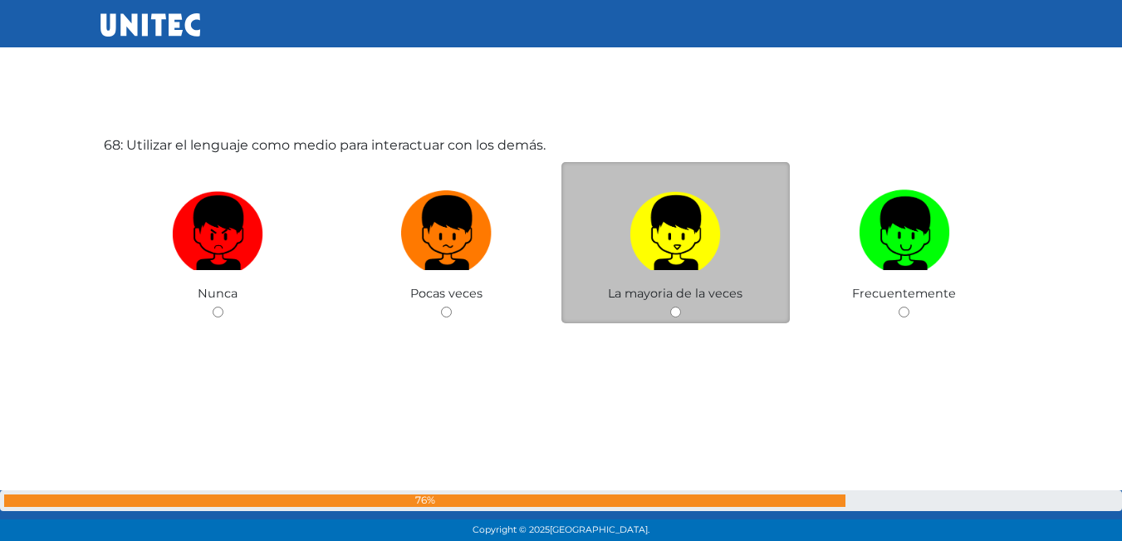
click at [689, 240] on img at bounding box center [675, 227] width 91 height 87
click at [681, 306] on input "radio" at bounding box center [675, 311] width 11 height 11
radio input "true"
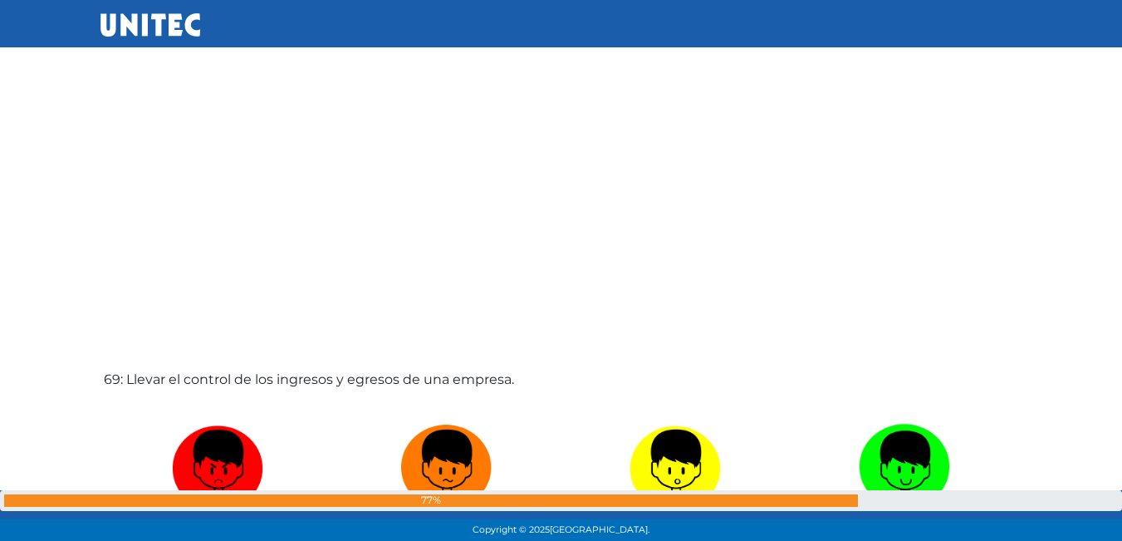
scroll to position [36813, 0]
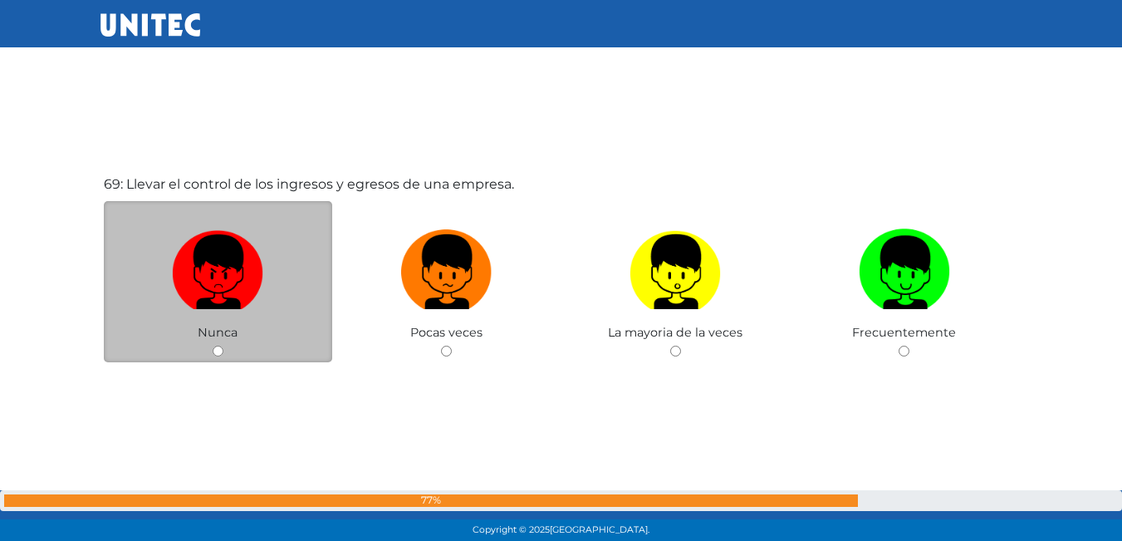
click at [296, 291] on label at bounding box center [218, 272] width 229 height 101
click at [223, 346] on input "radio" at bounding box center [218, 351] width 11 height 11
radio input "true"
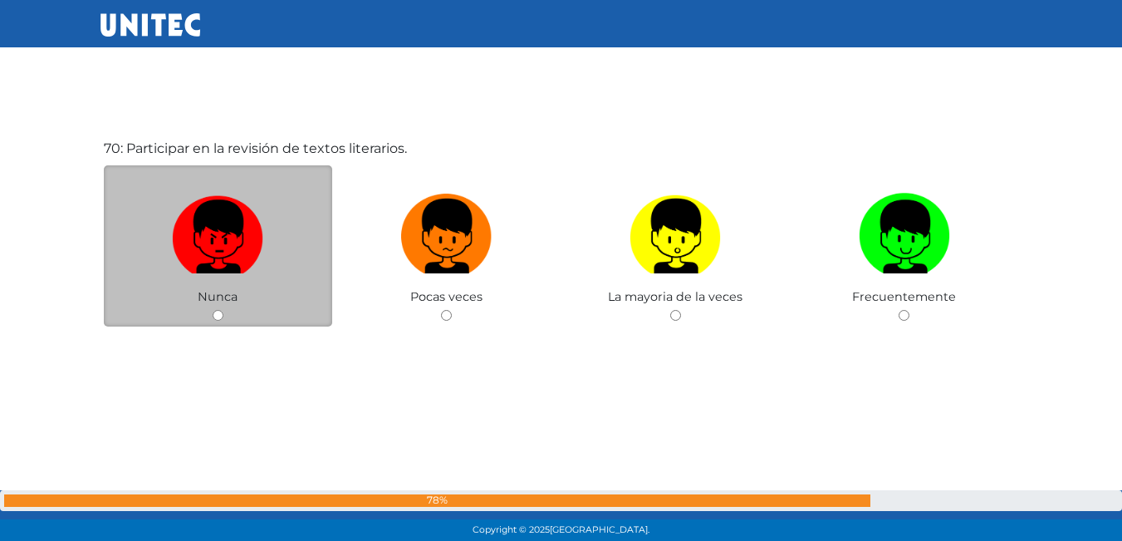
scroll to position [37396, 0]
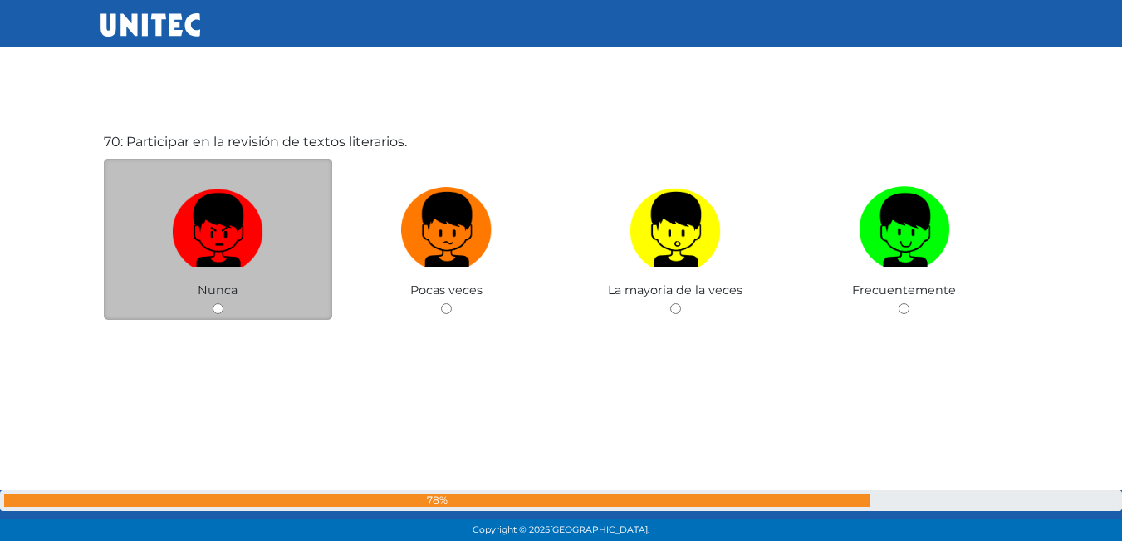
click at [235, 233] on img at bounding box center [217, 223] width 91 height 87
click at [223, 303] on input "radio" at bounding box center [218, 308] width 11 height 11
radio input "true"
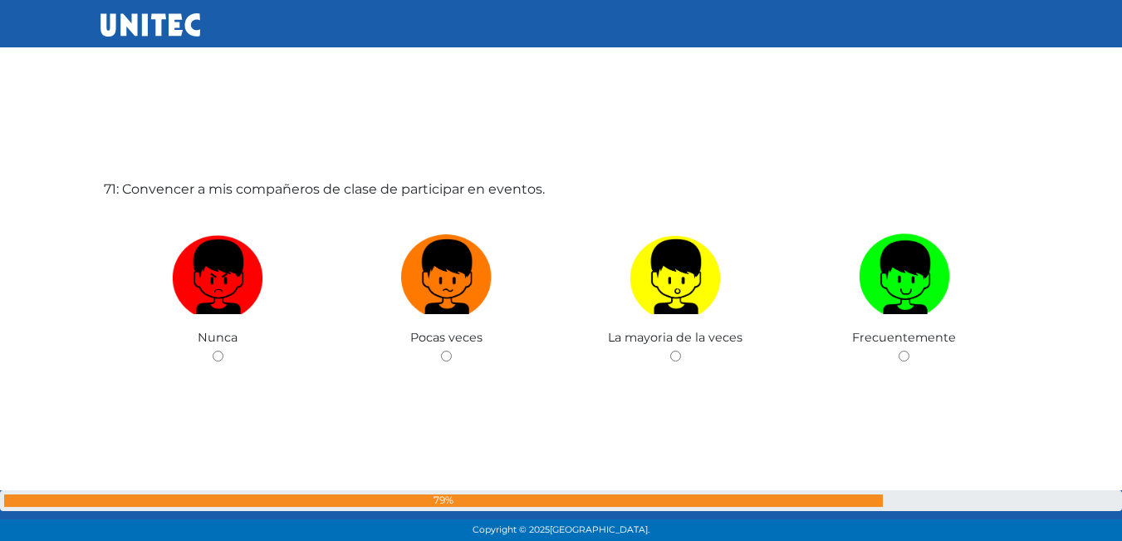
scroll to position [37900, 0]
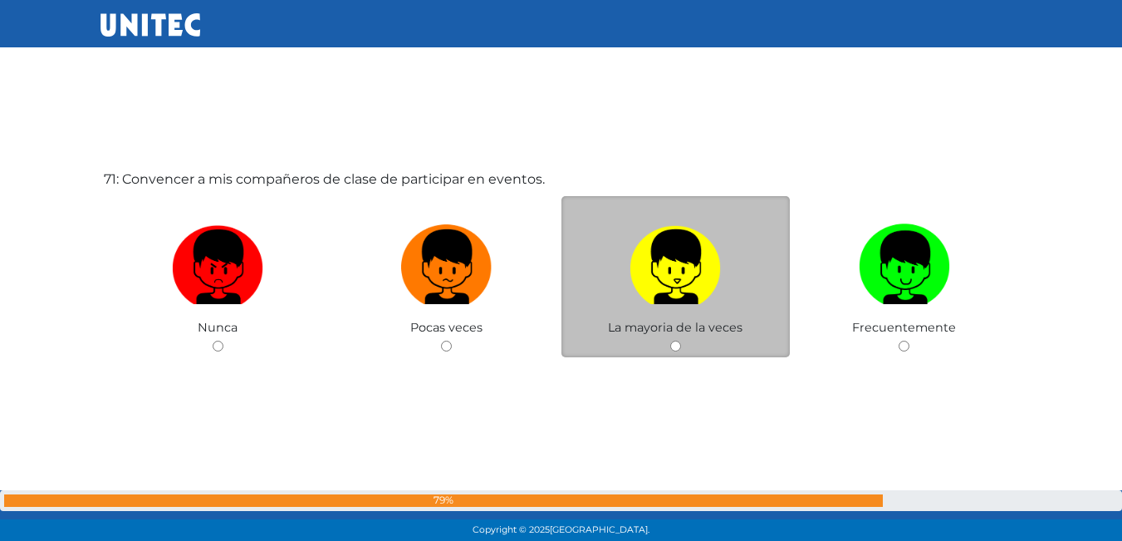
click at [648, 245] on img at bounding box center [675, 261] width 91 height 87
click at [670, 341] on input "radio" at bounding box center [675, 346] width 11 height 11
radio input "true"
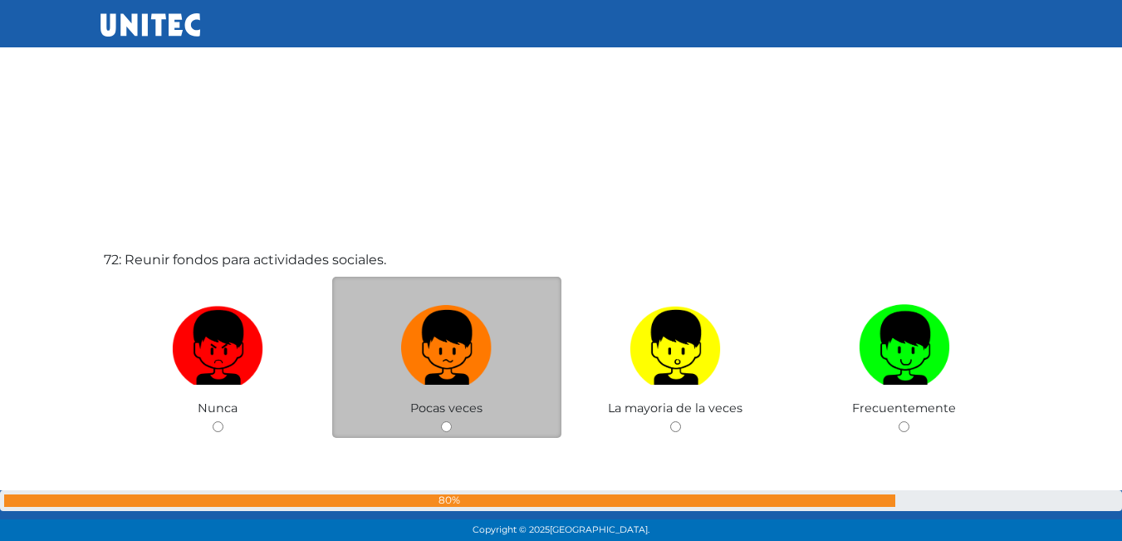
scroll to position [38398, 0]
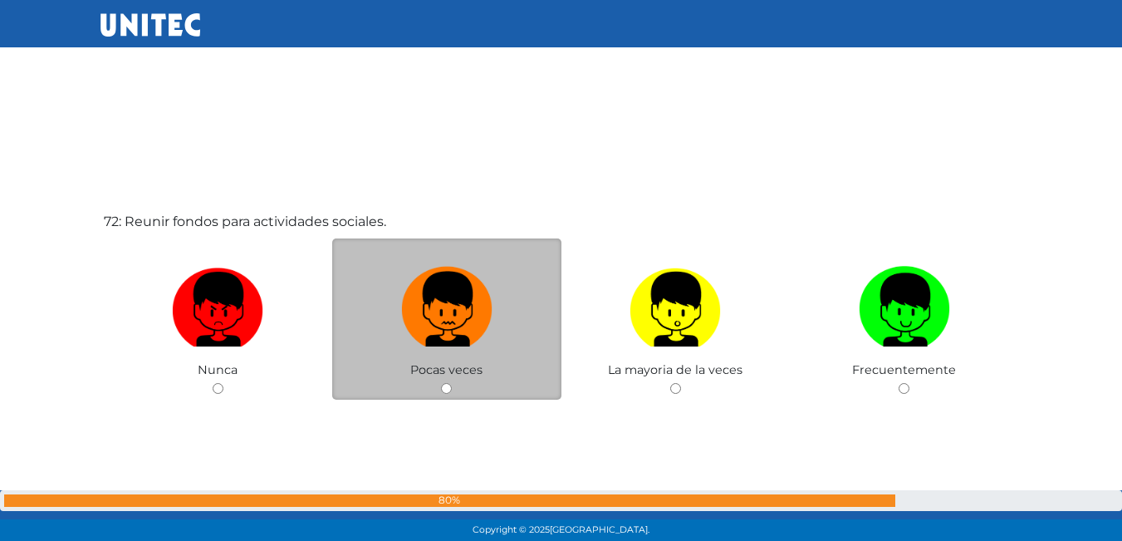
click at [442, 327] on img at bounding box center [446, 303] width 91 height 87
click at [442, 383] on input "radio" at bounding box center [446, 388] width 11 height 11
radio input "true"
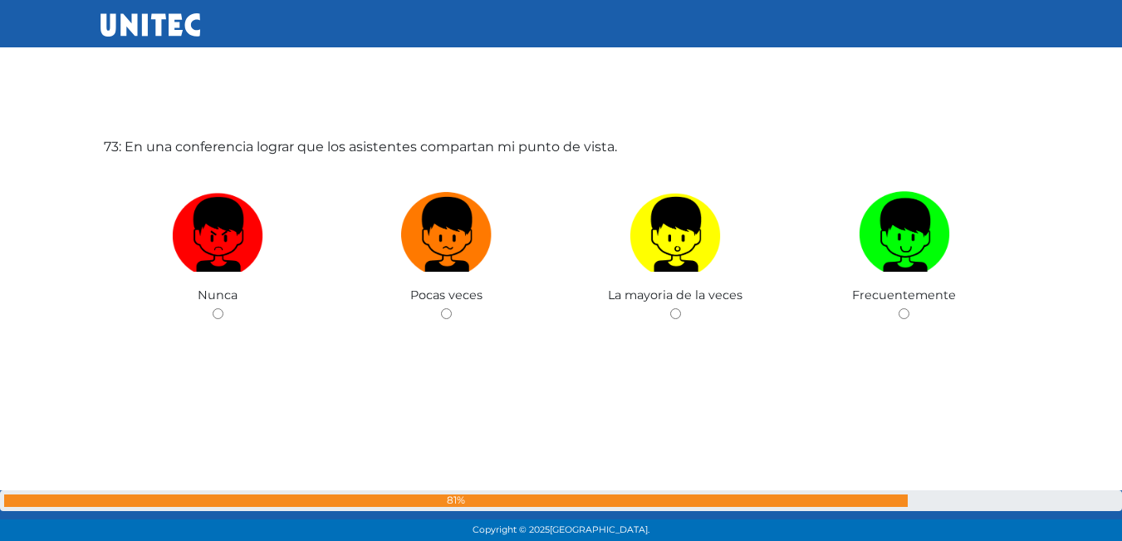
scroll to position [39015, 0]
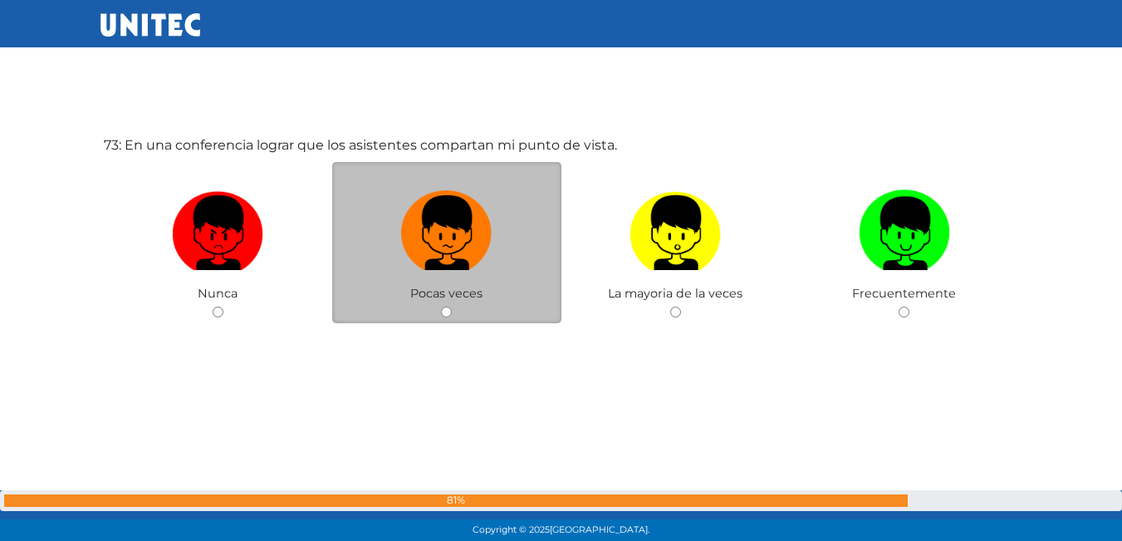
click at [493, 211] on label at bounding box center [446, 233] width 229 height 101
click at [452, 306] on input "radio" at bounding box center [446, 311] width 11 height 11
radio input "true"
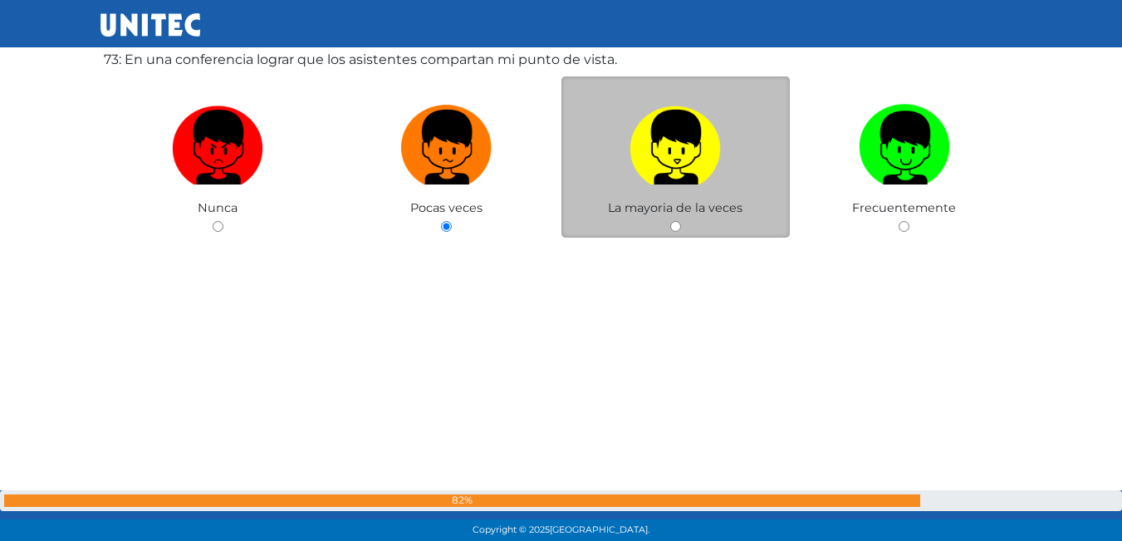
click at [664, 157] on img at bounding box center [675, 141] width 91 height 87
click at [670, 221] on input "radio" at bounding box center [675, 226] width 11 height 11
radio input "true"
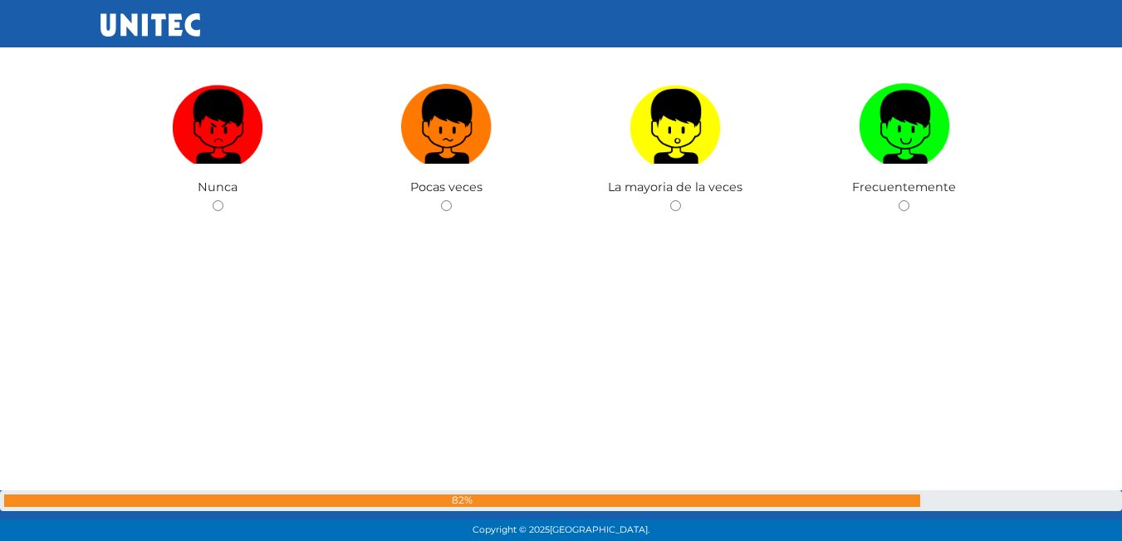
scroll to position [39496, 0]
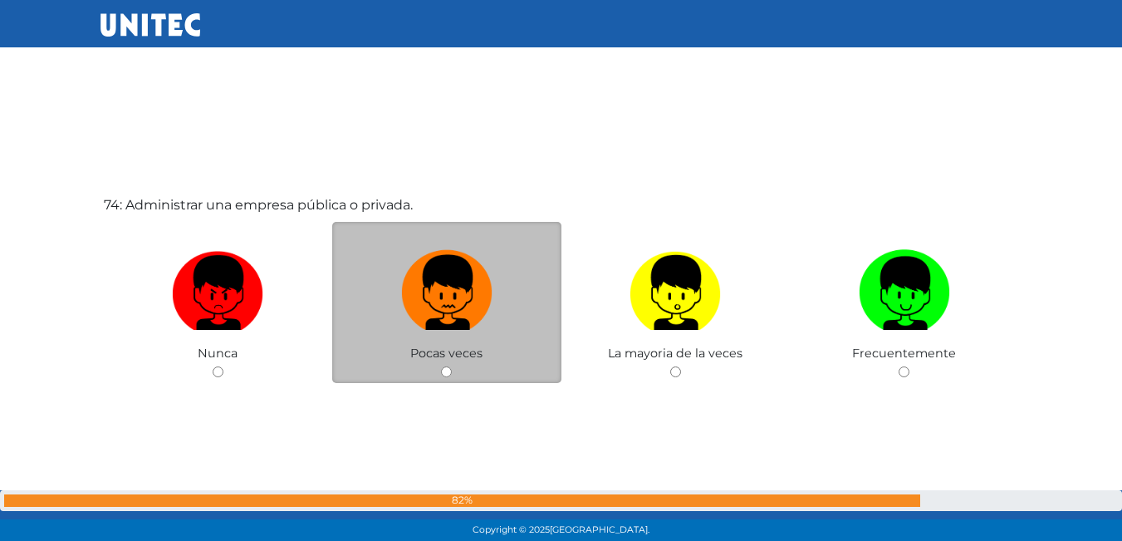
click at [478, 283] on img at bounding box center [446, 286] width 91 height 87
click at [452, 366] on input "radio" at bounding box center [446, 371] width 11 height 11
radio input "true"
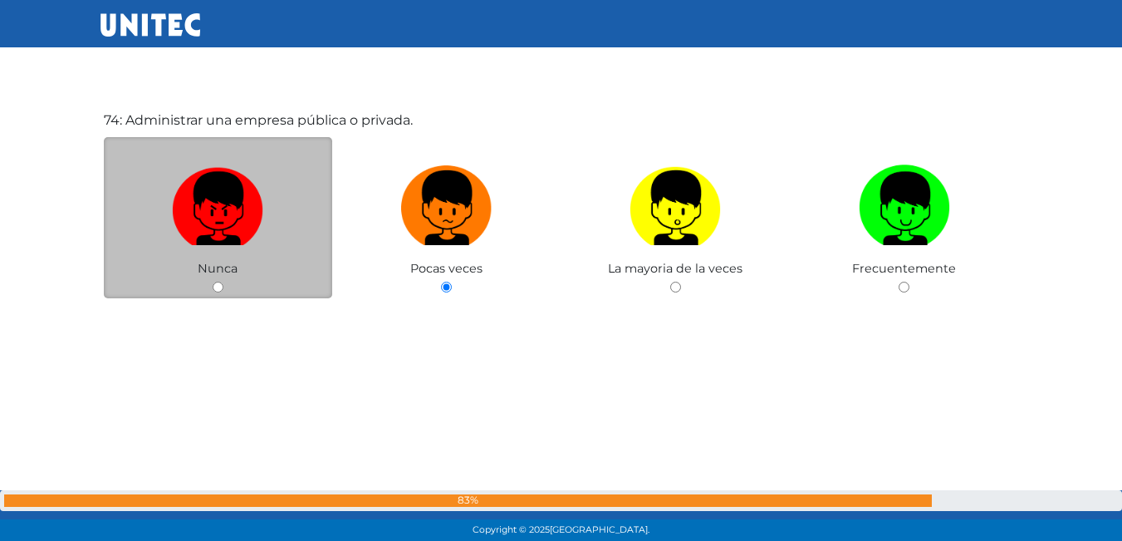
click at [258, 221] on img at bounding box center [217, 202] width 91 height 87
click at [223, 282] on input "radio" at bounding box center [218, 287] width 11 height 11
radio input "true"
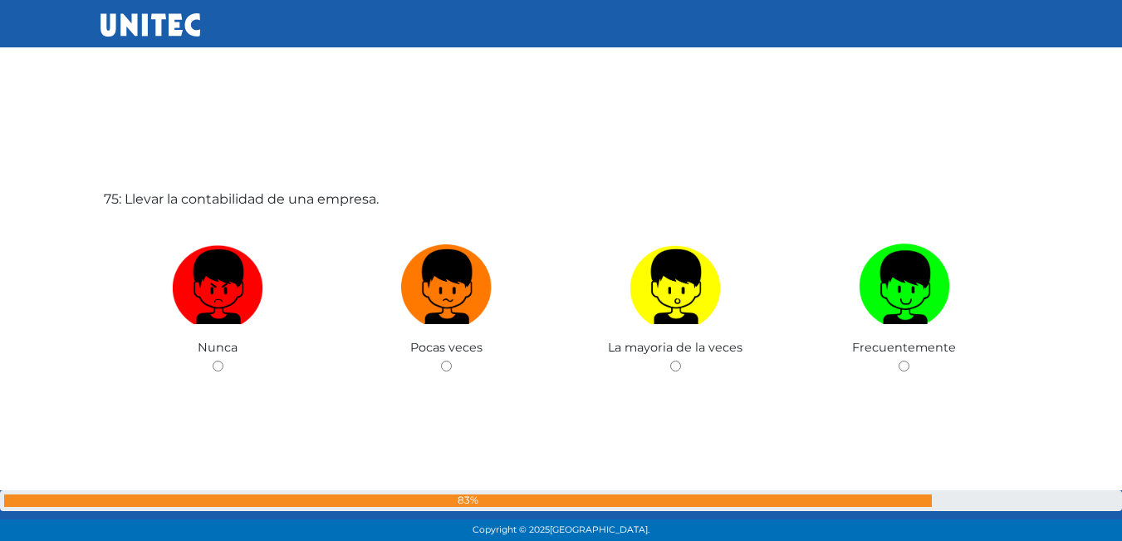
scroll to position [40097, 0]
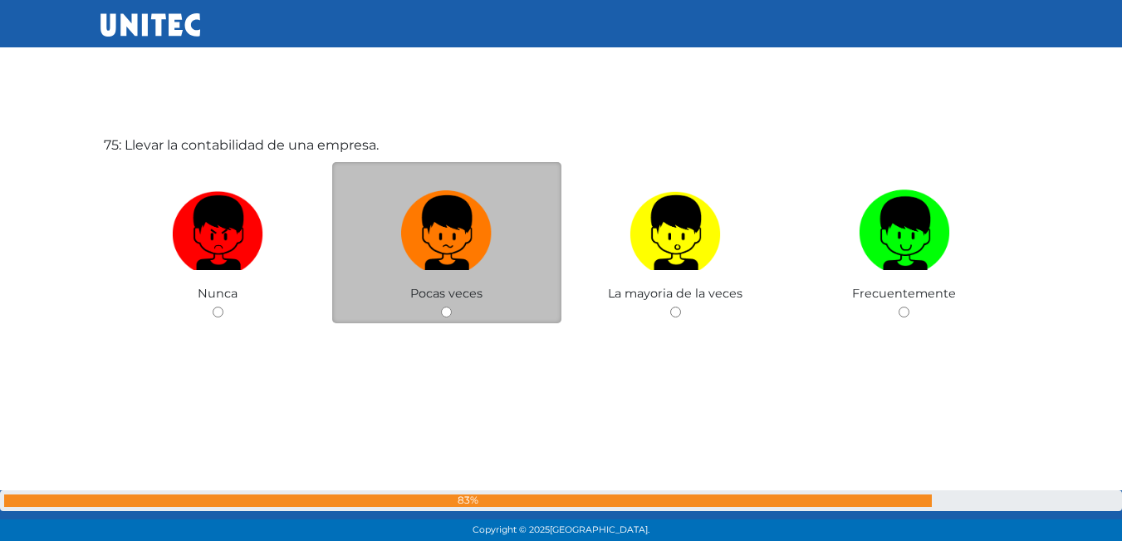
click at [392, 249] on label at bounding box center [446, 233] width 229 height 101
click at [441, 306] on input "radio" at bounding box center [446, 311] width 11 height 11
radio input "true"
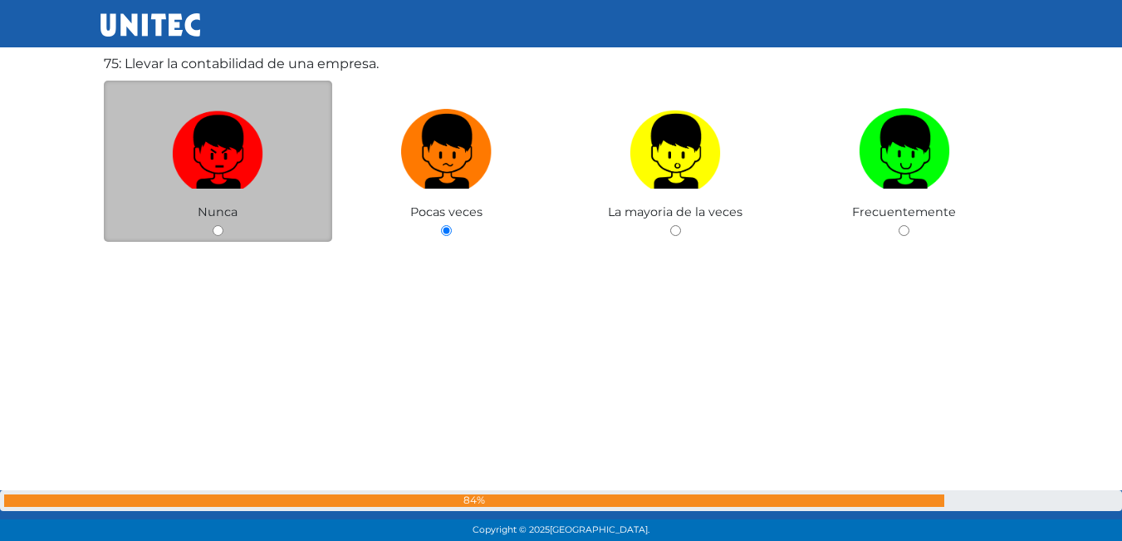
click at [236, 195] on label at bounding box center [218, 151] width 229 height 101
click at [223, 225] on input "radio" at bounding box center [218, 230] width 11 height 11
radio input "true"
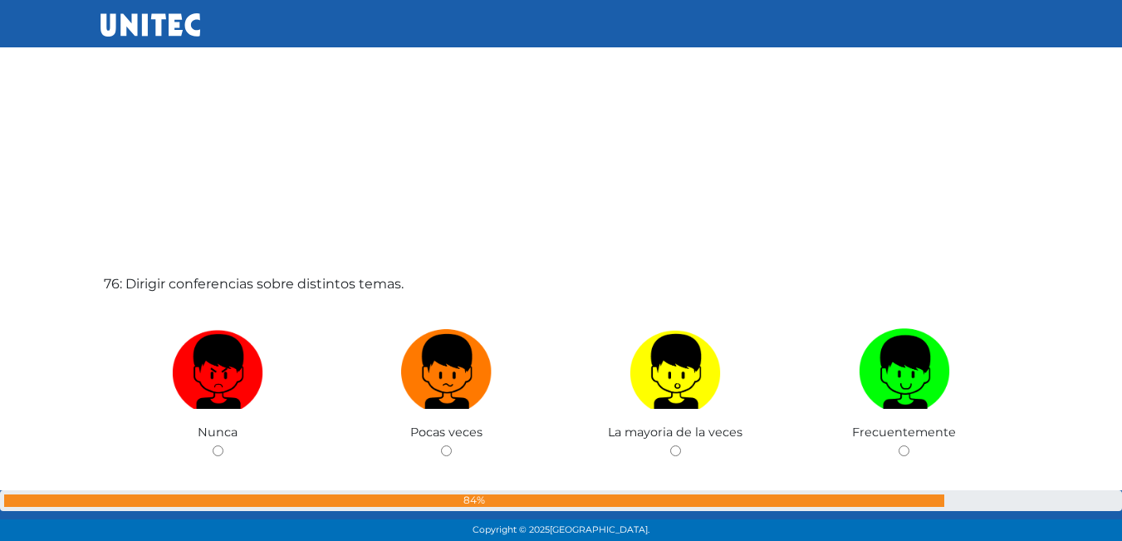
scroll to position [40637, 0]
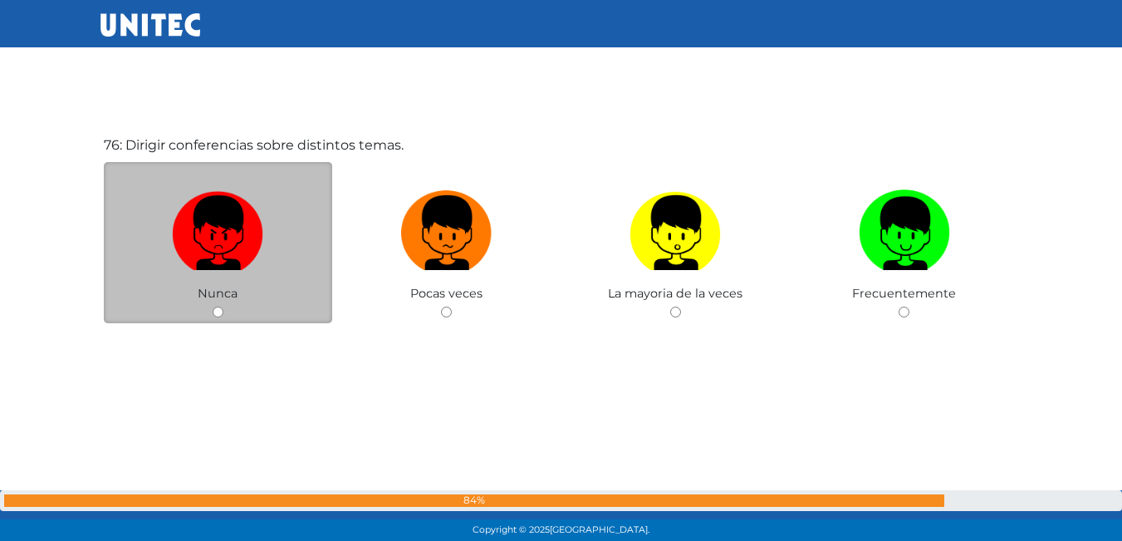
click at [262, 253] on img at bounding box center [217, 227] width 91 height 87
click at [223, 306] on input "radio" at bounding box center [218, 311] width 11 height 11
radio input "true"
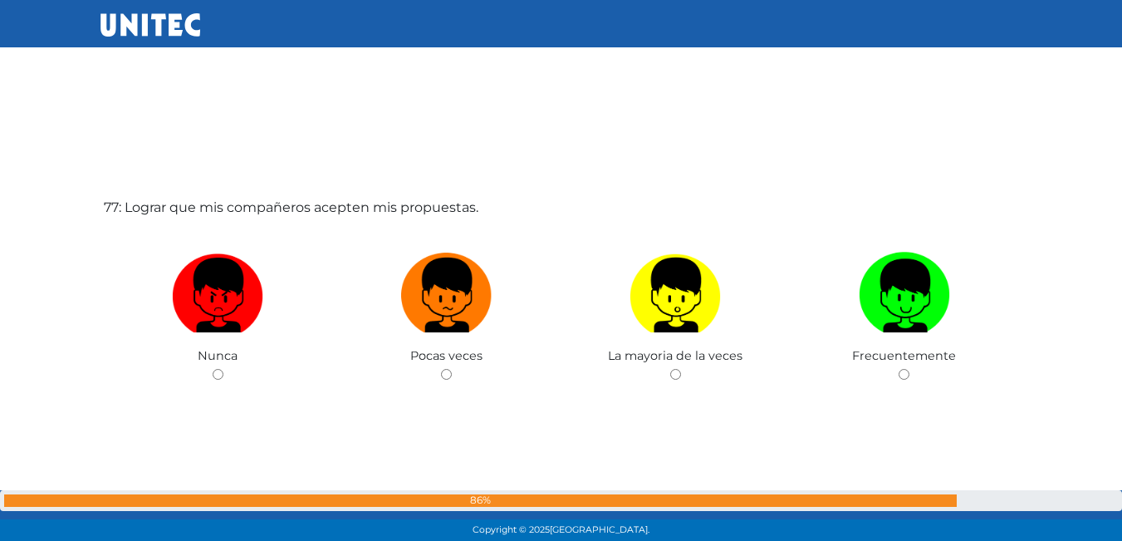
scroll to position [41139, 0]
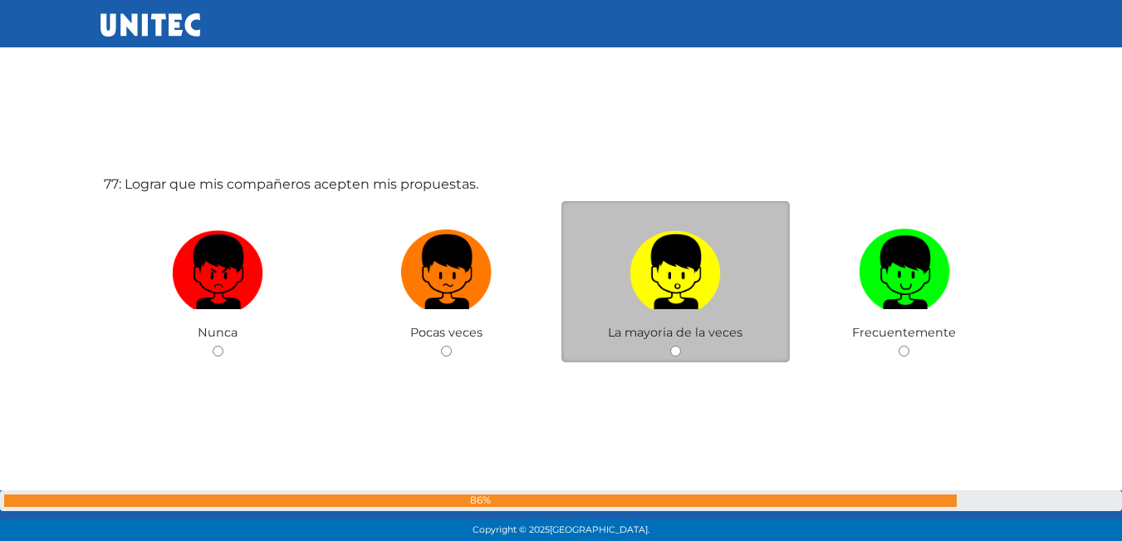
click at [672, 287] on img at bounding box center [675, 266] width 91 height 87
click at [672, 346] on input "radio" at bounding box center [675, 351] width 11 height 11
radio input "true"
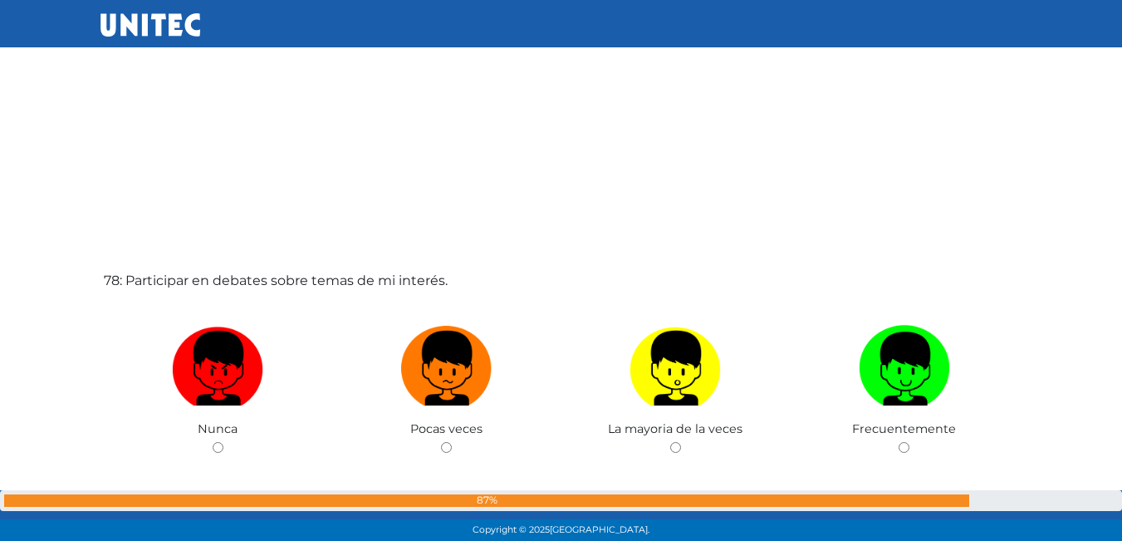
scroll to position [41638, 0]
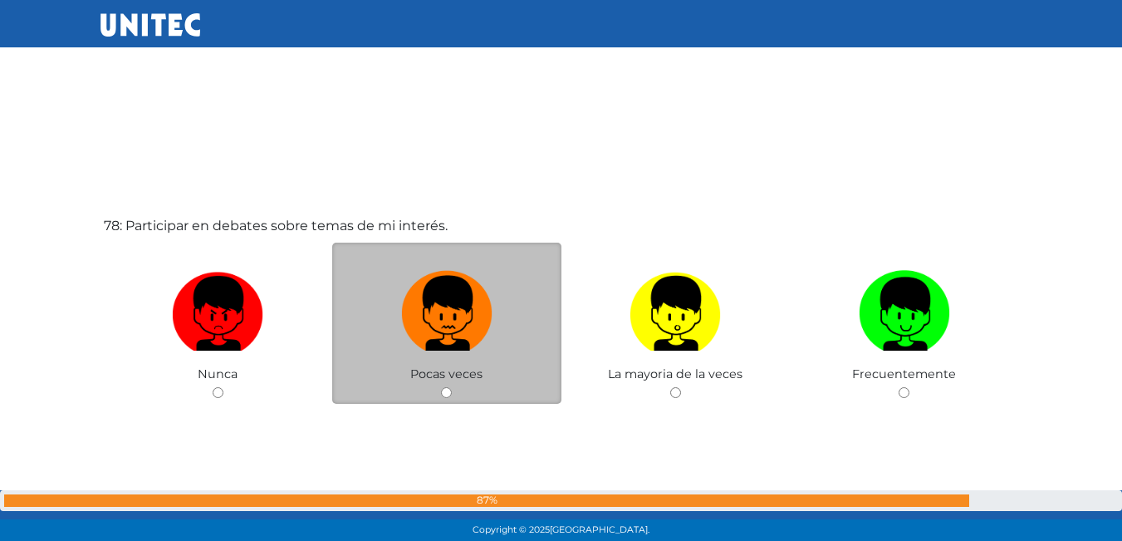
click at [455, 306] on img at bounding box center [446, 307] width 91 height 87
click at [452, 387] on input "radio" at bounding box center [446, 392] width 11 height 11
radio input "true"
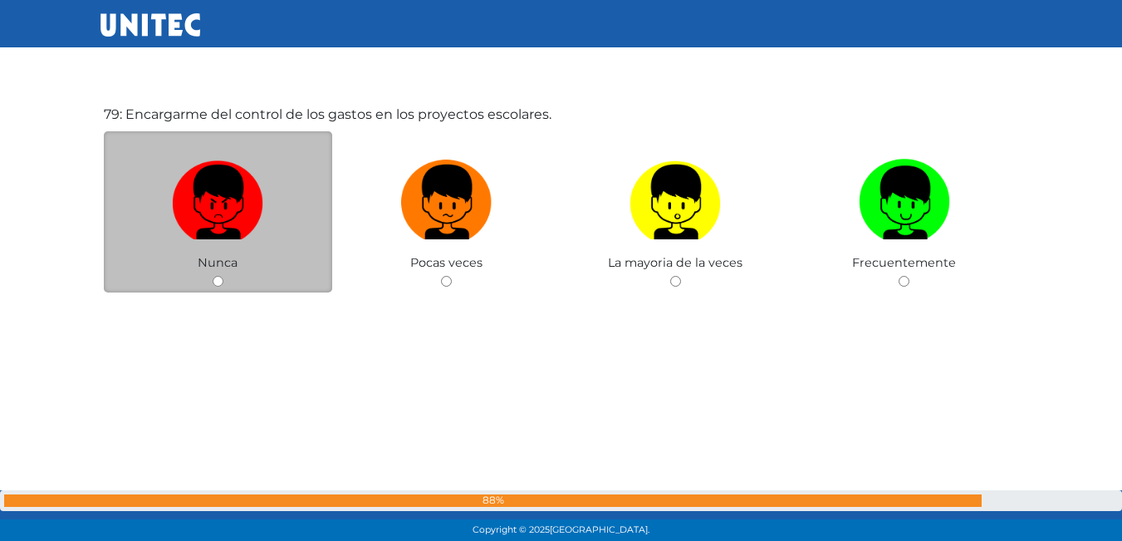
scroll to position [42304, 0]
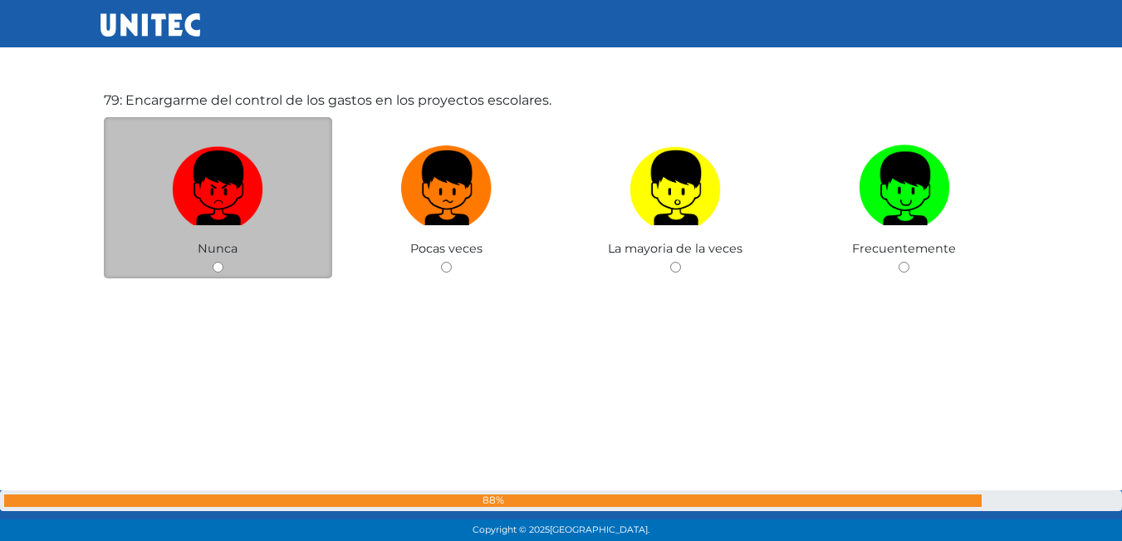
click at [230, 196] on img at bounding box center [217, 182] width 91 height 87
click at [223, 262] on input "radio" at bounding box center [218, 267] width 11 height 11
radio input "true"
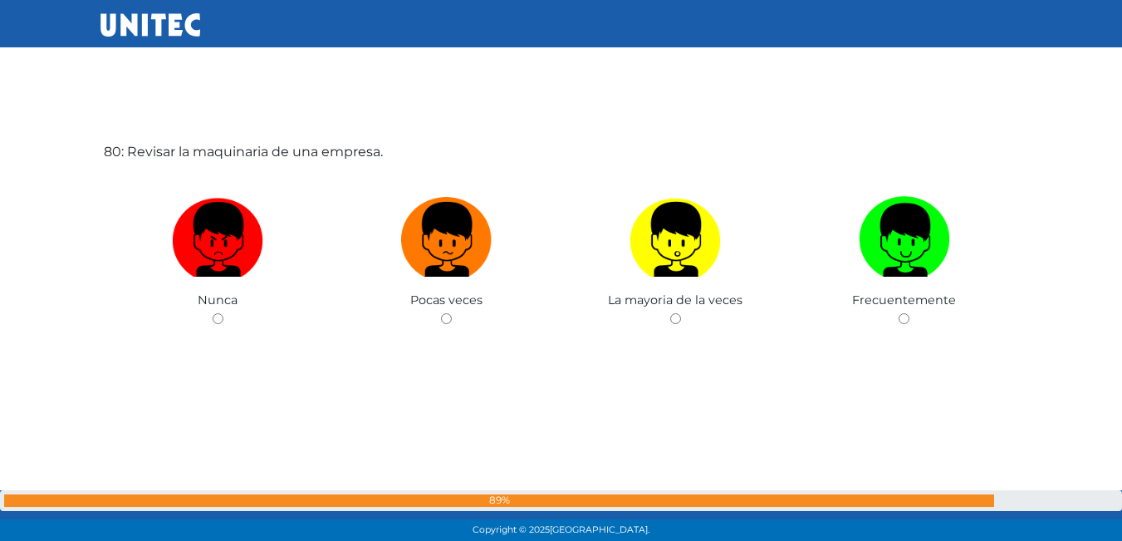
scroll to position [42809, 0]
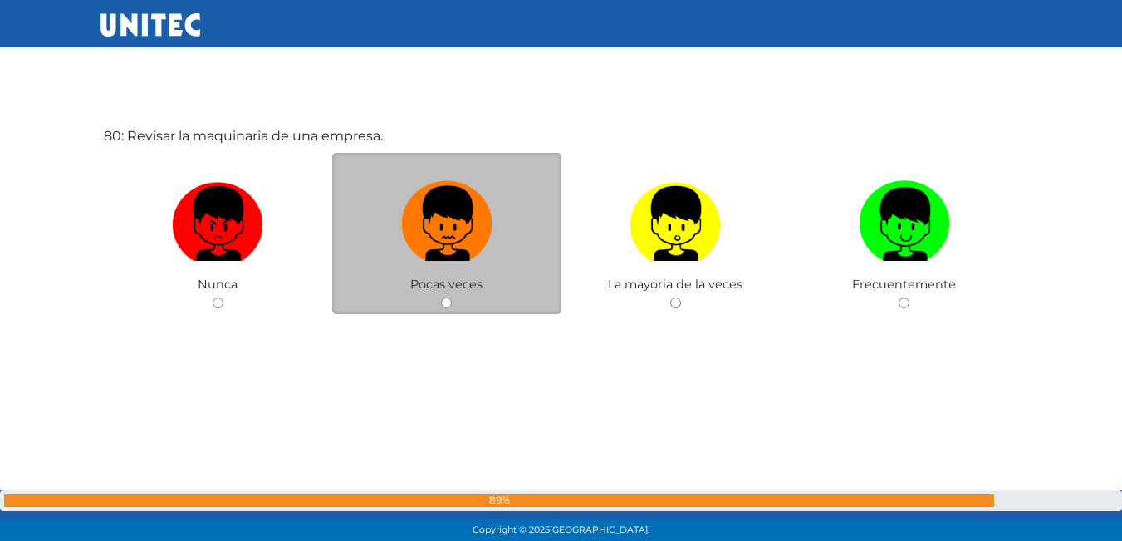
click at [415, 223] on img at bounding box center [446, 217] width 91 height 87
click at [441, 297] on input "radio" at bounding box center [446, 302] width 11 height 11
radio input "true"
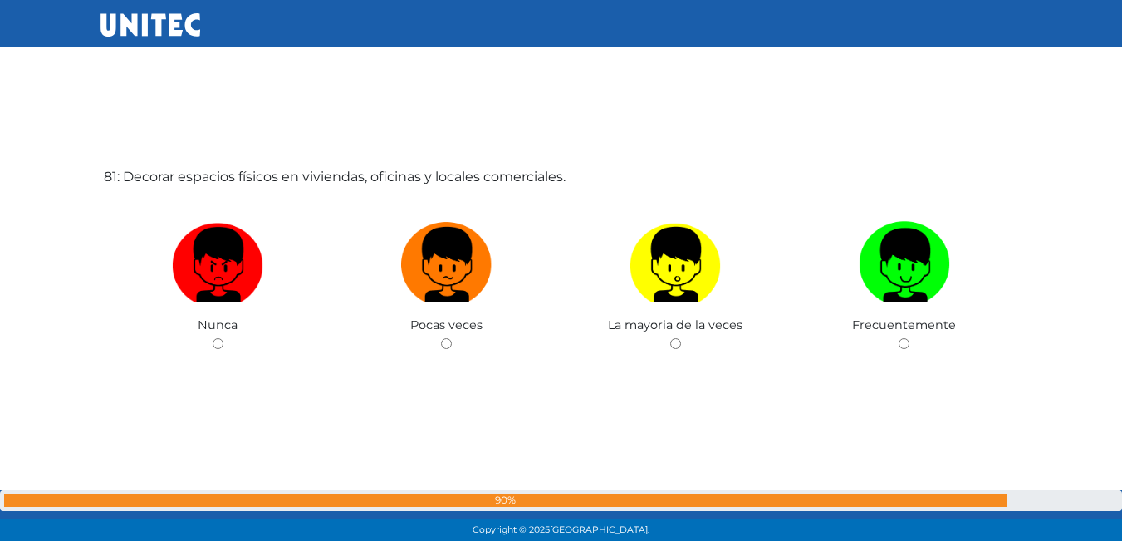
scroll to position [43310, 0]
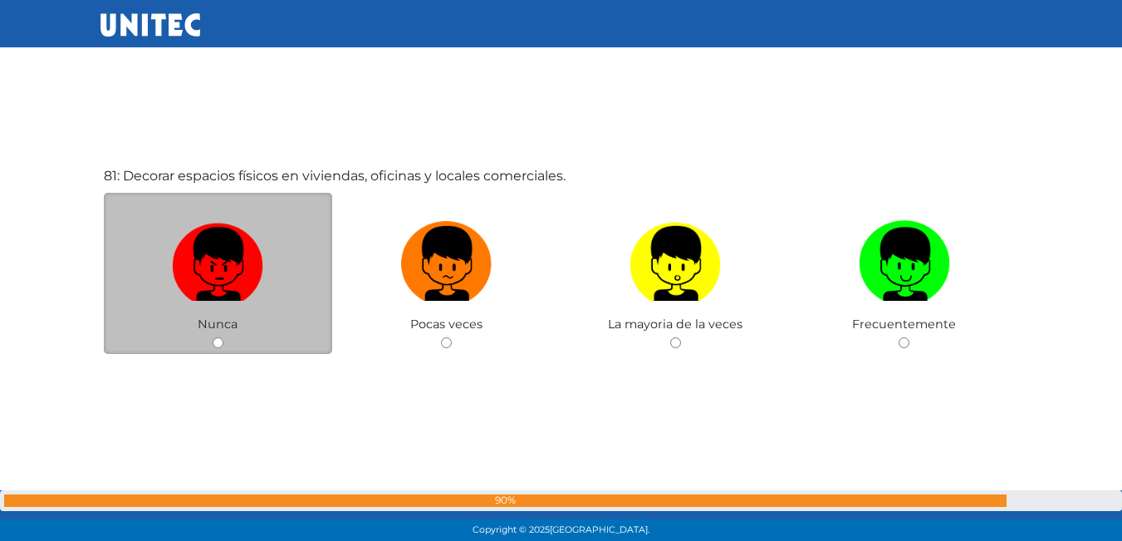
click at [246, 265] on img at bounding box center [217, 257] width 91 height 87
click at [223, 337] on input "radio" at bounding box center [218, 342] width 11 height 11
radio input "true"
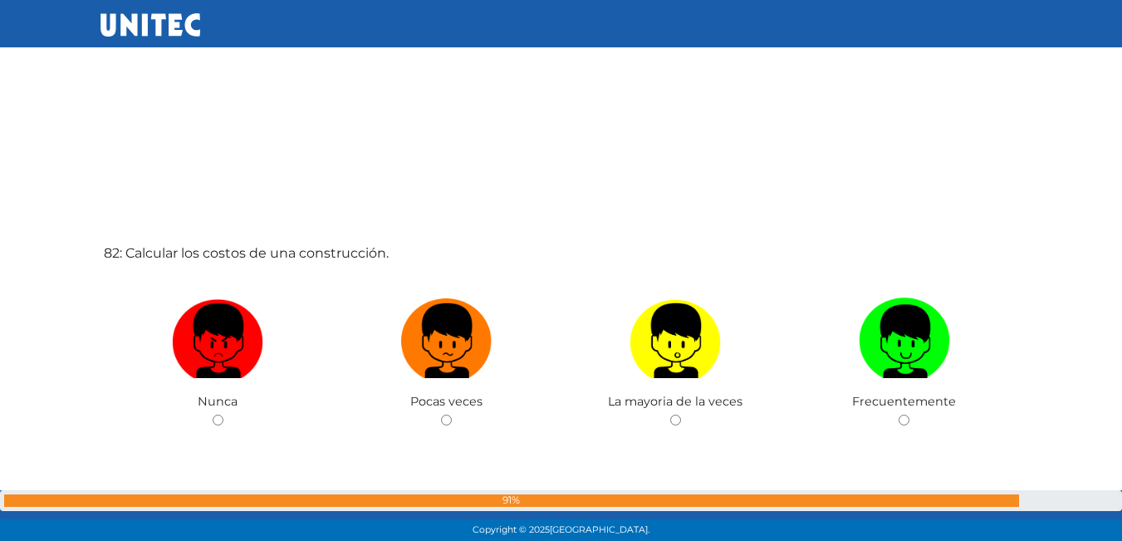
scroll to position [43811, 0]
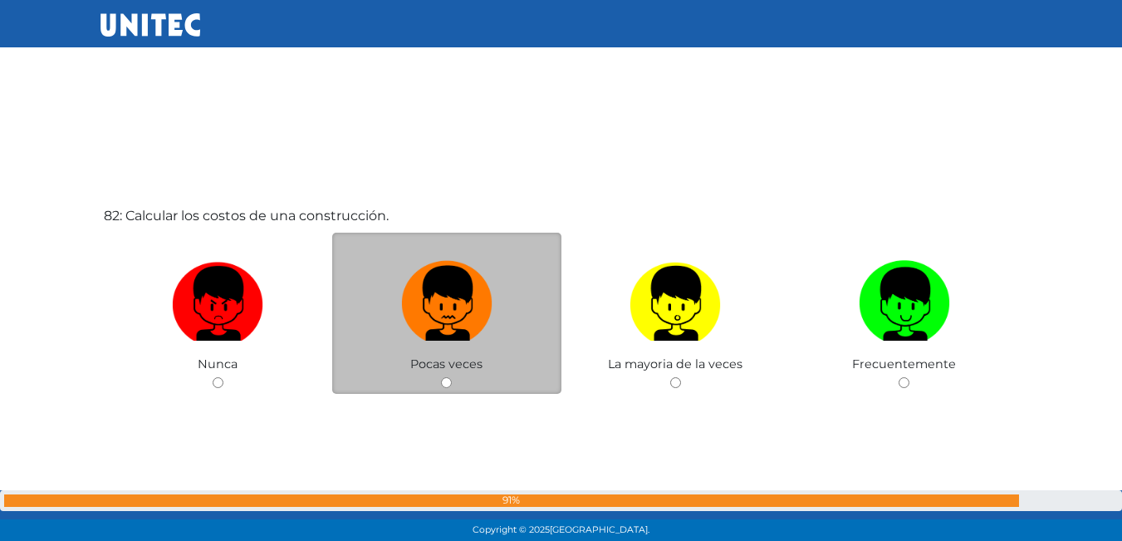
click at [439, 322] on img at bounding box center [446, 297] width 91 height 87
click at [441, 377] on input "radio" at bounding box center [446, 382] width 11 height 11
radio input "true"
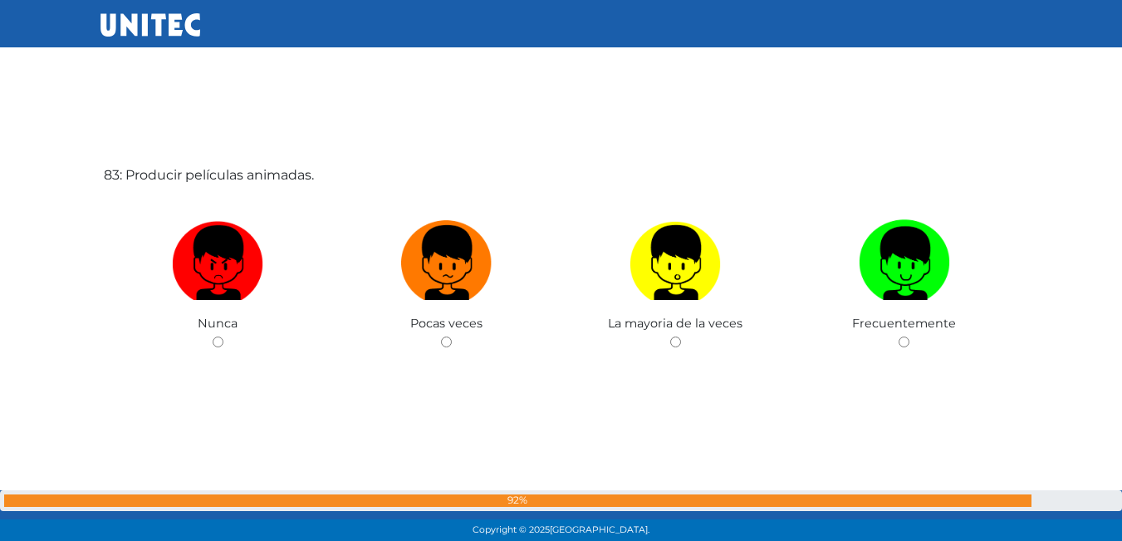
scroll to position [44393, 0]
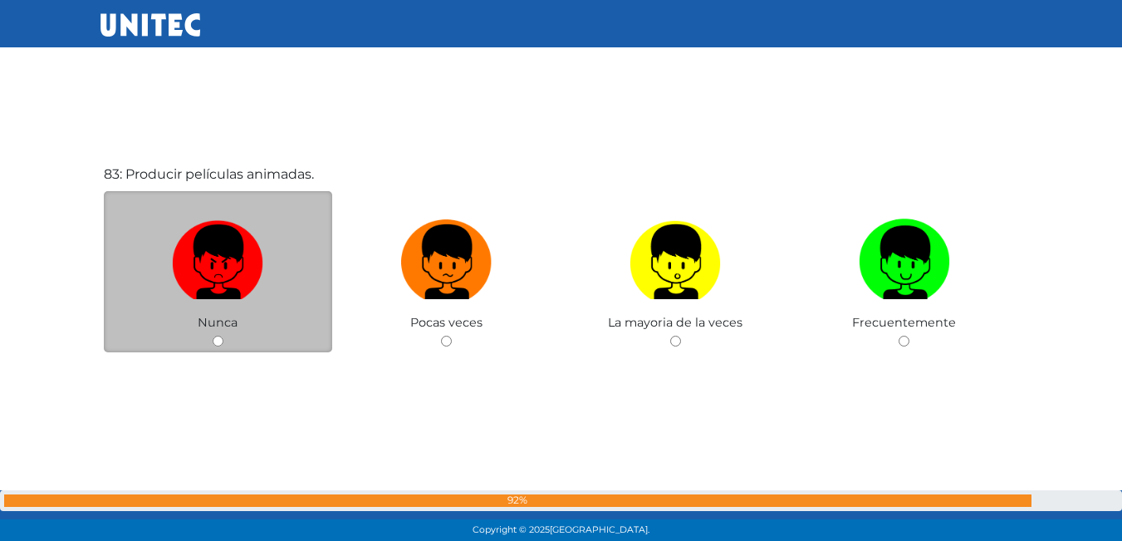
click at [264, 269] on label at bounding box center [218, 262] width 229 height 101
click at [223, 336] on input "radio" at bounding box center [218, 341] width 11 height 11
radio input "true"
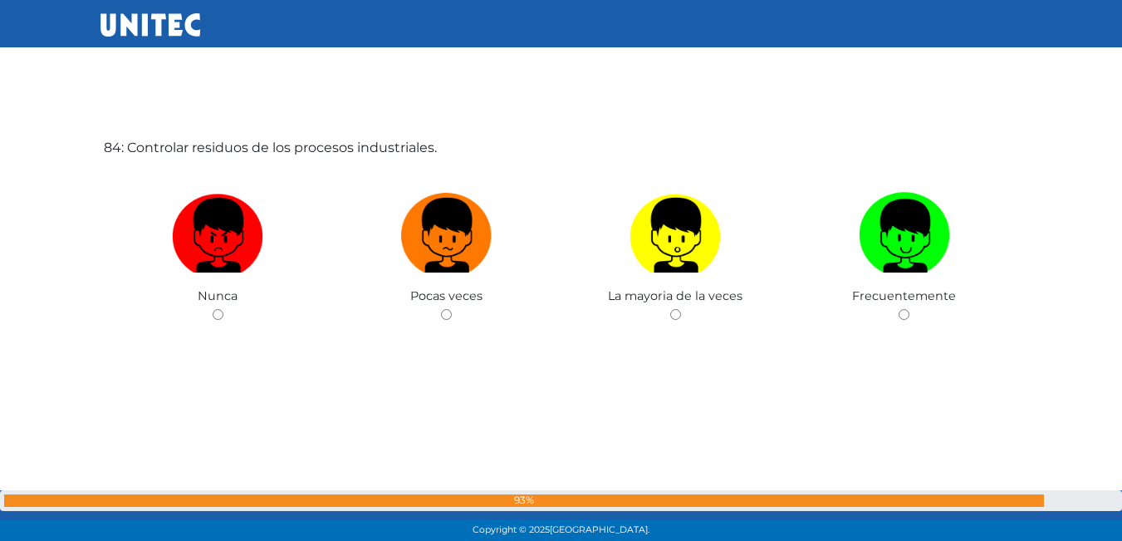
scroll to position [44976, 0]
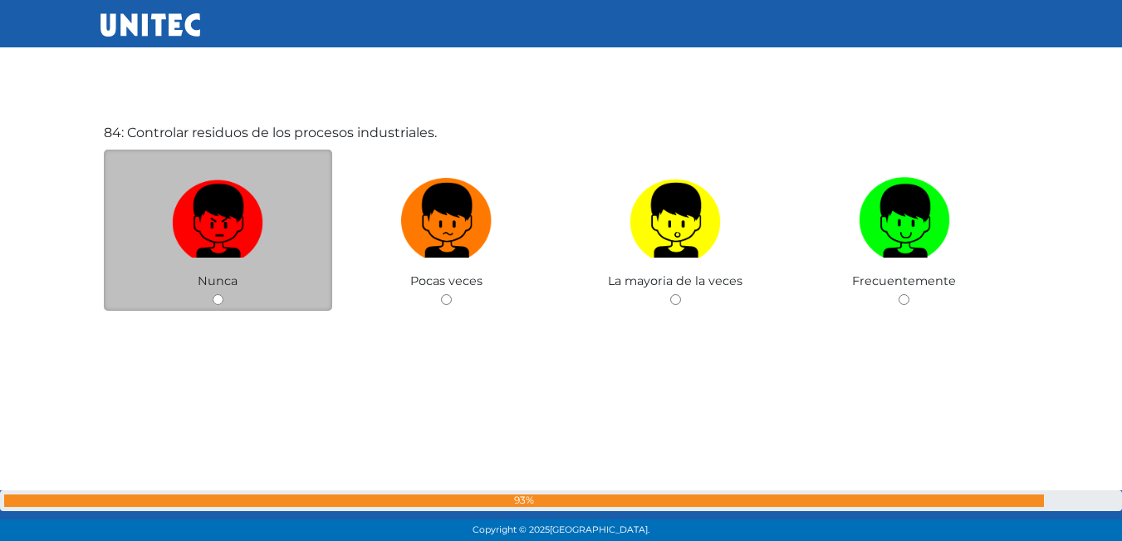
click at [228, 203] on img at bounding box center [217, 214] width 91 height 87
click at [223, 294] on input "radio" at bounding box center [218, 299] width 11 height 11
radio input "true"
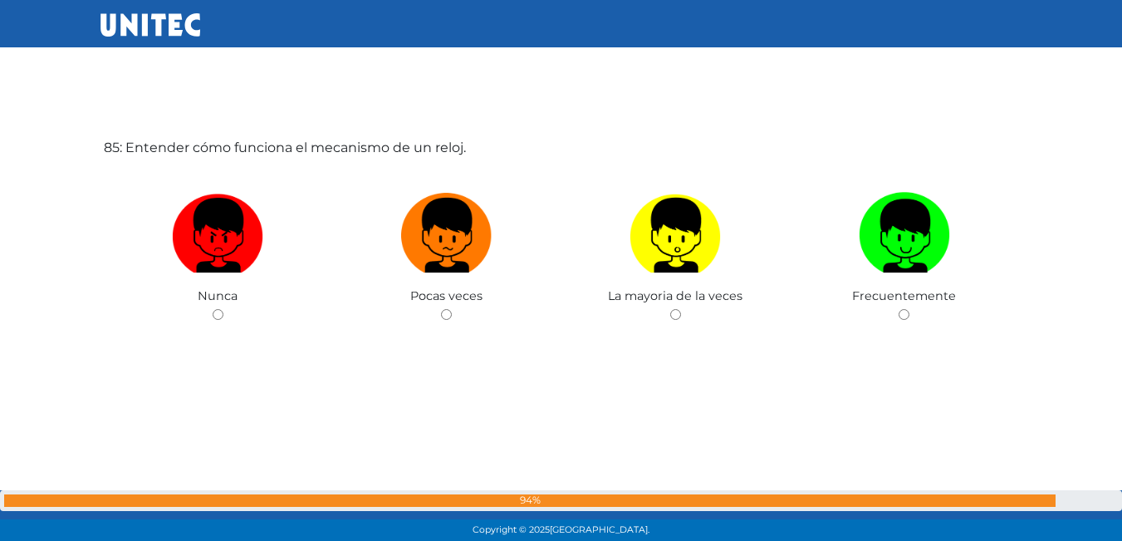
scroll to position [45476, 0]
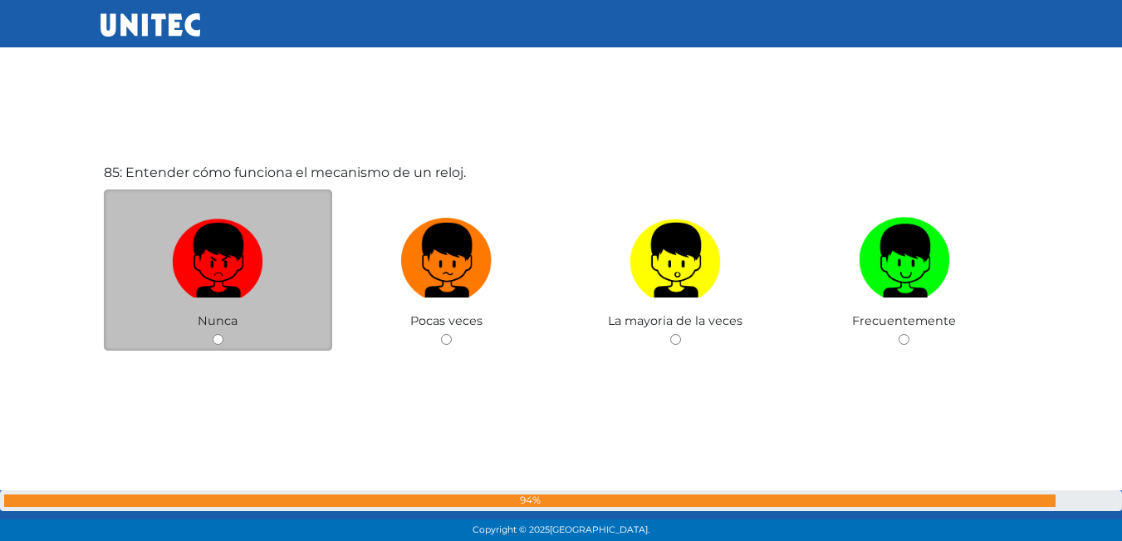
click at [283, 265] on label at bounding box center [218, 260] width 229 height 101
click at [223, 334] on input "radio" at bounding box center [218, 339] width 11 height 11
radio input "true"
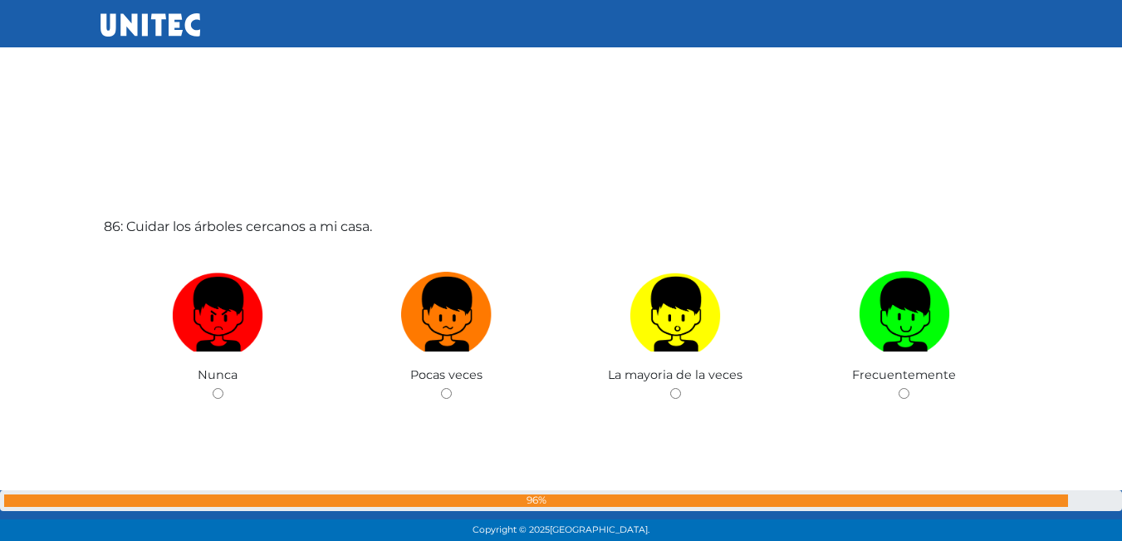
scroll to position [45977, 0]
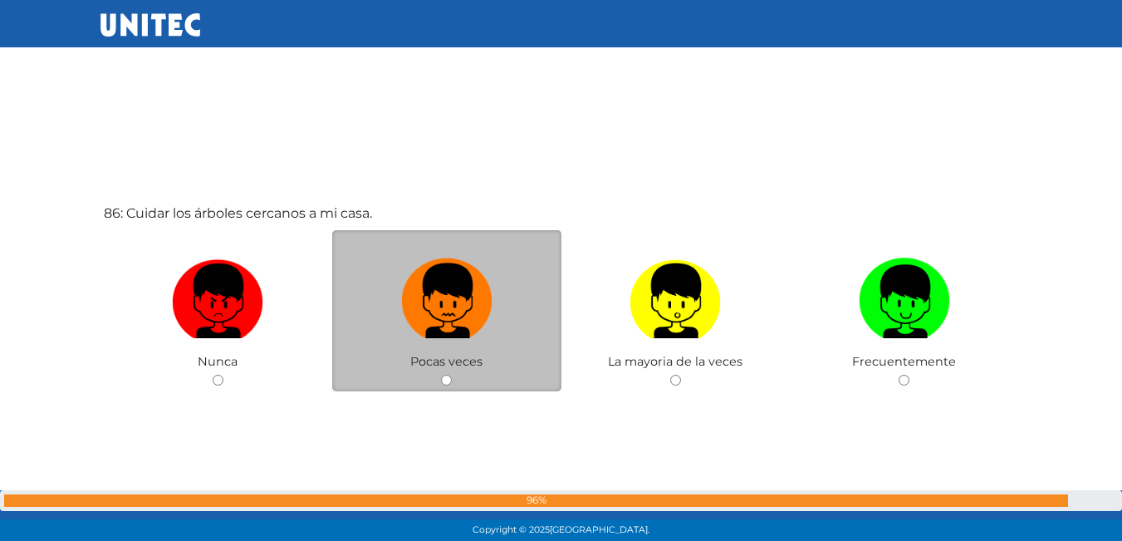
click at [454, 299] on img at bounding box center [446, 295] width 91 height 87
click at [452, 375] on input "radio" at bounding box center [446, 380] width 11 height 11
radio input "true"
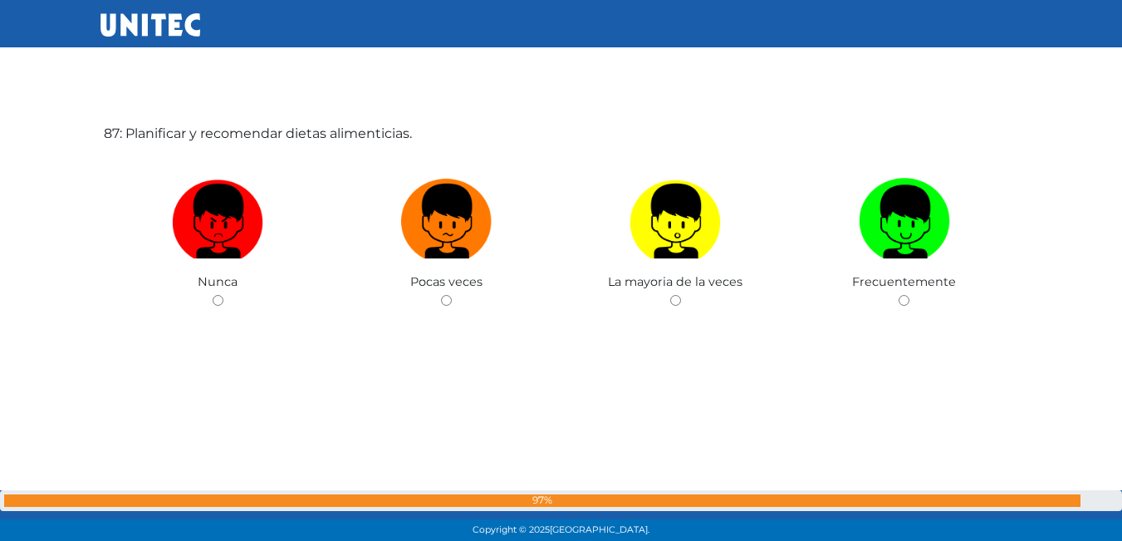
scroll to position [46503, 0]
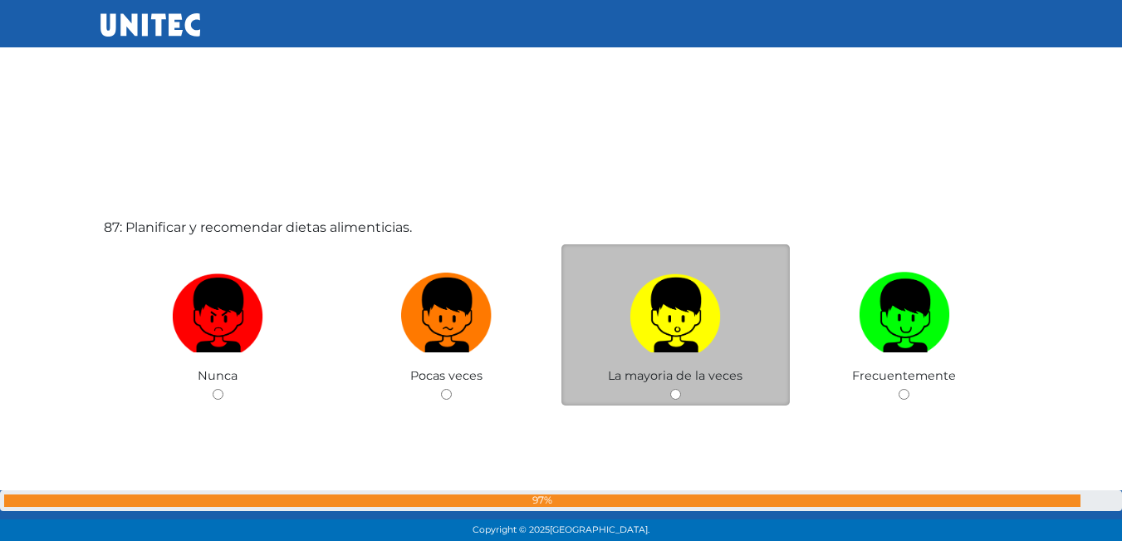
click at [635, 317] on img at bounding box center [675, 309] width 91 height 87
click at [670, 389] on input "radio" at bounding box center [675, 394] width 11 height 11
radio input "true"
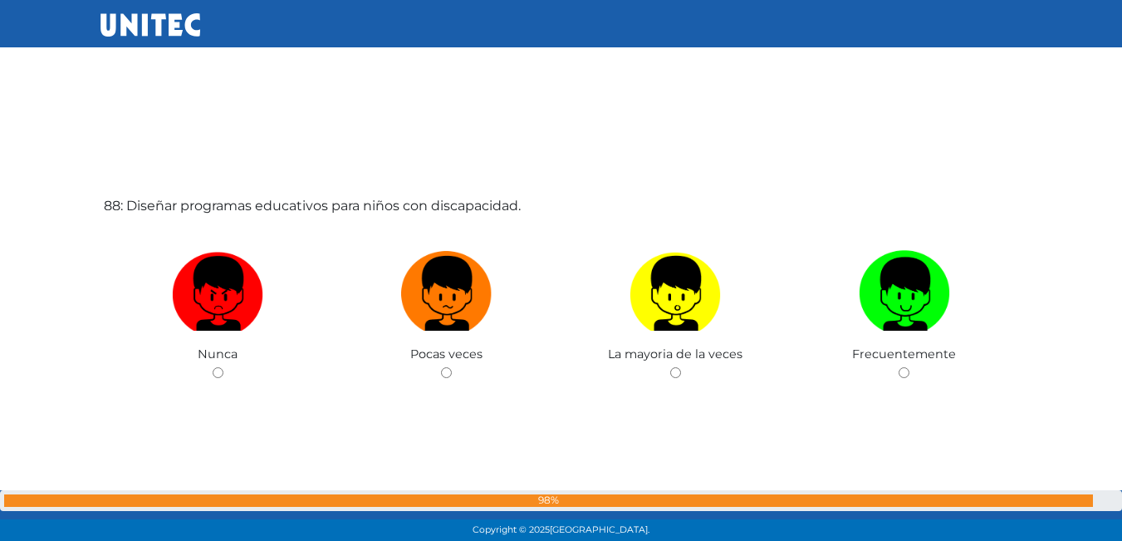
scroll to position [47085, 0]
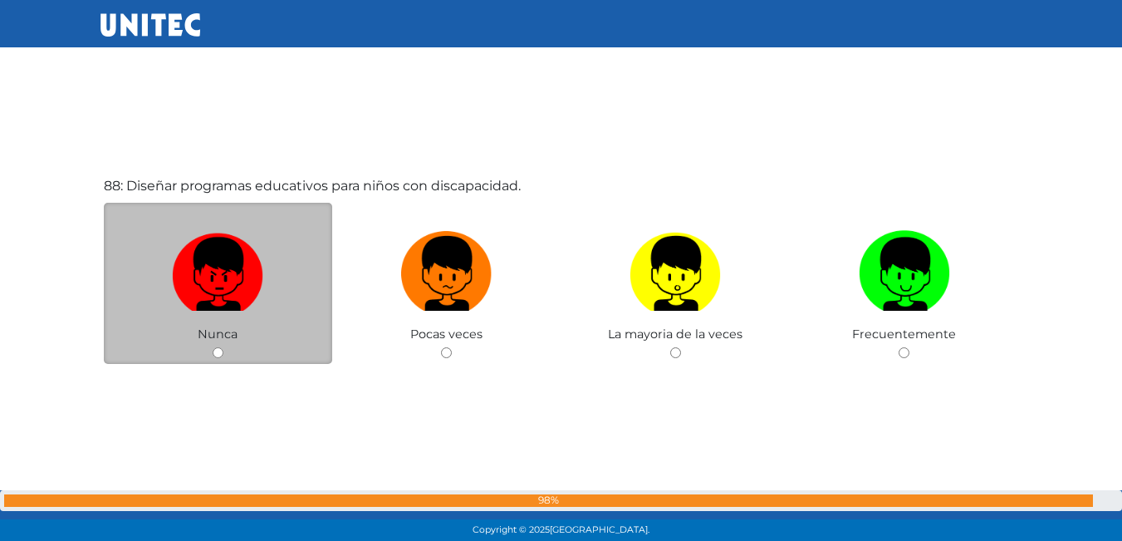
click at [236, 285] on img at bounding box center [217, 267] width 91 height 87
click at [223, 347] on input "radio" at bounding box center [218, 352] width 11 height 11
radio input "true"
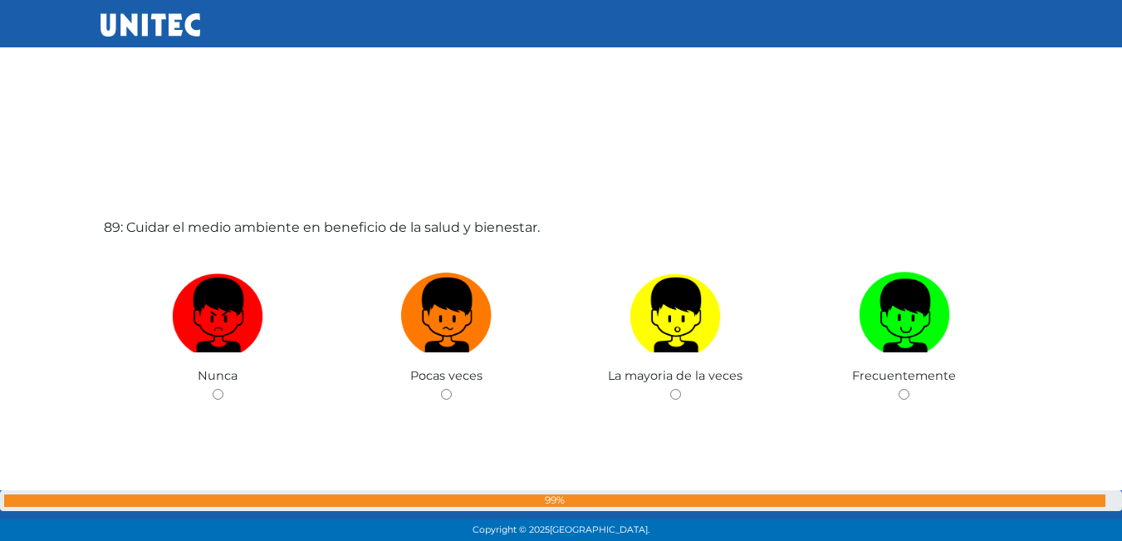
scroll to position [47668, 0]
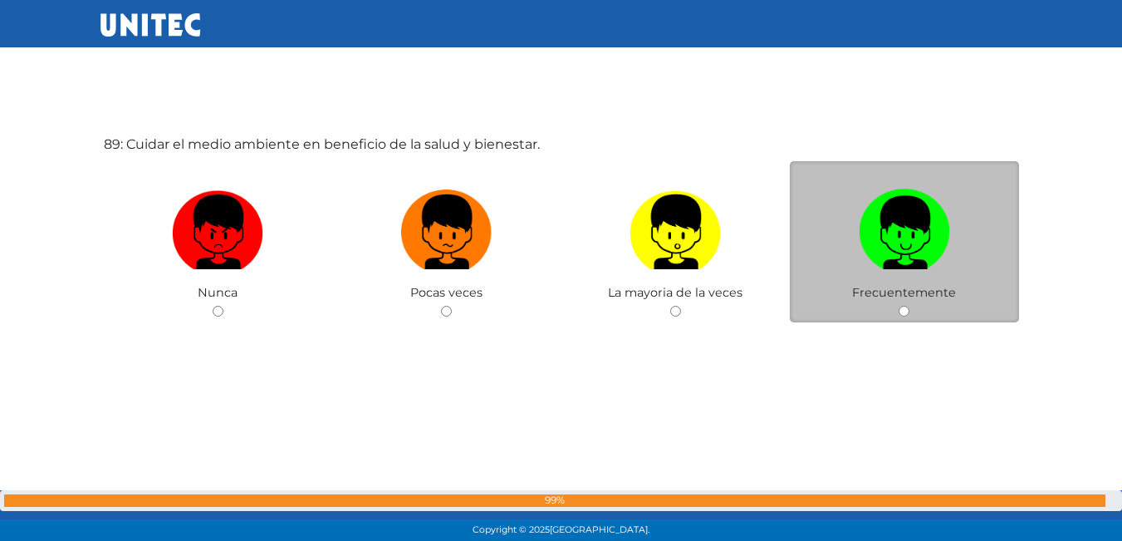
click at [866, 228] on img at bounding box center [904, 226] width 91 height 87
click at [899, 306] on input "radio" at bounding box center [904, 311] width 11 height 11
radio input "true"
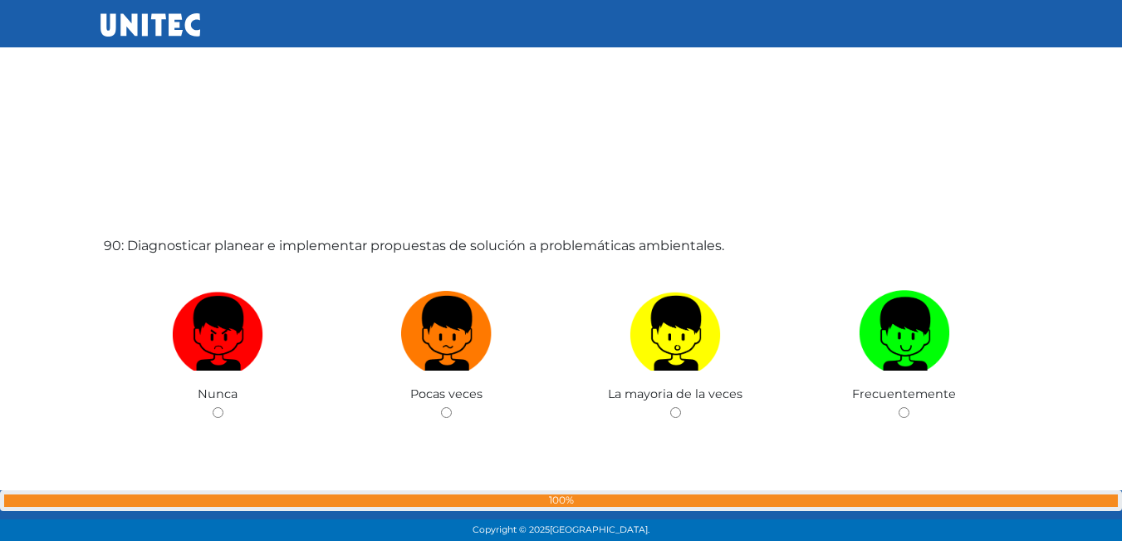
scroll to position [48151, 0]
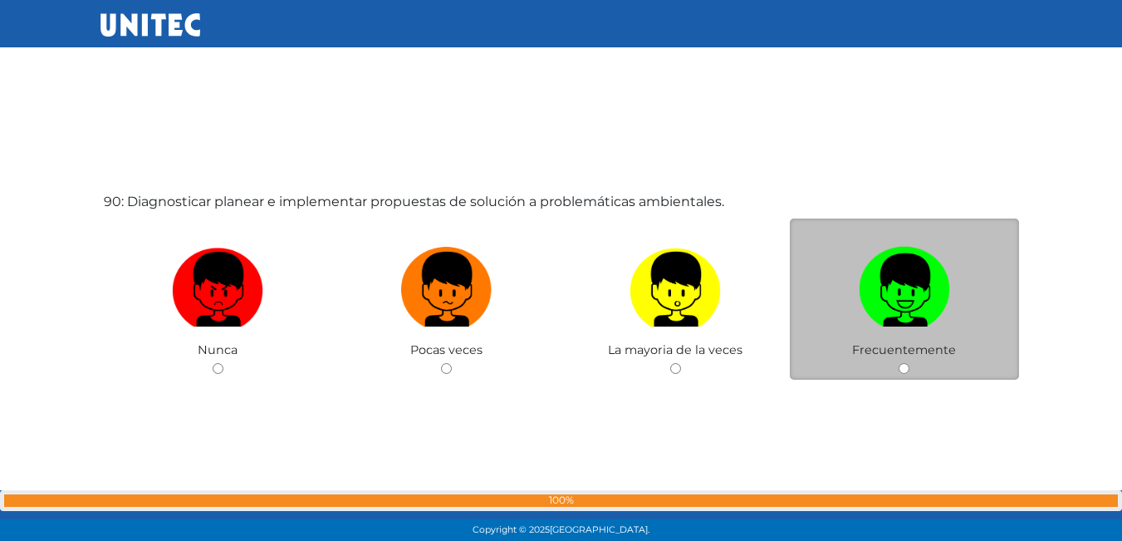
click at [946, 309] on img at bounding box center [904, 283] width 91 height 87
click at [910, 363] on input "radio" at bounding box center [904, 368] width 11 height 11
radio input "true"
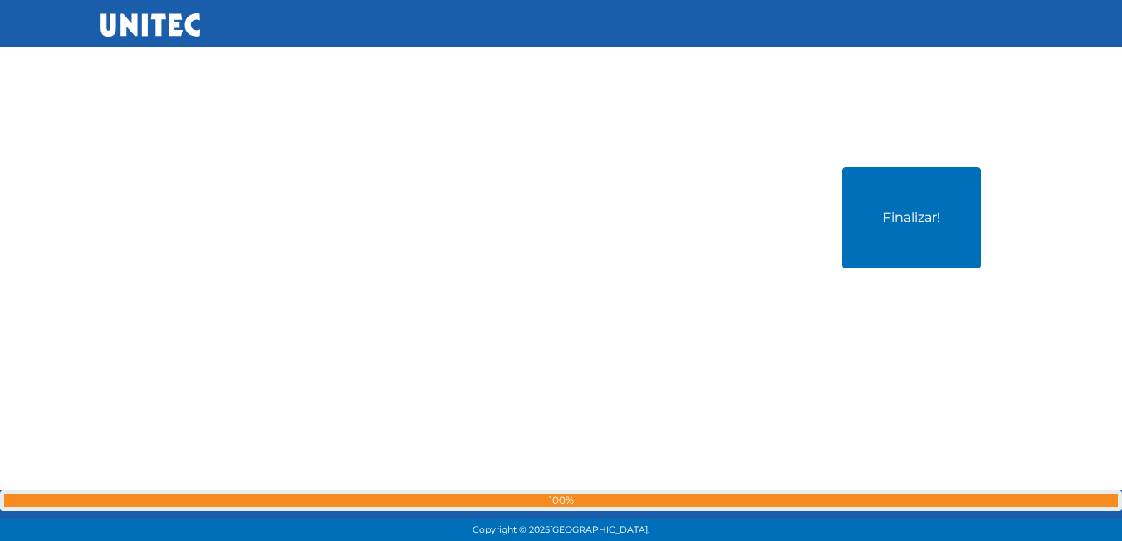
scroll to position [48781, 0]
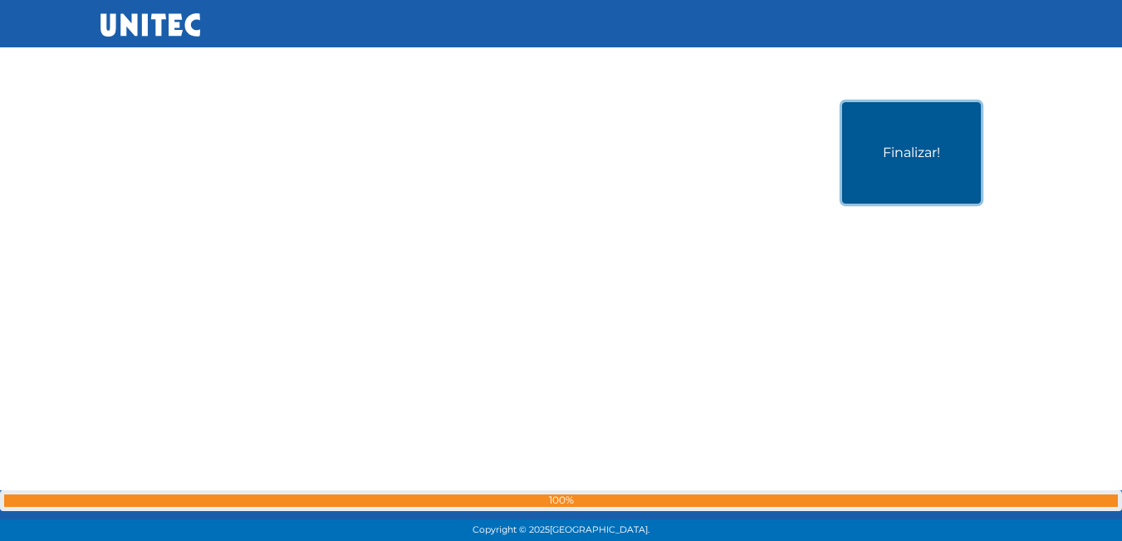
click at [905, 179] on button "Finalizar!" at bounding box center [911, 152] width 139 height 101
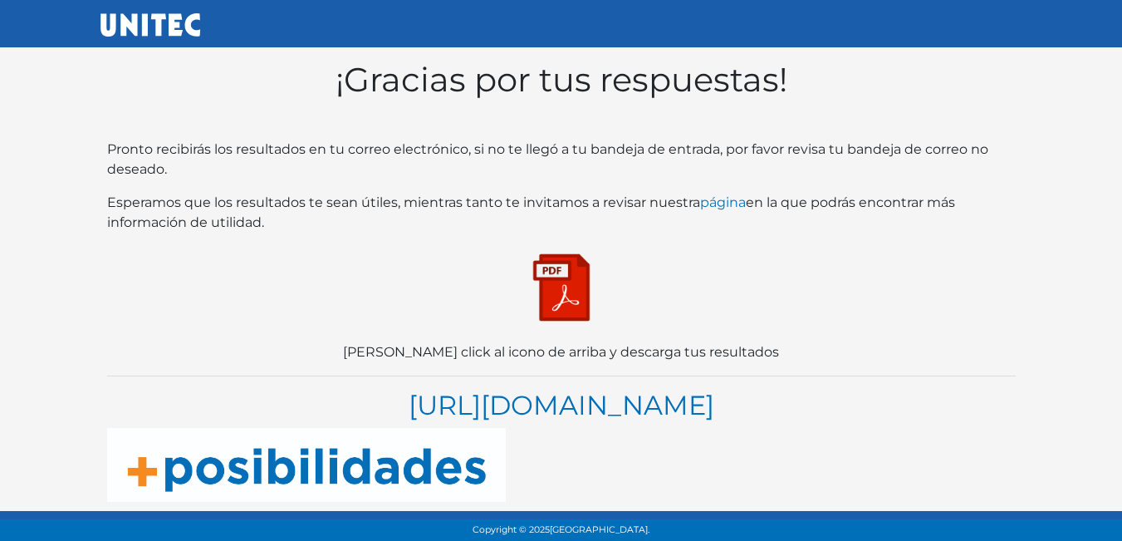
click at [566, 288] on img at bounding box center [561, 287] width 83 height 83
